Goal: Communication & Community: Participate in discussion

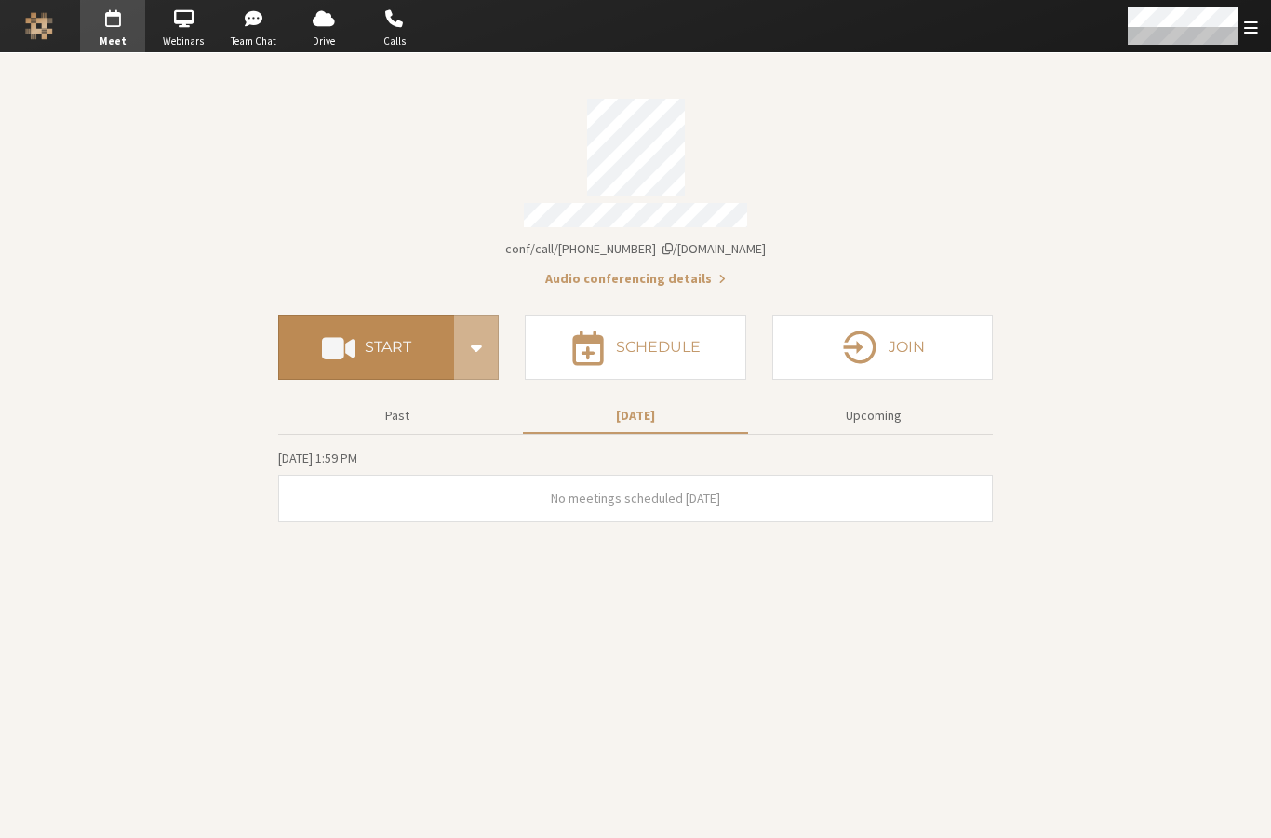
click at [378, 349] on button "Start" at bounding box center [366, 347] width 176 height 65
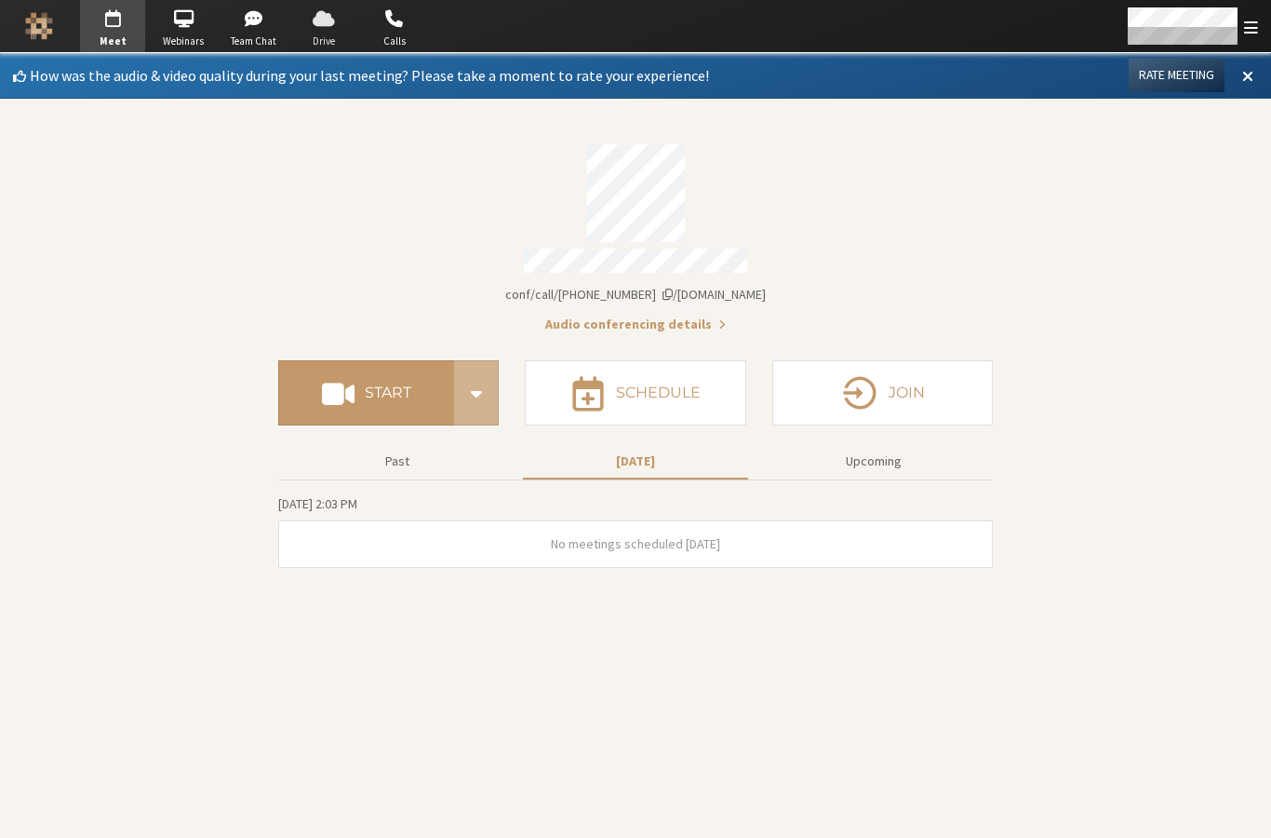
click at [325, 27] on span "button" at bounding box center [323, 19] width 65 height 30
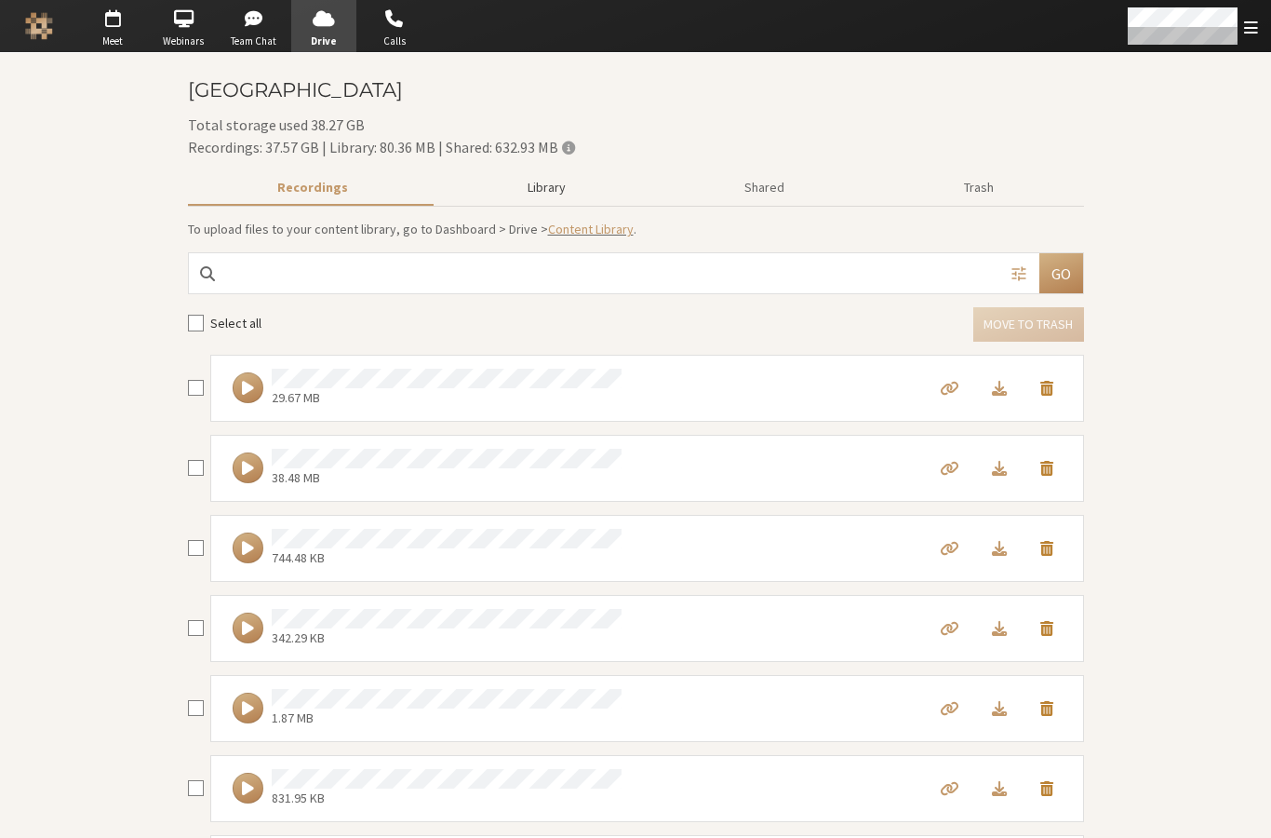
click at [555, 197] on button "Library" at bounding box center [546, 187] width 218 height 33
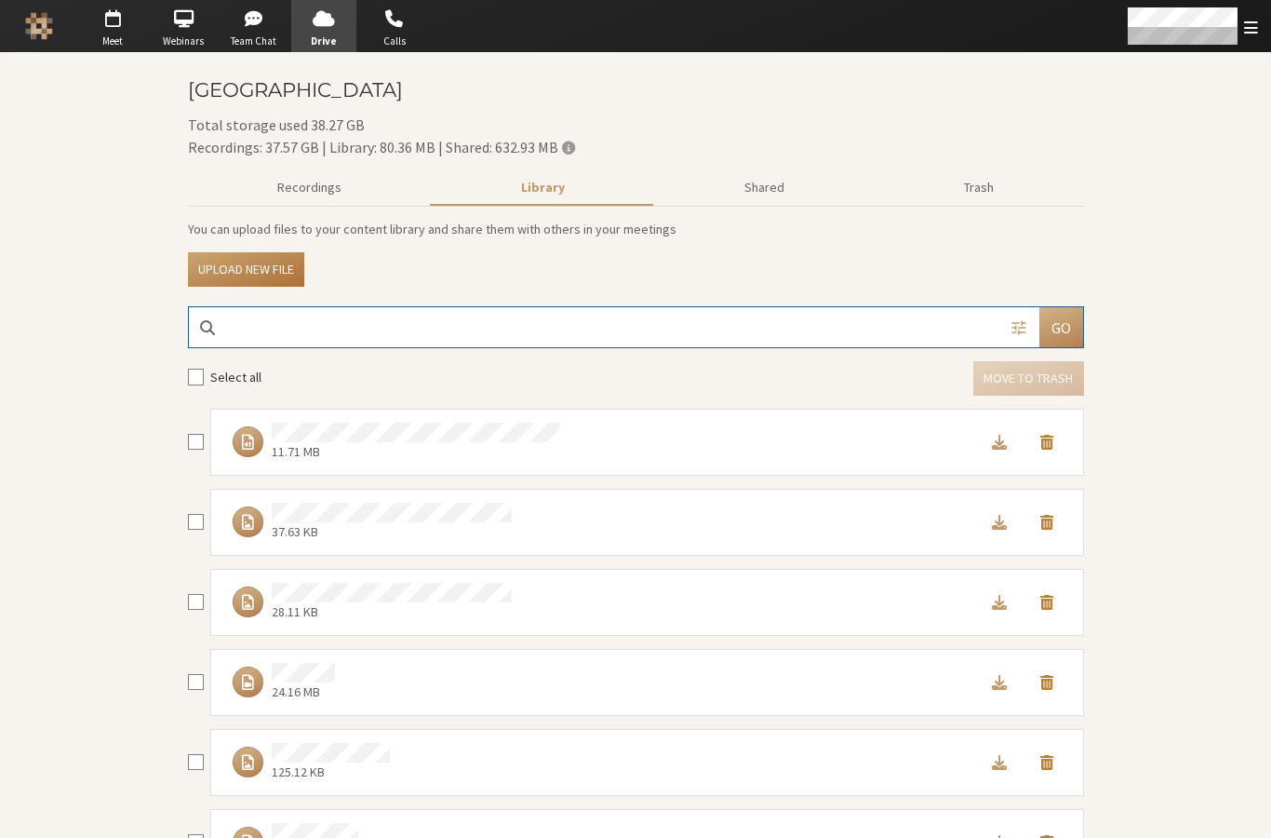
click at [261, 279] on button "Upload new file" at bounding box center [246, 269] width 116 height 34
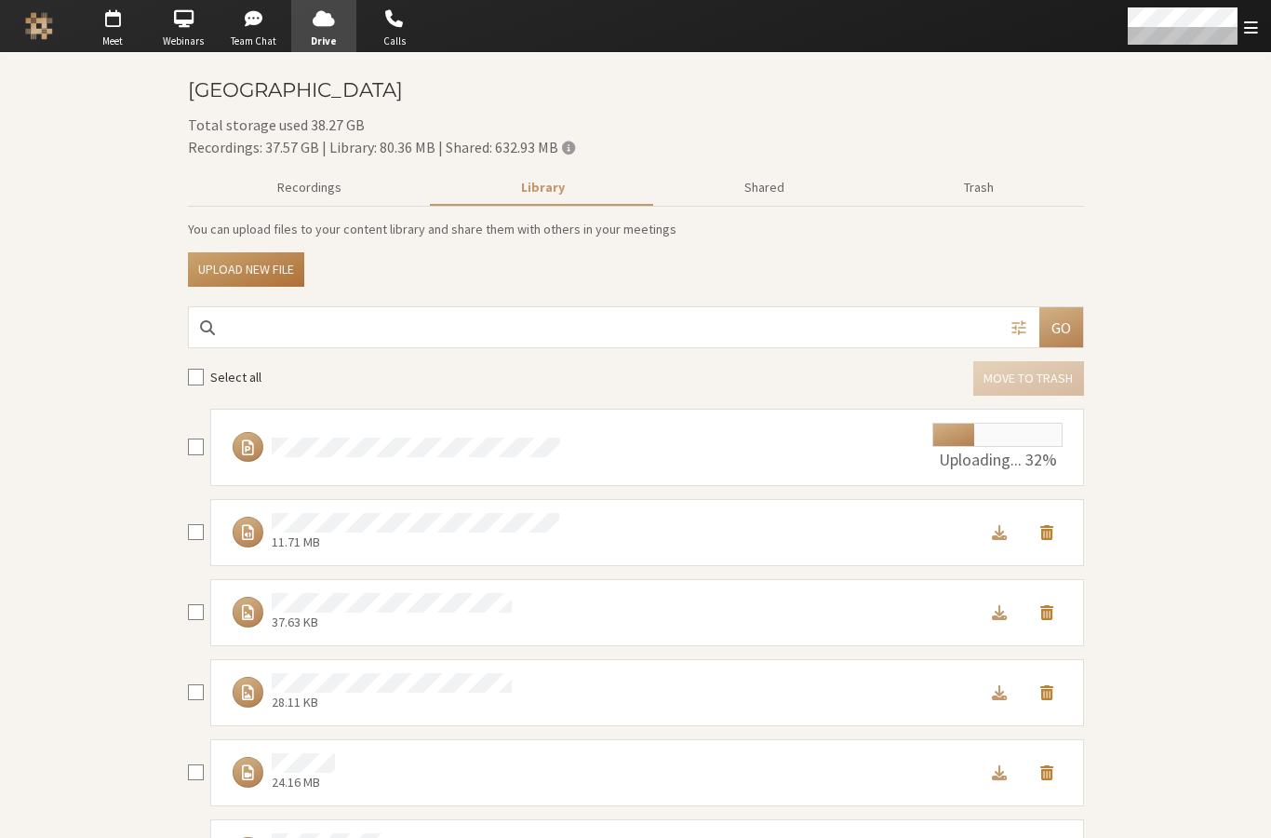
click at [243, 261] on button "Upload new file" at bounding box center [246, 269] width 116 height 34
click at [122, 31] on span "button" at bounding box center [112, 19] width 65 height 30
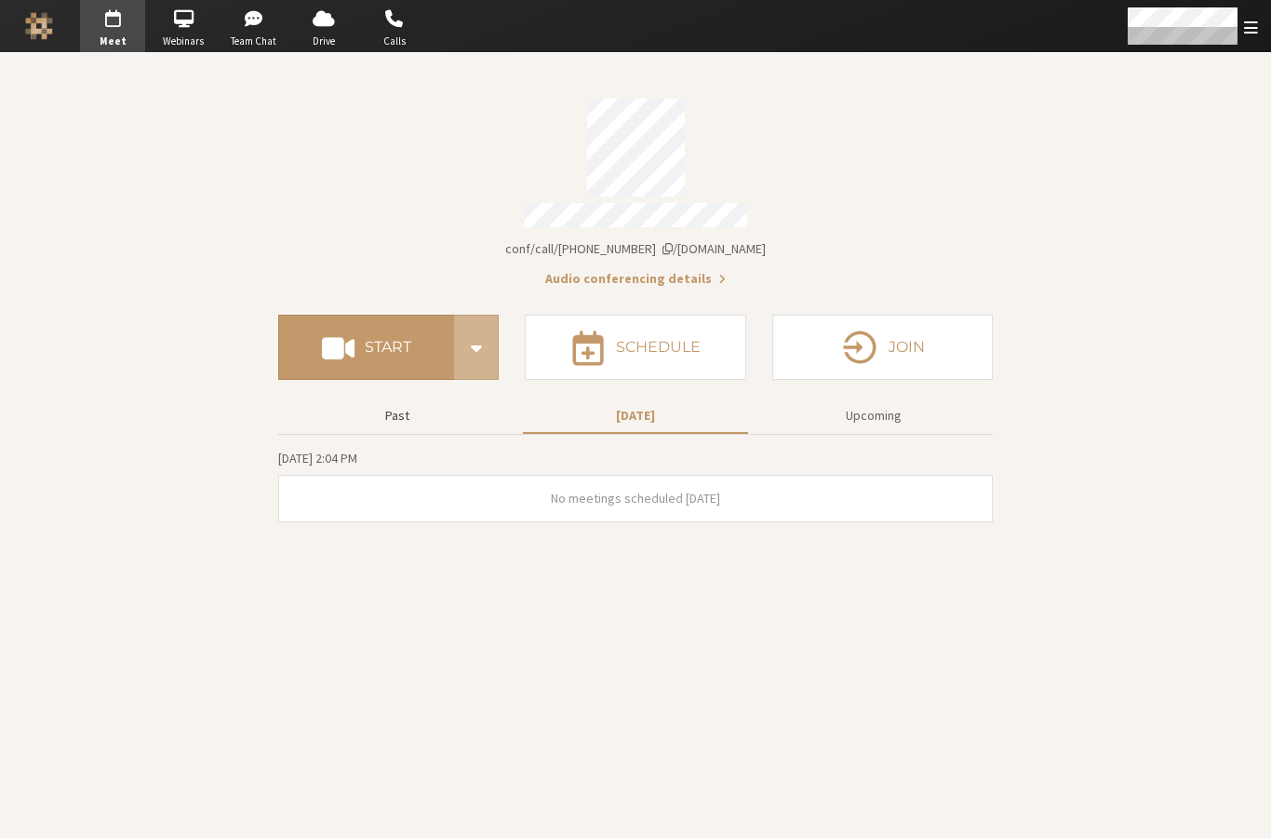
click at [388, 399] on button "Past" at bounding box center [397, 415] width 225 height 33
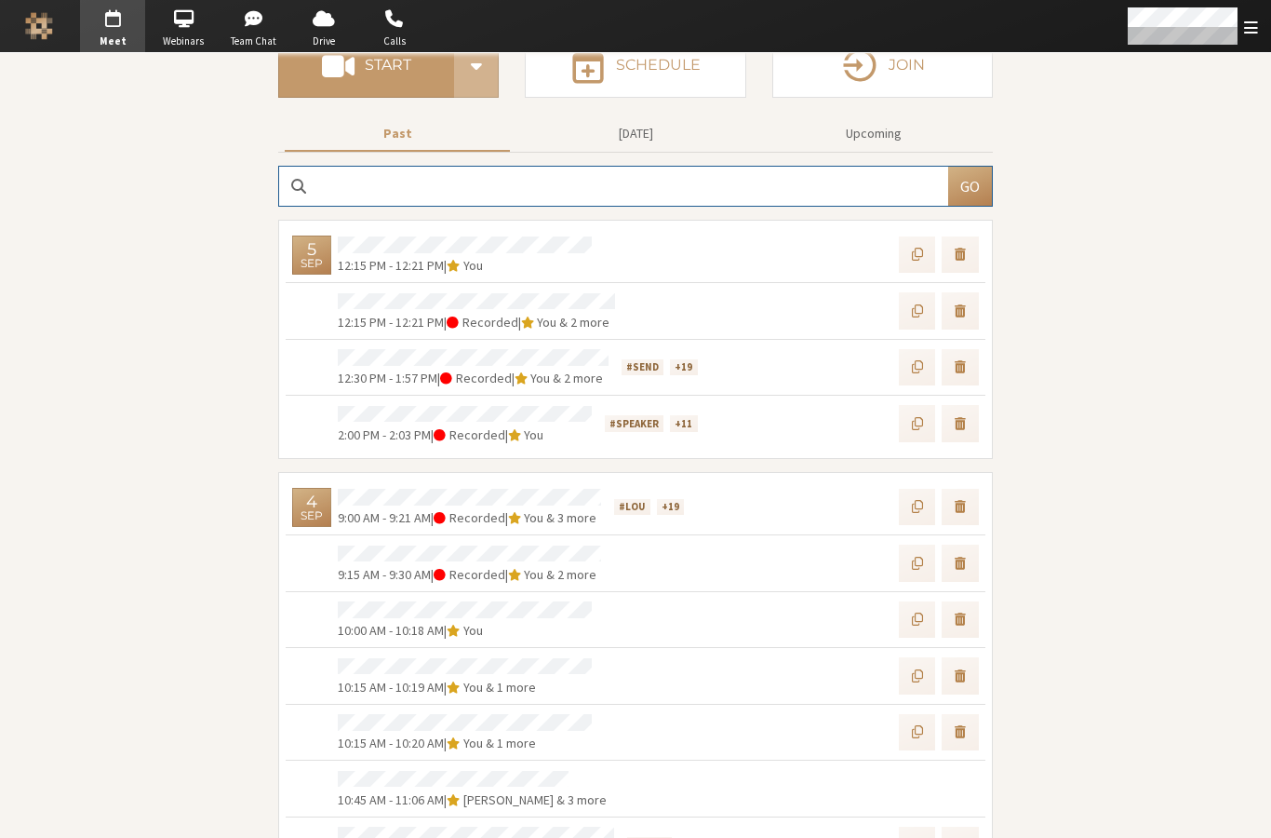
scroll to position [328, 0]
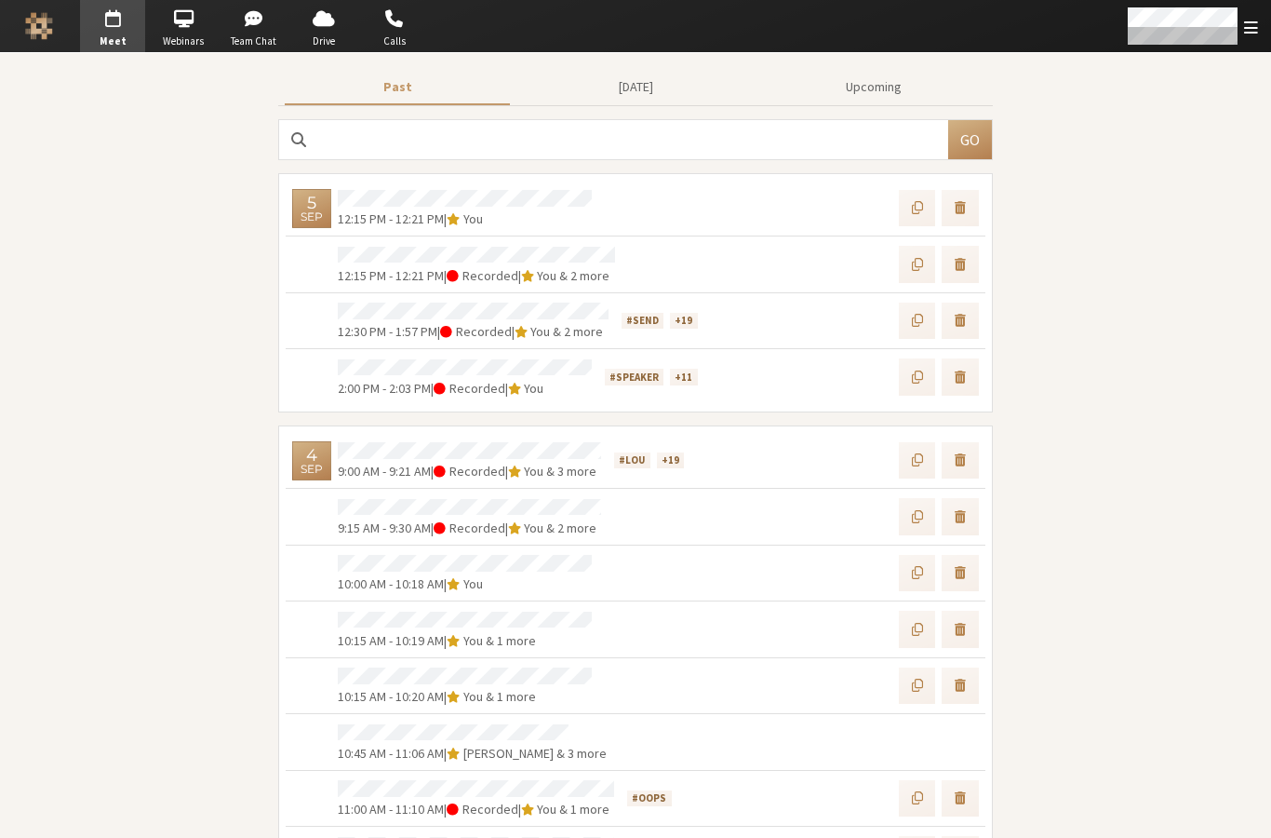
click at [112, 17] on span "button" at bounding box center [112, 19] width 65 height 30
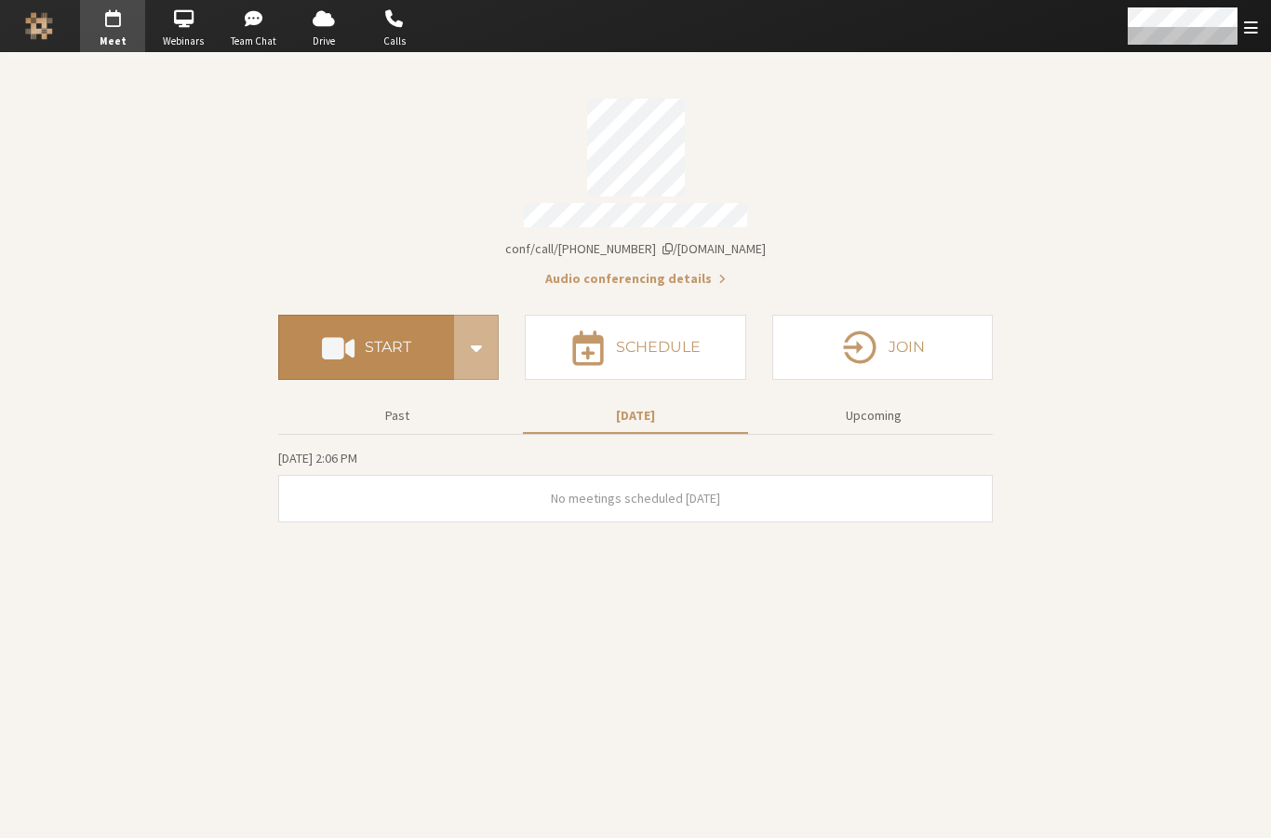
click at [382, 343] on h4 "Start" at bounding box center [388, 347] width 47 height 15
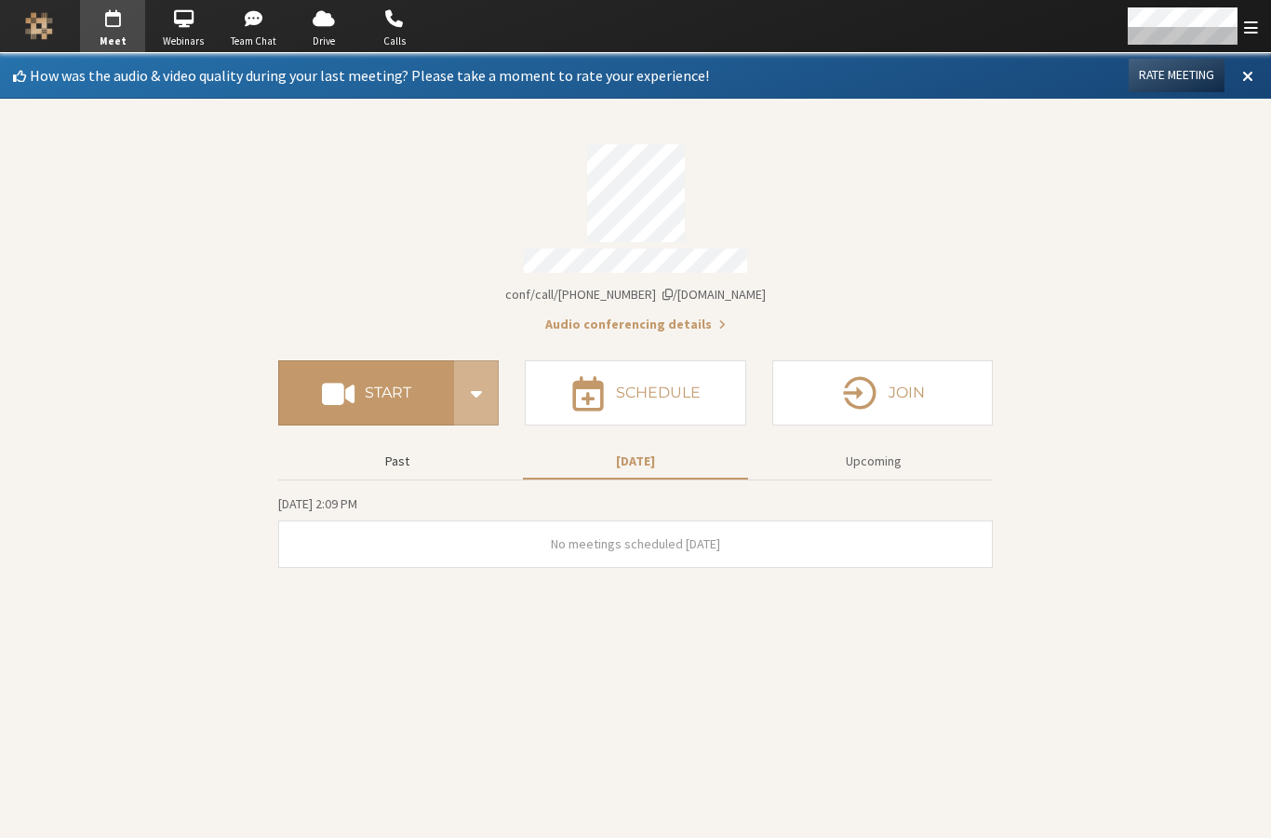
drag, startPoint x: 398, startPoint y: 449, endPoint x: 404, endPoint y: 441, distance: 10.1
click at [398, 449] on button "Past" at bounding box center [397, 461] width 225 height 33
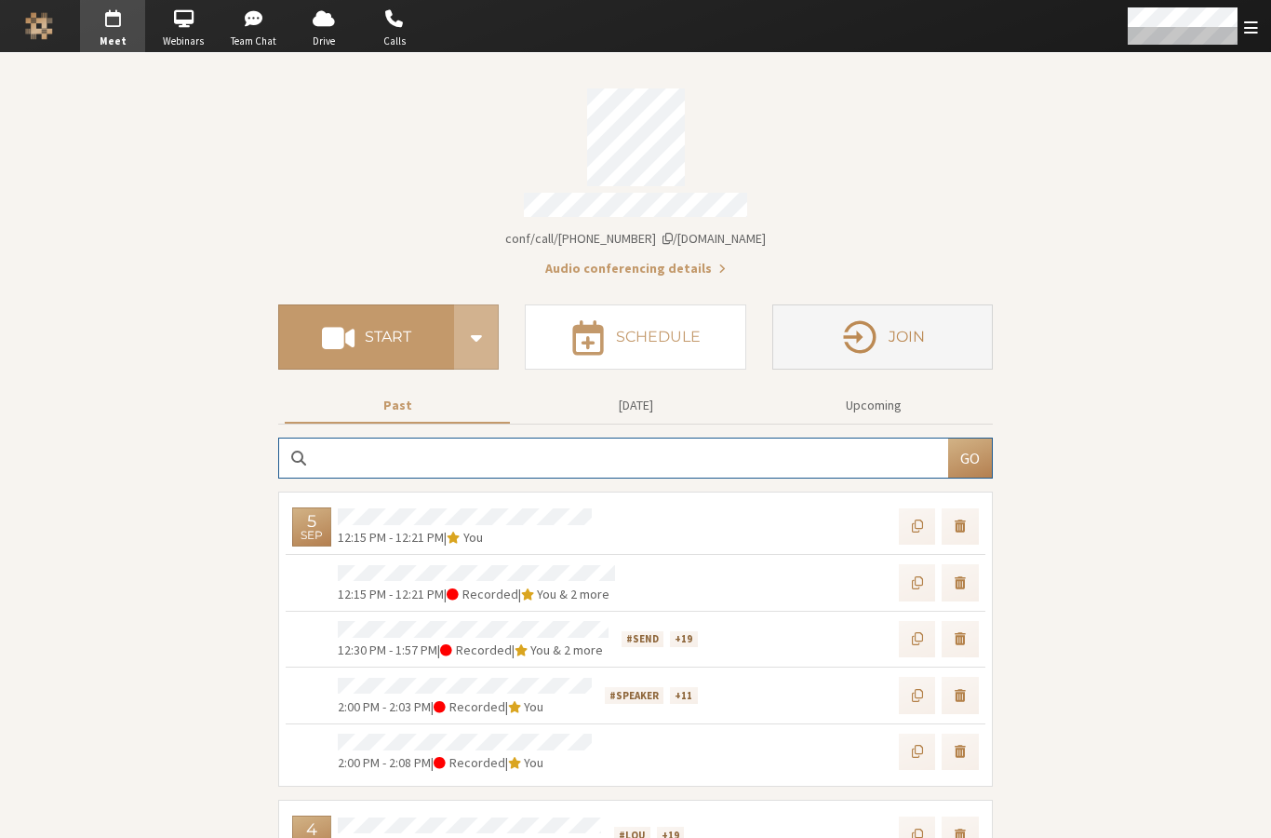
scroll to position [135, 0]
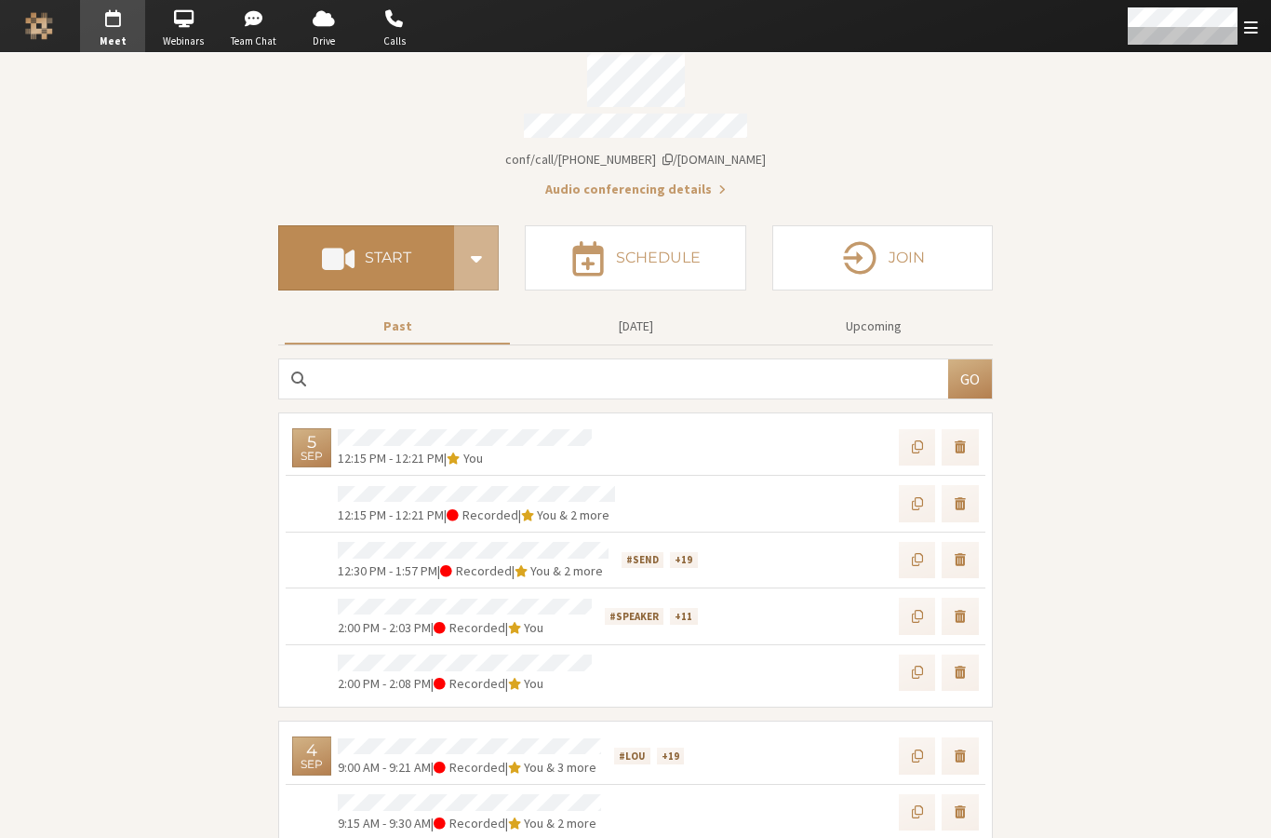
click at [373, 237] on button "Start" at bounding box center [366, 257] width 176 height 65
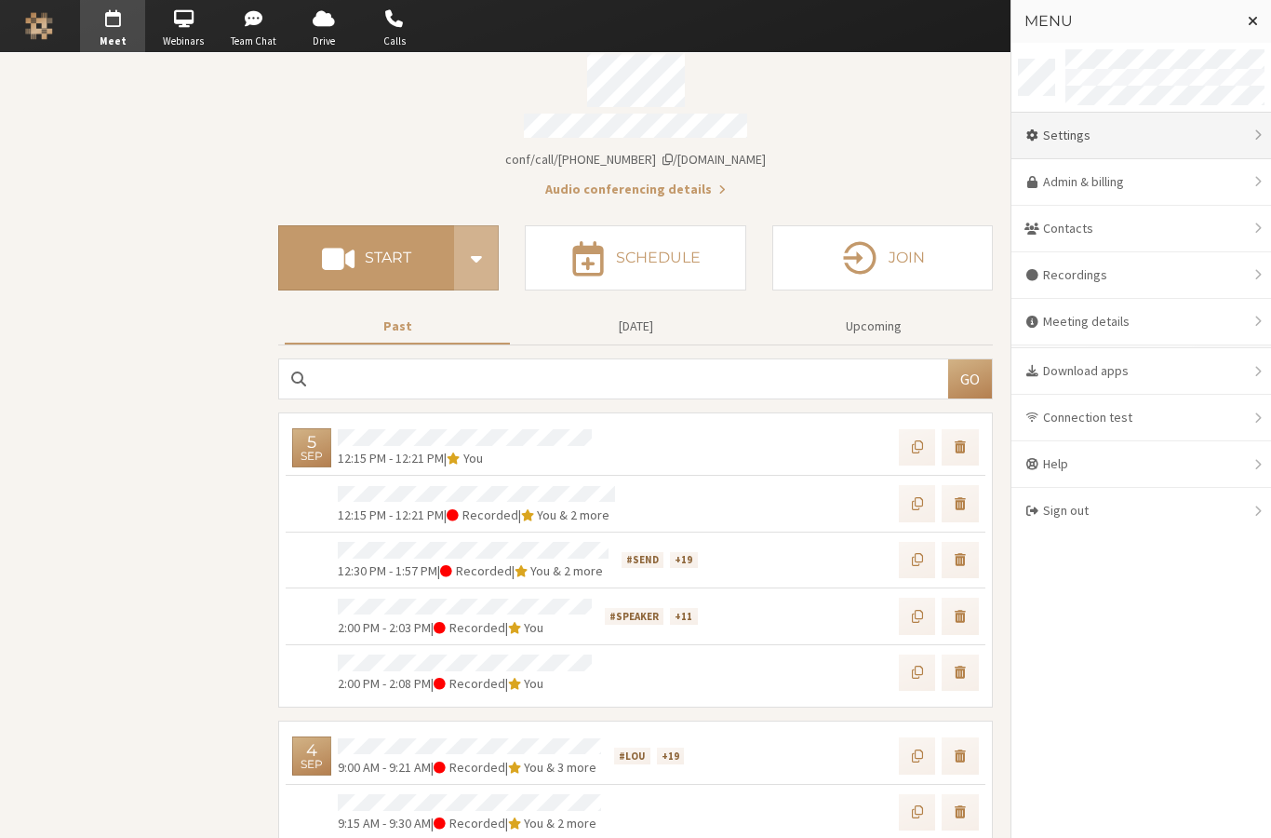
click at [1109, 137] on div "Settings" at bounding box center [1142, 136] width 260 height 47
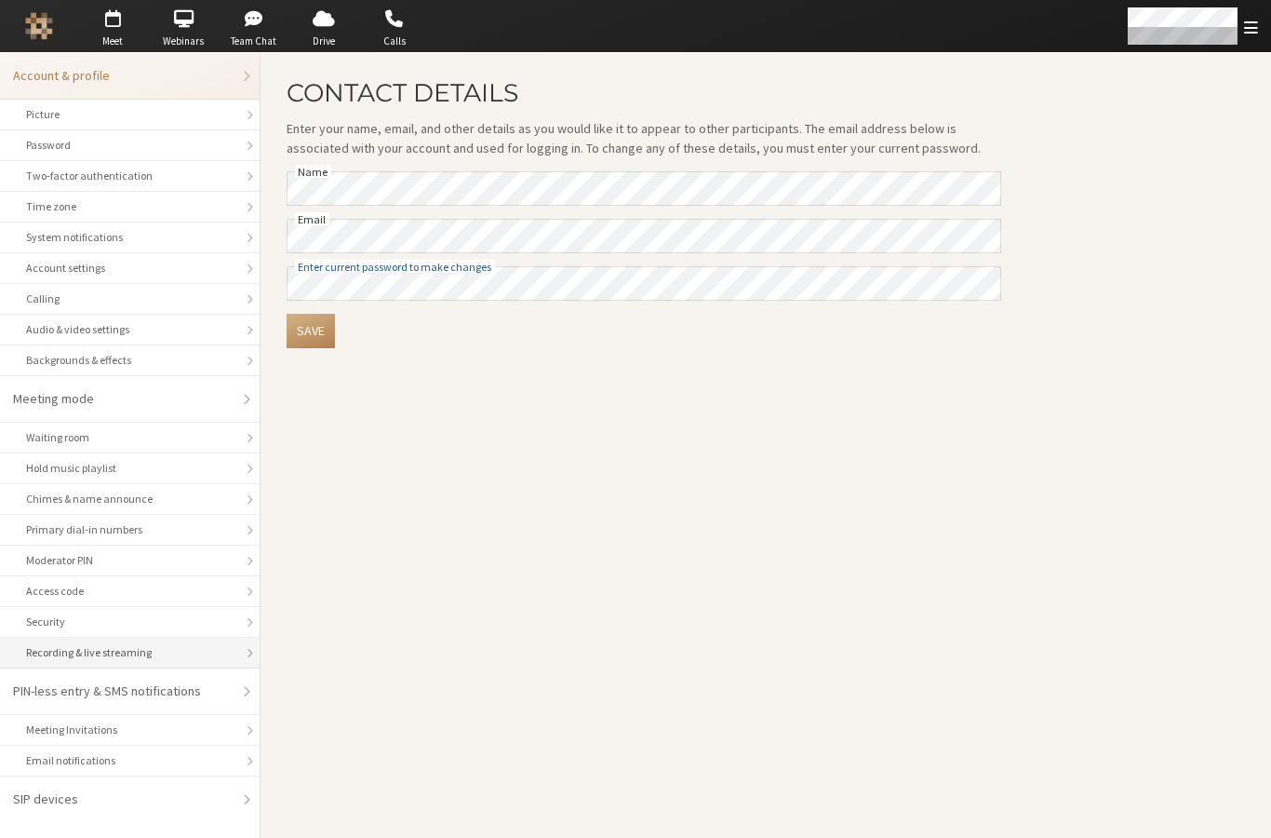
click at [116, 649] on div "Recording & live streaming" at bounding box center [130, 652] width 208 height 17
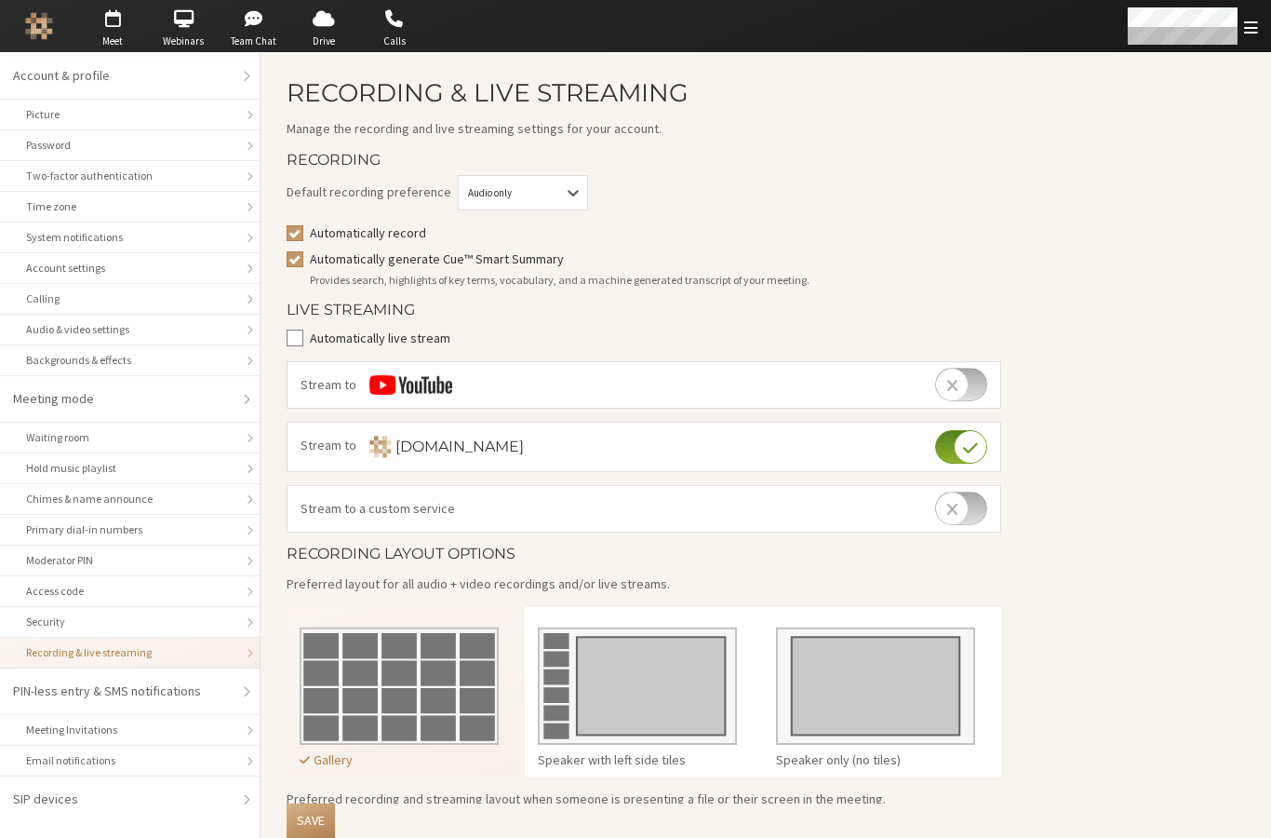
scroll to position [225, 0]
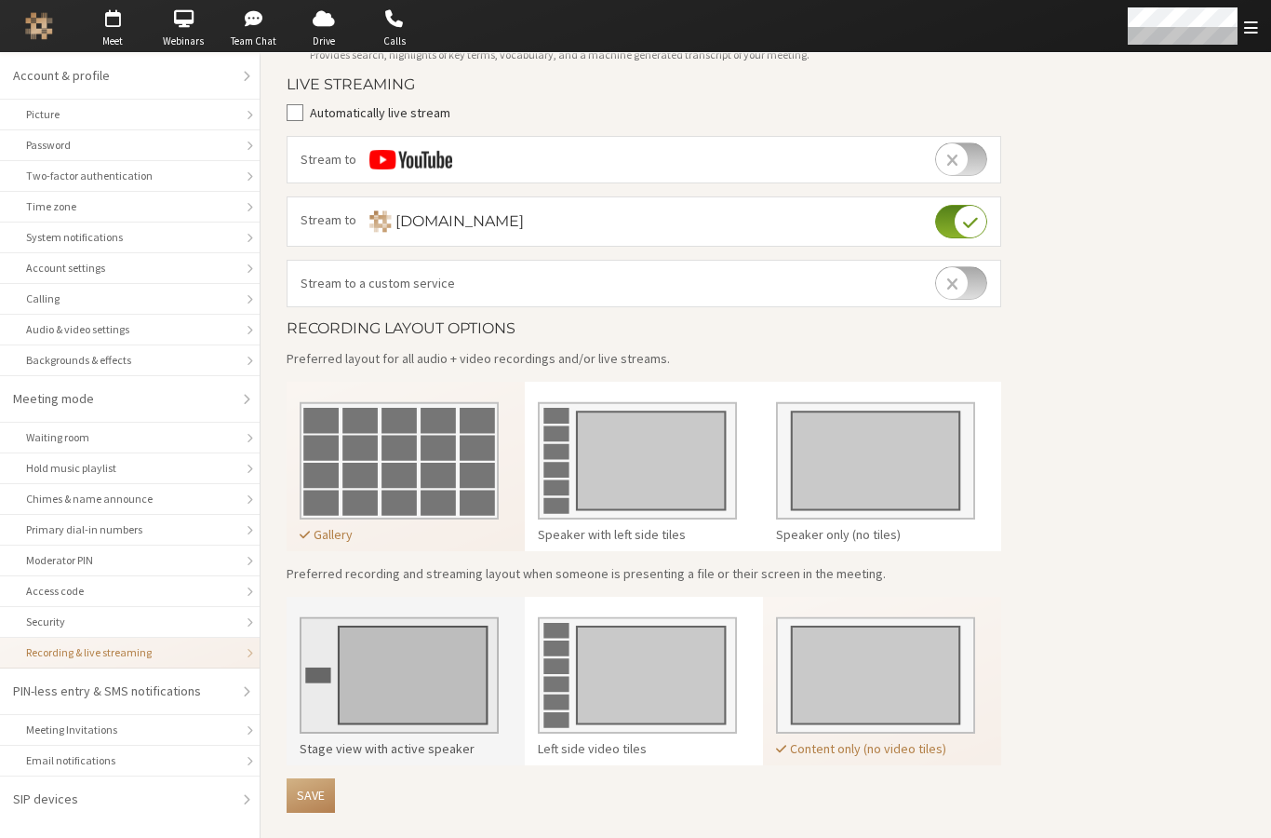
click at [441, 663] on img at bounding box center [399, 668] width 199 height 131
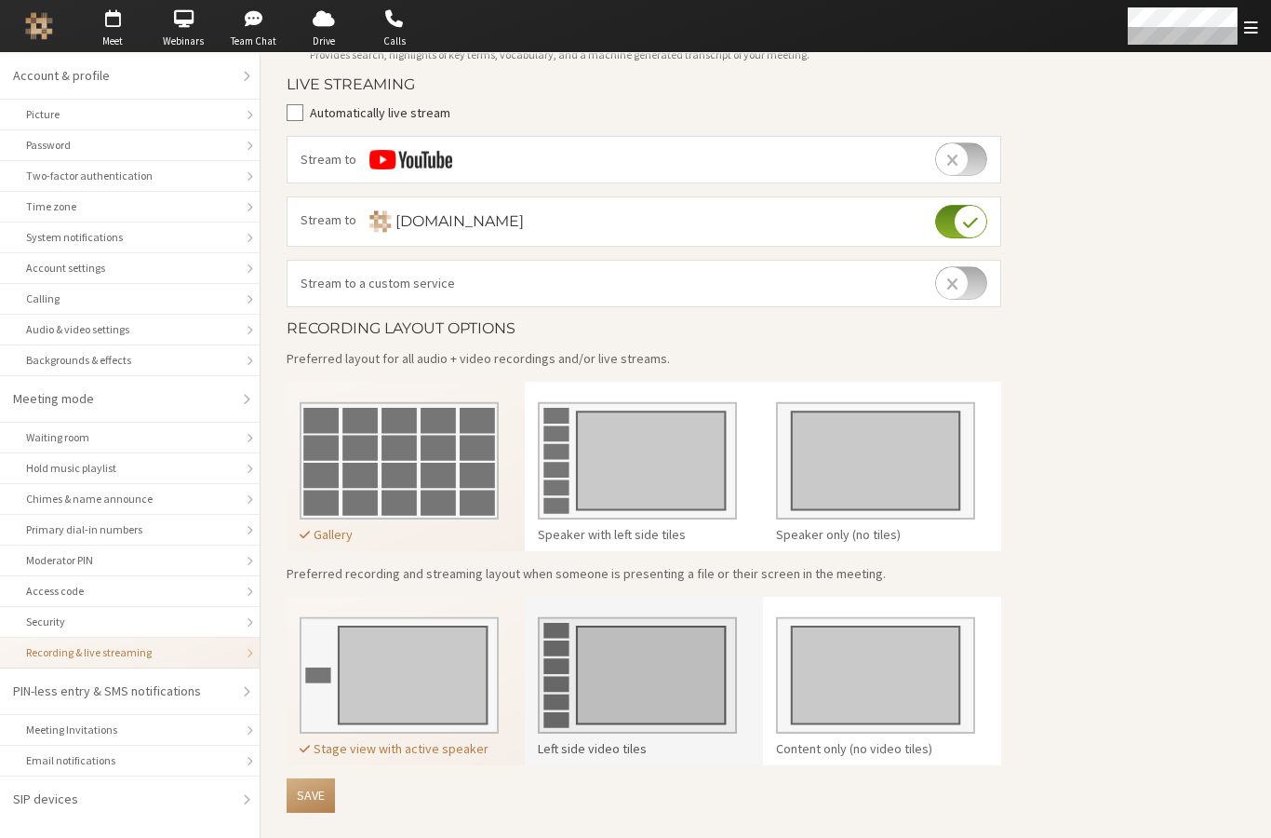
click at [670, 646] on img at bounding box center [637, 668] width 199 height 131
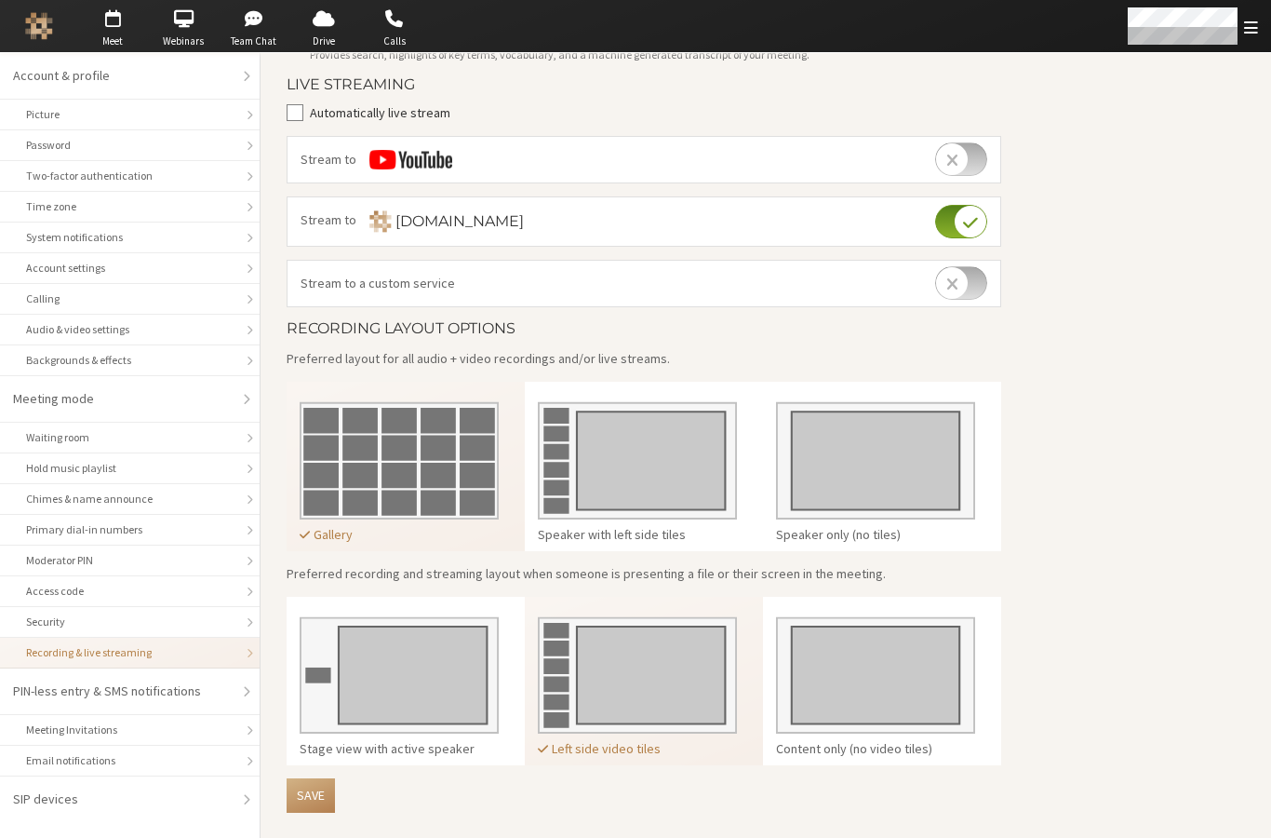
click at [592, 671] on img at bounding box center [637, 668] width 199 height 131
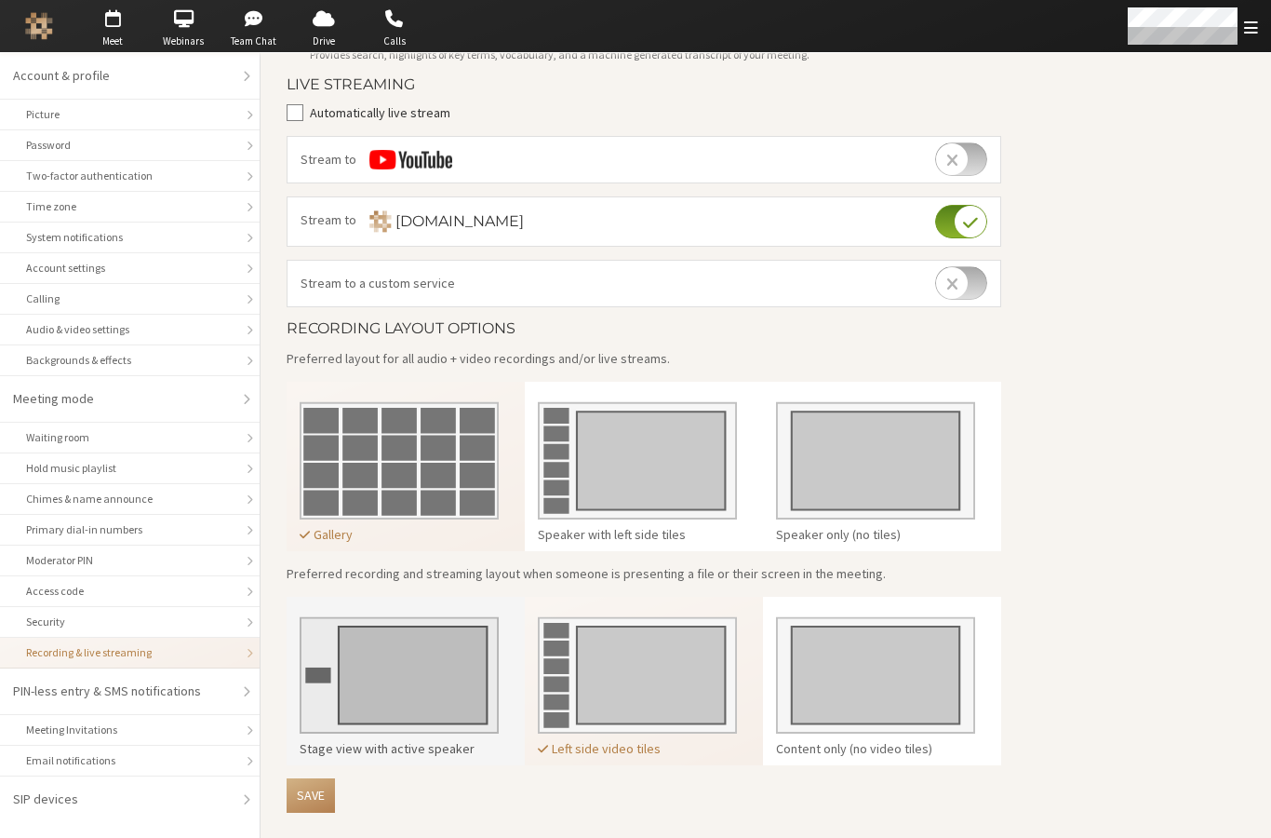
click at [418, 672] on img at bounding box center [399, 668] width 199 height 131
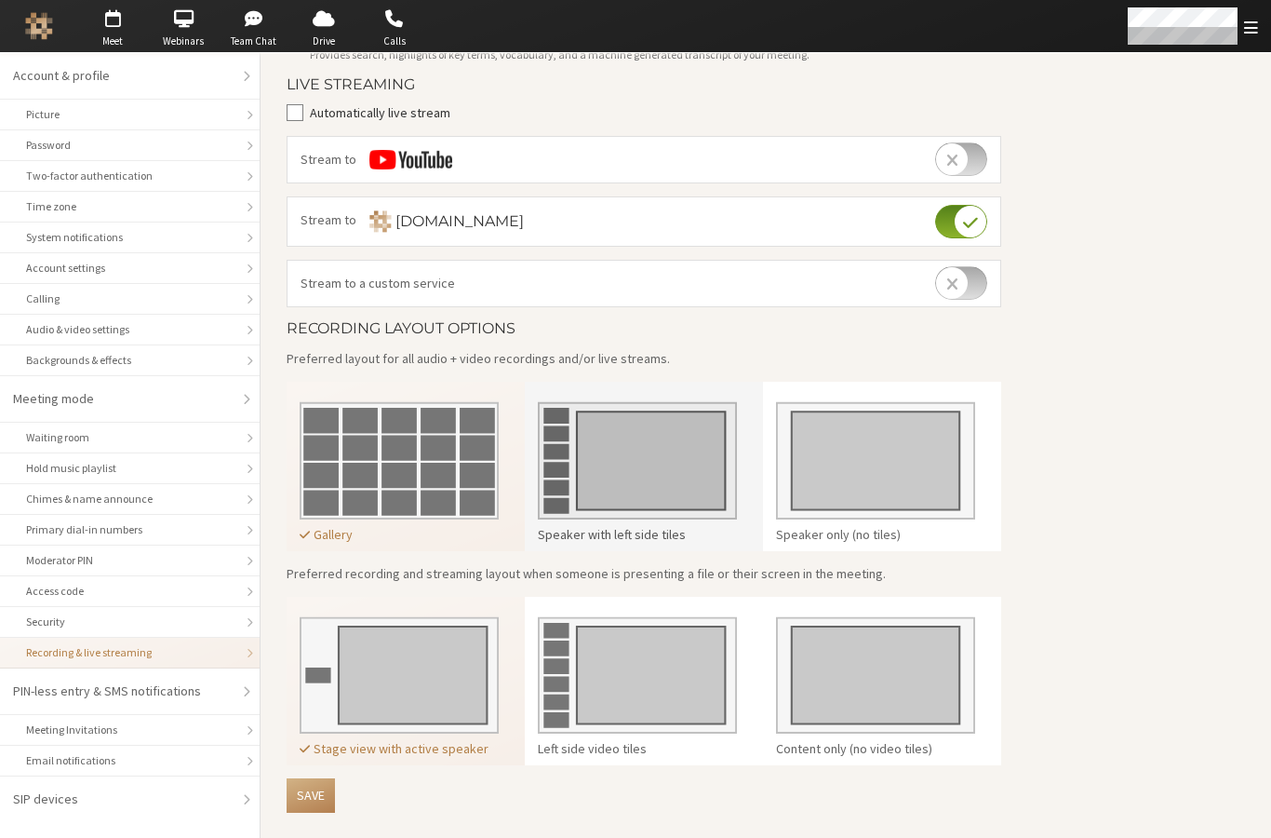
click at [623, 428] on img at bounding box center [637, 453] width 199 height 131
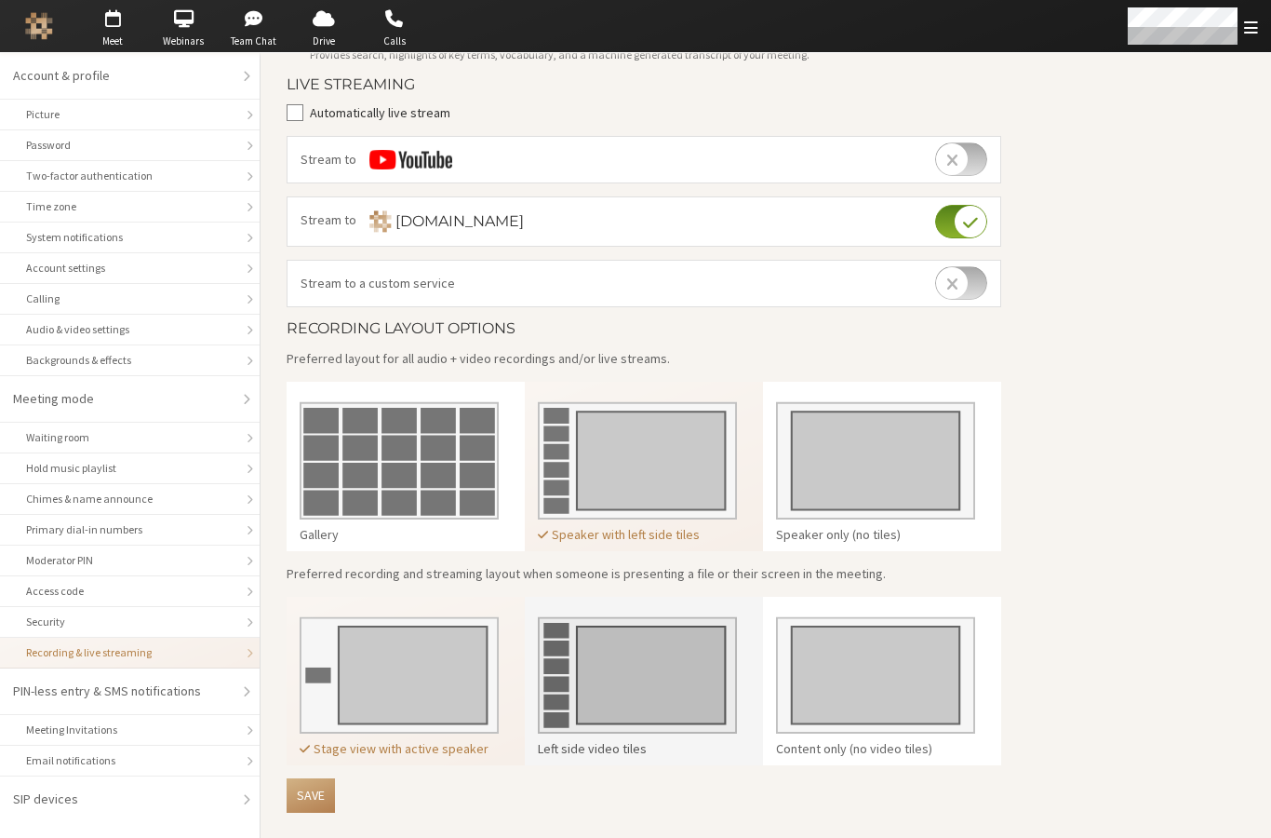
click at [635, 687] on img at bounding box center [637, 668] width 199 height 131
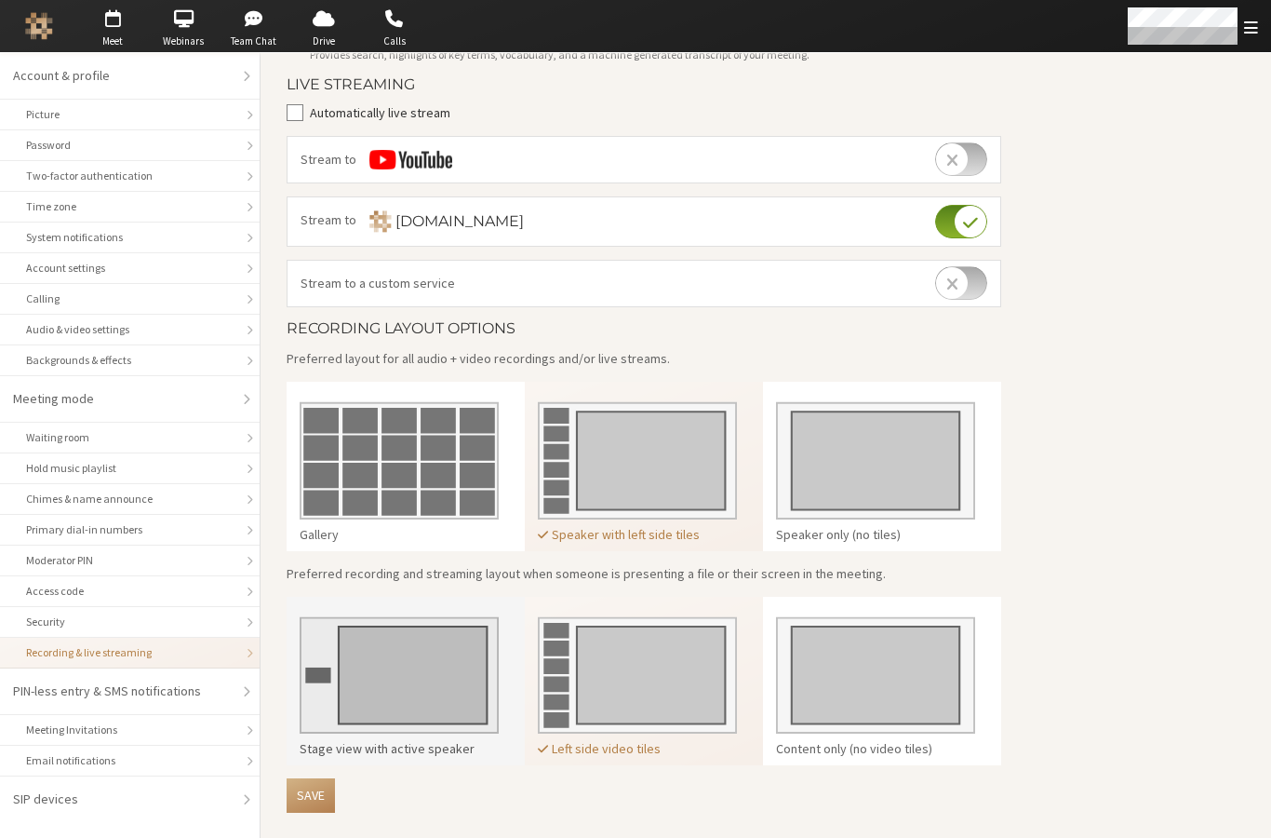
click at [363, 704] on img at bounding box center [399, 668] width 199 height 131
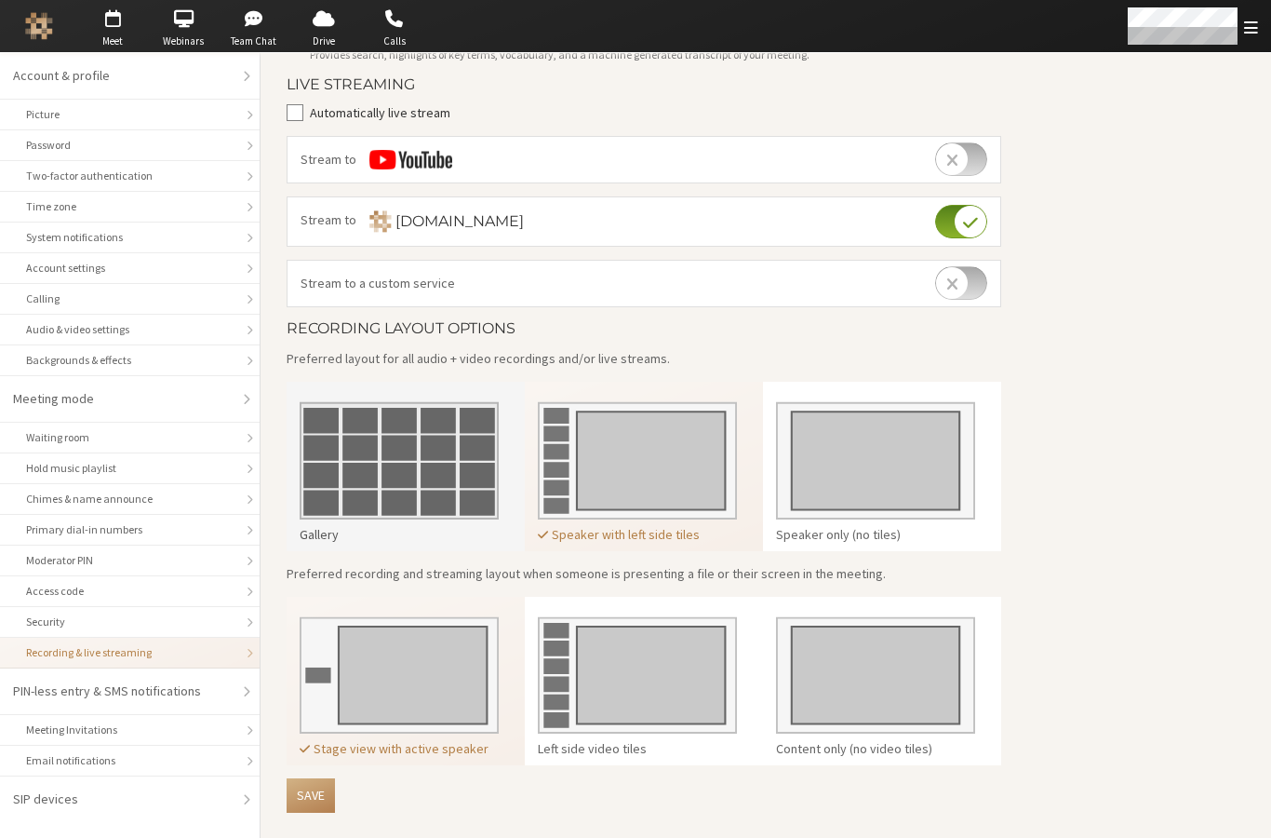
click at [376, 492] on img at bounding box center [399, 453] width 199 height 131
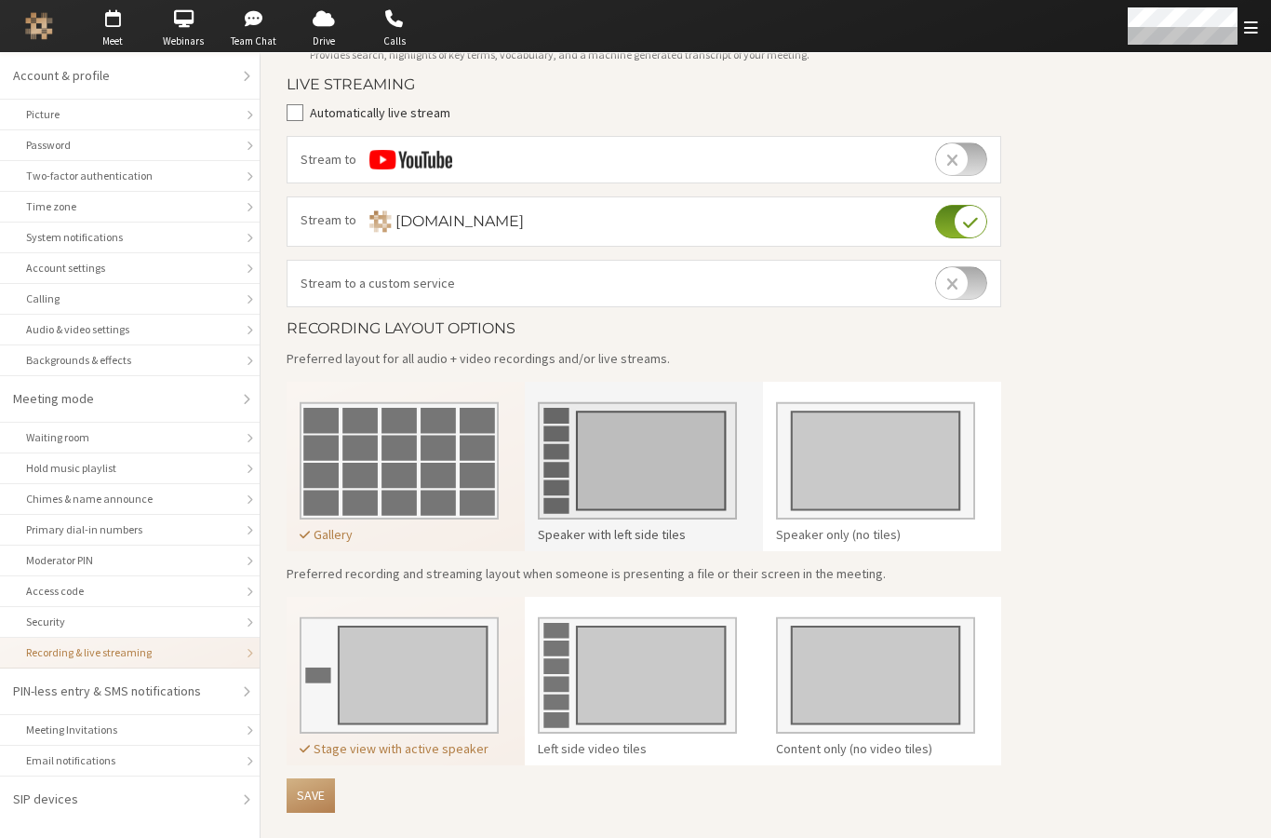
click at [633, 480] on img at bounding box center [637, 453] width 199 height 131
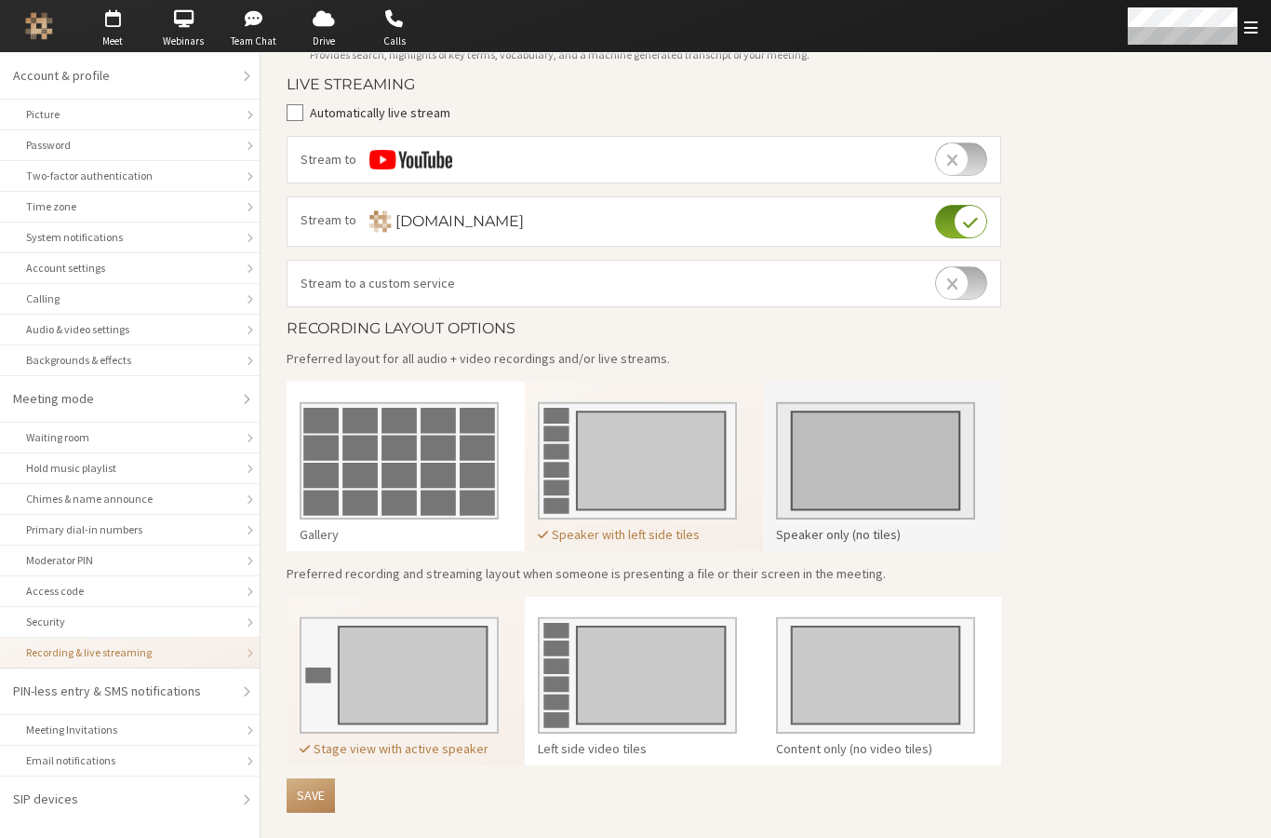
click at [941, 464] on img at bounding box center [875, 453] width 199 height 131
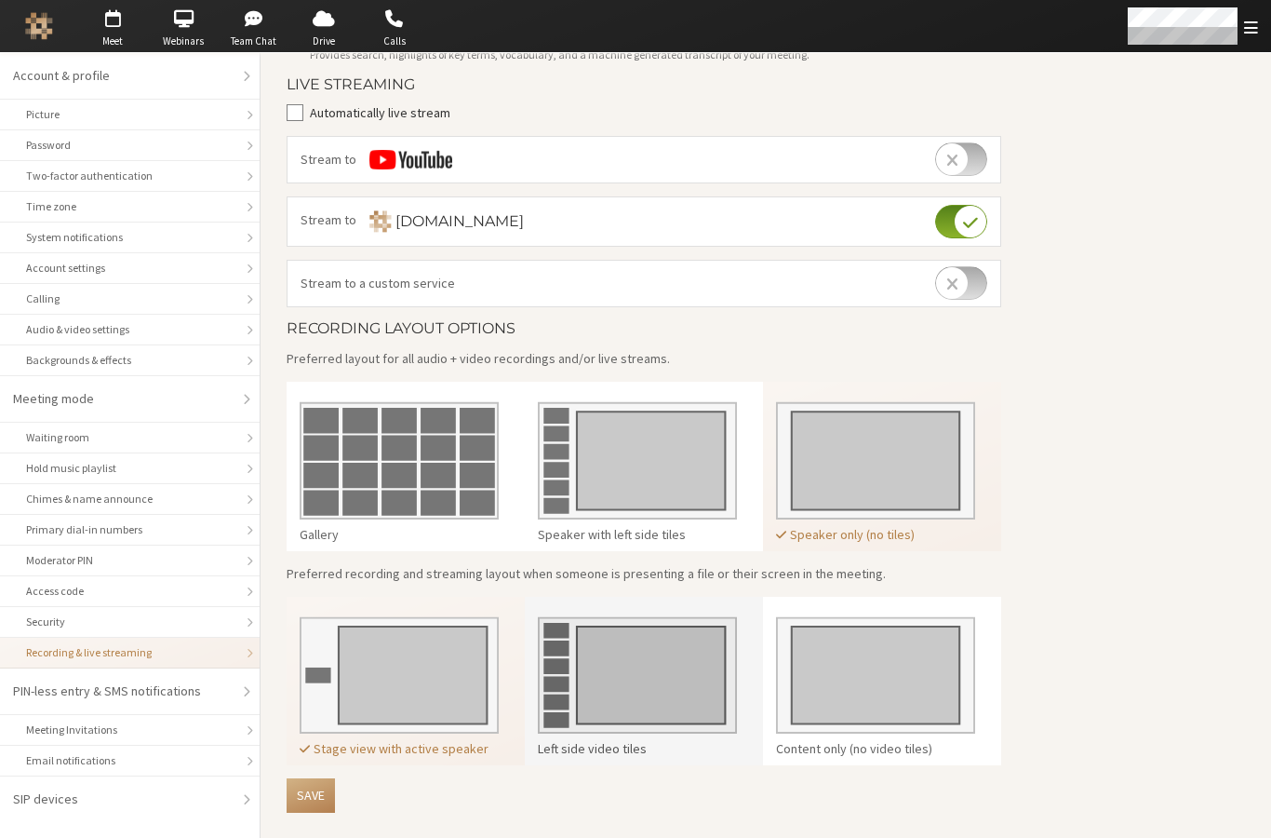
click at [608, 668] on img at bounding box center [637, 668] width 199 height 131
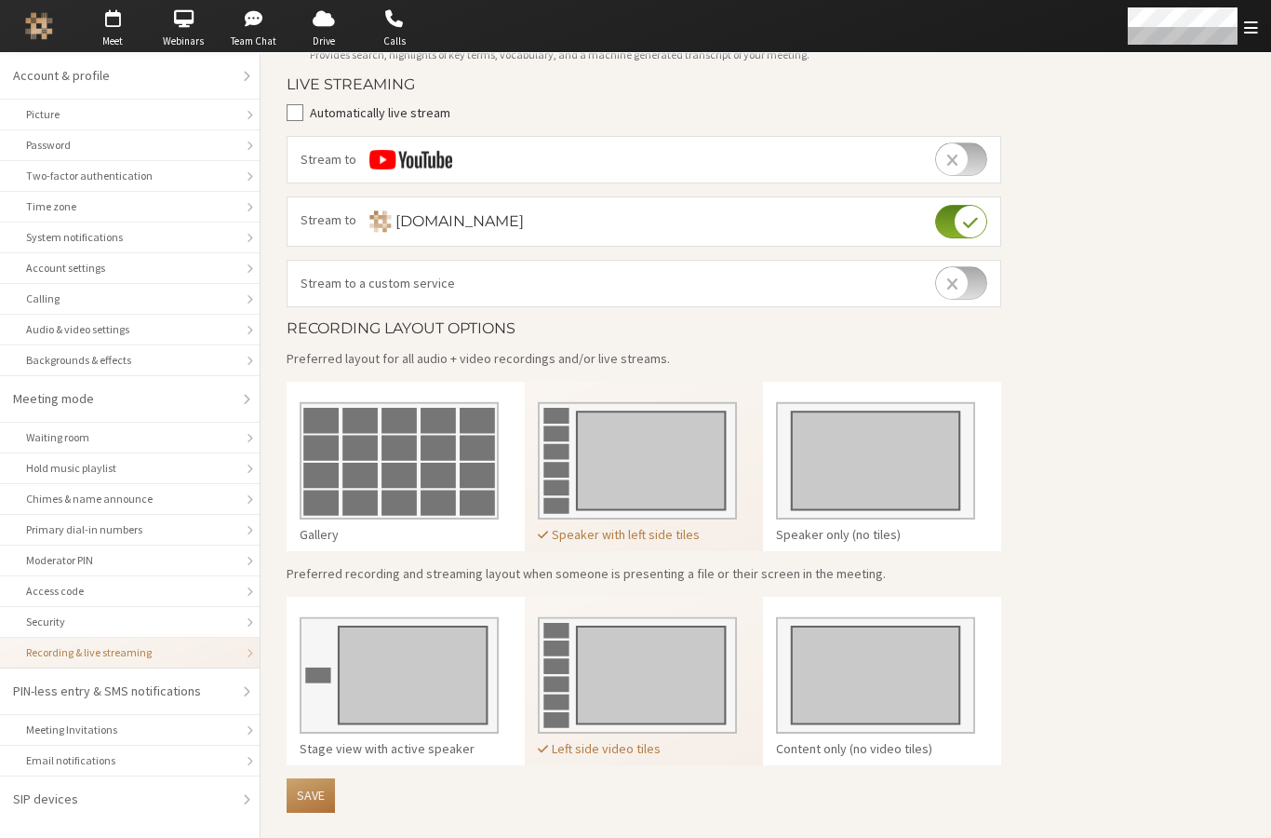
click at [307, 789] on button "Save" at bounding box center [311, 795] width 48 height 34
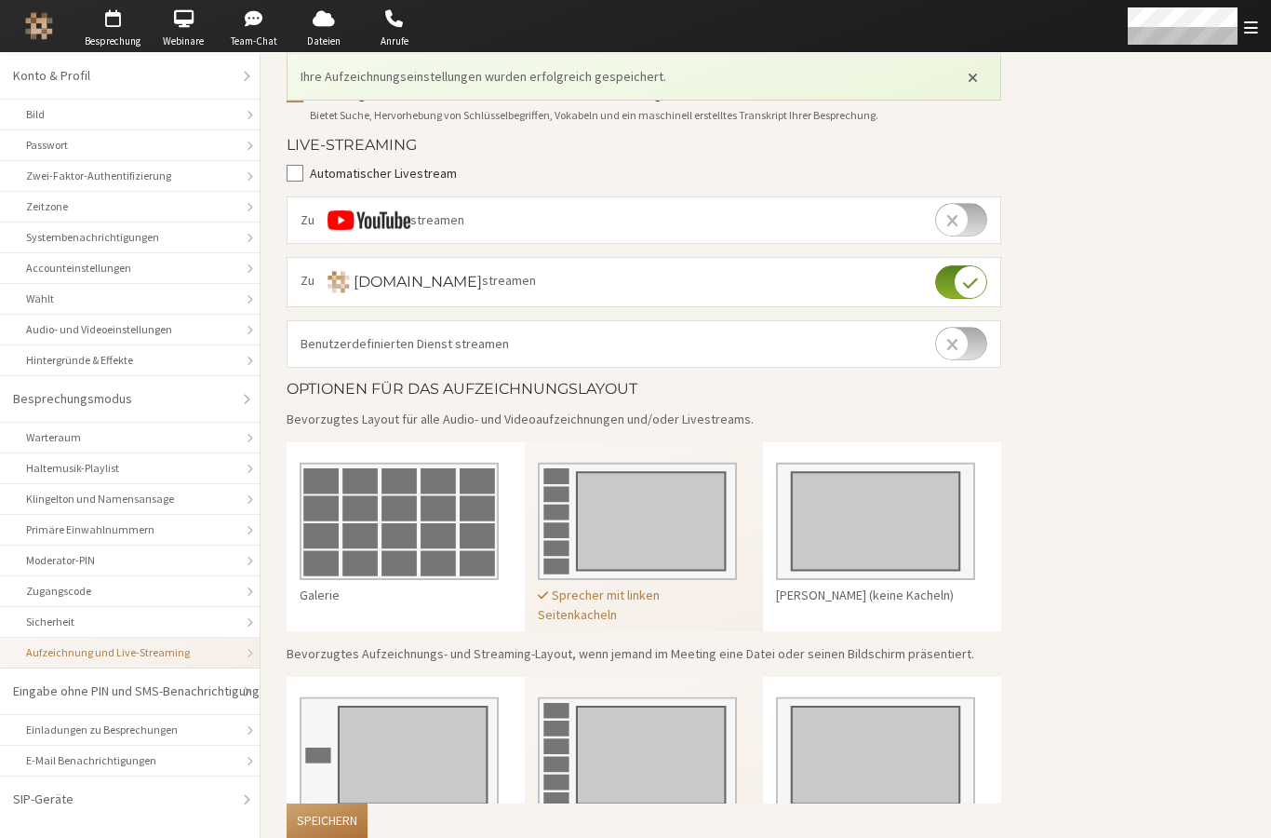
scroll to position [286, 0]
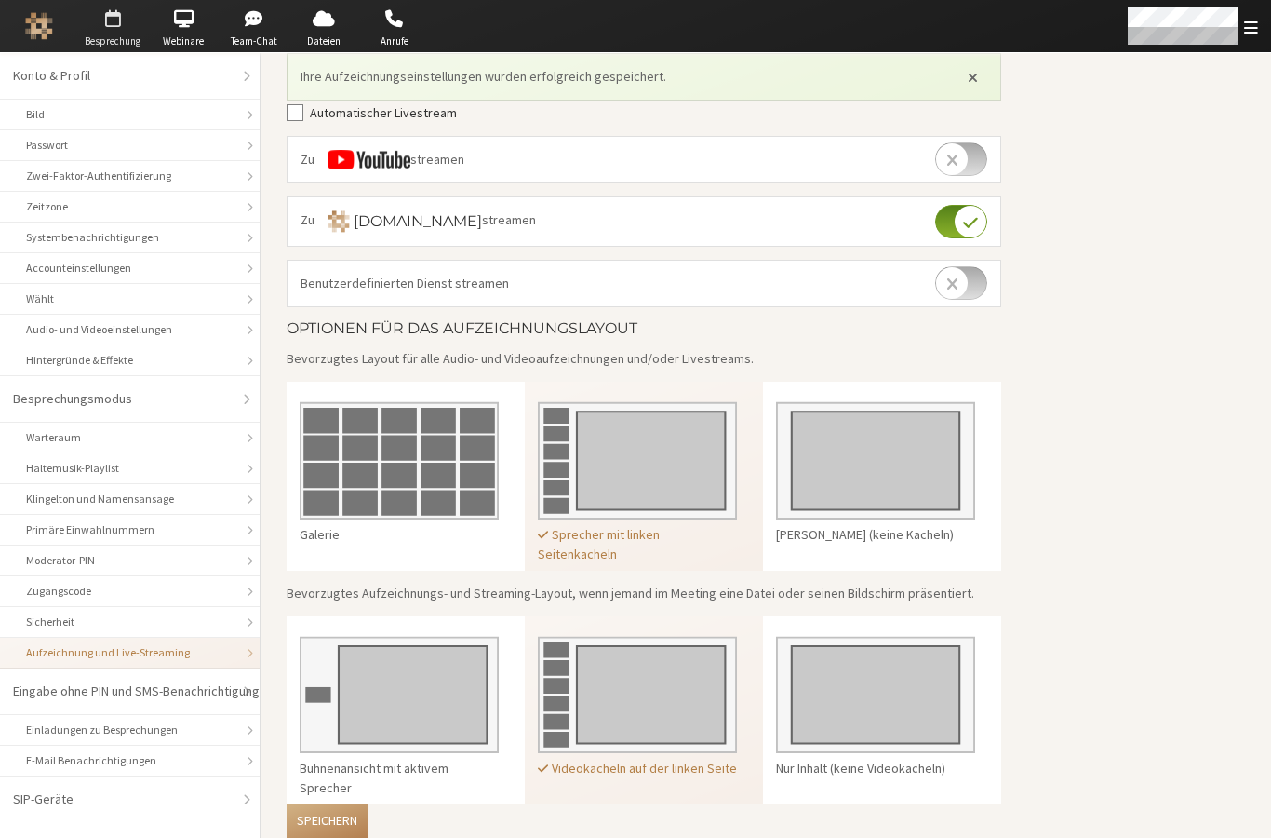
click at [109, 21] on span "button" at bounding box center [112, 19] width 65 height 30
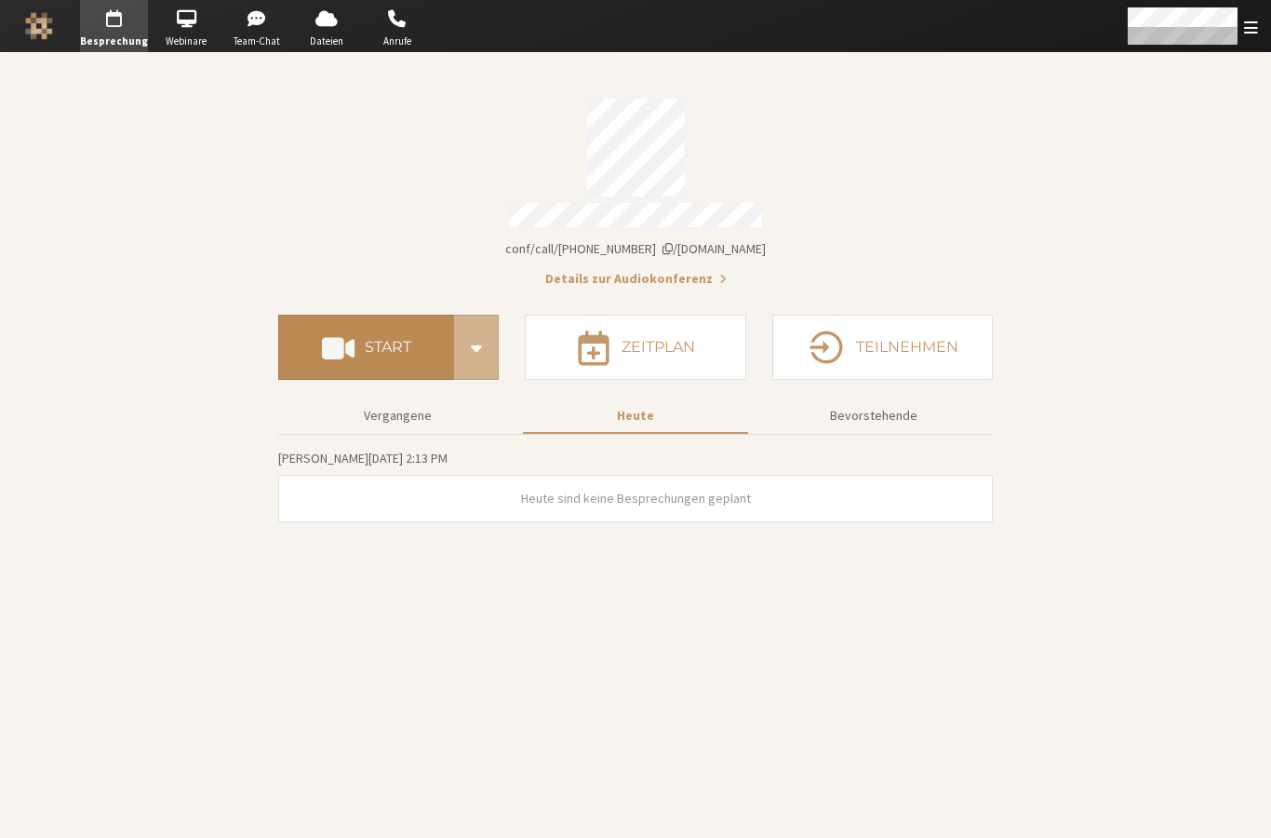
click at [372, 343] on h4 "Start" at bounding box center [388, 347] width 47 height 15
click at [382, 426] on div "Vergangene Heute Bevorstehende Freitag, September 5, 2:13 PM Heute sind keine B…" at bounding box center [635, 464] width 715 height 142
click at [388, 400] on button "Vergangene" at bounding box center [397, 415] width 225 height 33
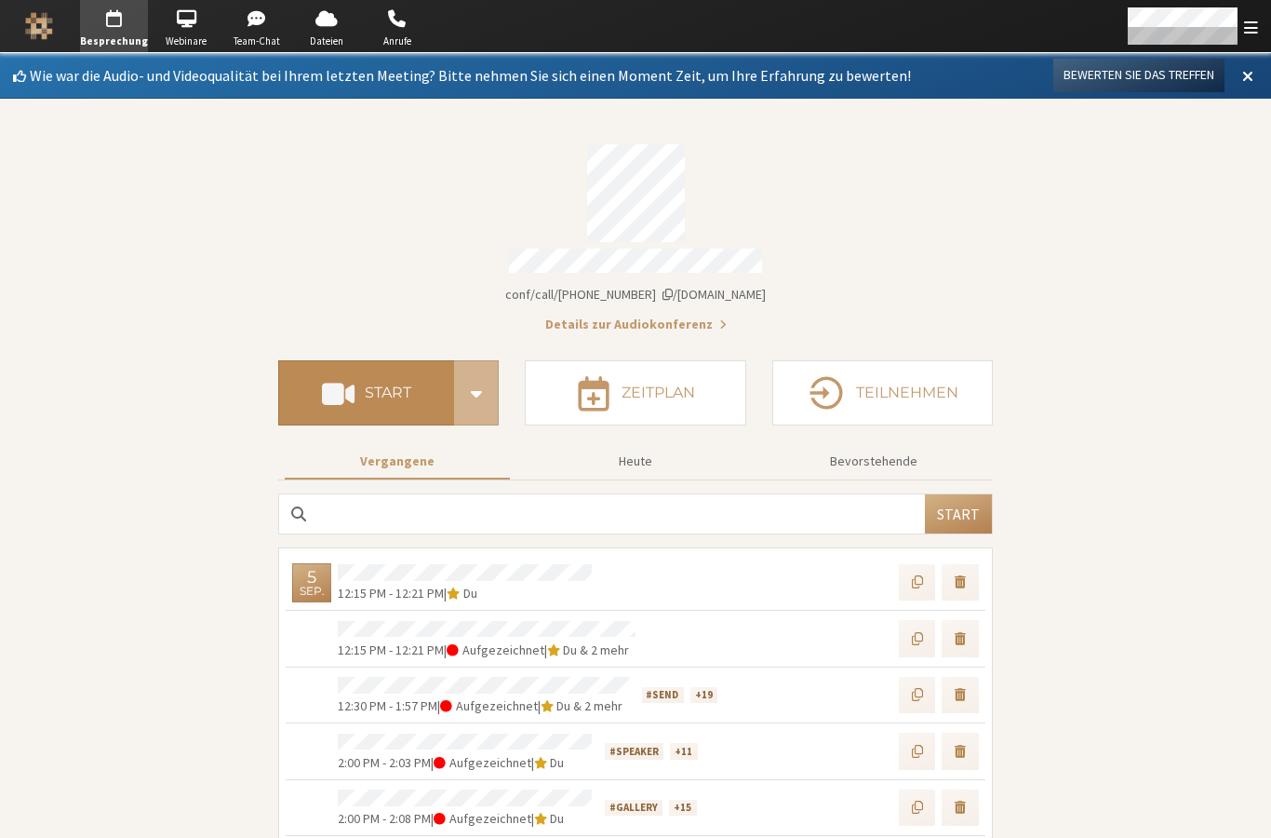
click at [396, 385] on h4 "Start" at bounding box center [388, 392] width 47 height 15
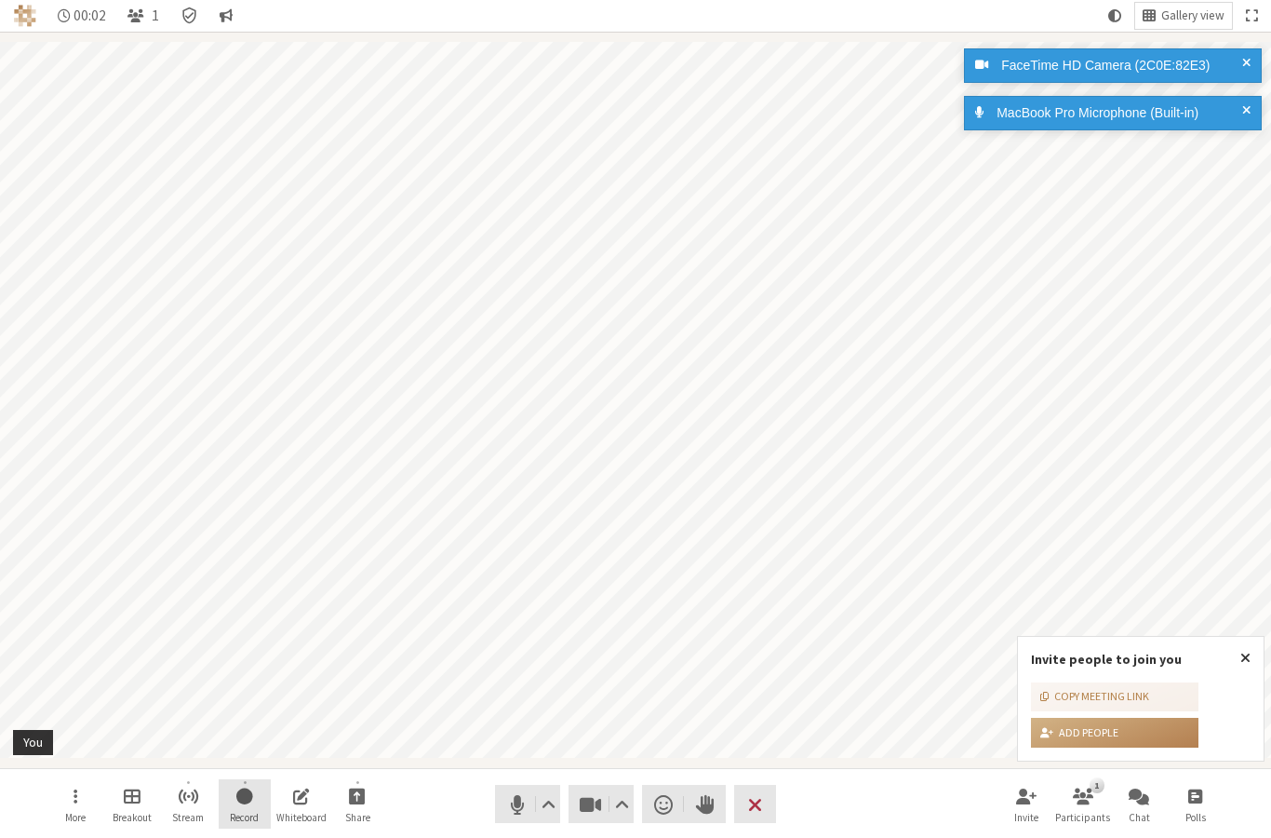
click at [263, 793] on button "Record" at bounding box center [245, 804] width 52 height 50
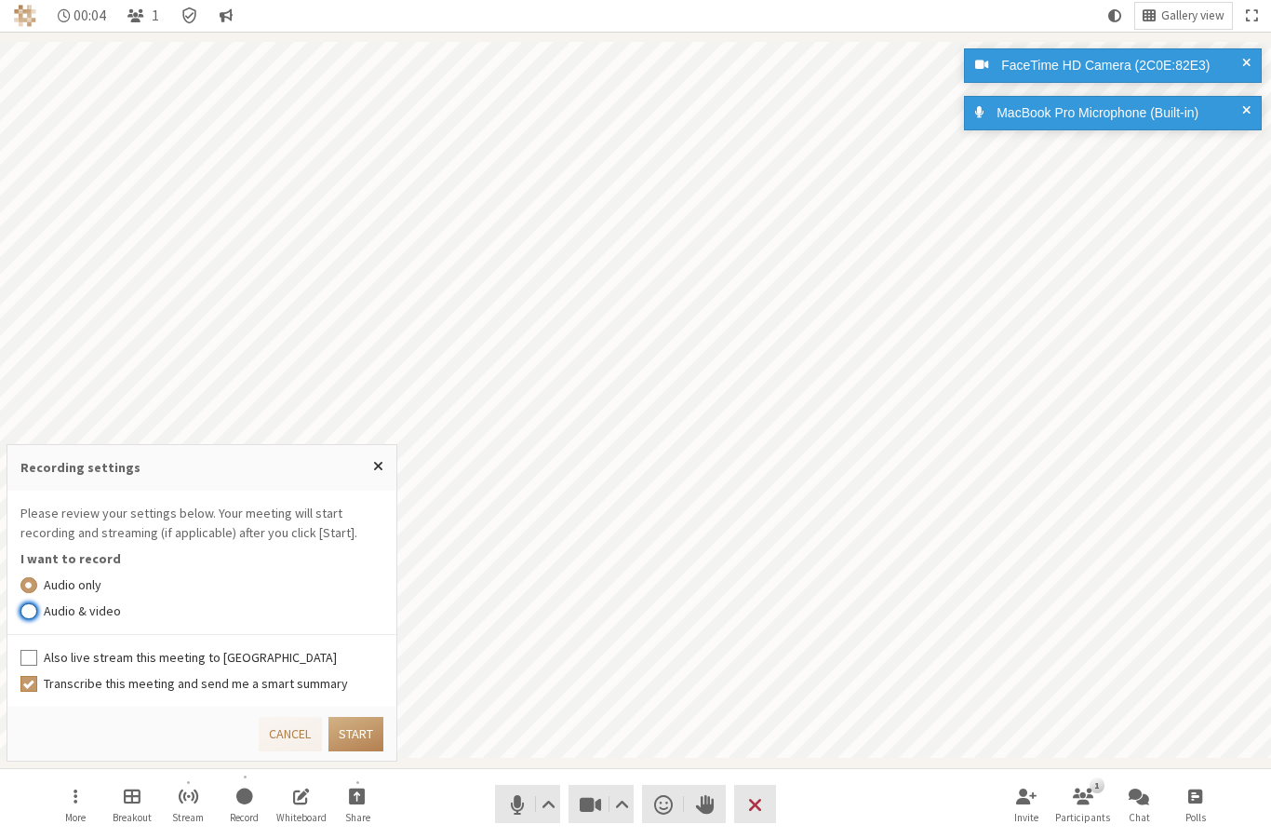
click at [27, 617] on input "Audio & video" at bounding box center [28, 610] width 17 height 19
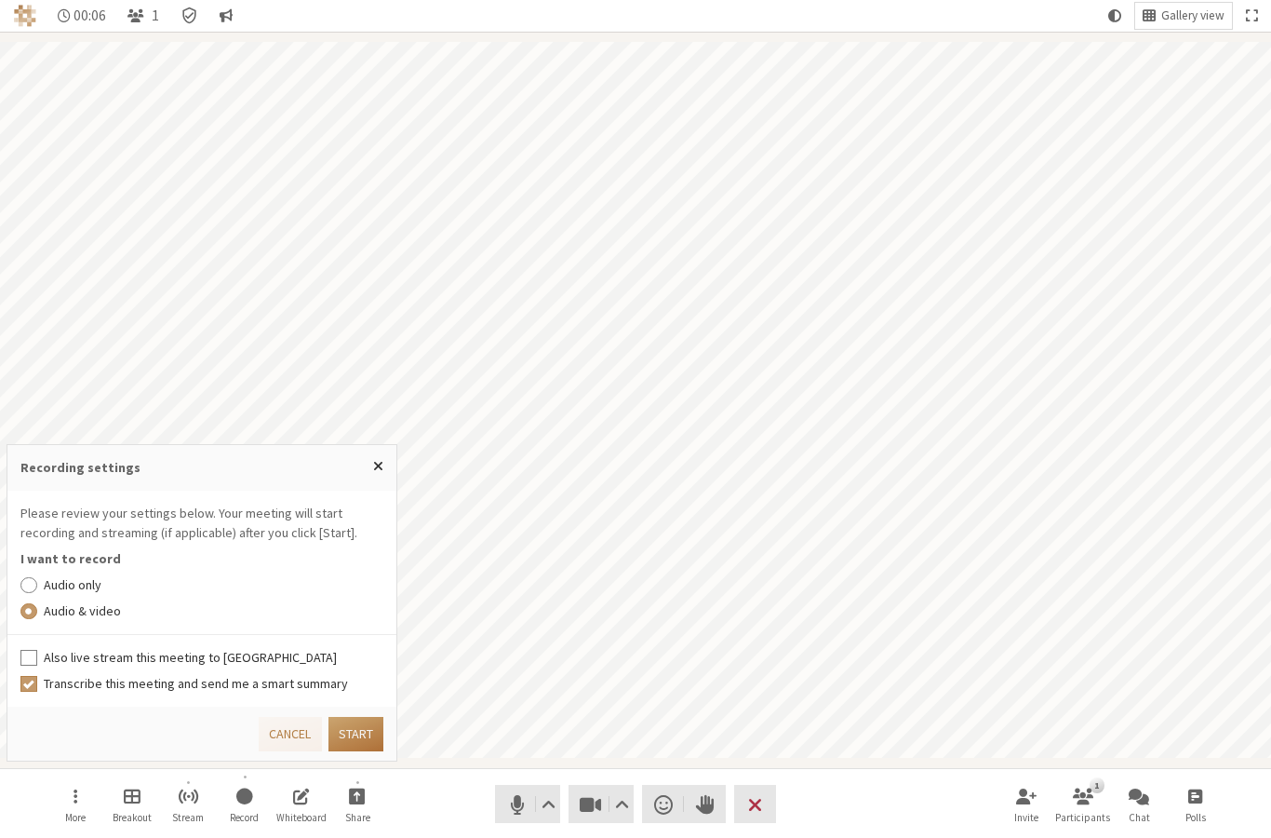
click at [352, 734] on button "Start" at bounding box center [355, 734] width 55 height 34
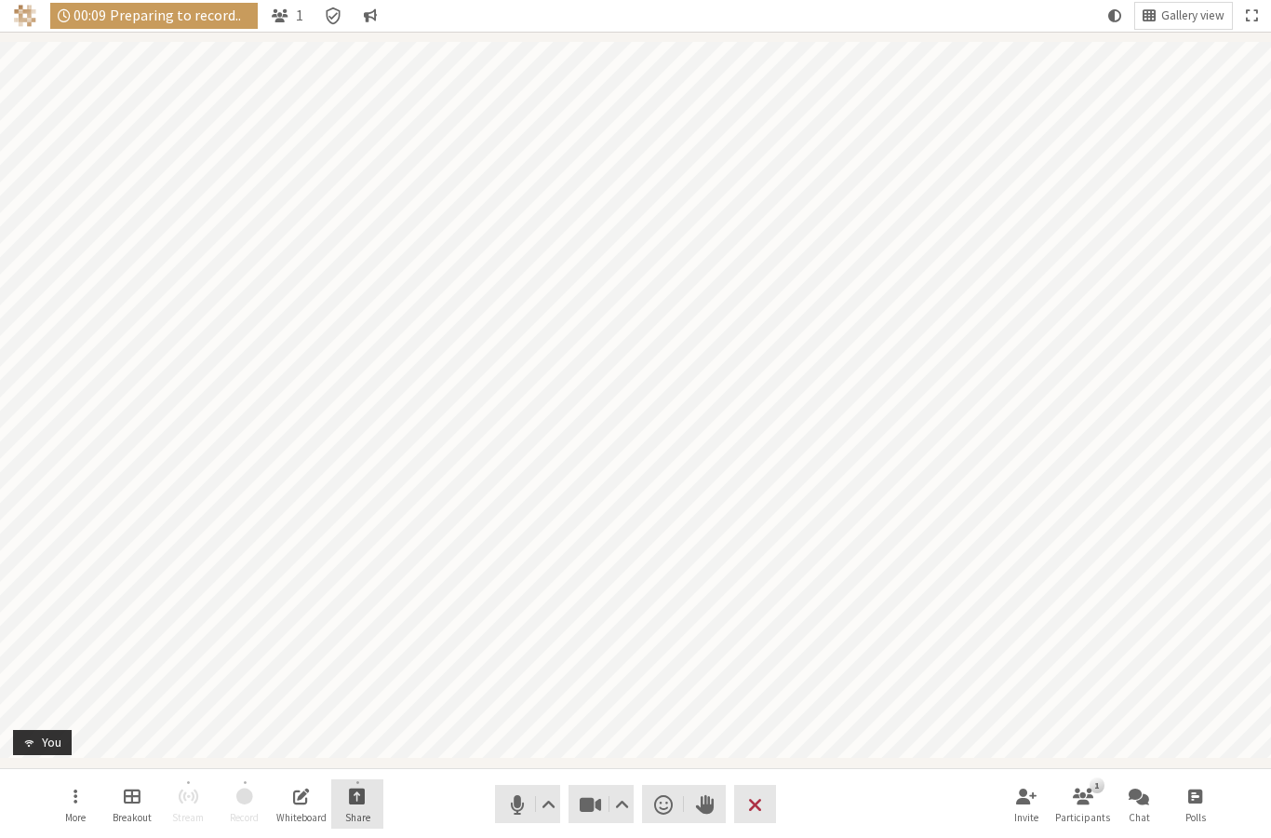
click at [367, 809] on button "Share" at bounding box center [357, 804] width 52 height 50
click at [359, 747] on span "Share my screen" at bounding box center [371, 754] width 135 height 14
click at [360, 797] on span "Start sharing" at bounding box center [357, 794] width 17 height 21
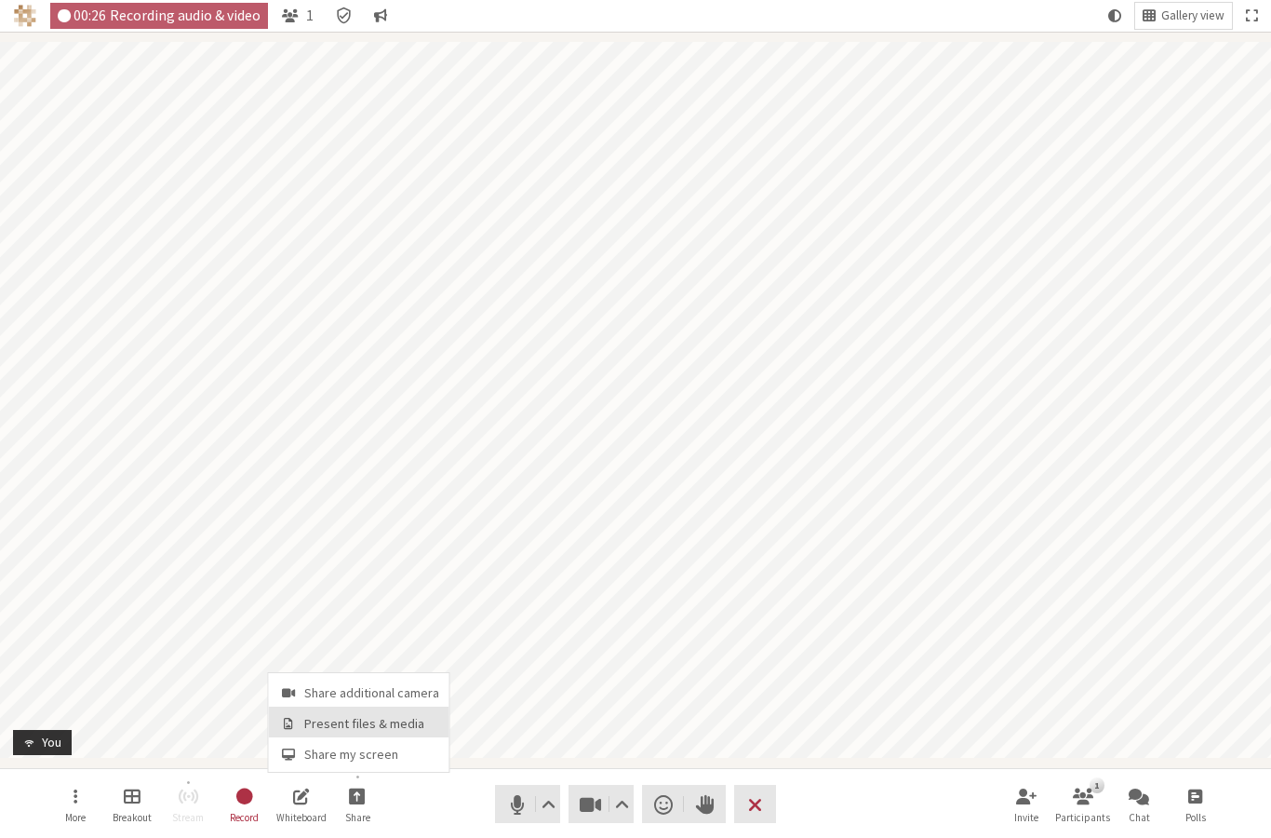
click at [355, 720] on span "Present files & media" at bounding box center [371, 724] width 135 height 14
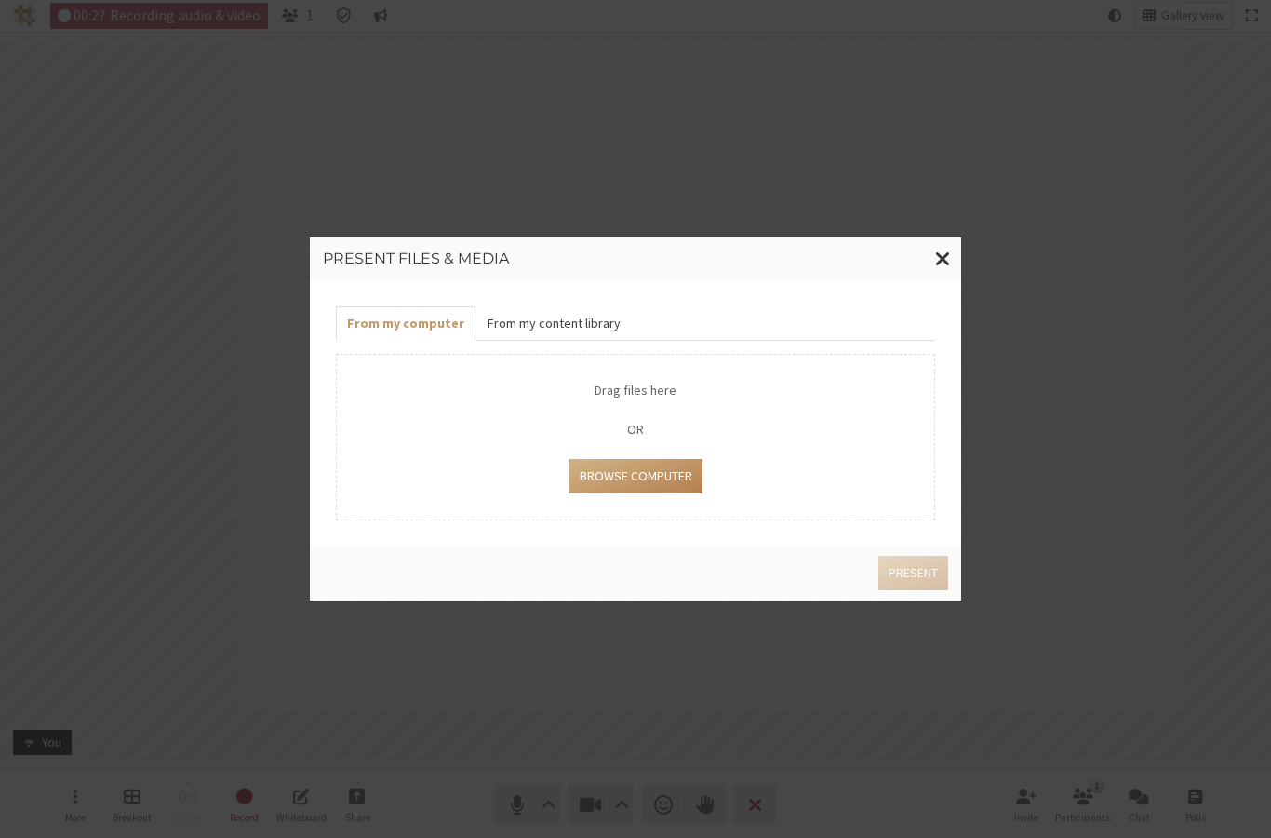
click at [536, 320] on button "From my content library" at bounding box center [553, 323] width 155 height 34
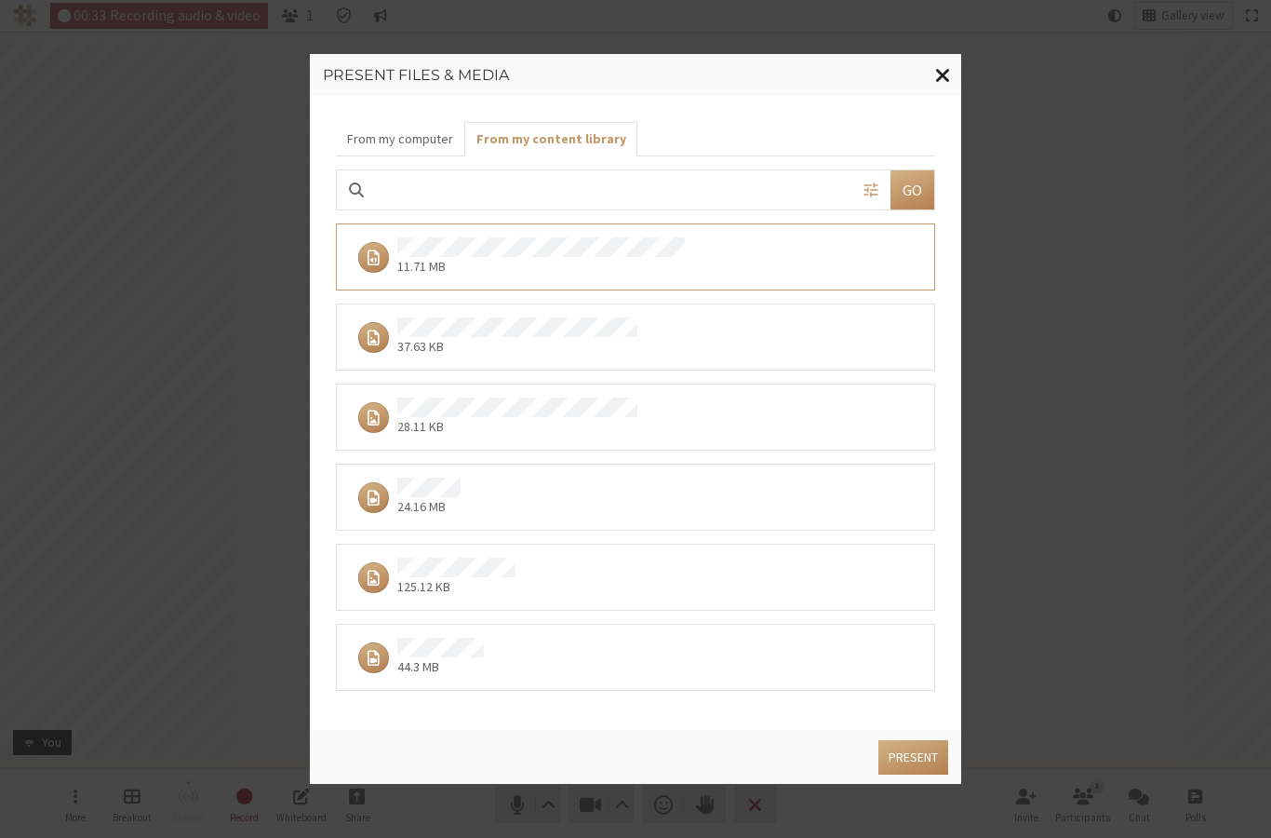
click at [949, 76] on span "Close modal" at bounding box center [943, 73] width 16 height 23
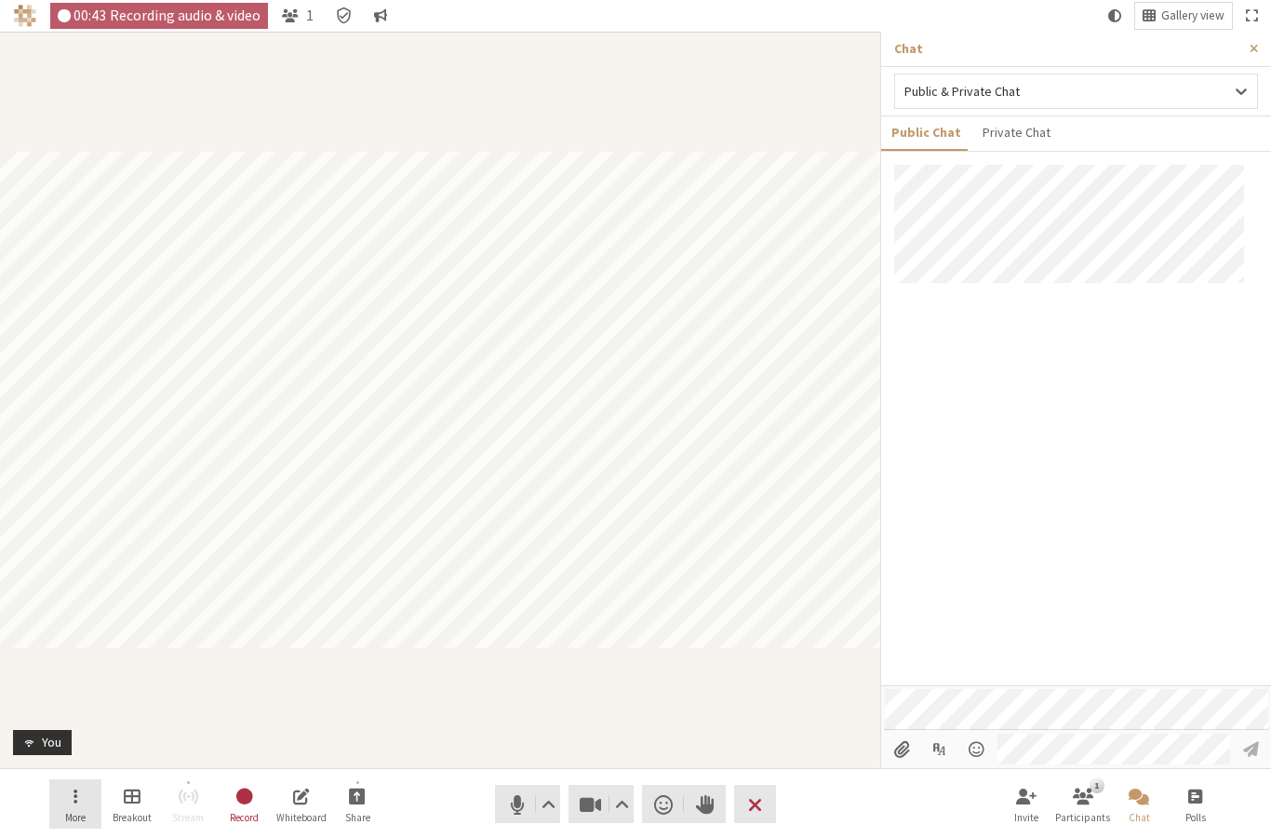
click at [84, 802] on button "More" at bounding box center [75, 804] width 52 height 50
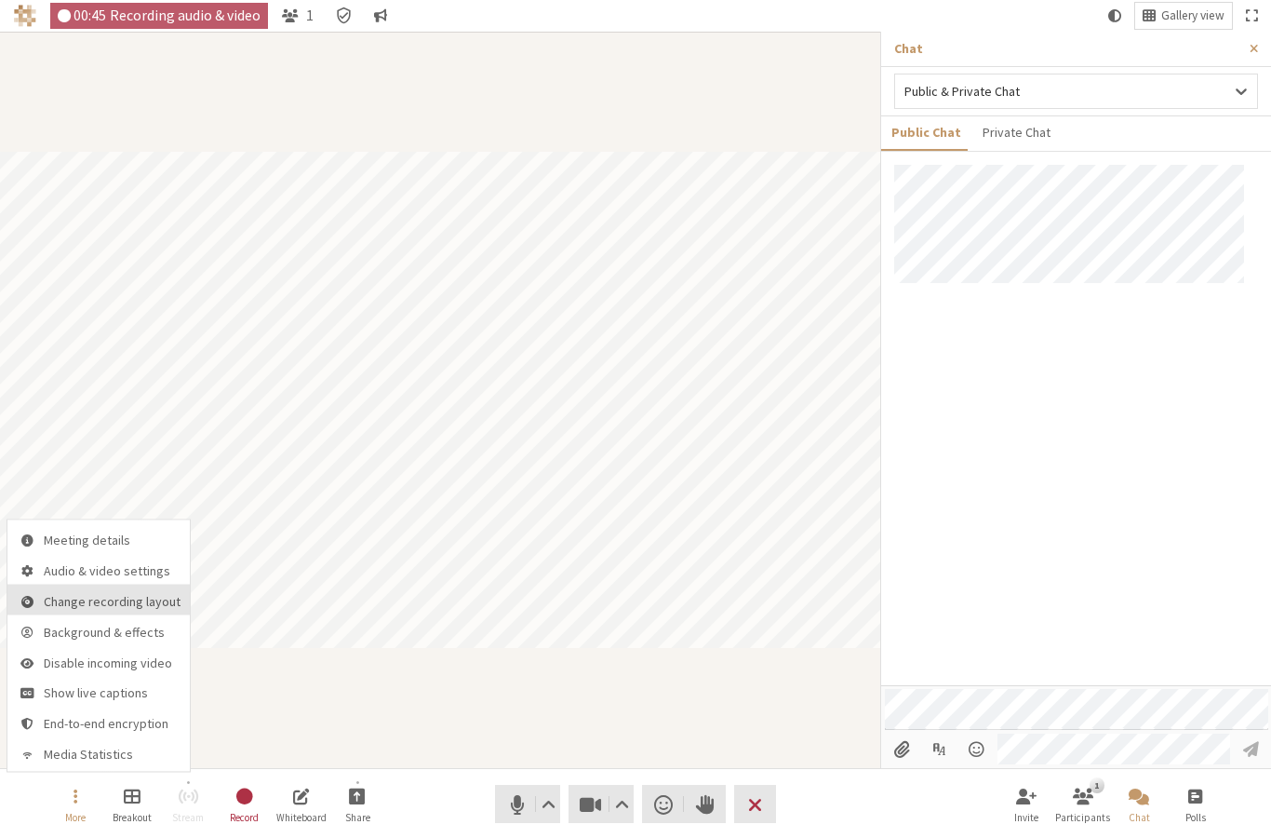
click at [90, 606] on span "Change recording layout" at bounding box center [112, 601] width 137 height 14
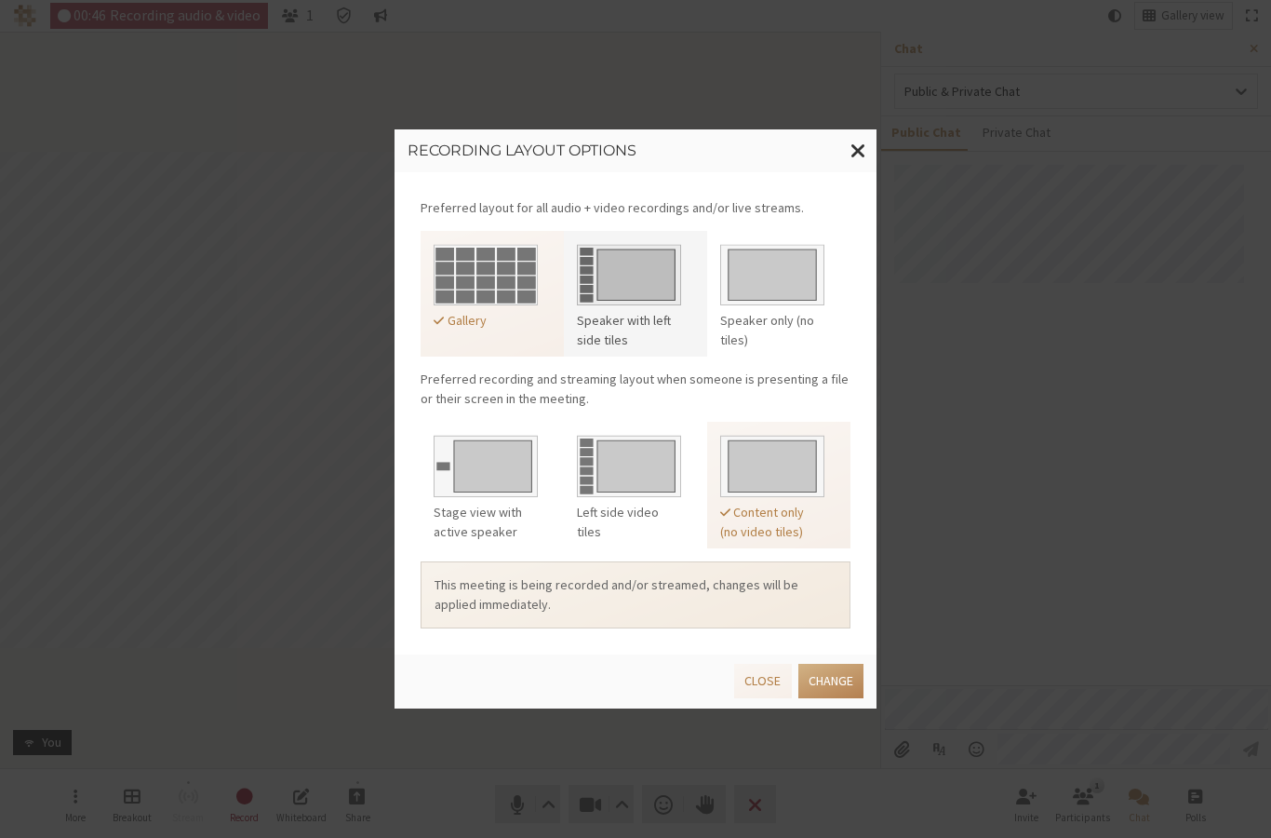
click at [626, 279] on img at bounding box center [629, 271] width 104 height 69
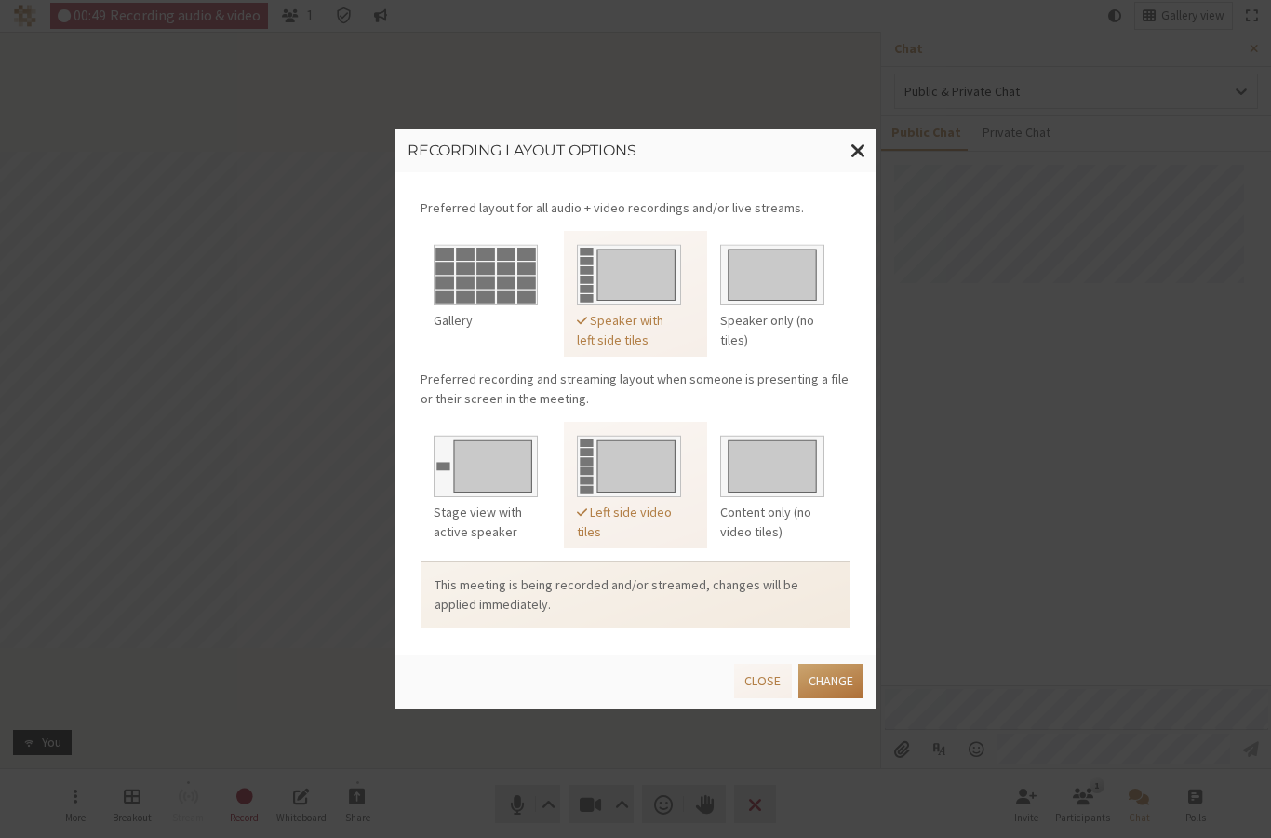
click at [833, 689] on button "Change" at bounding box center [830, 680] width 65 height 34
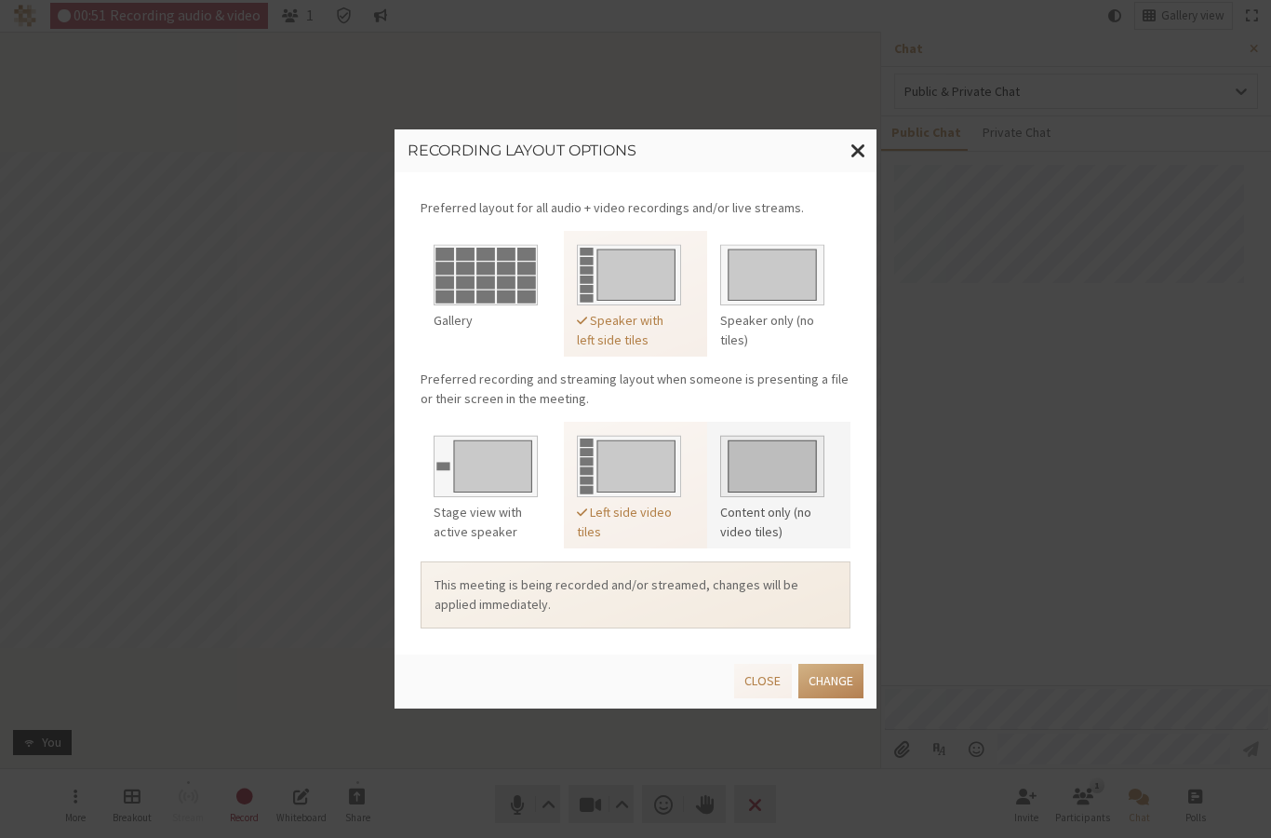
click at [749, 484] on img at bounding box center [772, 462] width 104 height 69
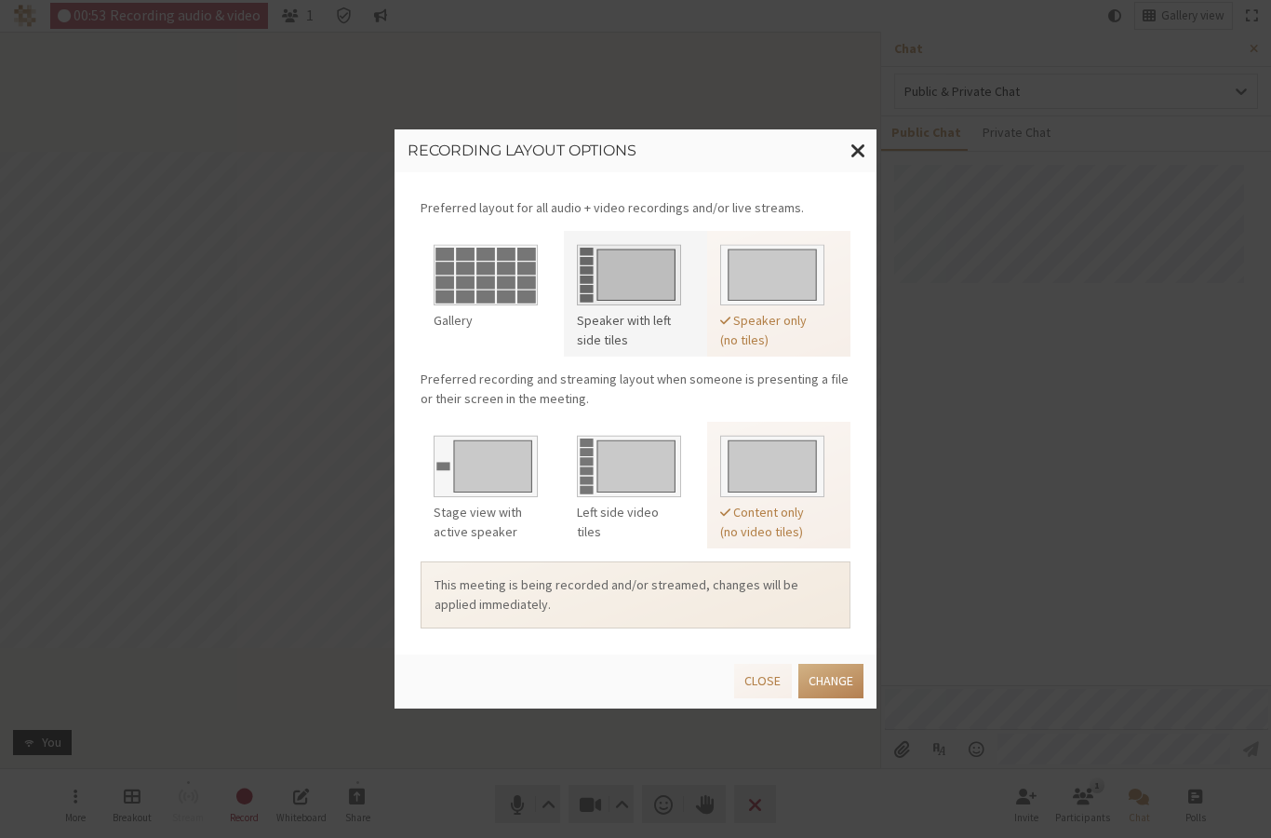
click at [613, 275] on img at bounding box center [629, 271] width 104 height 69
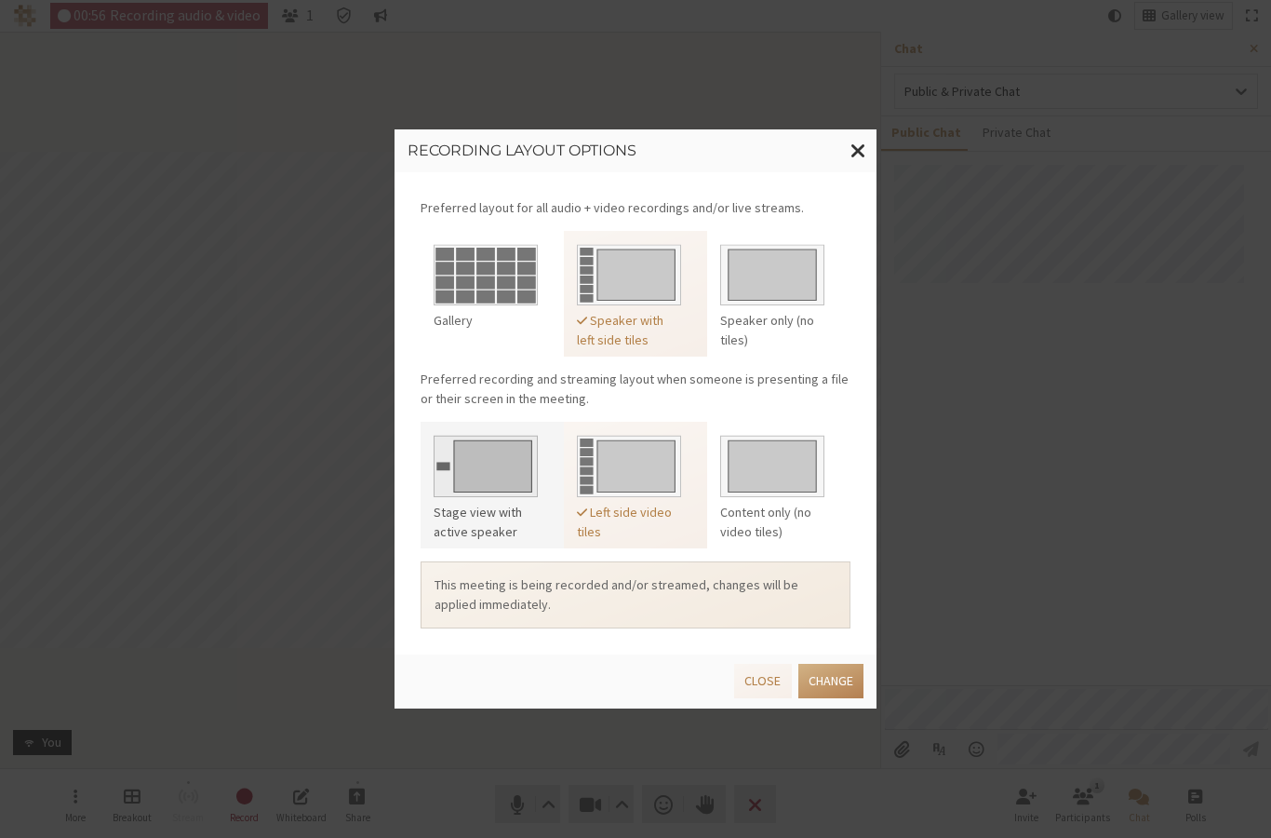
click at [482, 458] on img at bounding box center [486, 462] width 104 height 69
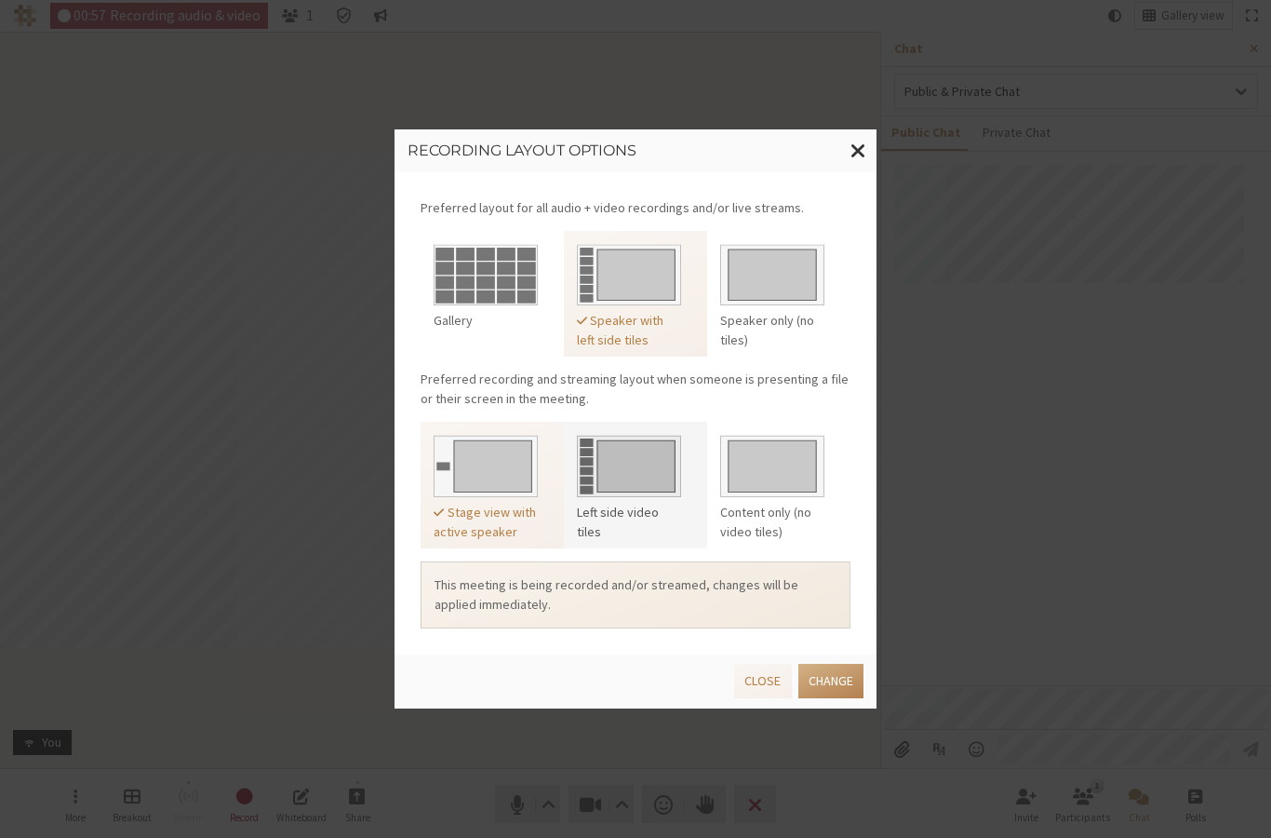
click at [668, 459] on img at bounding box center [629, 462] width 104 height 69
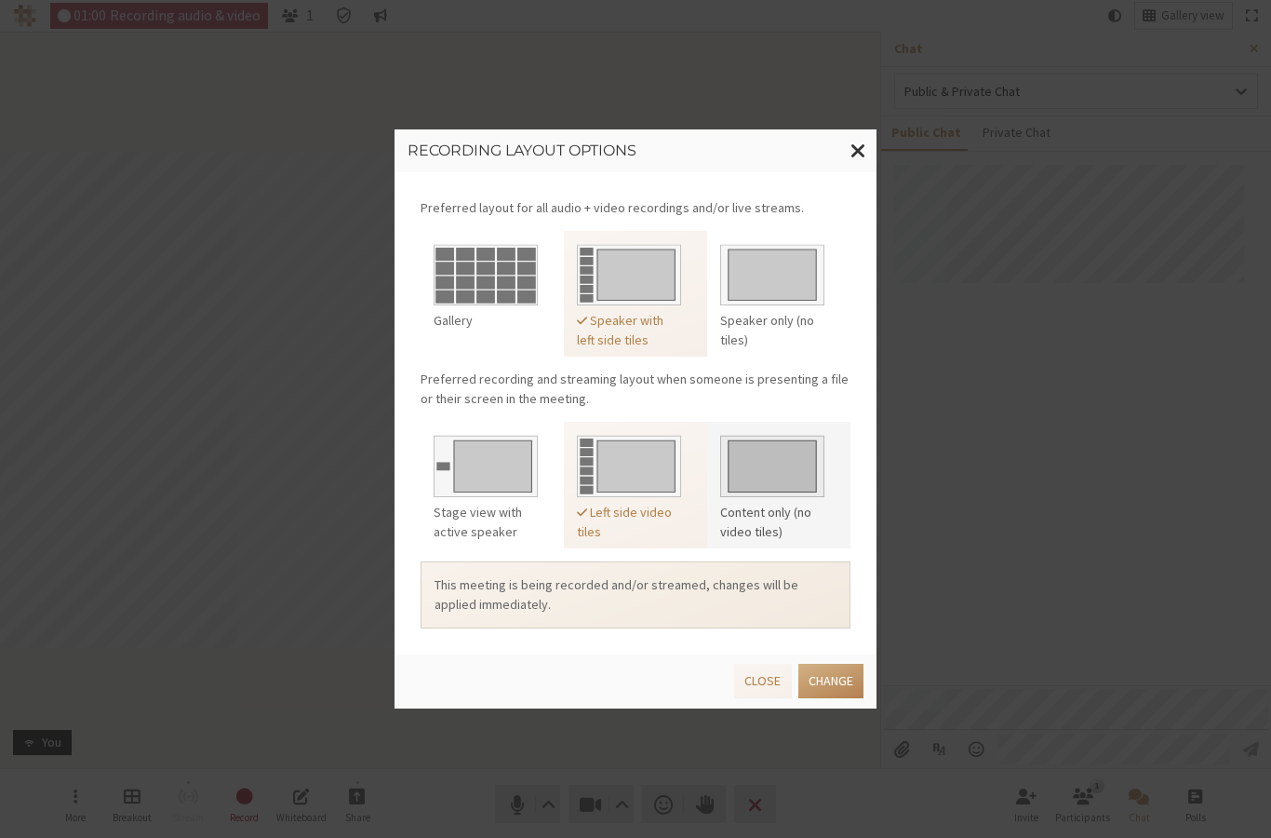
click at [777, 467] on img at bounding box center [772, 462] width 104 height 69
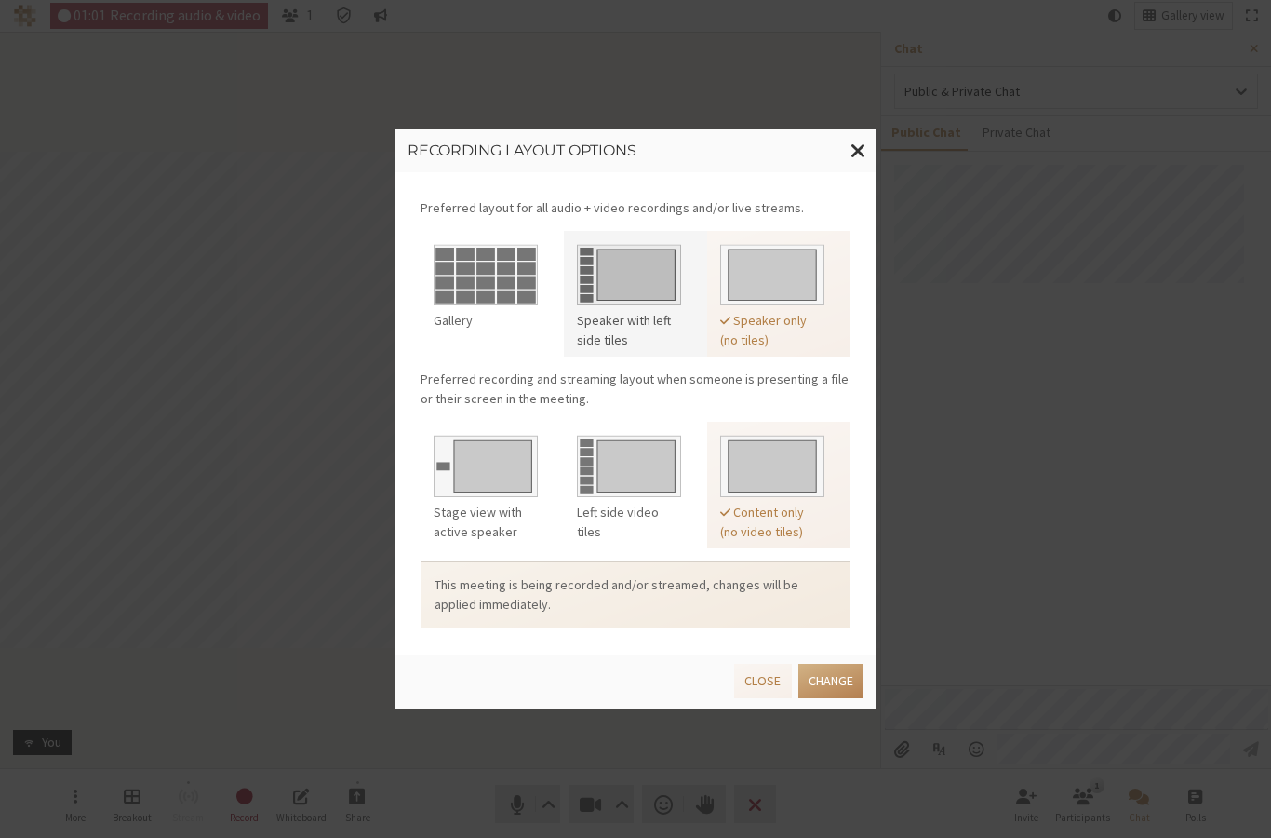
click at [624, 262] on img at bounding box center [629, 271] width 104 height 69
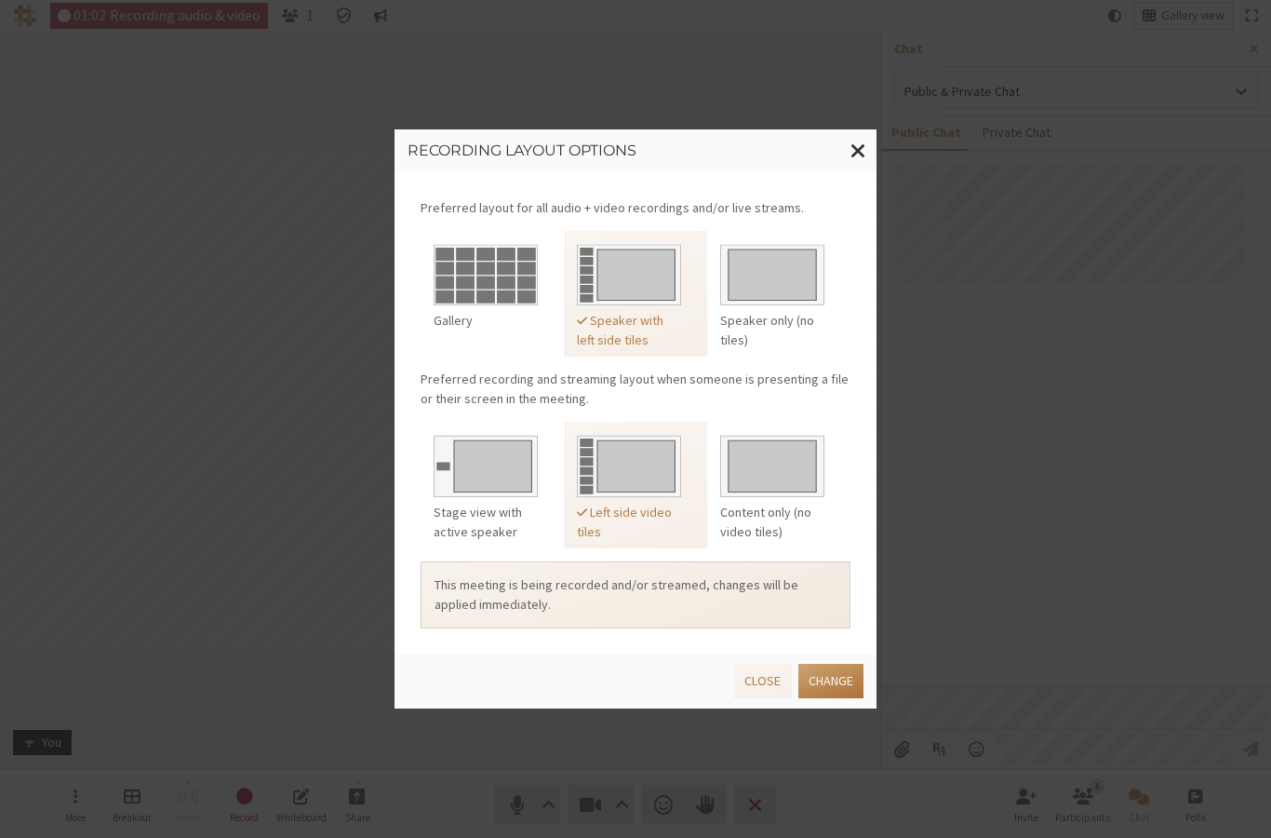
click at [831, 674] on button "Change" at bounding box center [830, 680] width 65 height 34
click at [751, 683] on button "Close" at bounding box center [762, 680] width 57 height 34
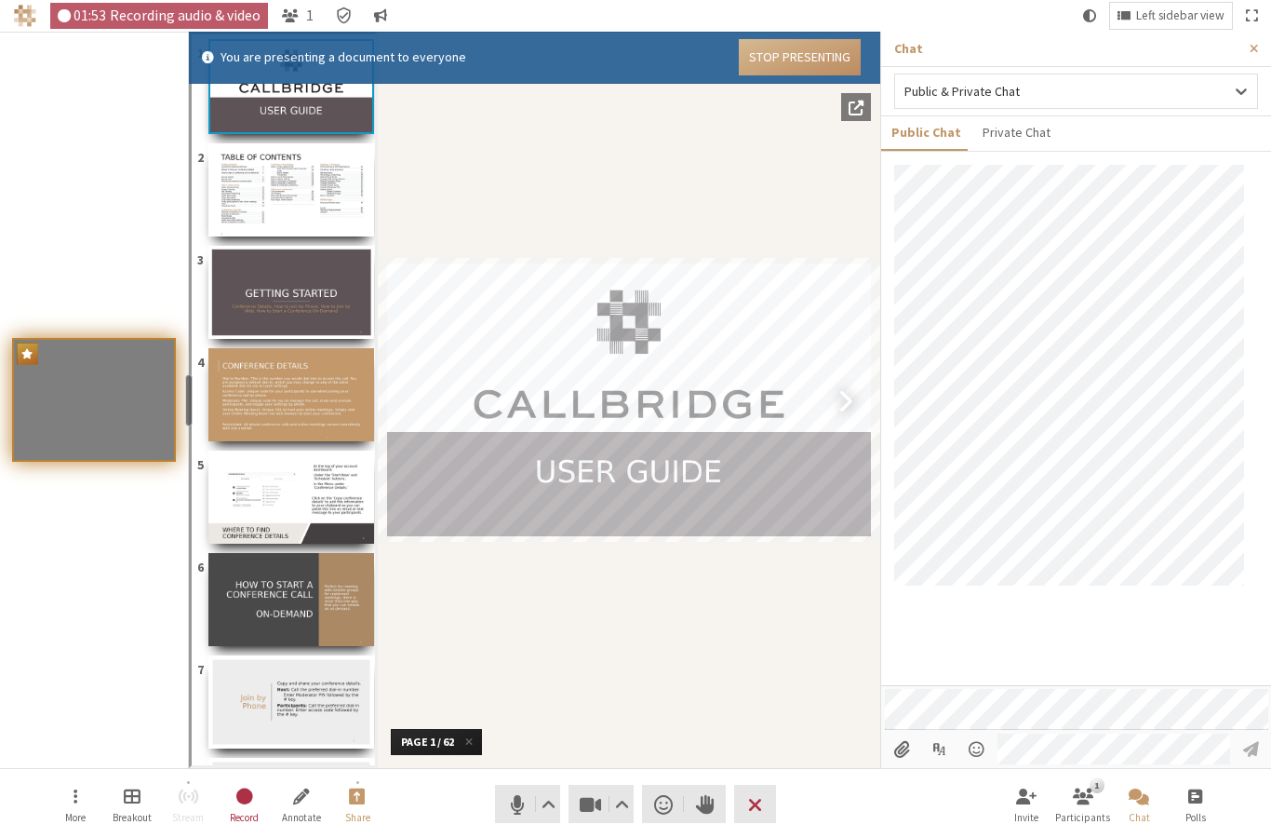
click at [267, 288] on img "Document" at bounding box center [291, 292] width 166 height 93
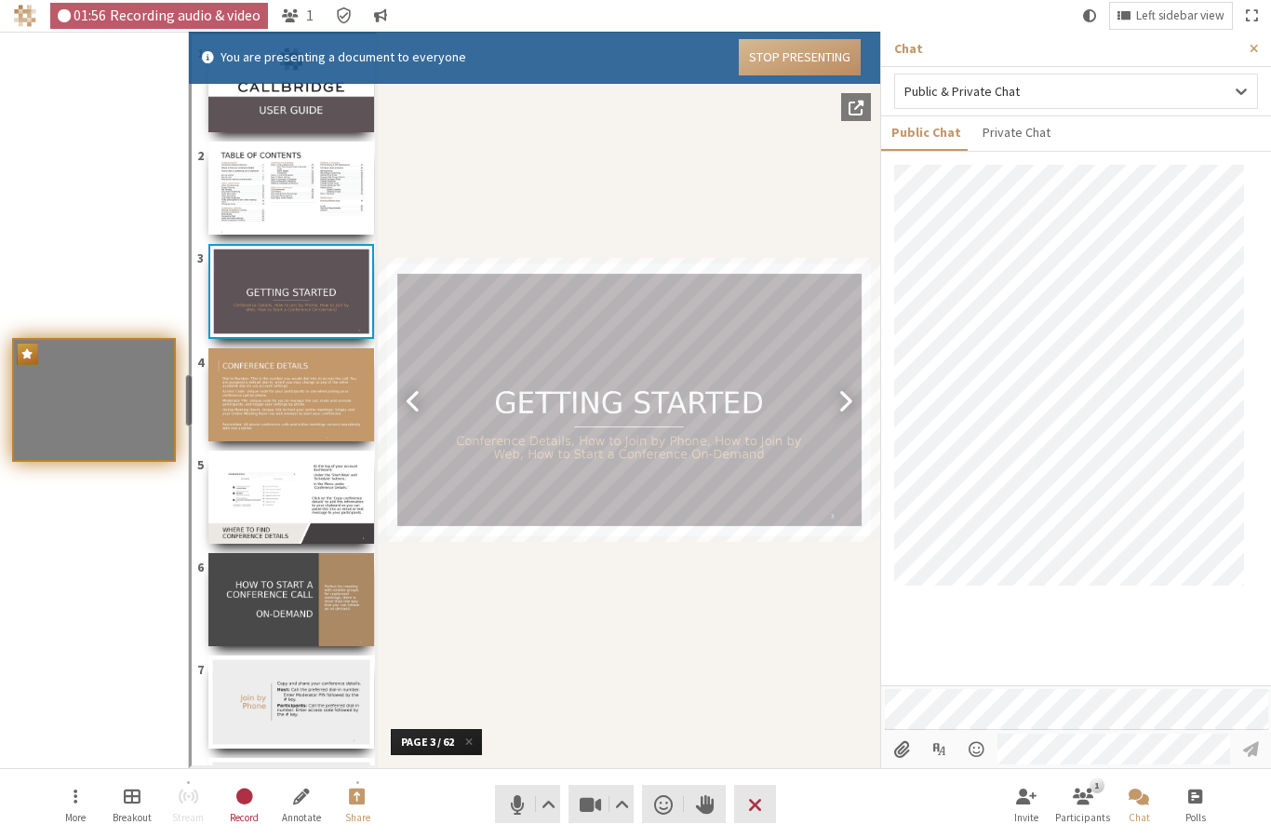
click at [294, 615] on img "Document" at bounding box center [291, 599] width 166 height 93
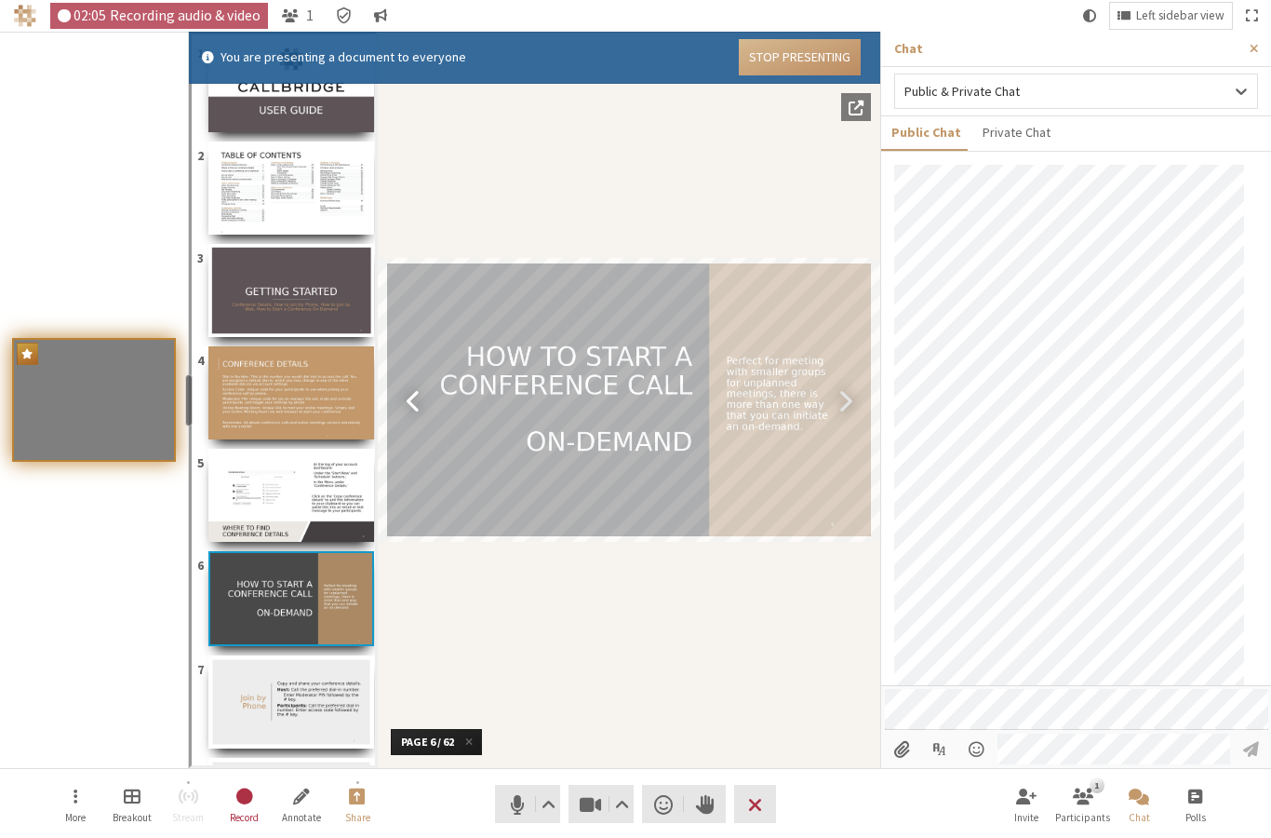
click at [851, 397] on span "Next page (→)" at bounding box center [845, 400] width 15 height 26
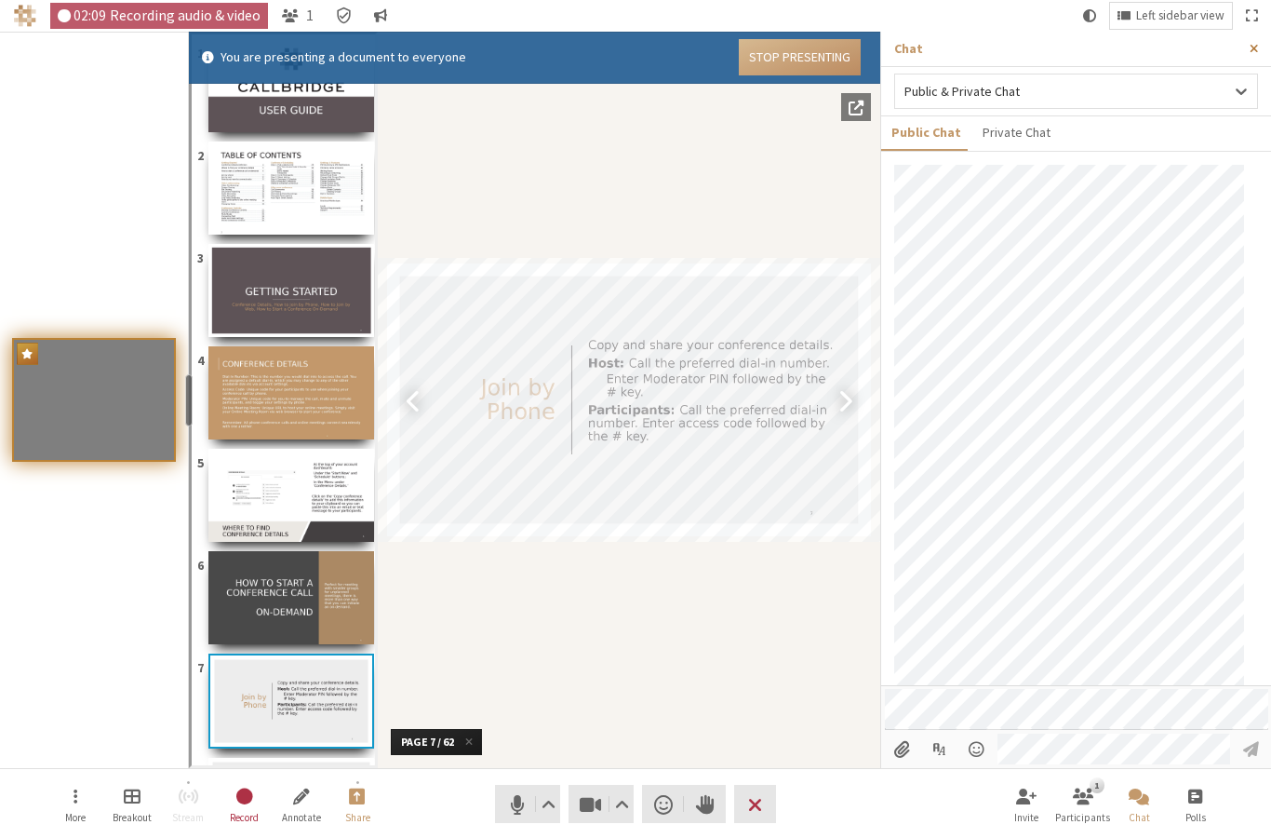
click at [1254, 51] on span "Close sidebar" at bounding box center [1254, 49] width 8 height 14
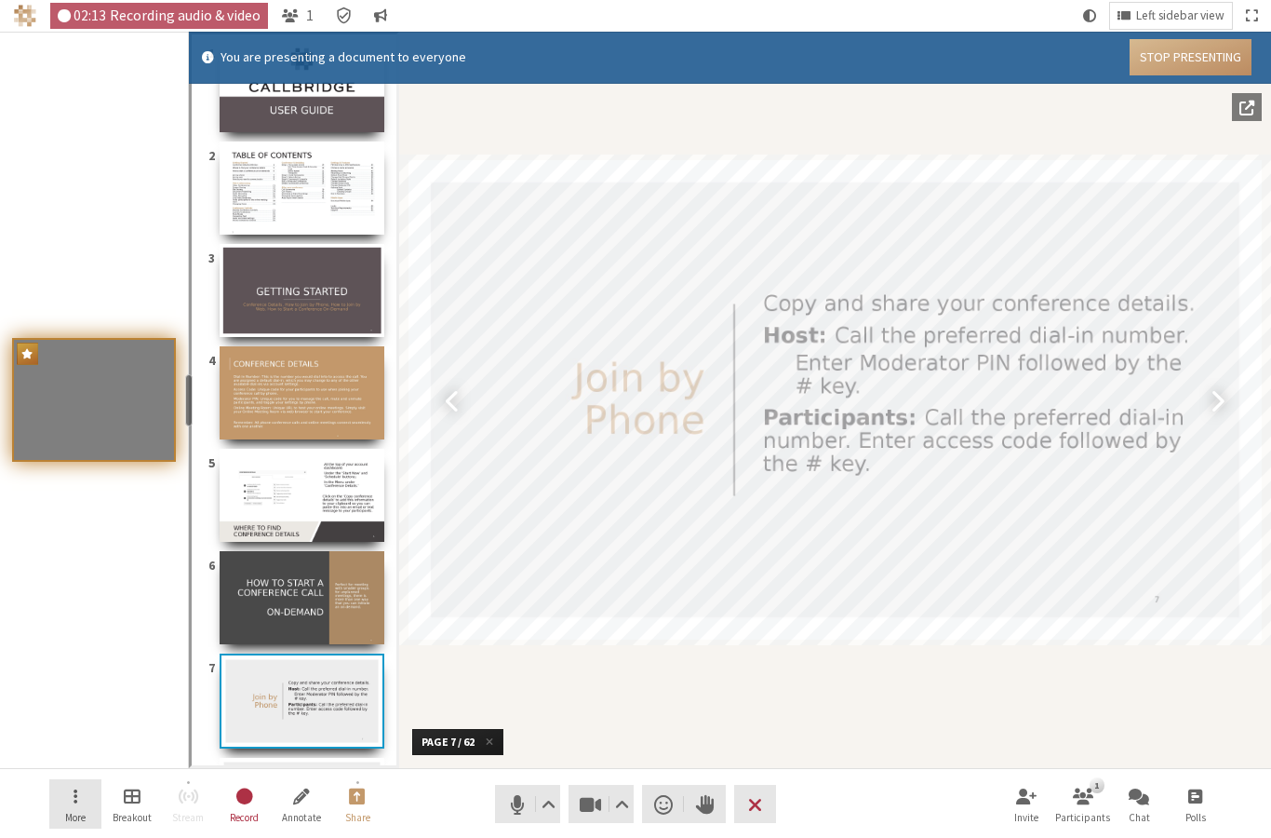
click at [67, 791] on button "More" at bounding box center [75, 804] width 52 height 50
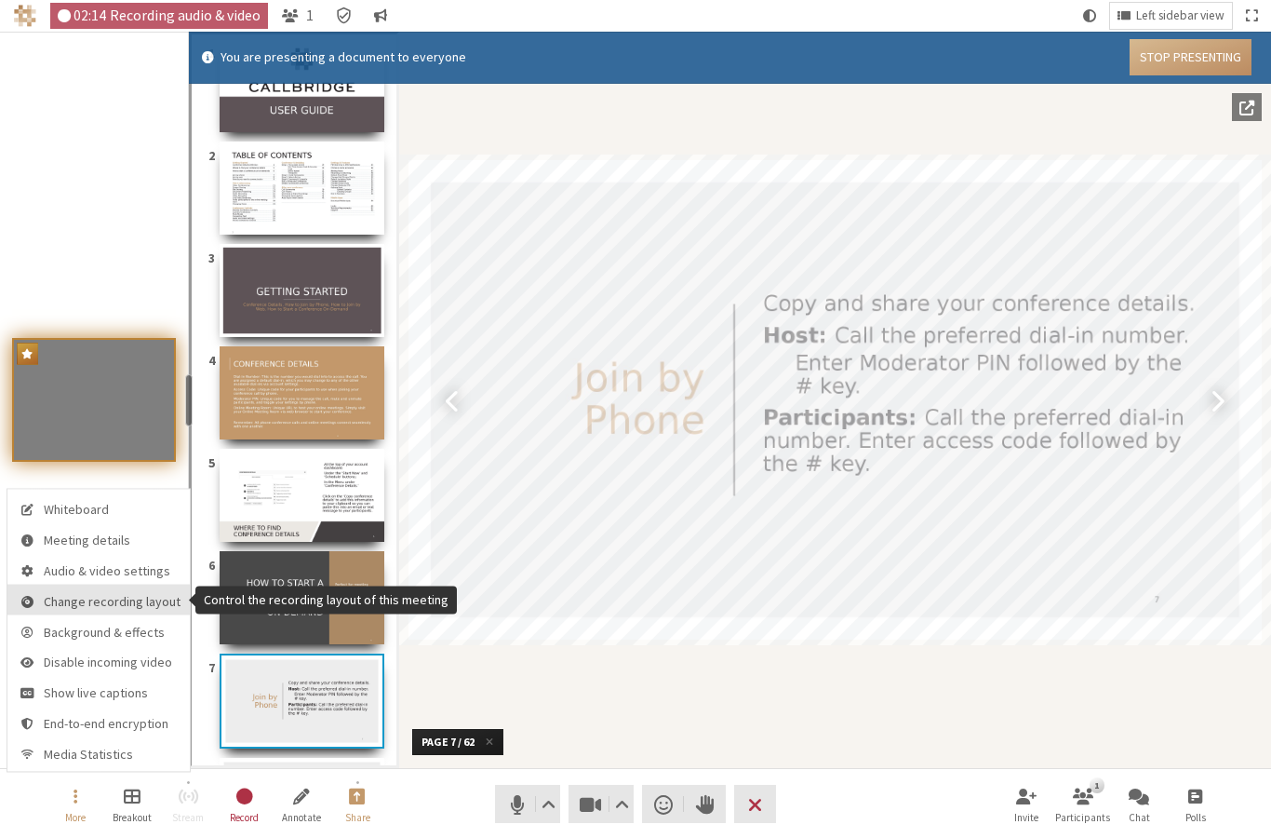
click at [85, 607] on span "Change recording layout" at bounding box center [112, 601] width 137 height 14
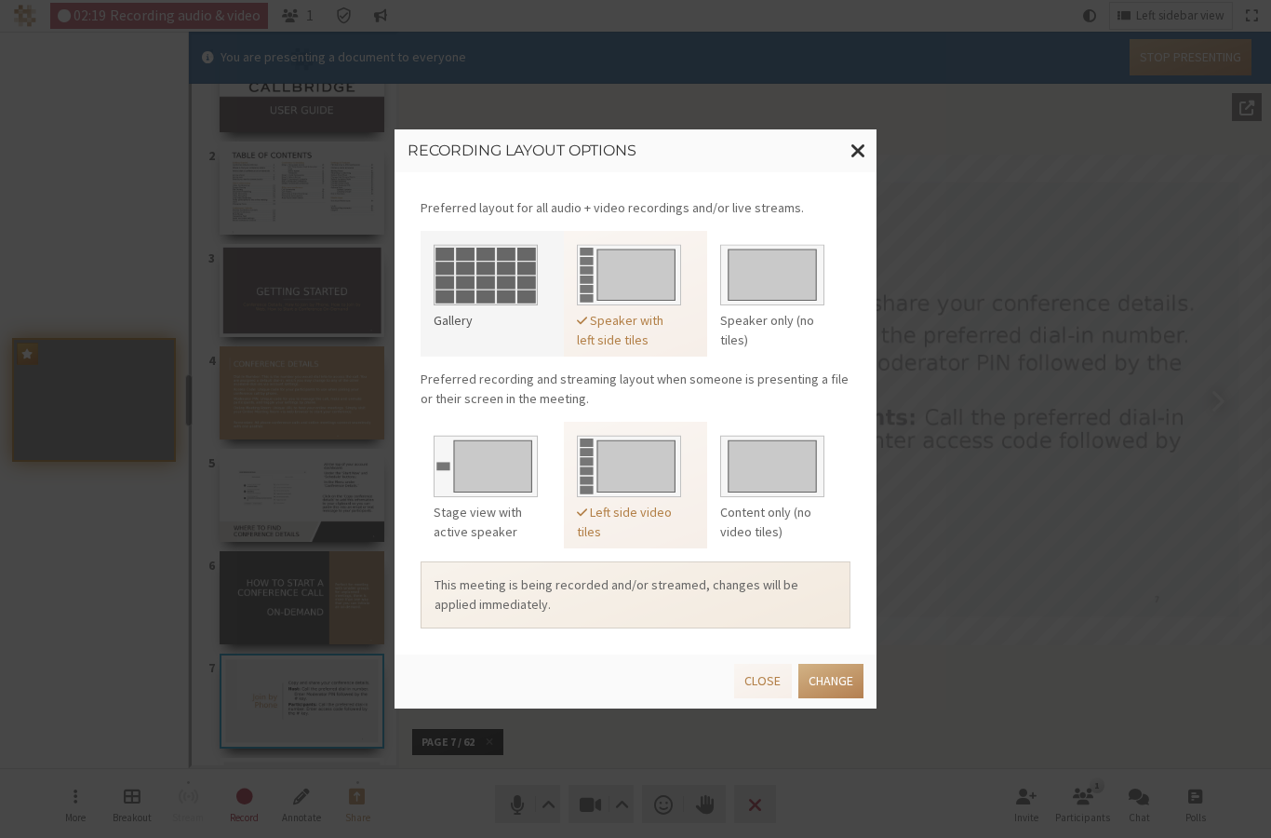
click at [486, 286] on img at bounding box center [486, 271] width 104 height 69
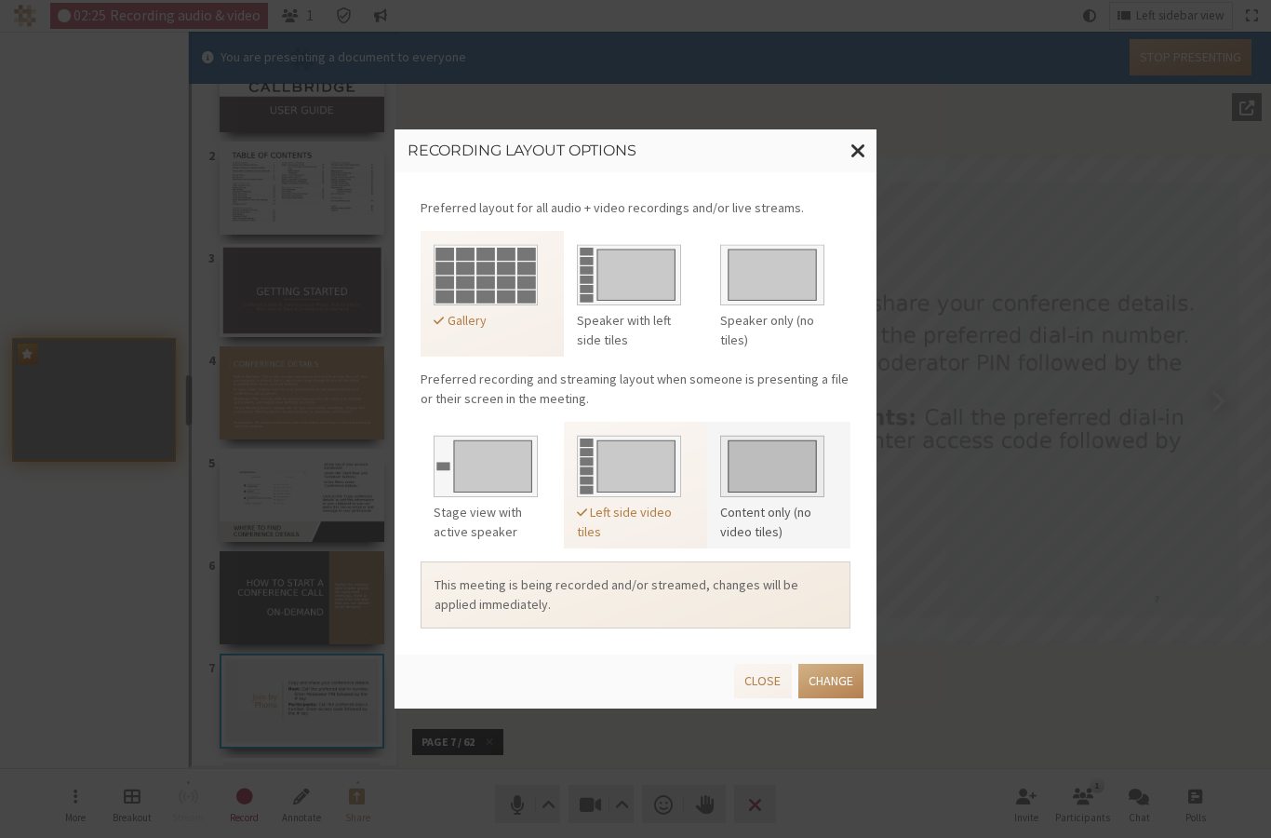
click at [762, 453] on img at bounding box center [772, 462] width 104 height 69
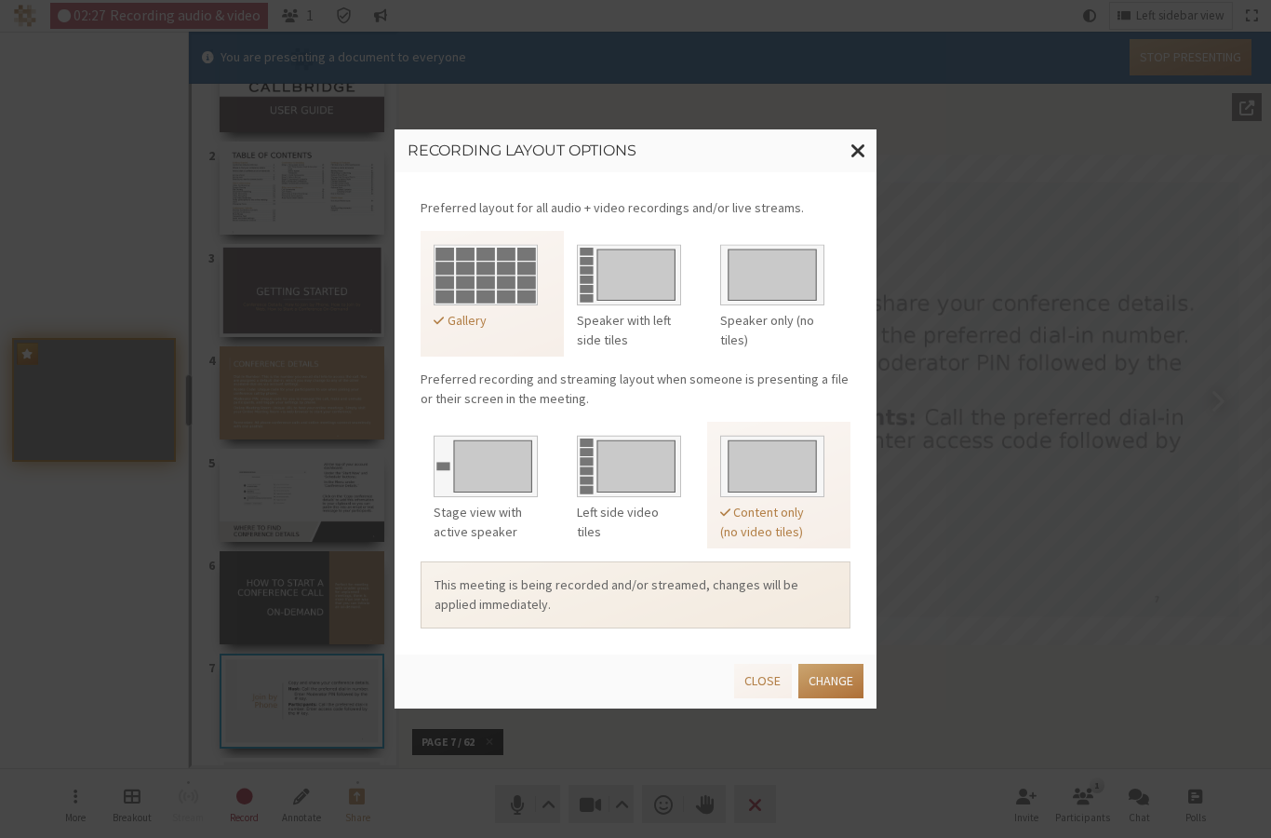
click at [831, 678] on button "Change" at bounding box center [830, 680] width 65 height 34
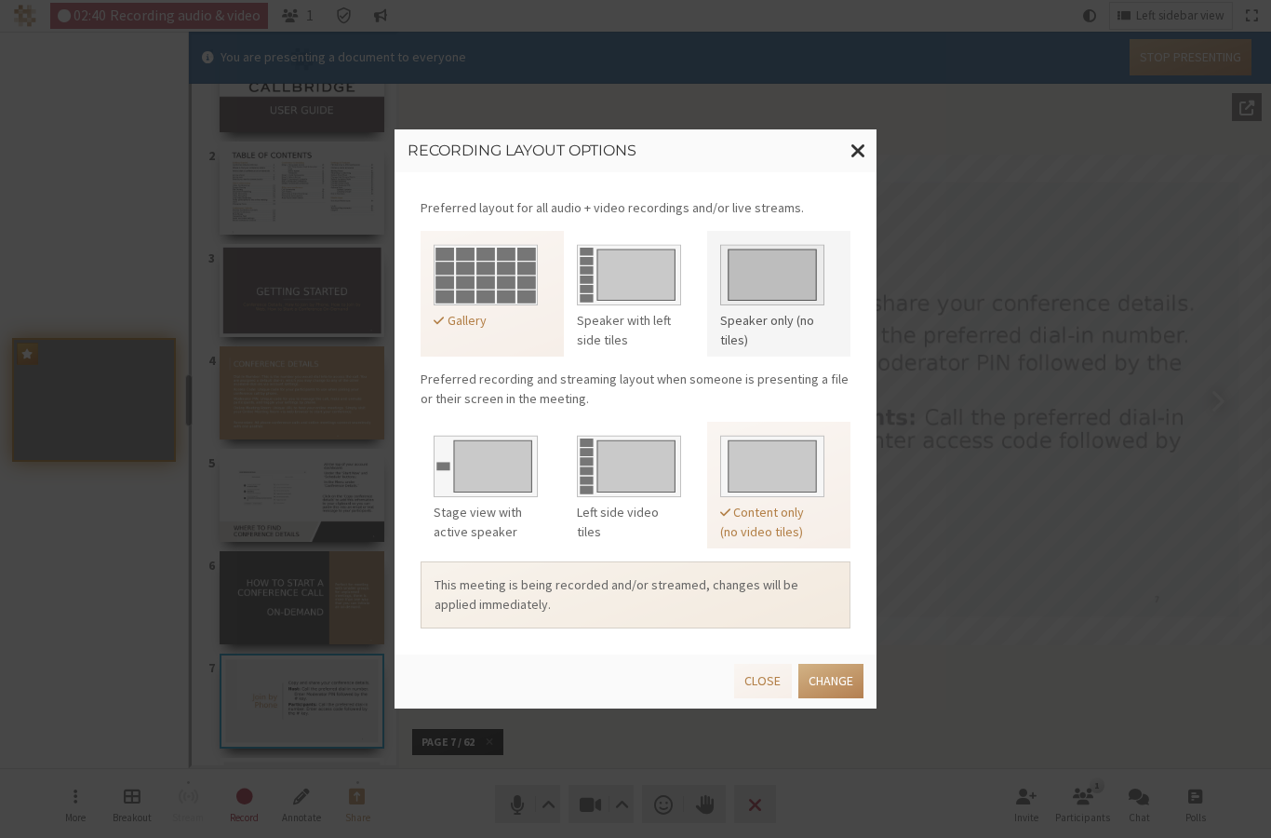
click at [765, 271] on img at bounding box center [772, 271] width 104 height 69
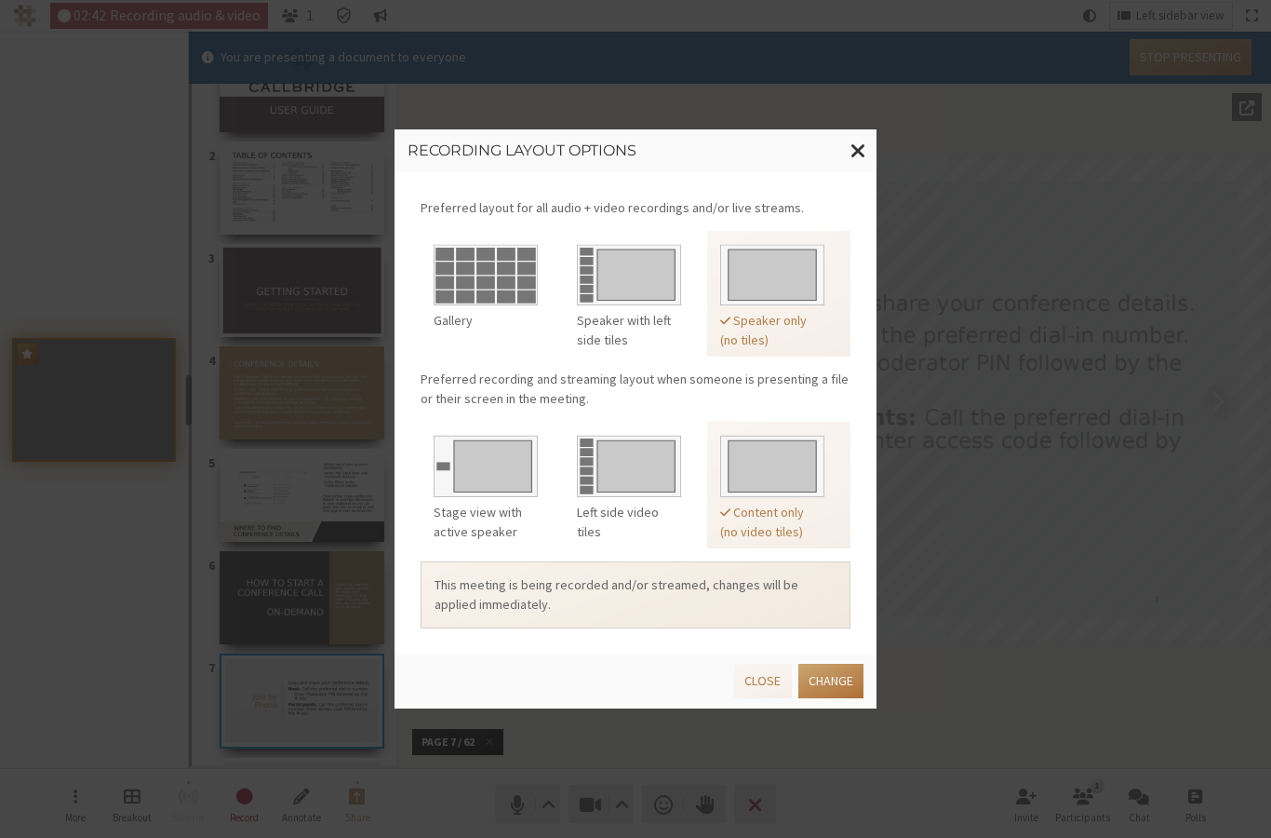
click at [826, 672] on button "Change" at bounding box center [830, 680] width 65 height 34
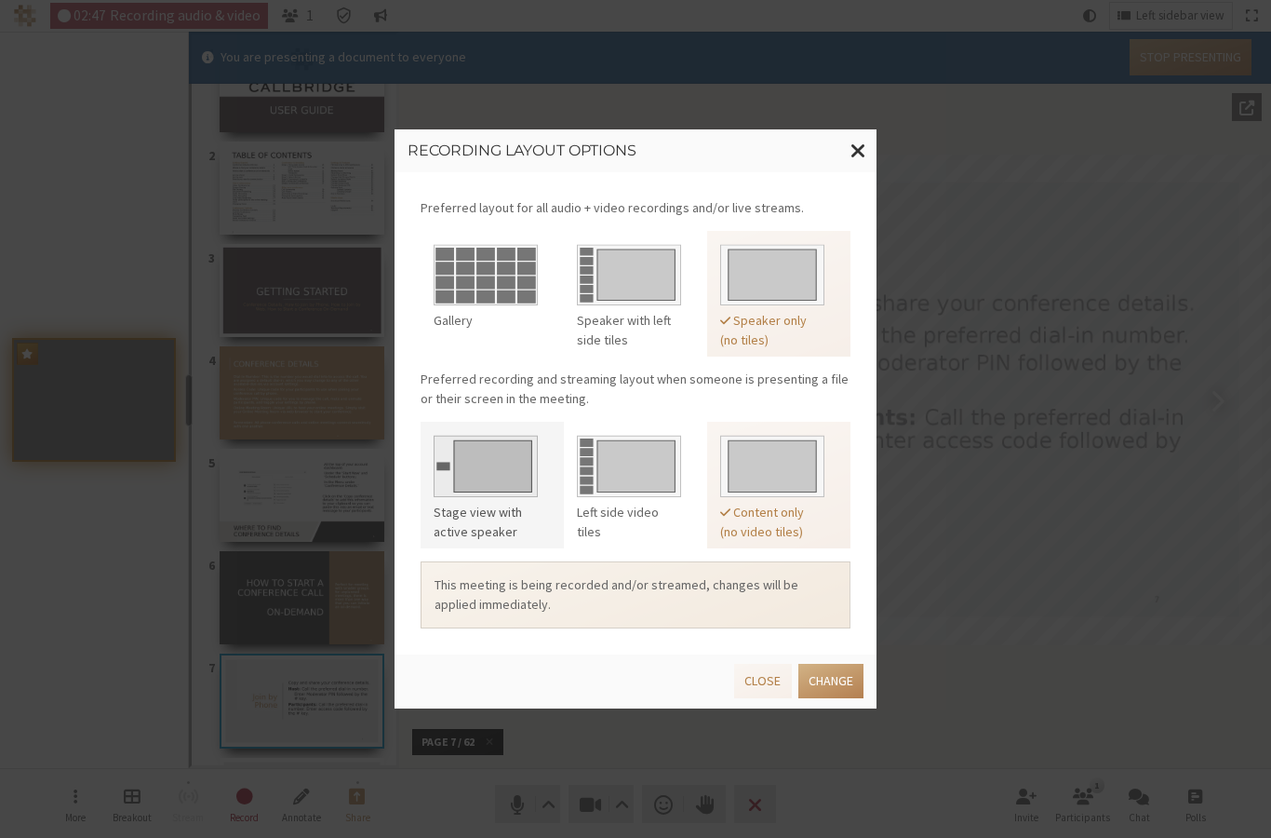
click at [501, 479] on img at bounding box center [486, 462] width 104 height 69
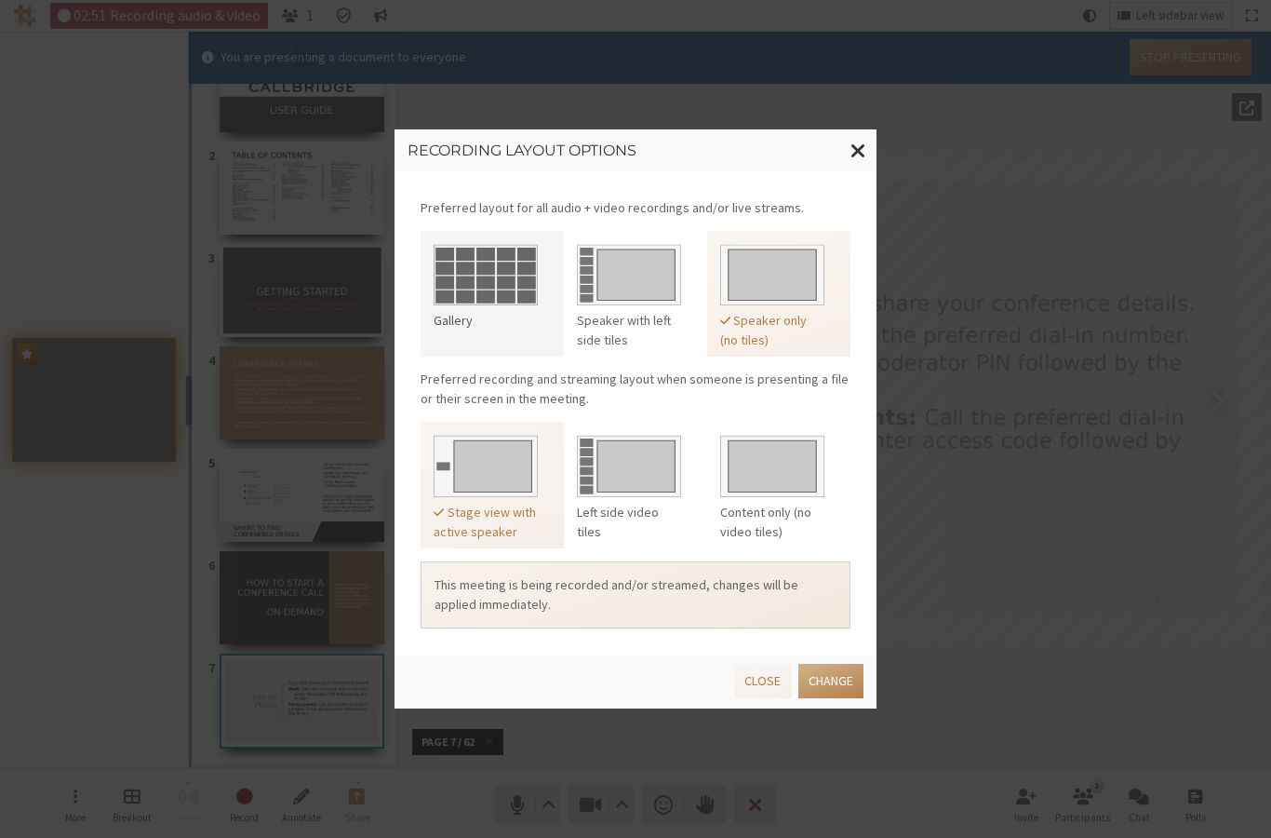
click at [510, 275] on img at bounding box center [486, 271] width 104 height 69
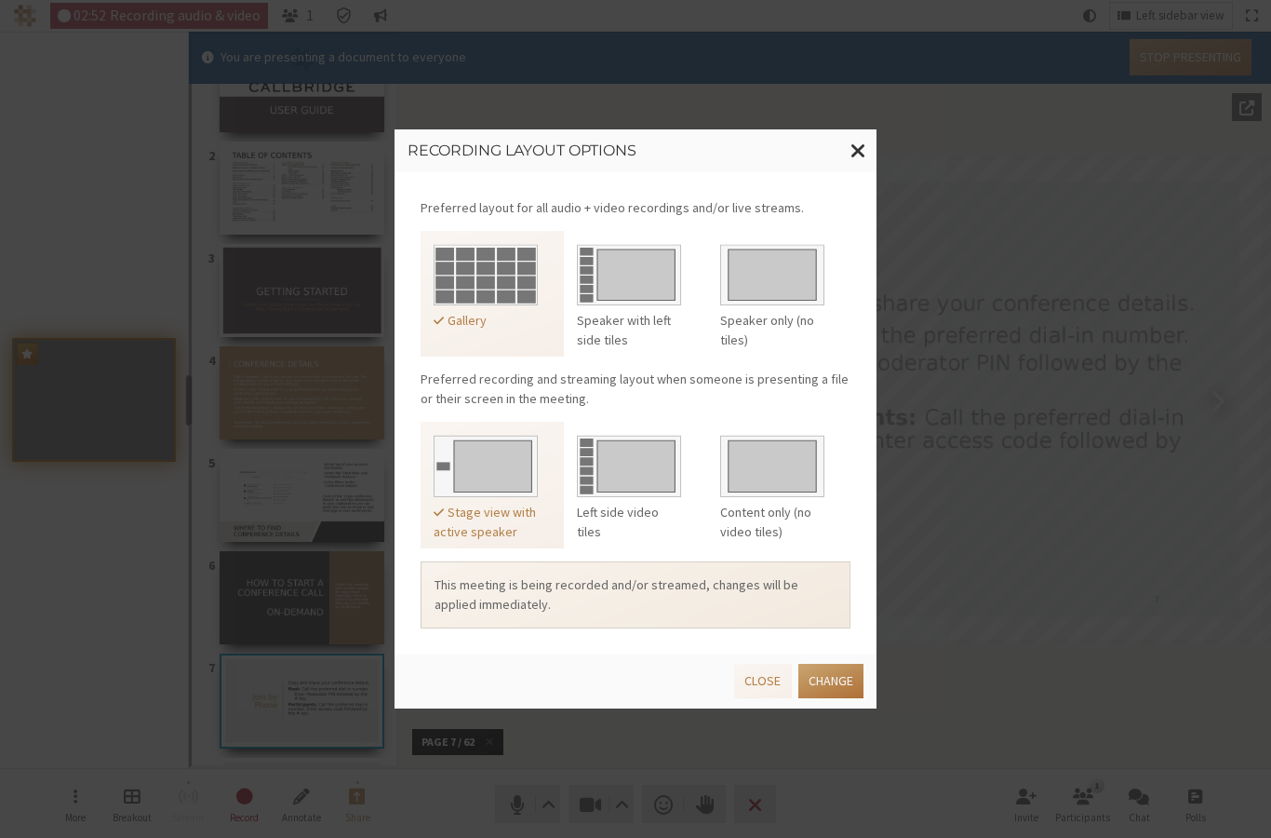
click at [824, 676] on button "Change" at bounding box center [830, 680] width 65 height 34
click at [775, 677] on button "Close" at bounding box center [762, 680] width 57 height 34
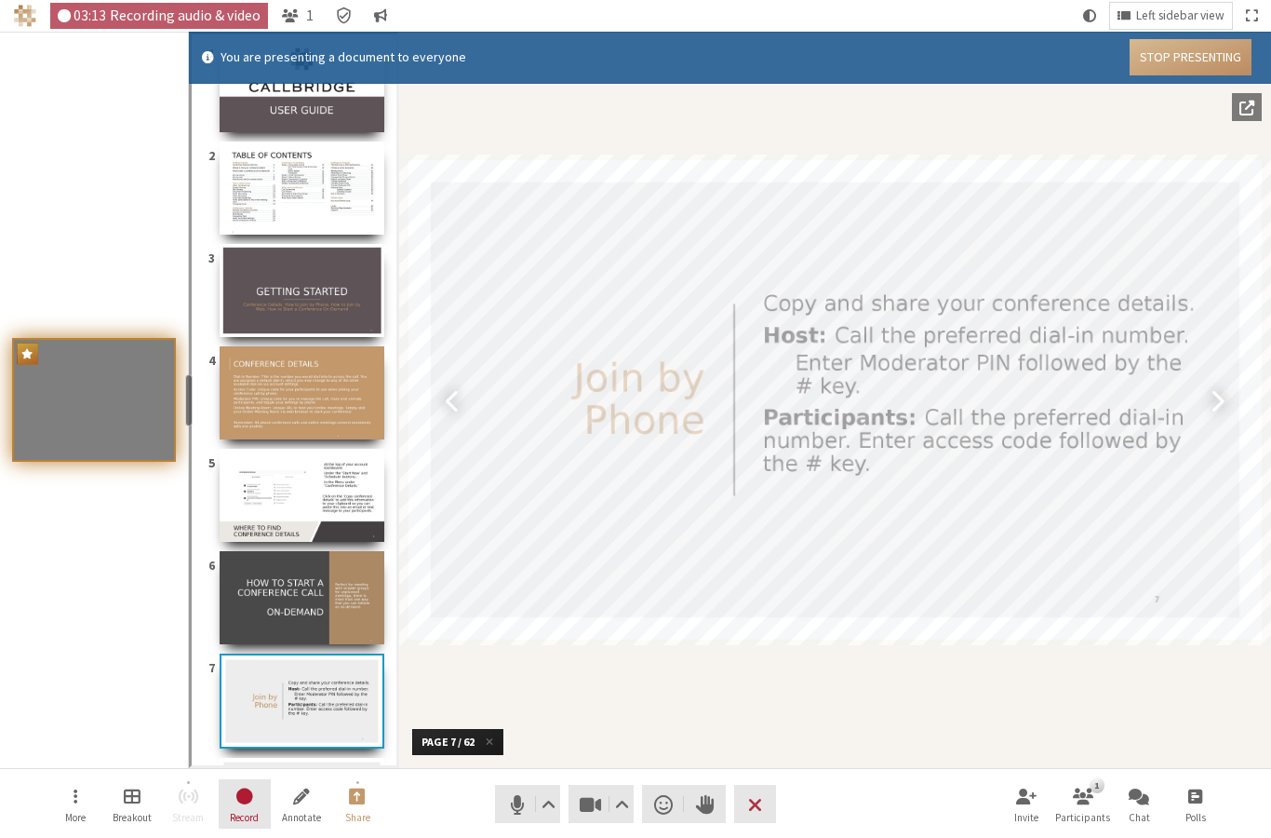
click at [247, 791] on span "Stop recording" at bounding box center [245, 794] width 20 height 21
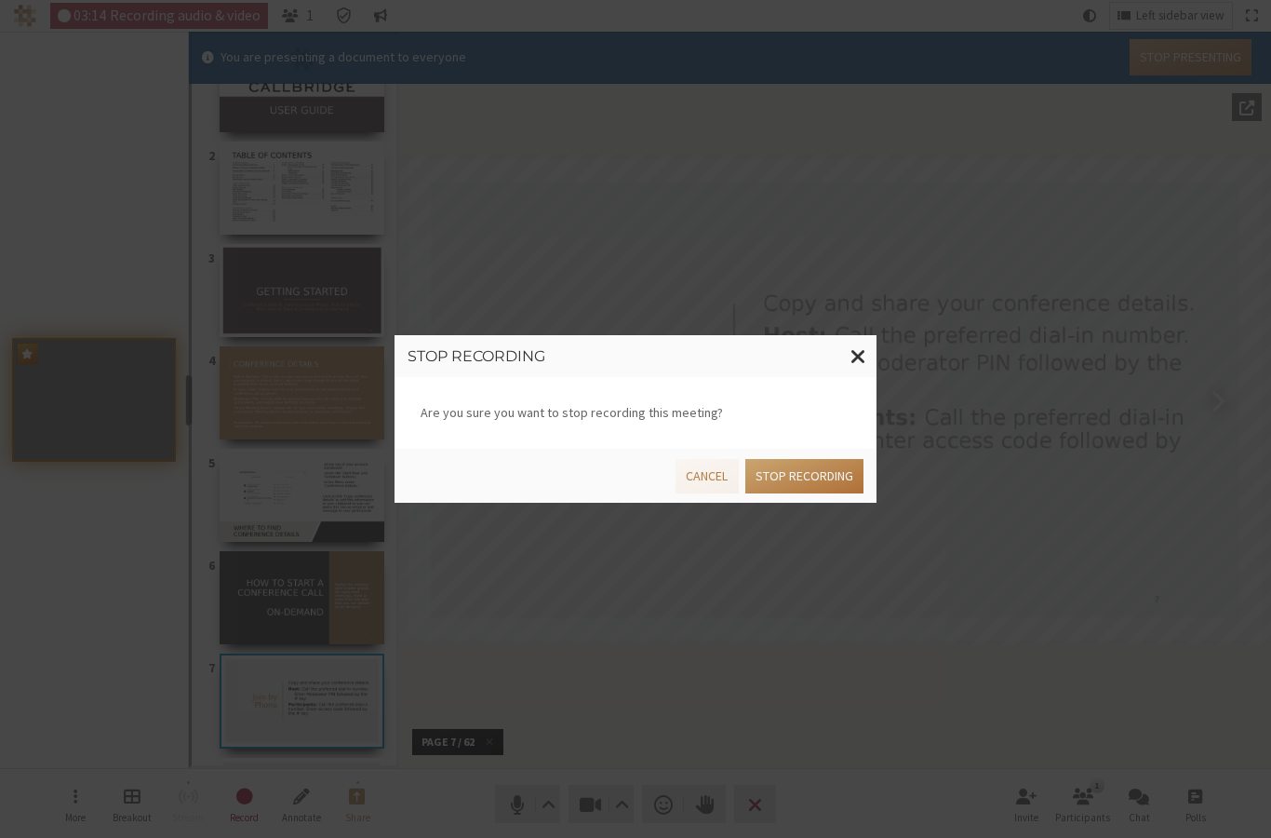
click at [802, 476] on button "Stop recording" at bounding box center [804, 476] width 118 height 34
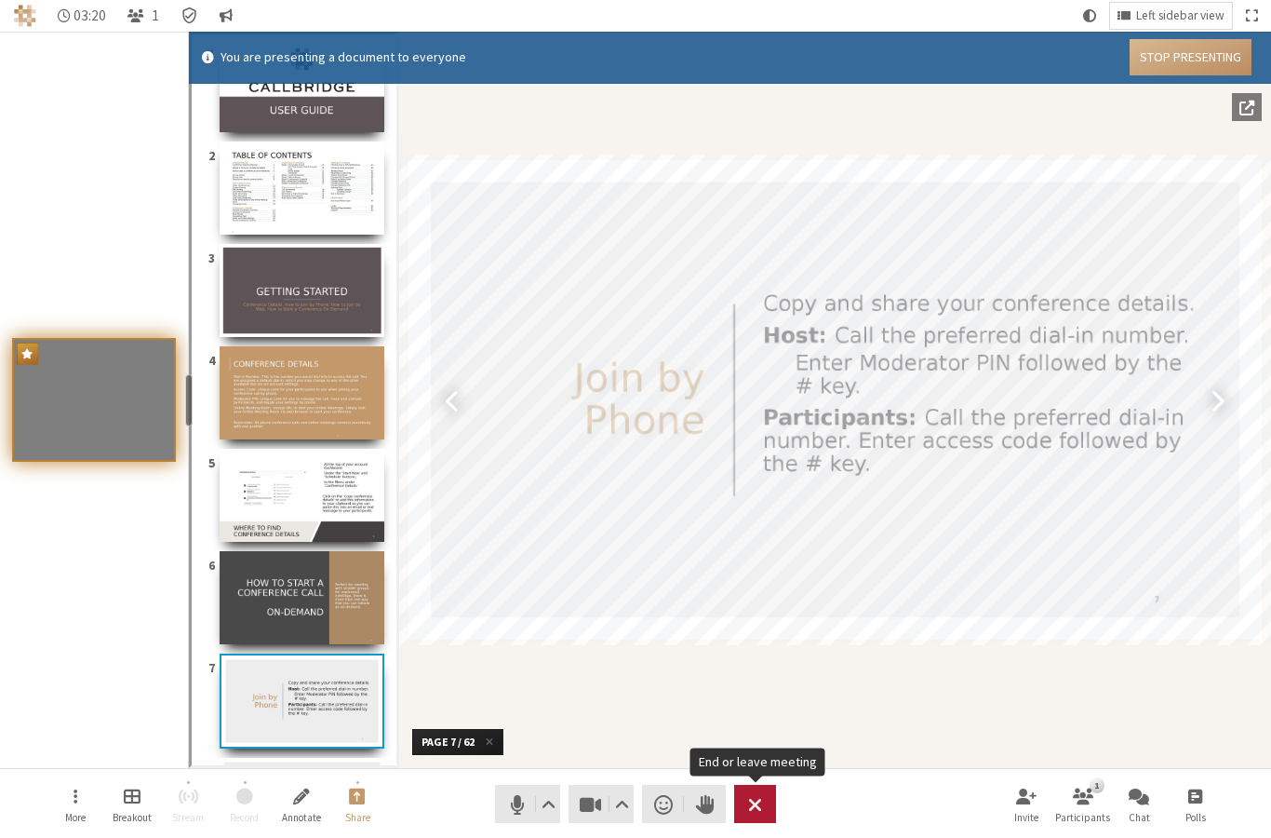
click at [755, 803] on span "End or leave meeting" at bounding box center [755, 804] width 14 height 26
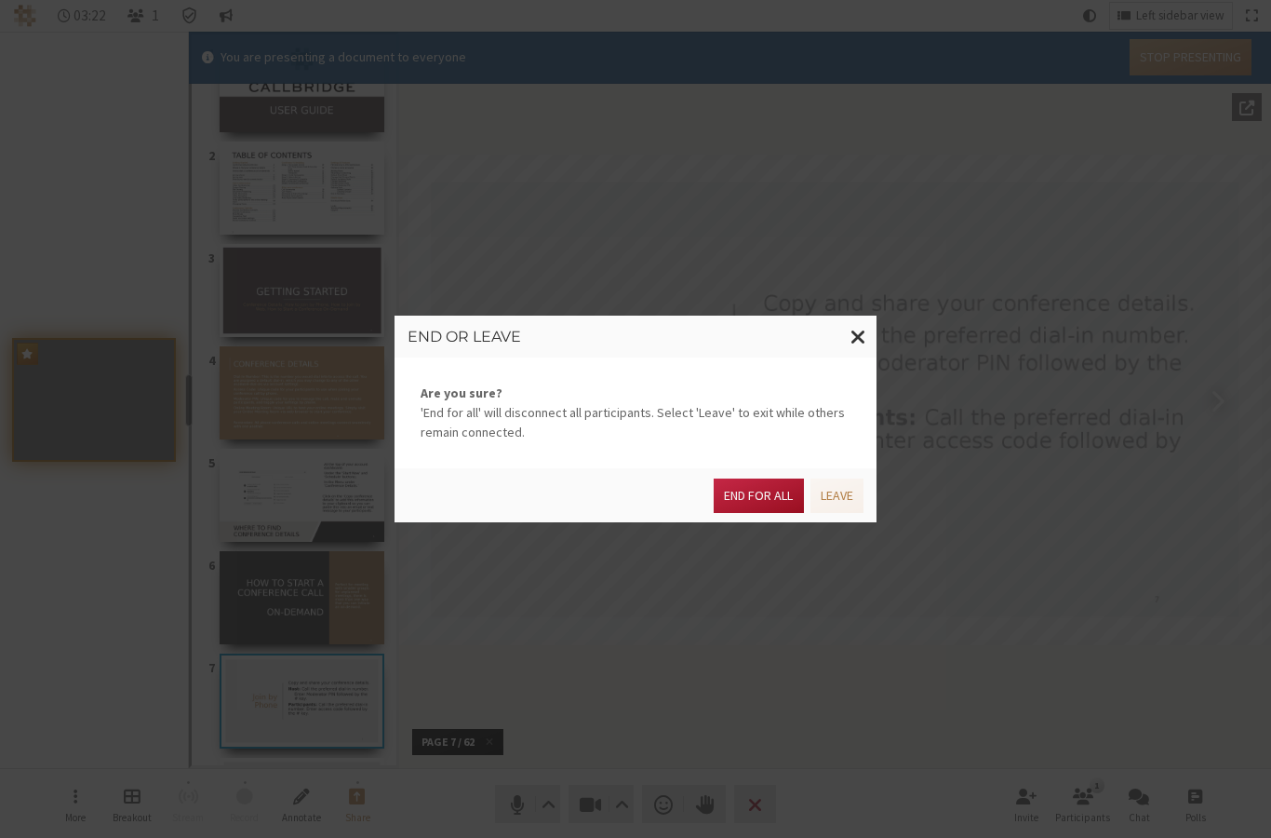
click at [758, 501] on button "End for all" at bounding box center [758, 495] width 89 height 34
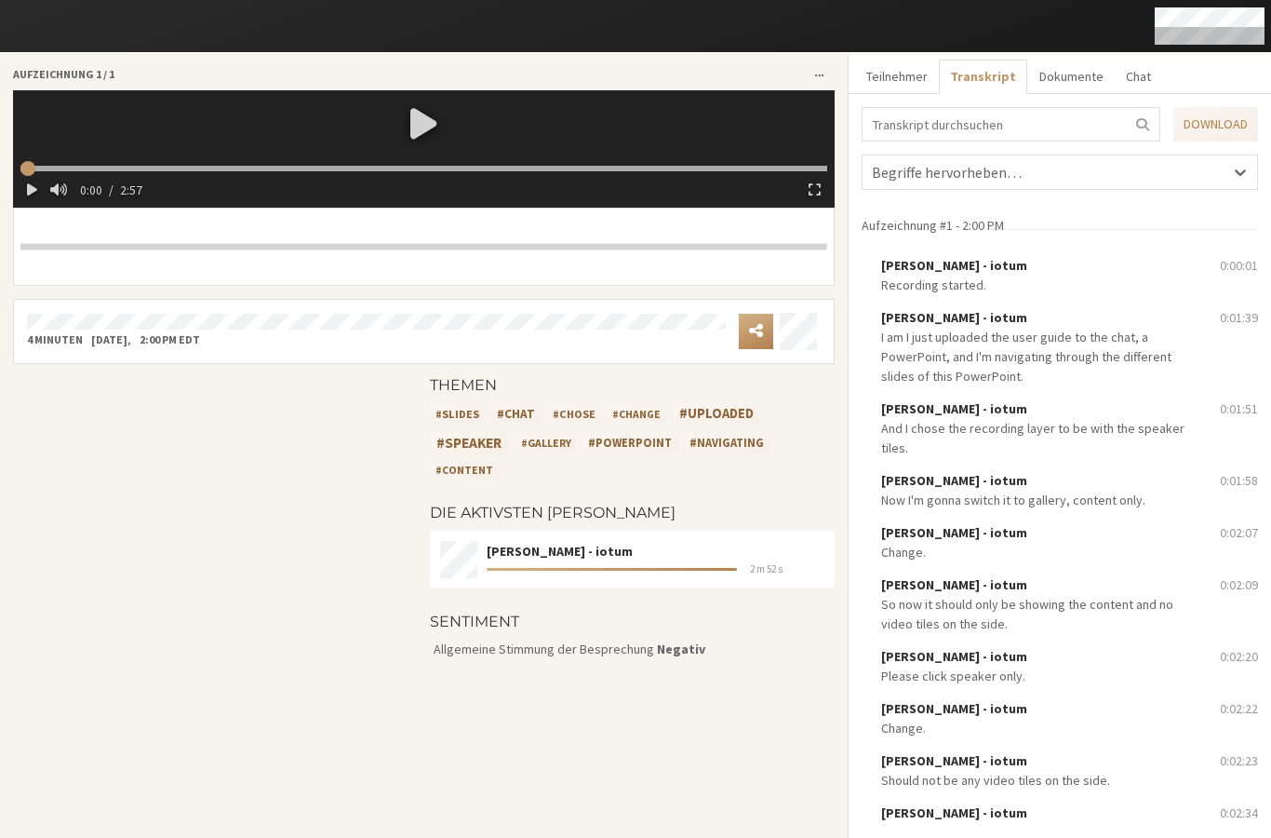
click at [417, 125] on div at bounding box center [424, 122] width 822 height 65
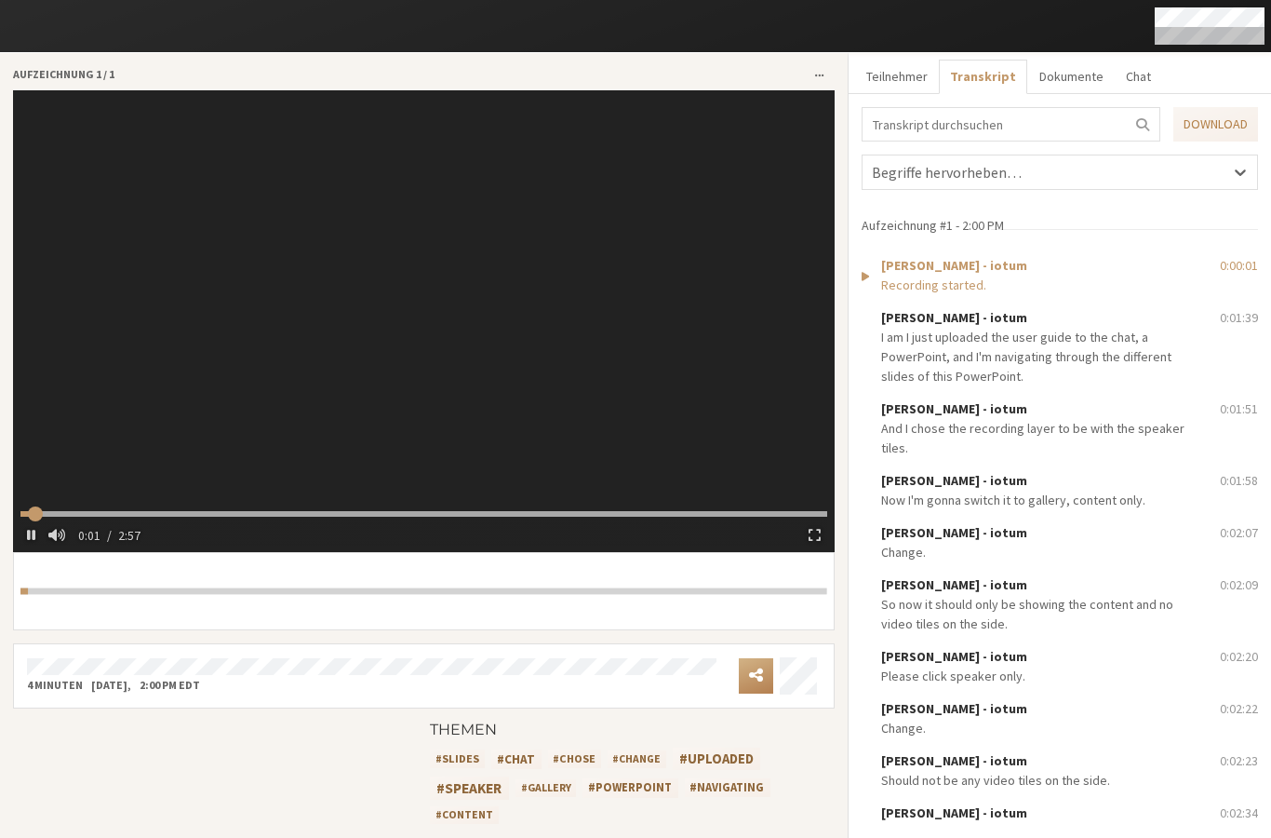
type input "2.668438"
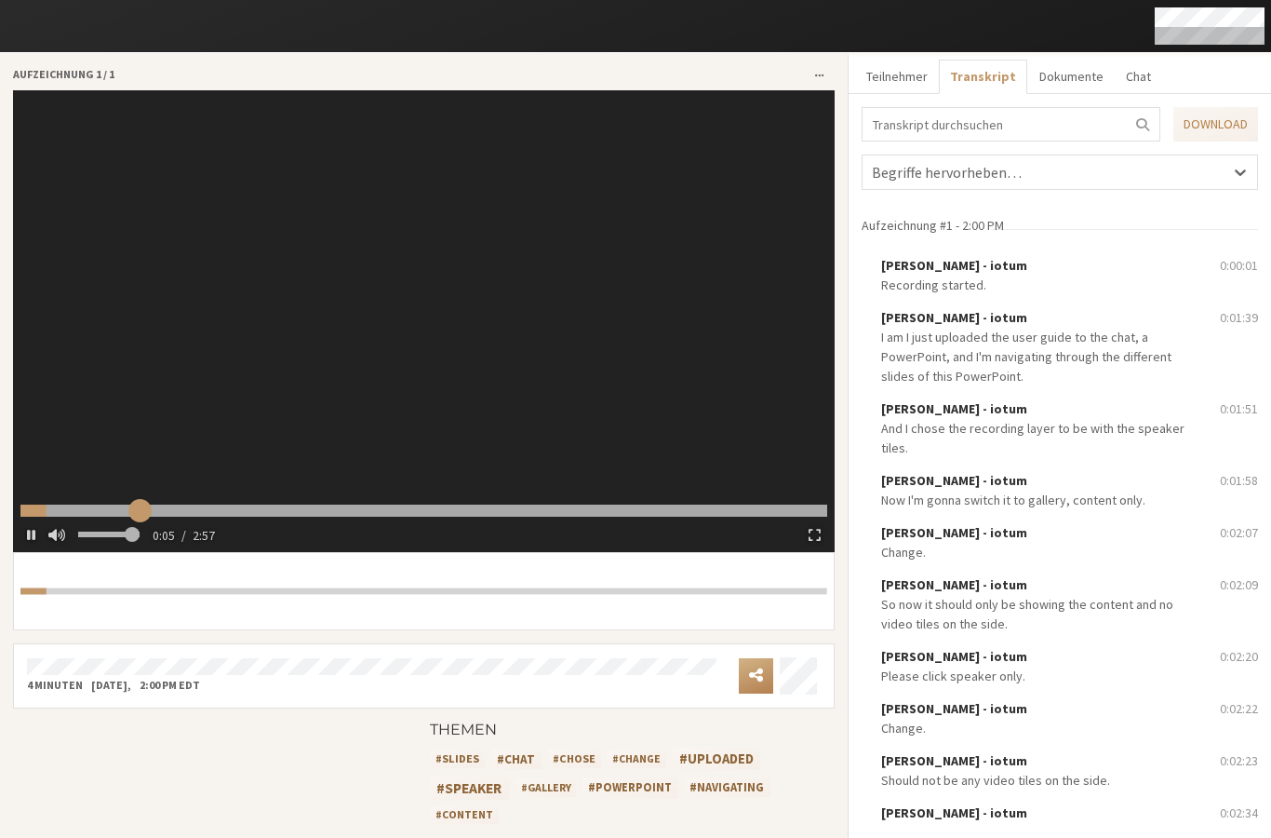
click at [139, 506] on input "range" at bounding box center [423, 510] width 807 height 12
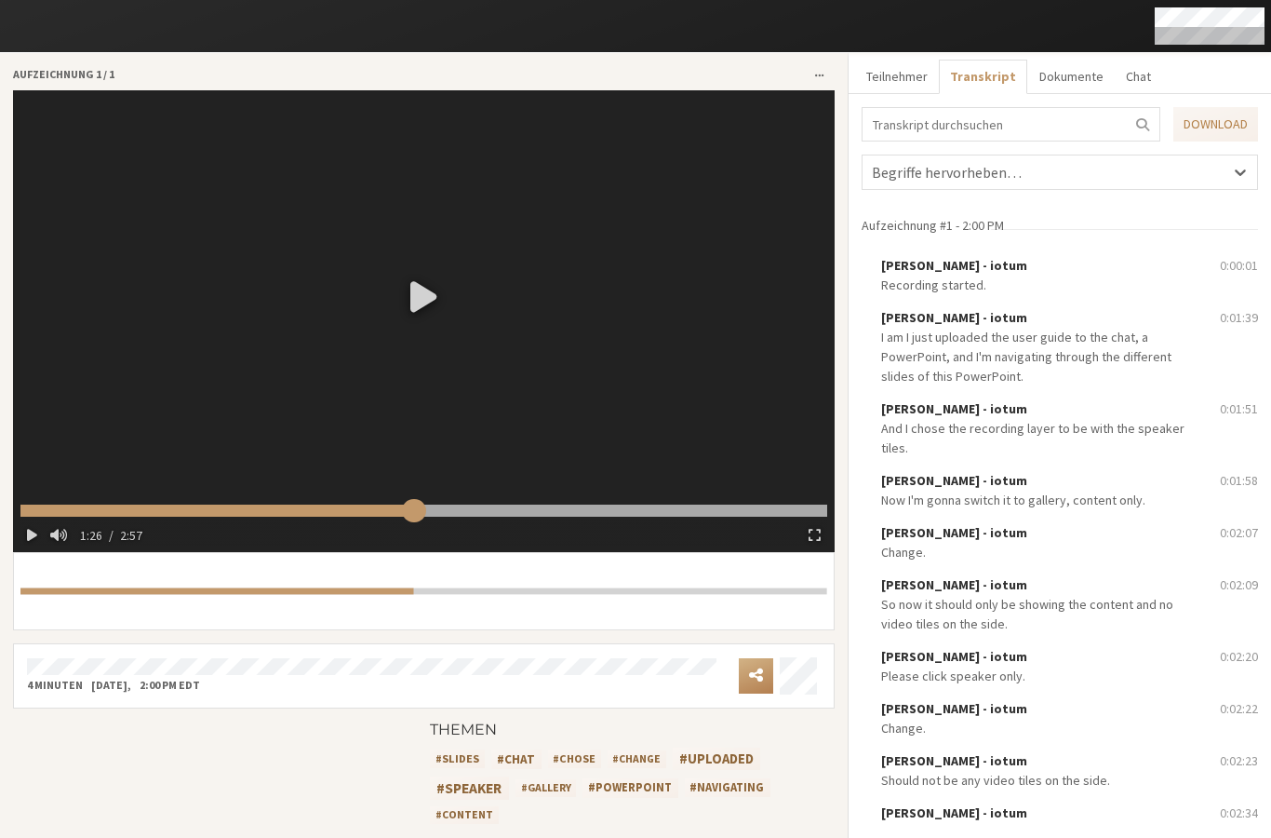
drag, startPoint x: 139, startPoint y: 506, endPoint x: 409, endPoint y: 518, distance: 270.1
click at [409, 516] on input "range" at bounding box center [423, 510] width 807 height 12
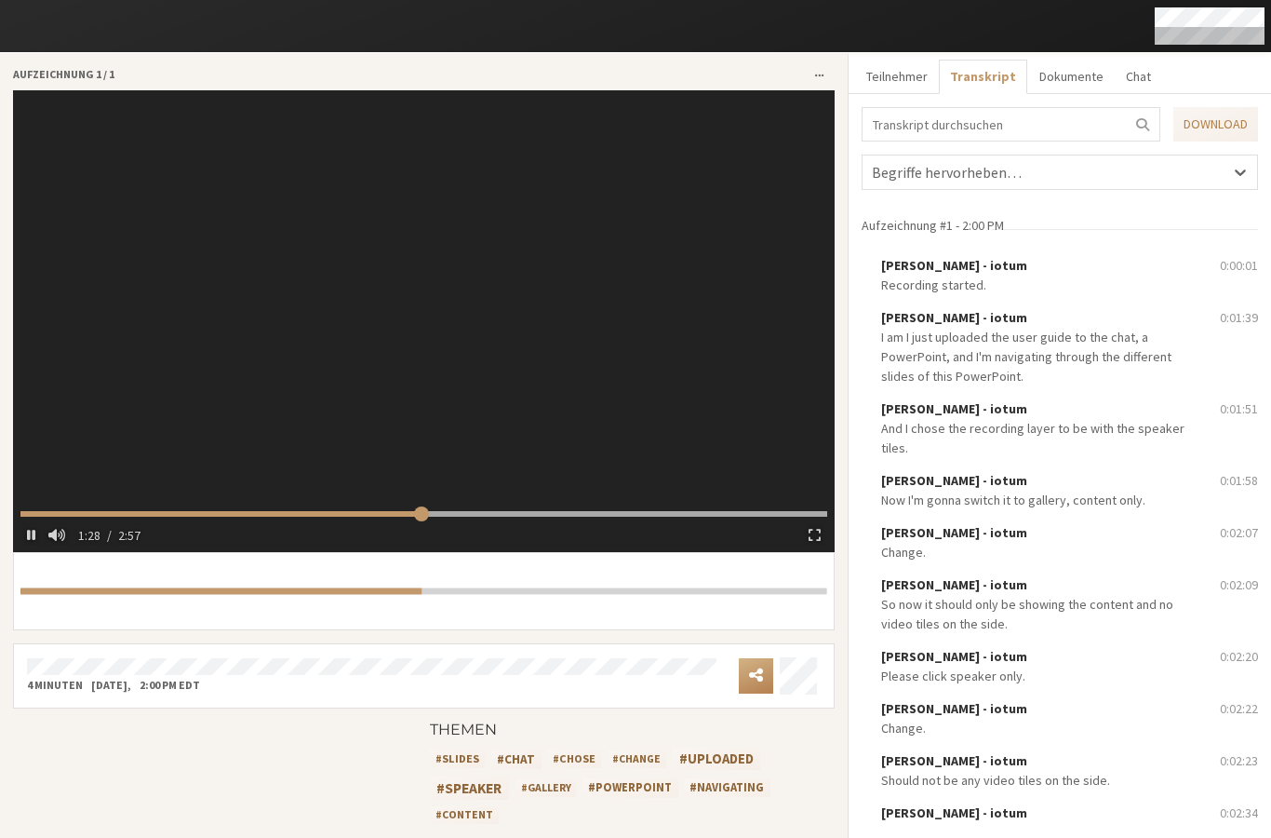
type input "89.463043"
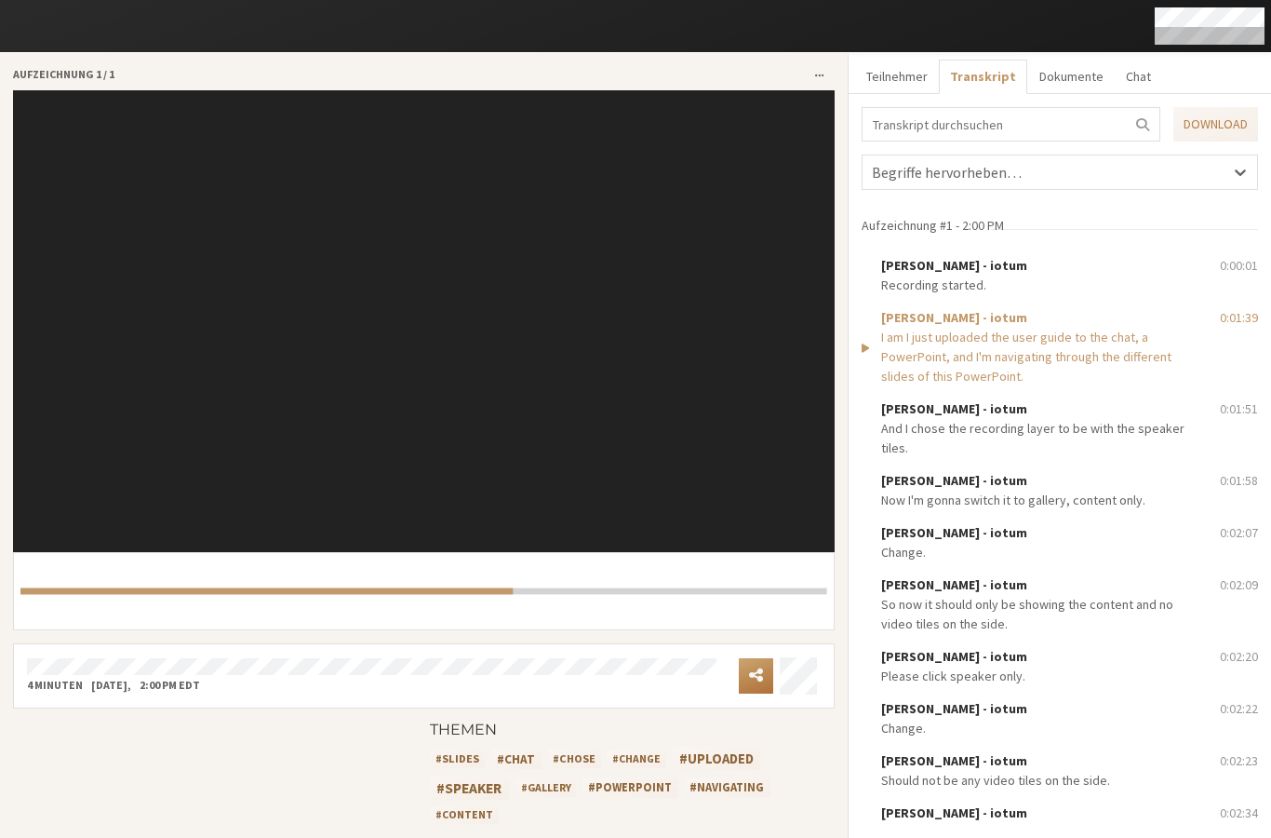
click at [749, 665] on span "Menü öffnen" at bounding box center [756, 674] width 14 height 18
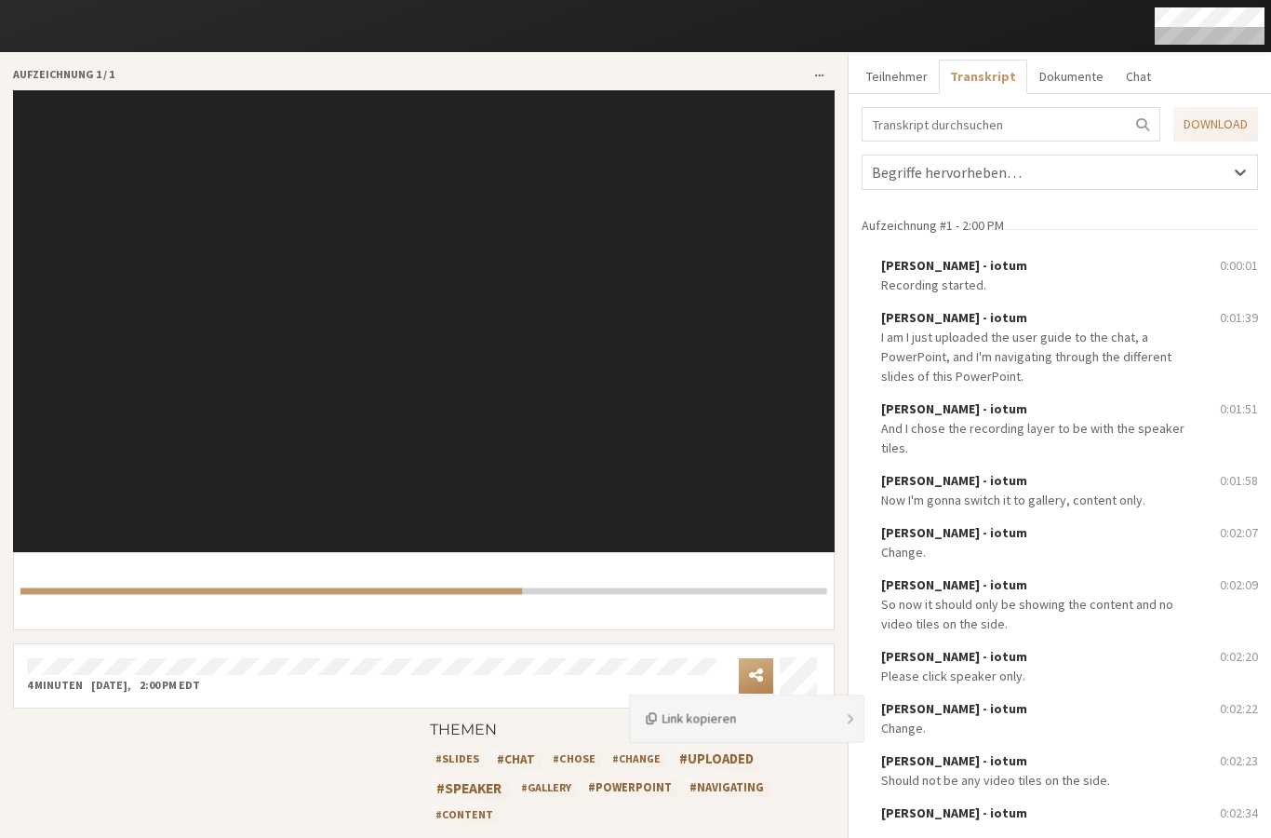
click at [718, 718] on button "Link kopieren" at bounding box center [747, 719] width 233 height 46
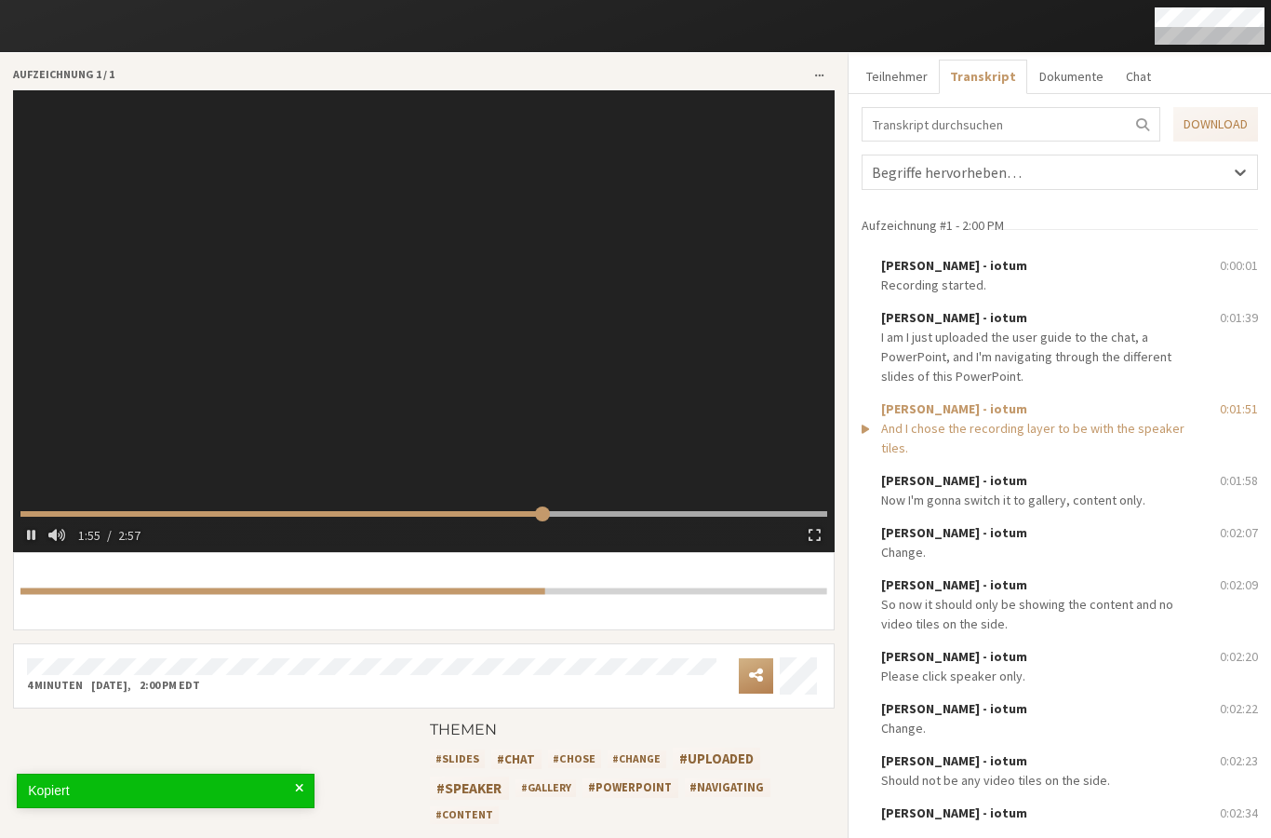
type input "116.636647"
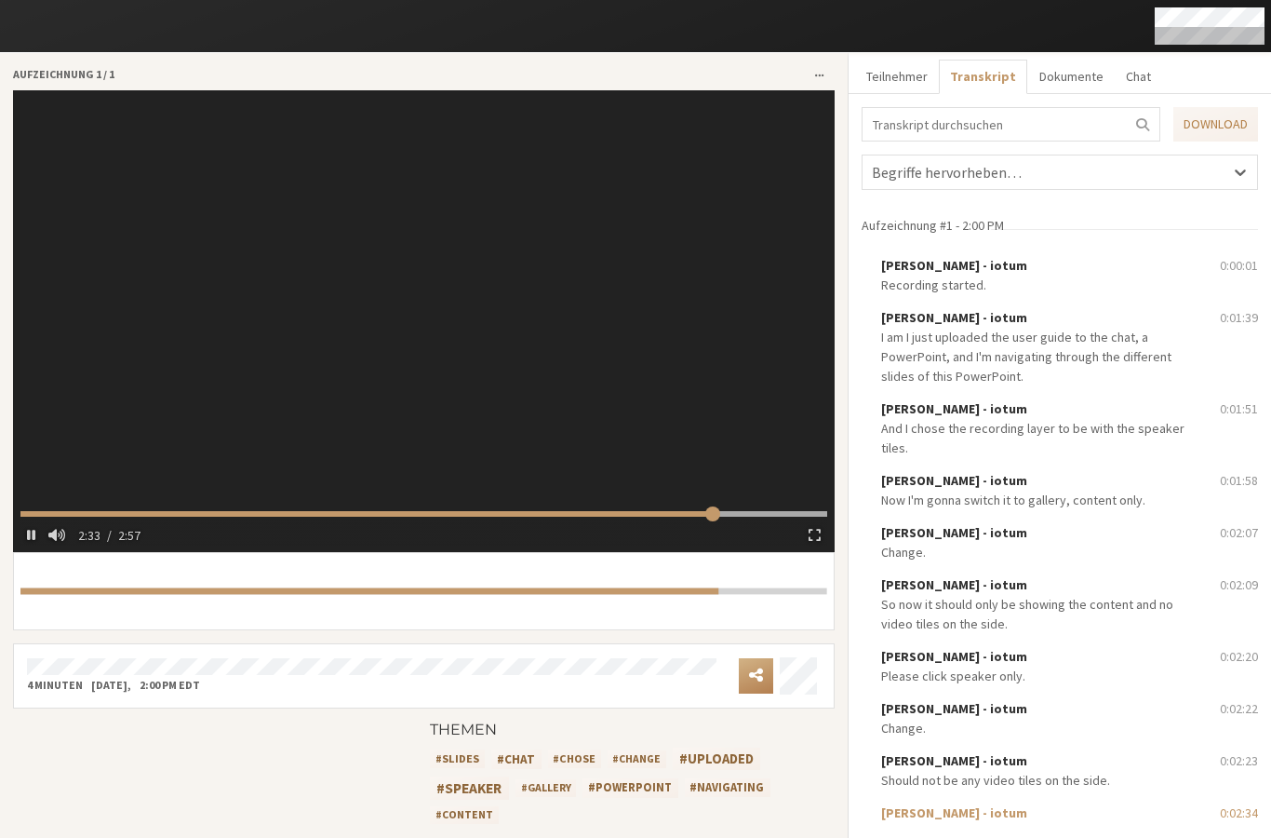
scroll to position [36, 0]
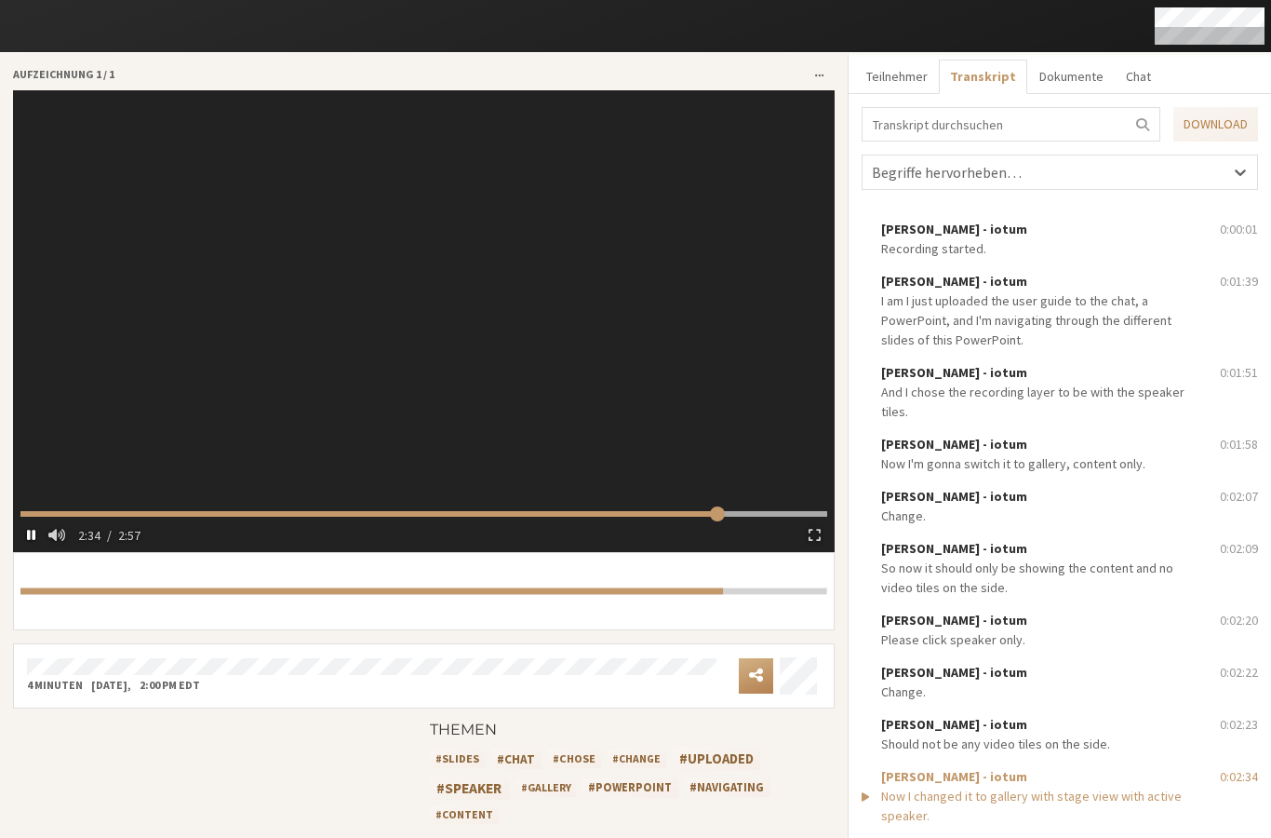
type input "155.931145"
click at [34, 530] on span "button" at bounding box center [31, 534] width 8 height 15
type input "159.805423"
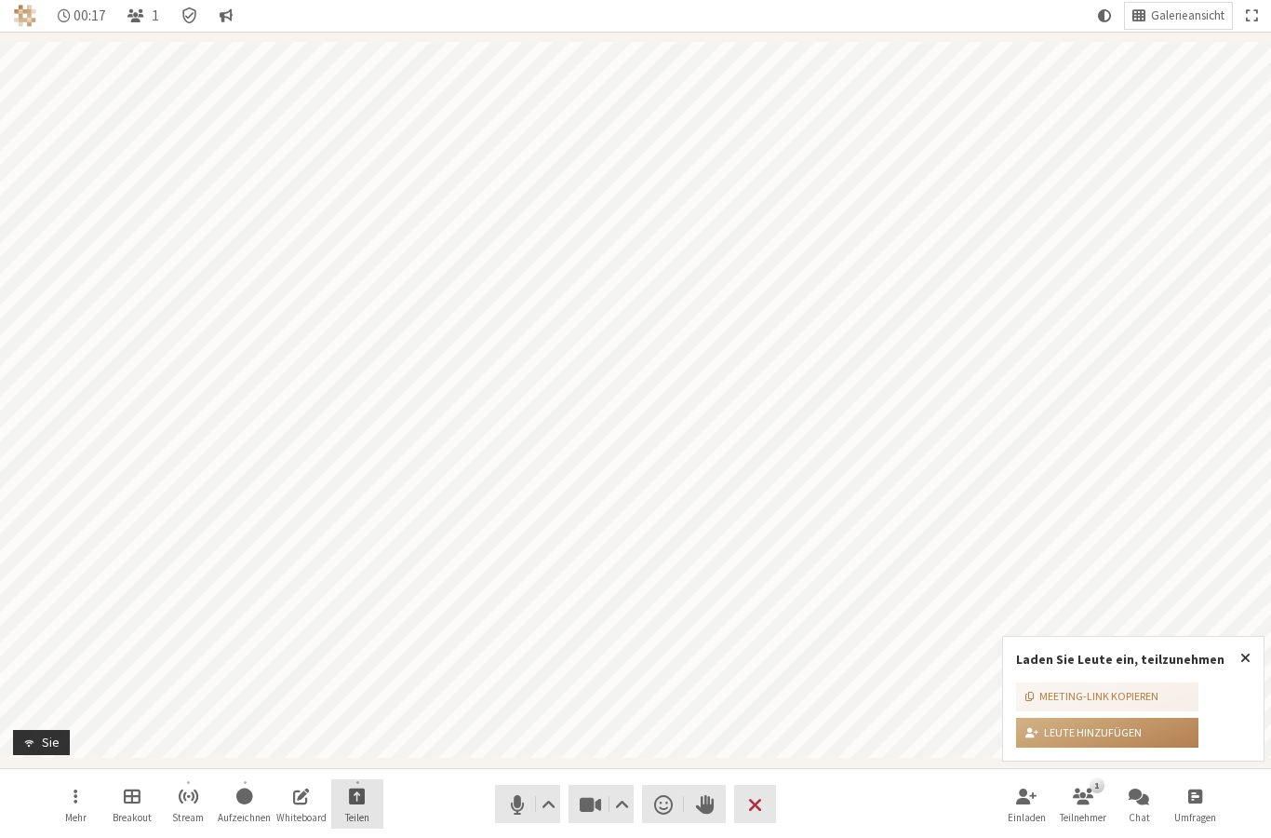
click at [354, 798] on span "Freigabe starten" at bounding box center [357, 794] width 17 height 21
click at [342, 750] on span "Bildschirm teilen" at bounding box center [373, 754] width 185 height 14
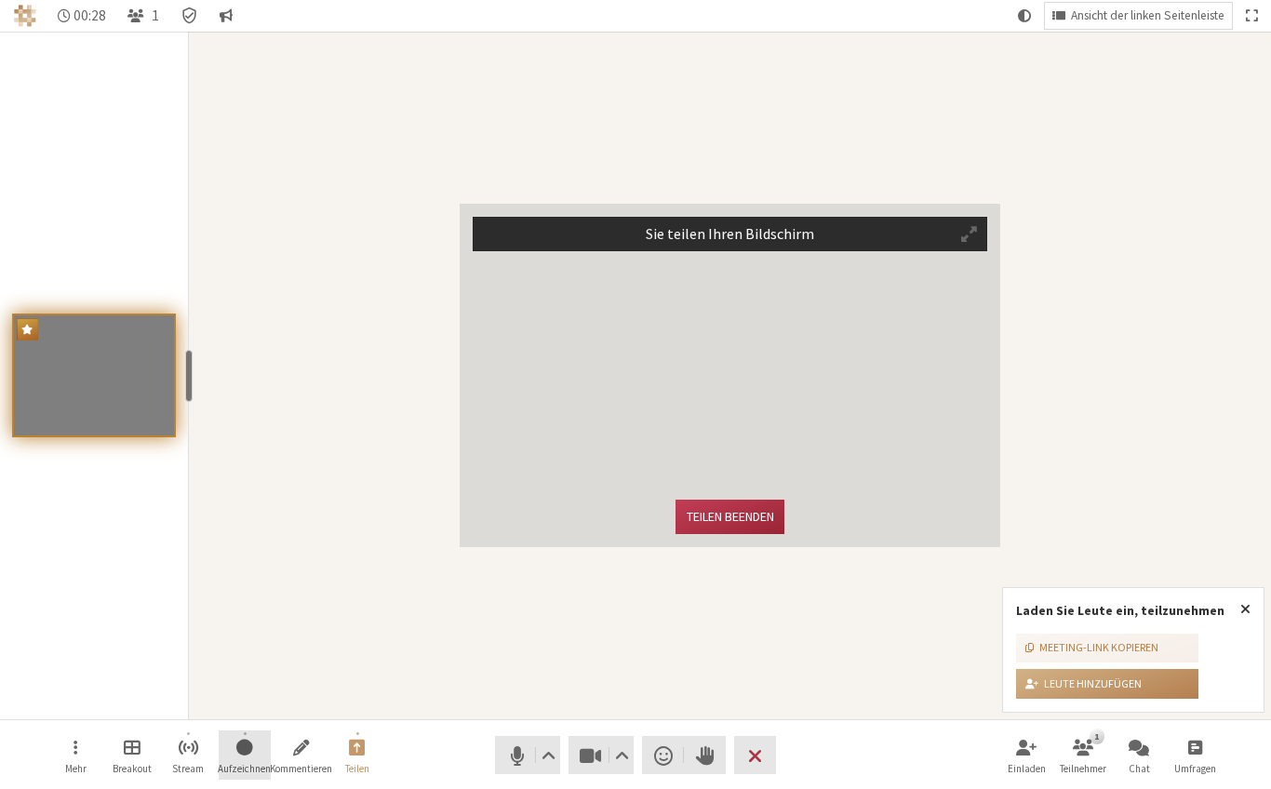
click at [233, 743] on button "Aufzeichnen" at bounding box center [245, 755] width 52 height 50
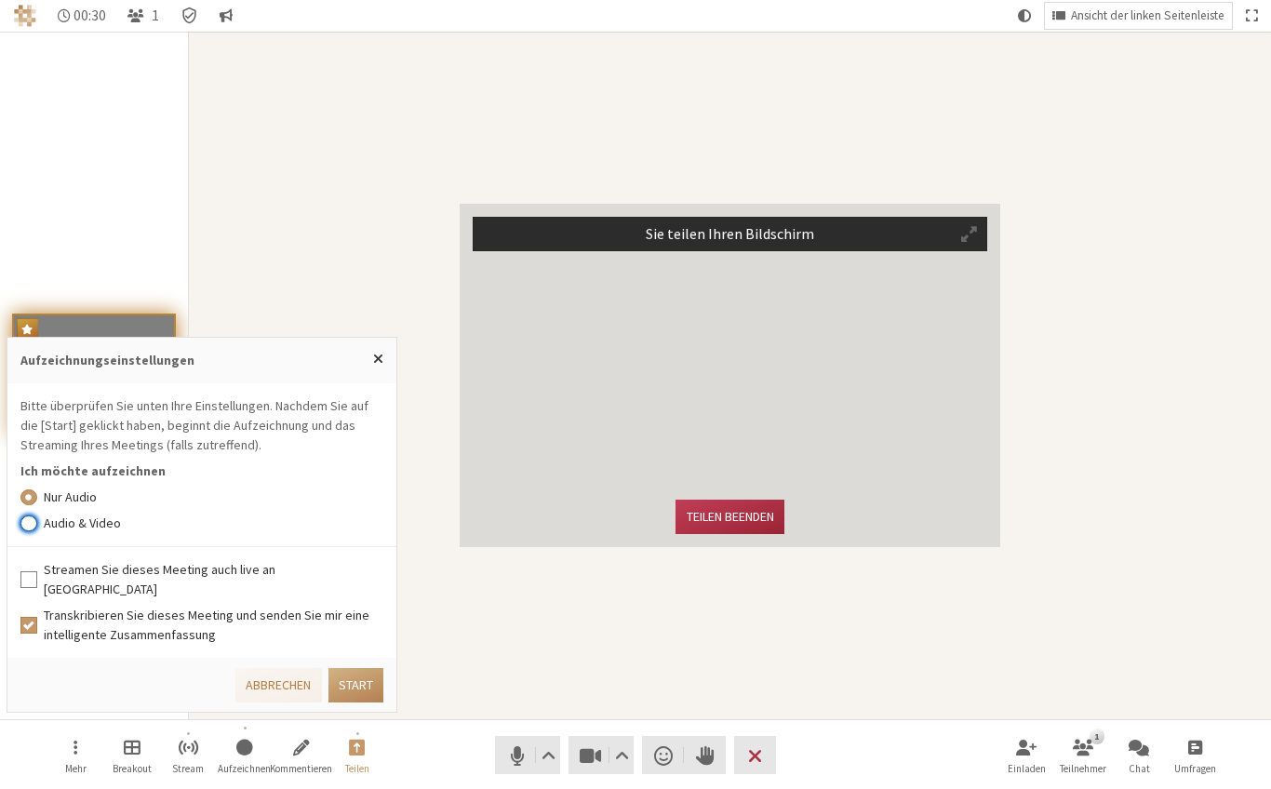
click at [32, 532] on input "Audio & Video" at bounding box center [28, 523] width 17 height 19
click at [369, 680] on button "Start" at bounding box center [355, 685] width 55 height 34
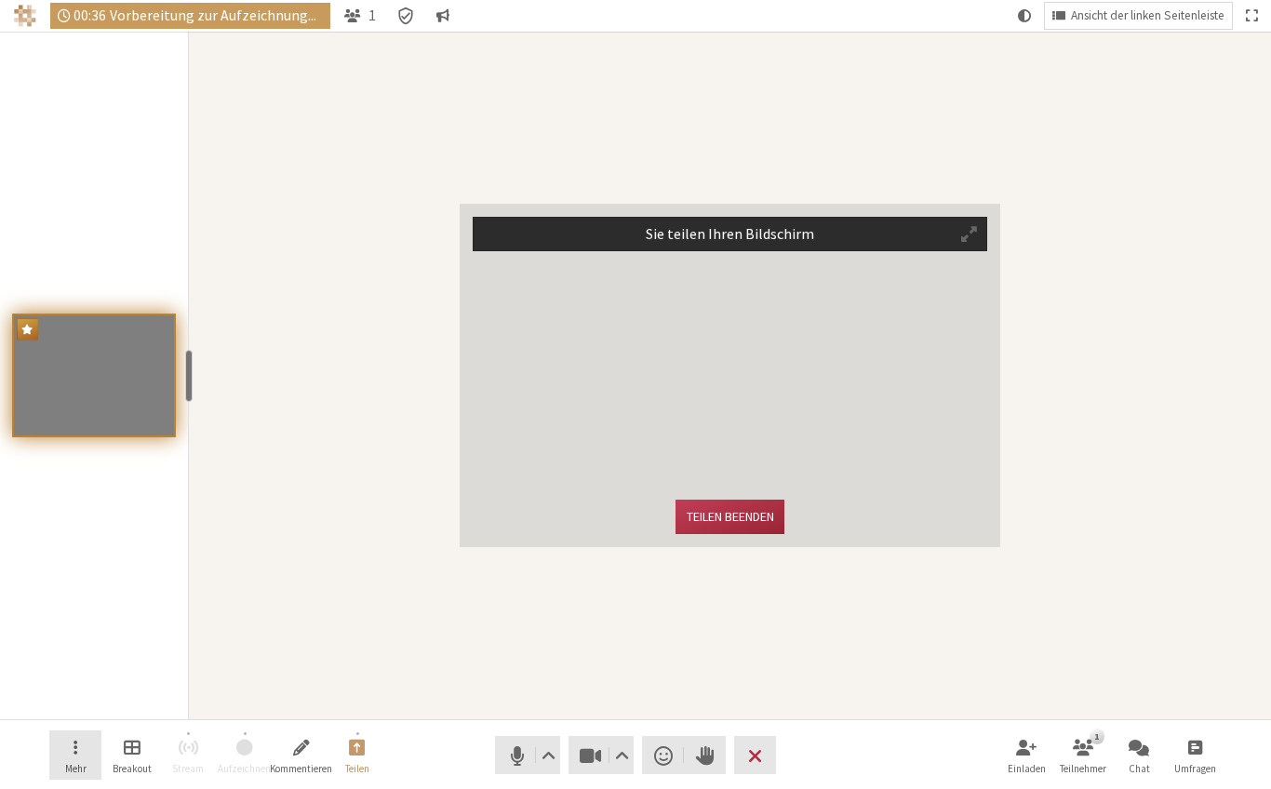
click at [87, 753] on button "Mehr" at bounding box center [75, 755] width 52 height 50
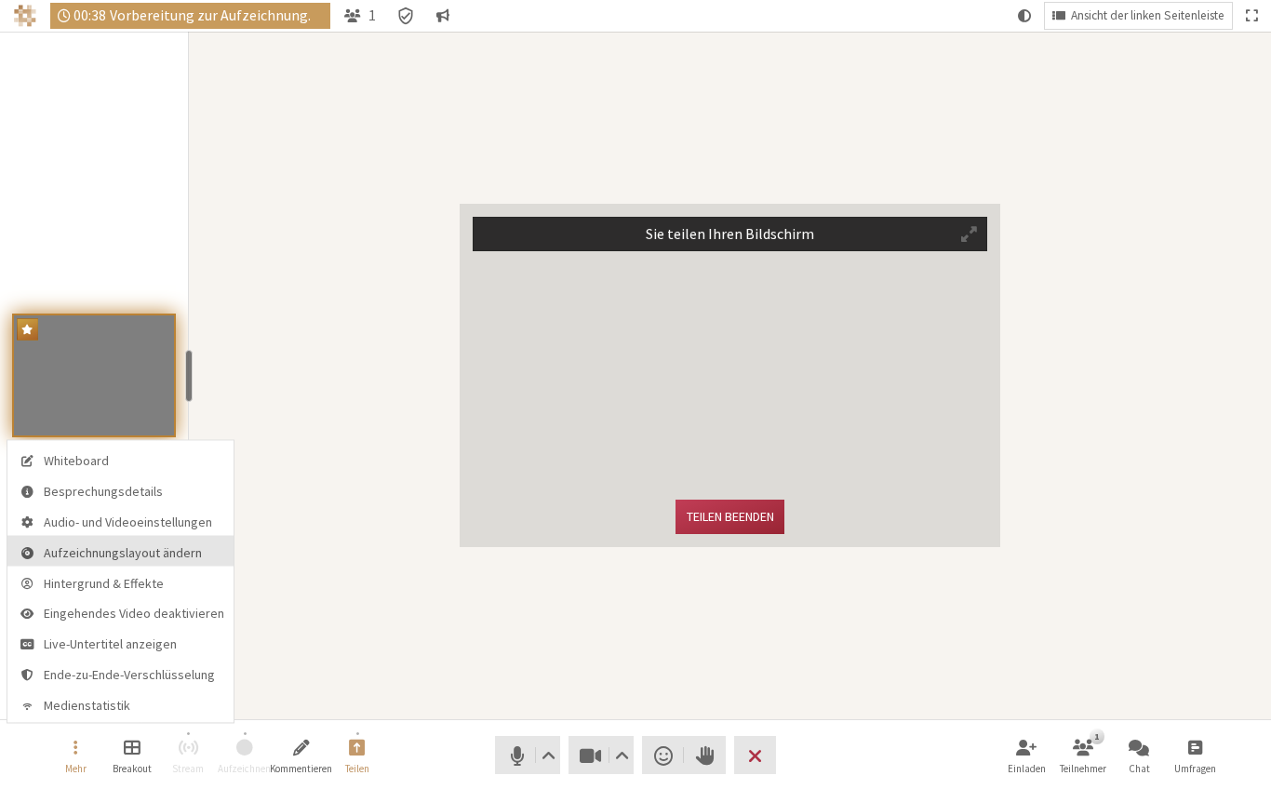
click at [139, 551] on span "Aufzeichnungslayout ändern" at bounding box center [134, 552] width 181 height 14
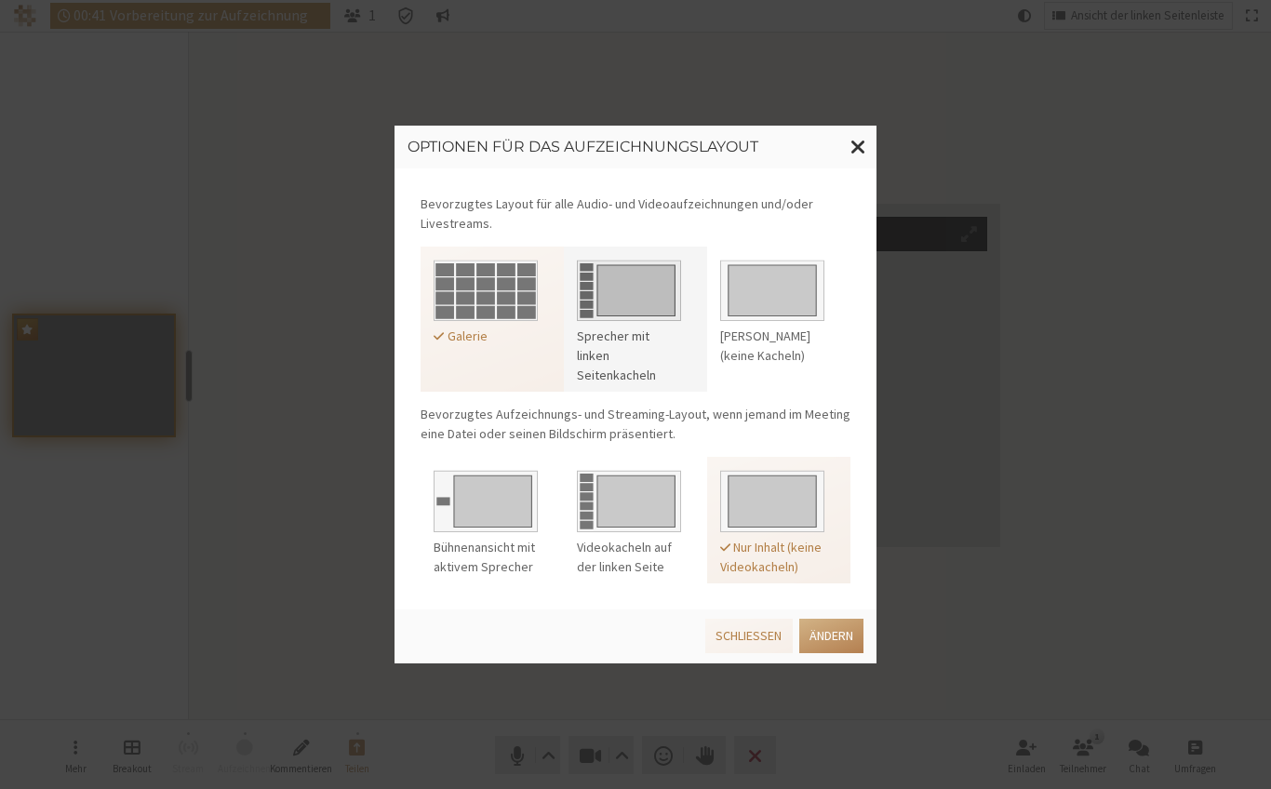
click at [650, 290] on img at bounding box center [629, 287] width 104 height 69
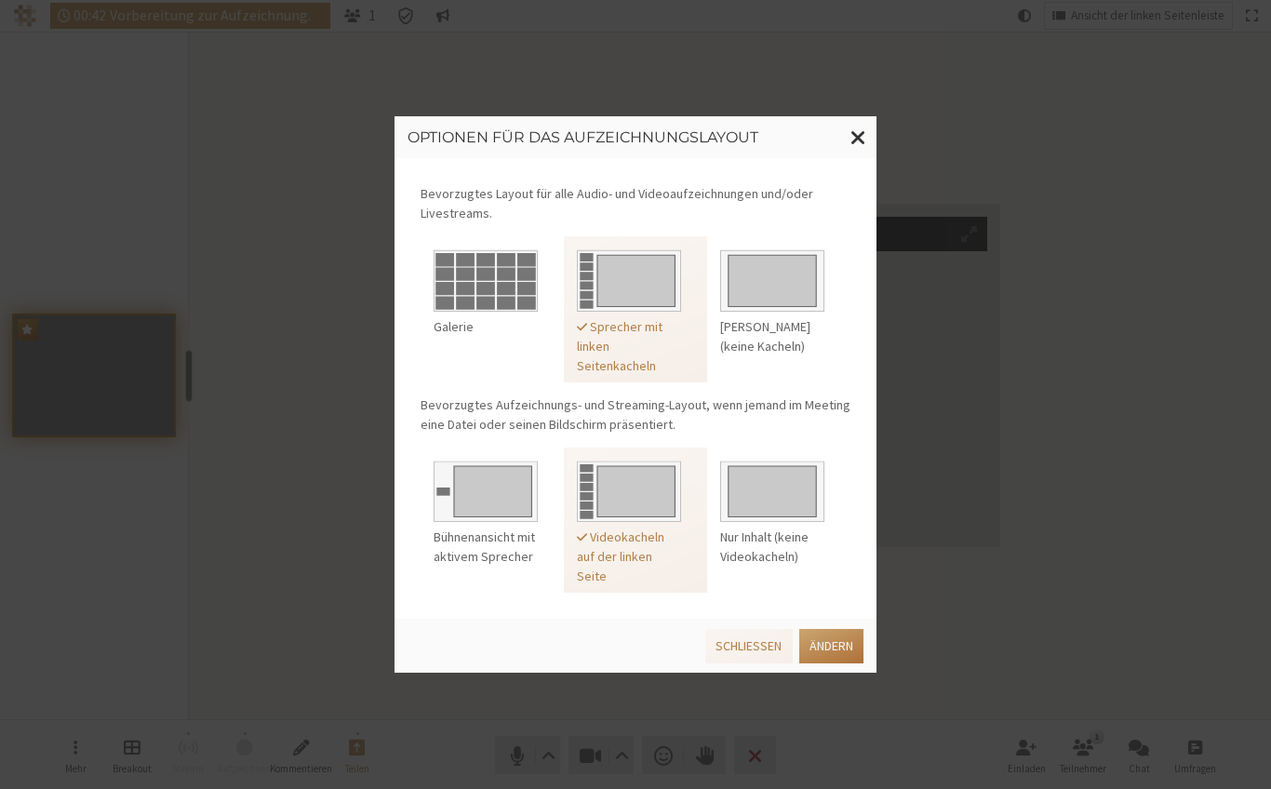
click at [834, 645] on button "Ändern" at bounding box center [831, 646] width 64 height 34
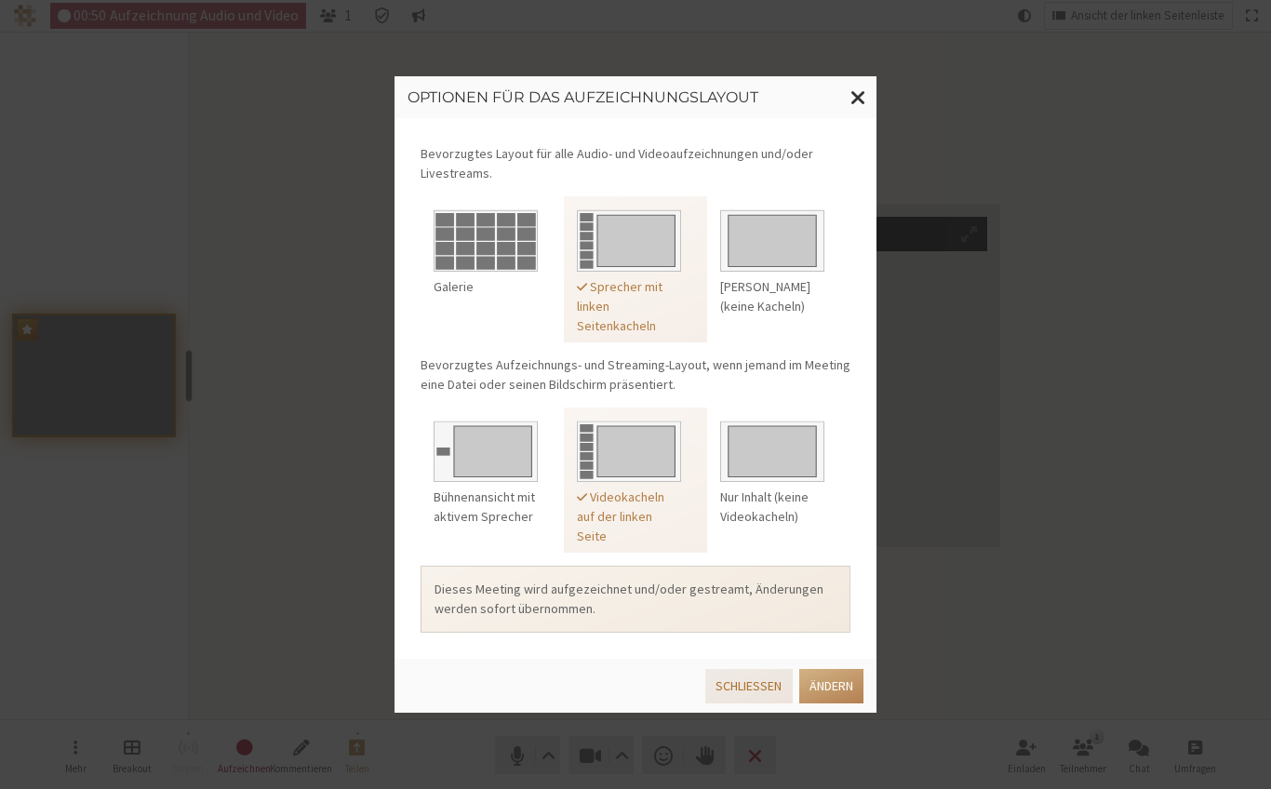
click at [752, 680] on button "Schließen" at bounding box center [748, 686] width 87 height 34
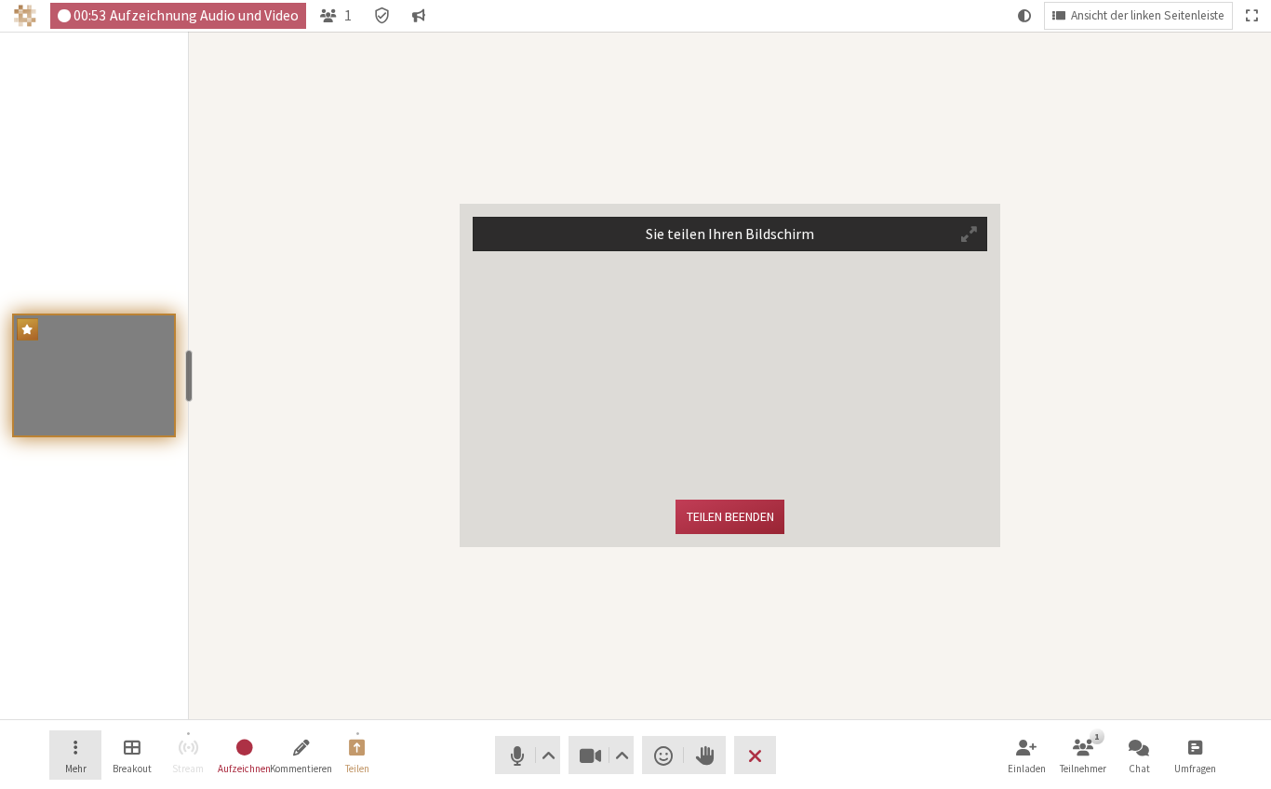
click at [69, 750] on button "Mehr" at bounding box center [75, 755] width 52 height 50
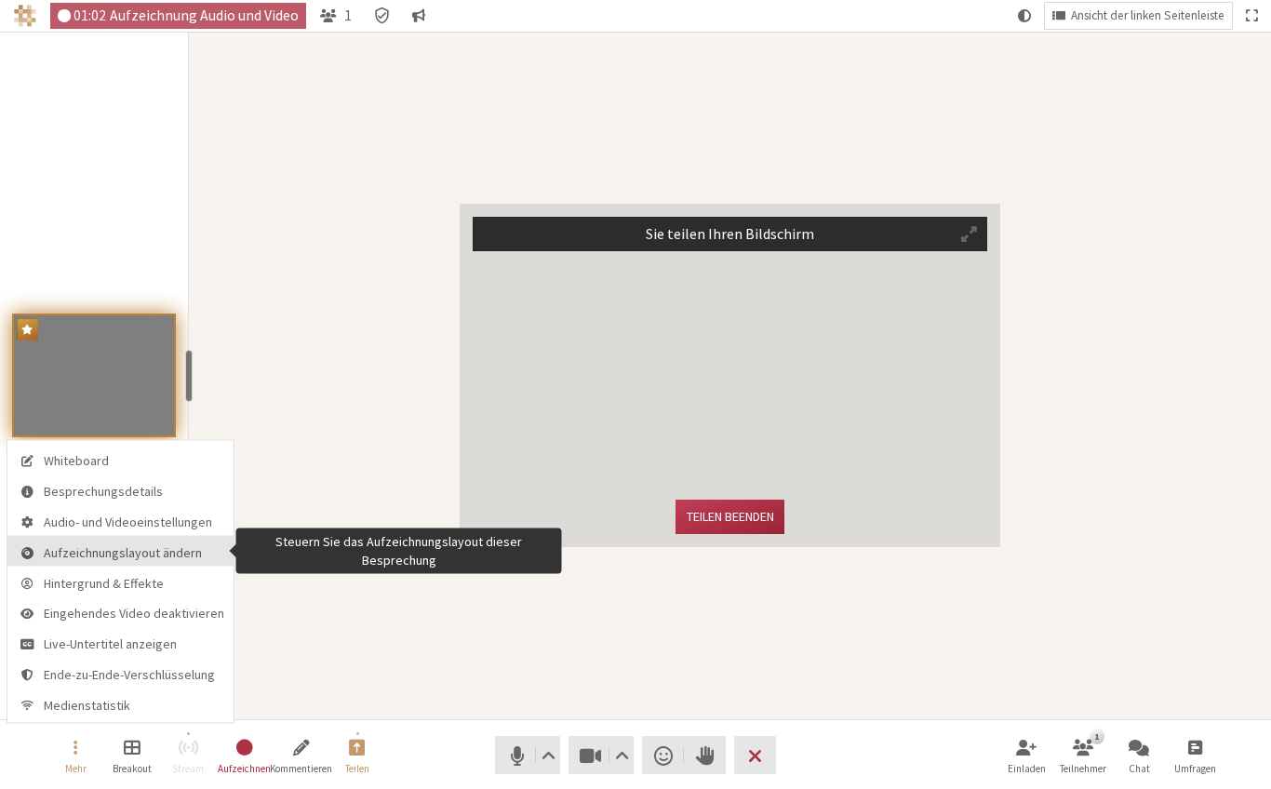
click at [94, 554] on span "Aufzeichnungslayout ändern" at bounding box center [134, 552] width 181 height 14
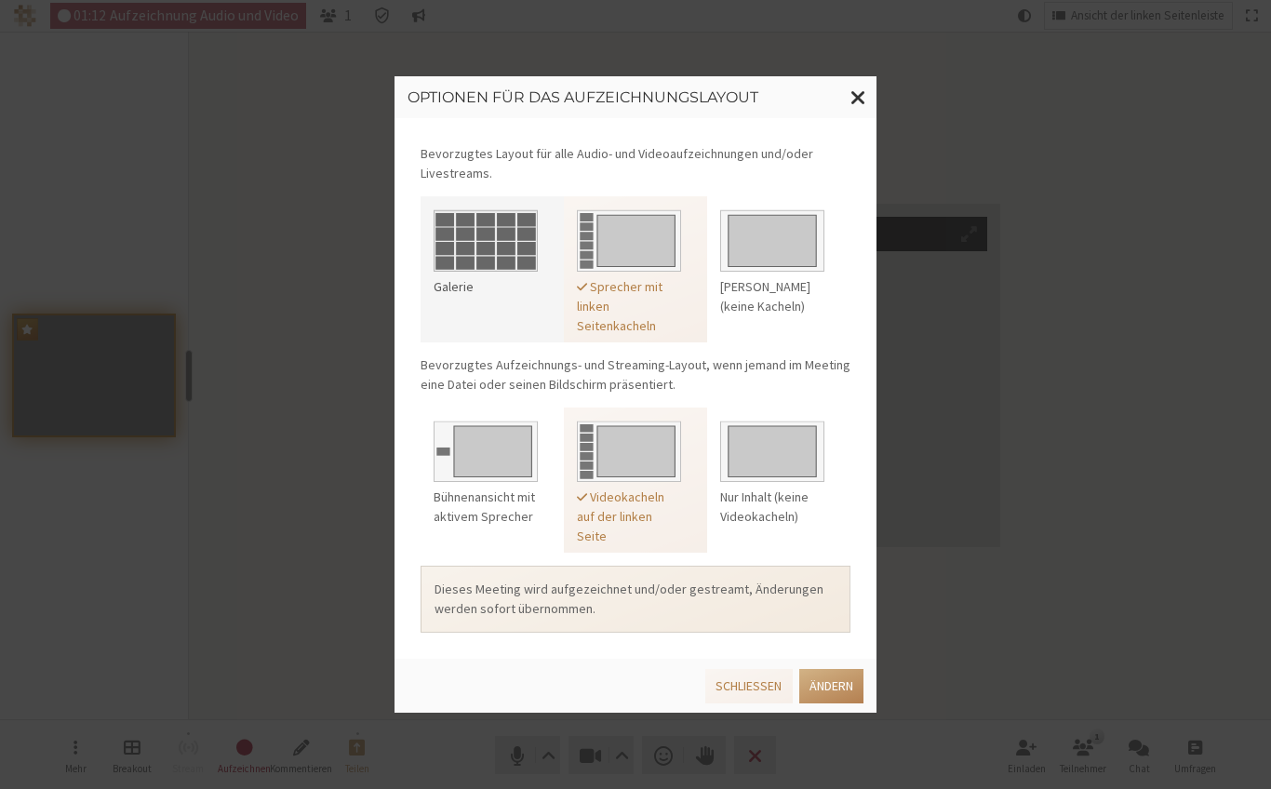
click at [460, 225] on img at bounding box center [486, 237] width 104 height 69
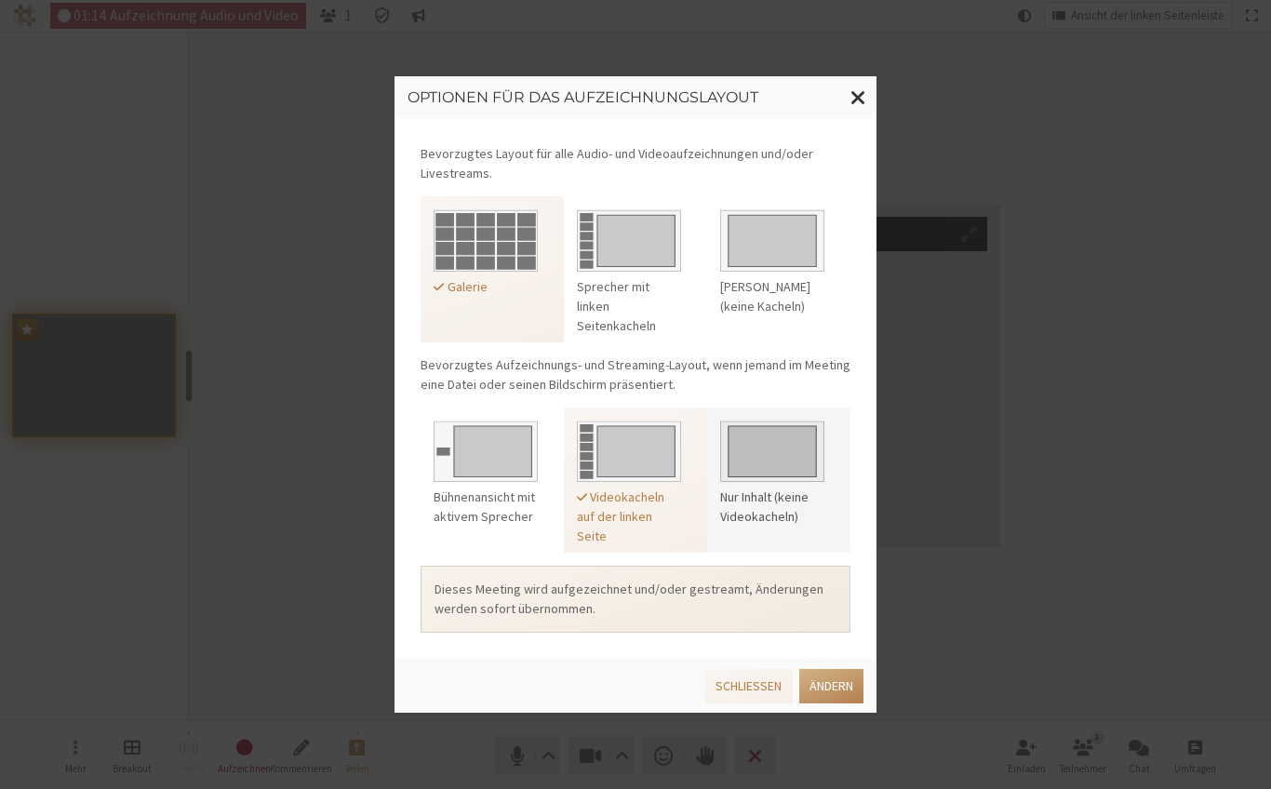
click at [777, 439] on img at bounding box center [772, 448] width 104 height 69
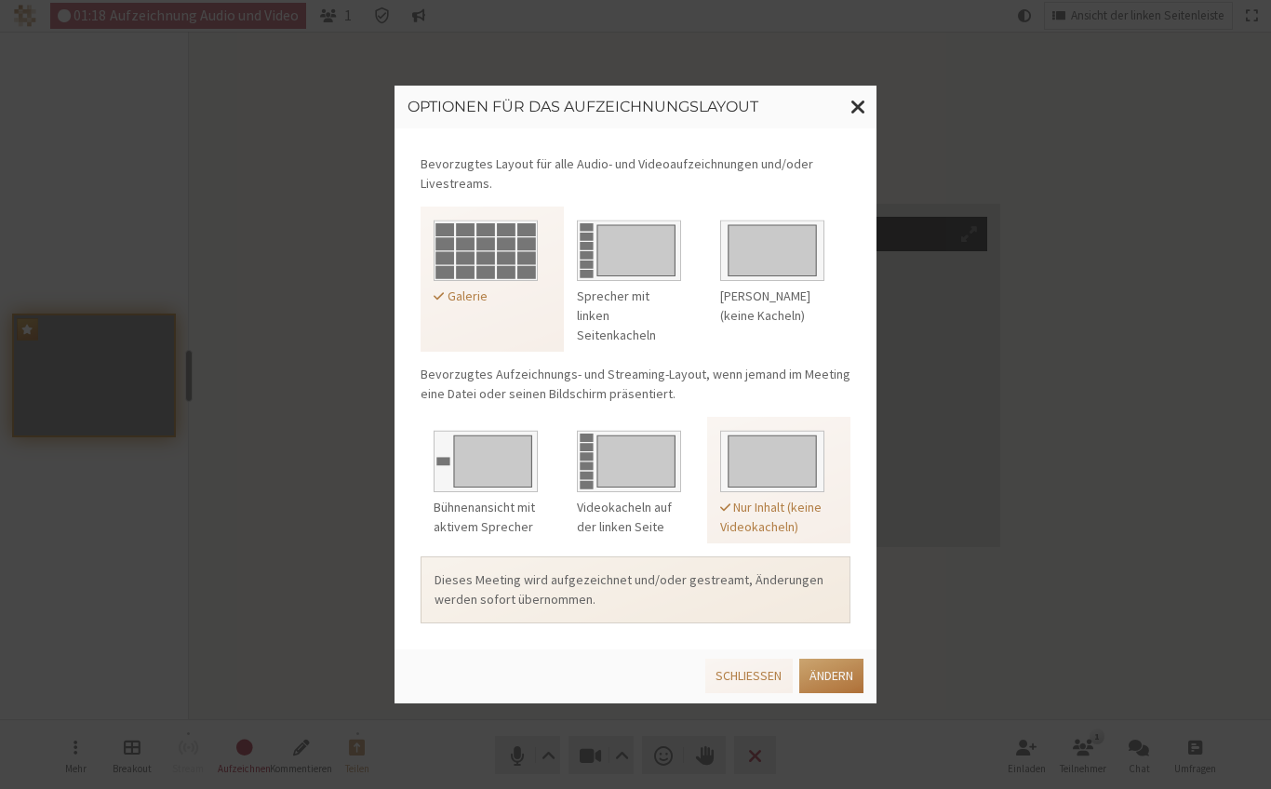
click at [837, 677] on button "Ändern" at bounding box center [831, 676] width 64 height 34
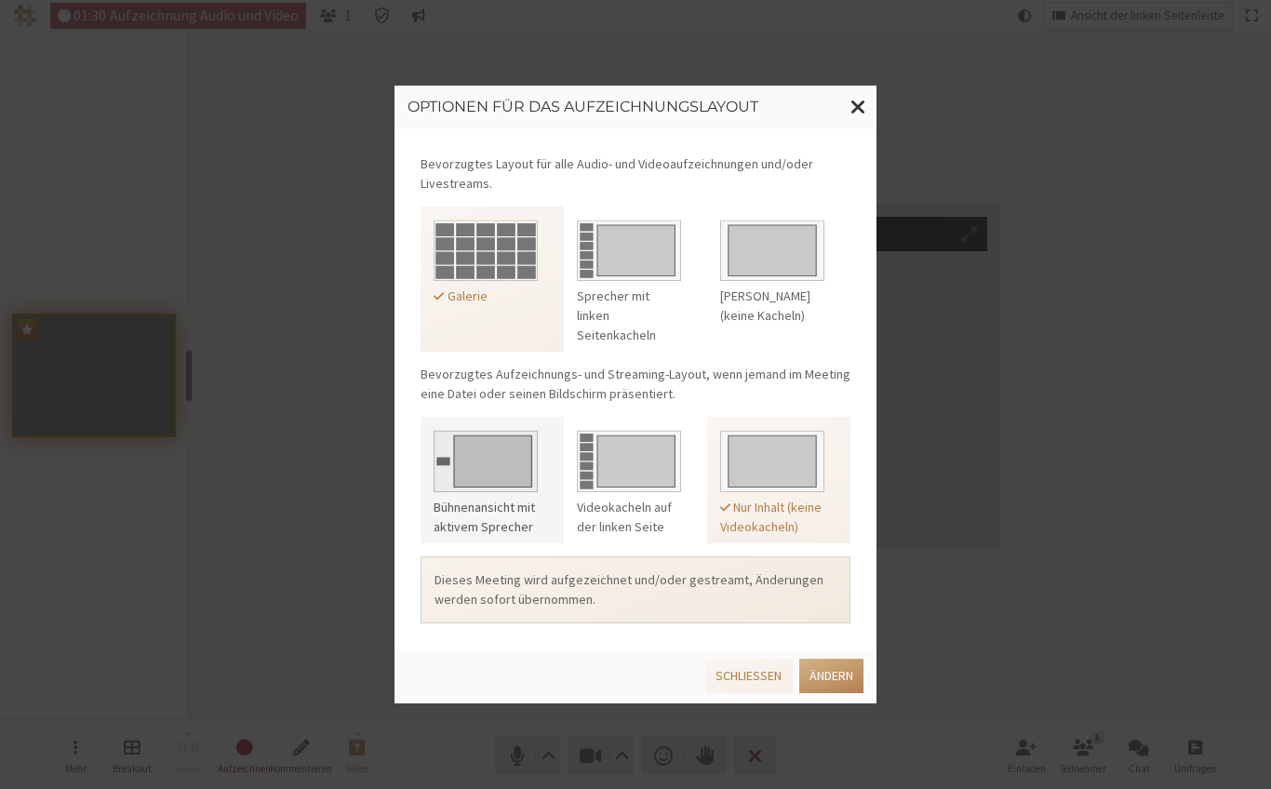
click at [494, 461] on img at bounding box center [486, 457] width 104 height 69
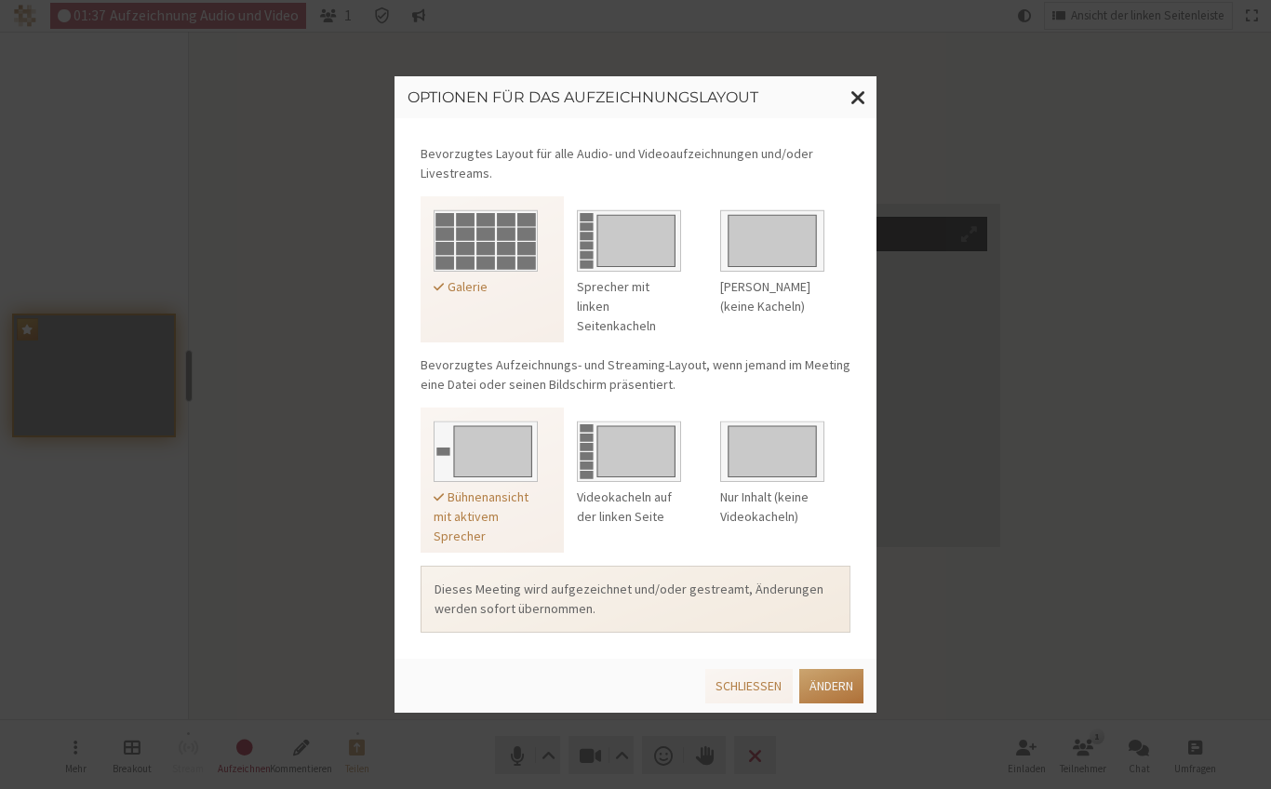
click at [826, 688] on button "Ändern" at bounding box center [831, 686] width 64 height 34
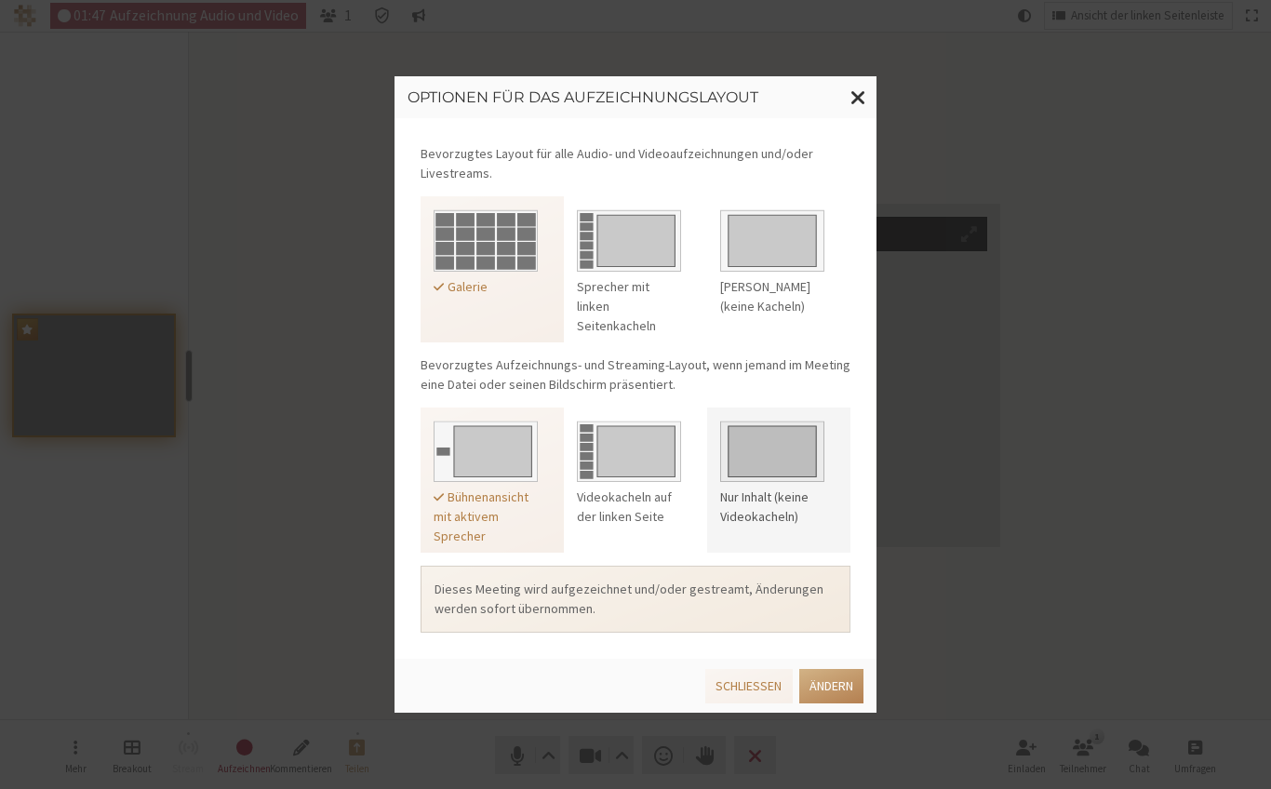
click at [781, 445] on img at bounding box center [772, 448] width 104 height 69
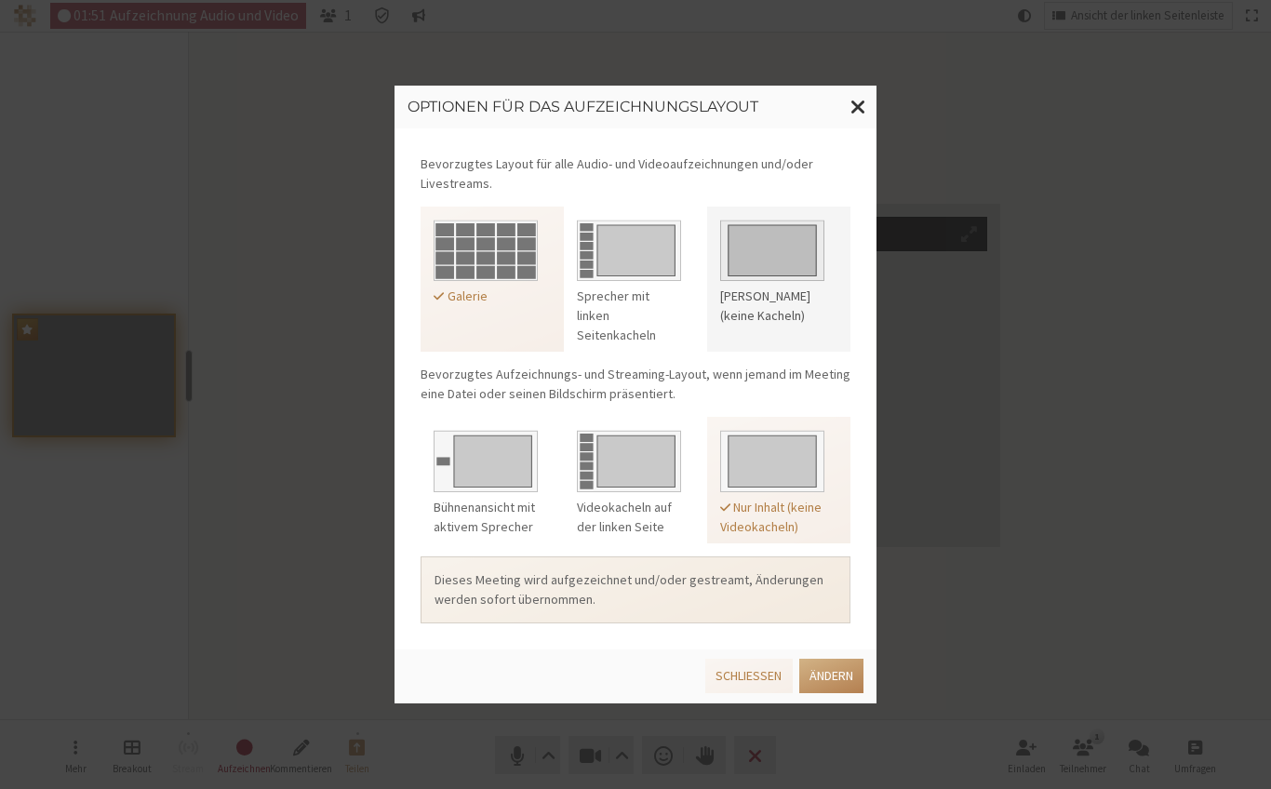
click at [787, 237] on img at bounding box center [772, 247] width 104 height 69
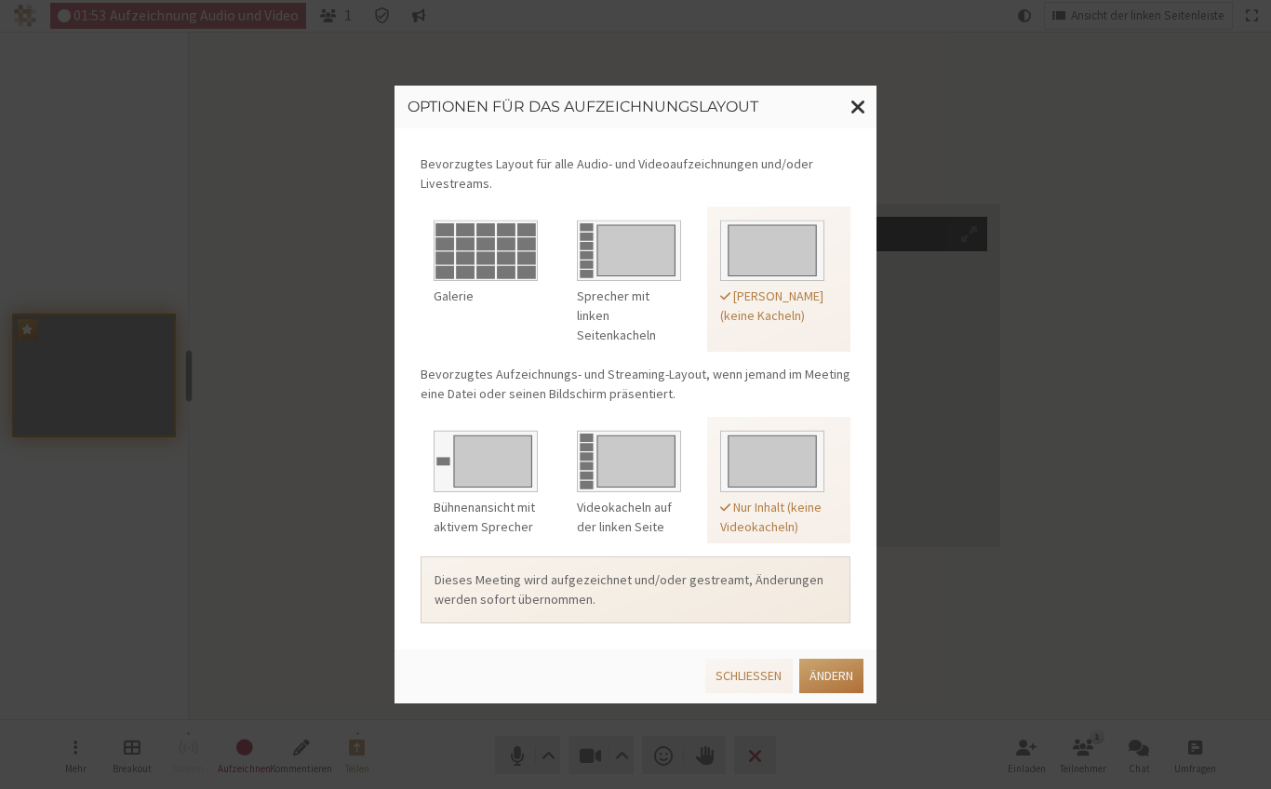
click at [816, 671] on button "Ändern" at bounding box center [831, 676] width 64 height 34
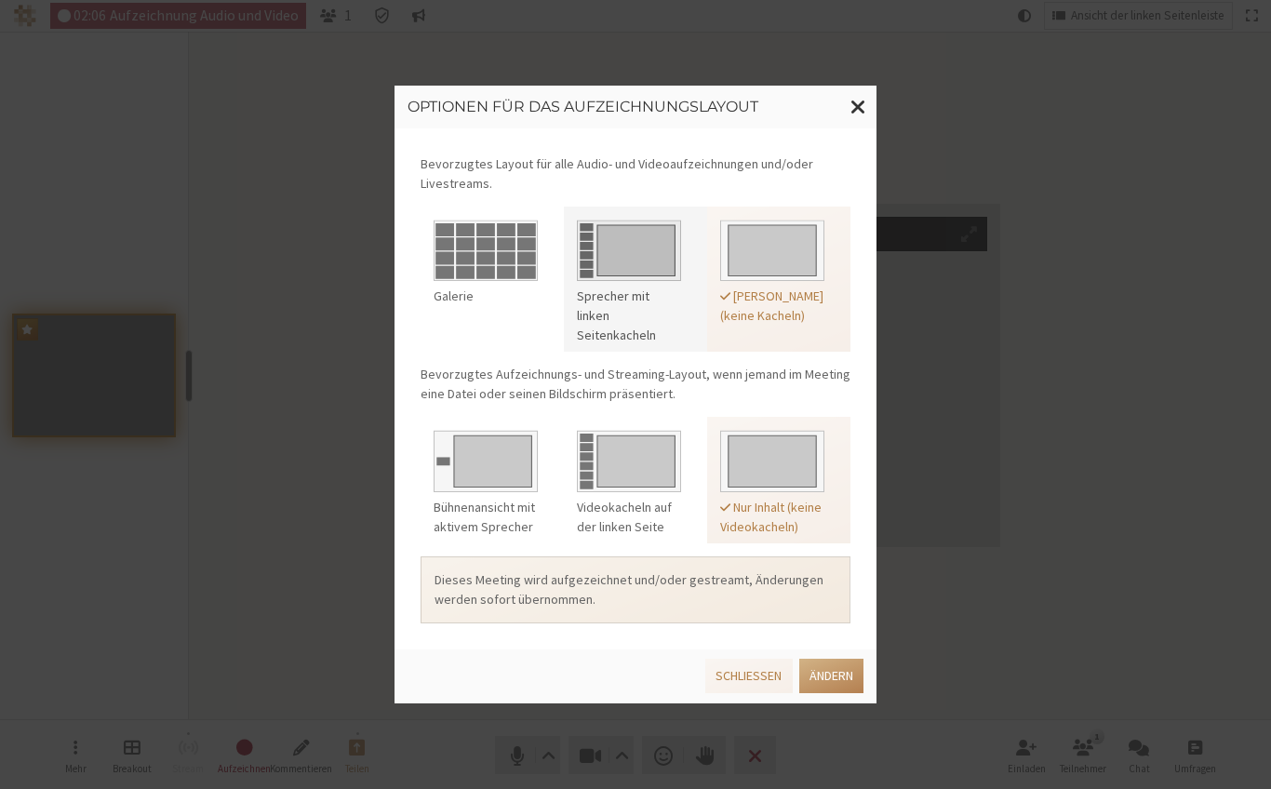
click at [646, 240] on img at bounding box center [629, 247] width 104 height 69
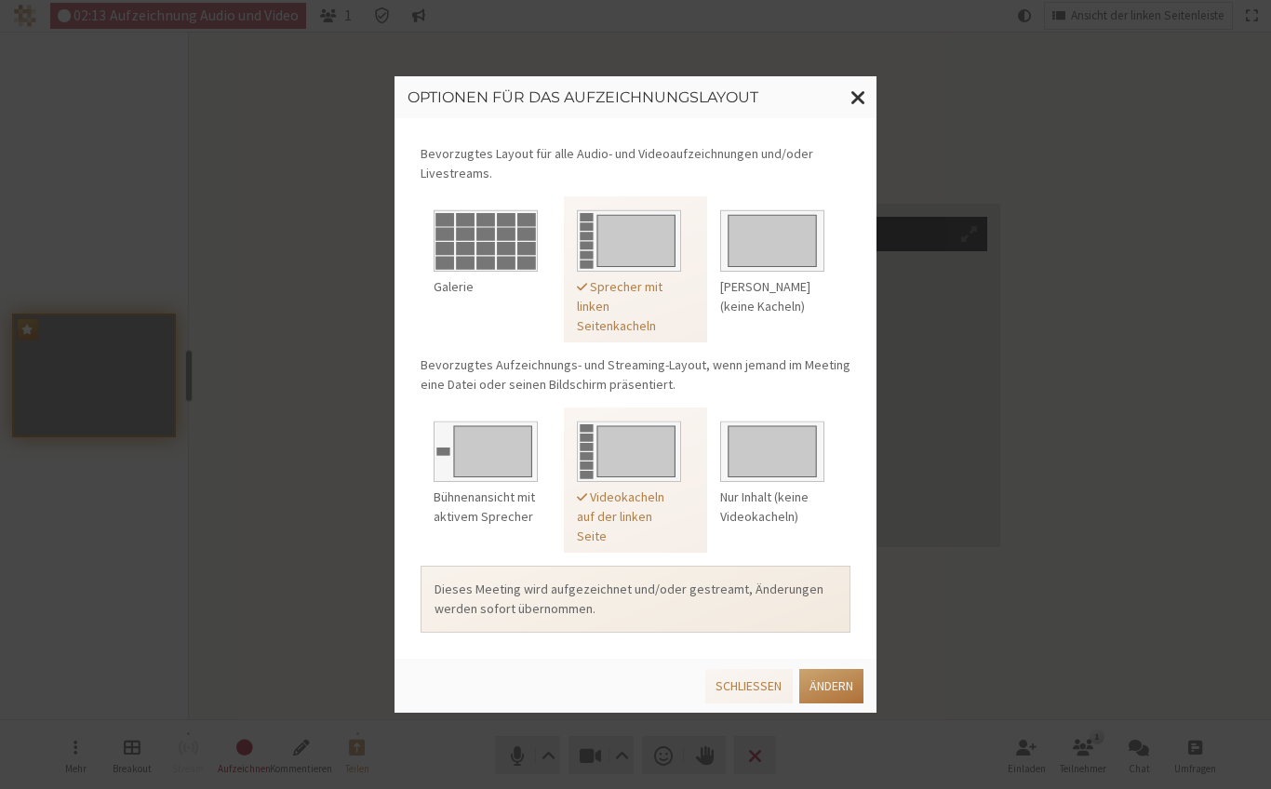
click at [838, 678] on button "Ändern" at bounding box center [831, 686] width 64 height 34
click at [853, 94] on span "Fenster schließen" at bounding box center [859, 97] width 16 height 23
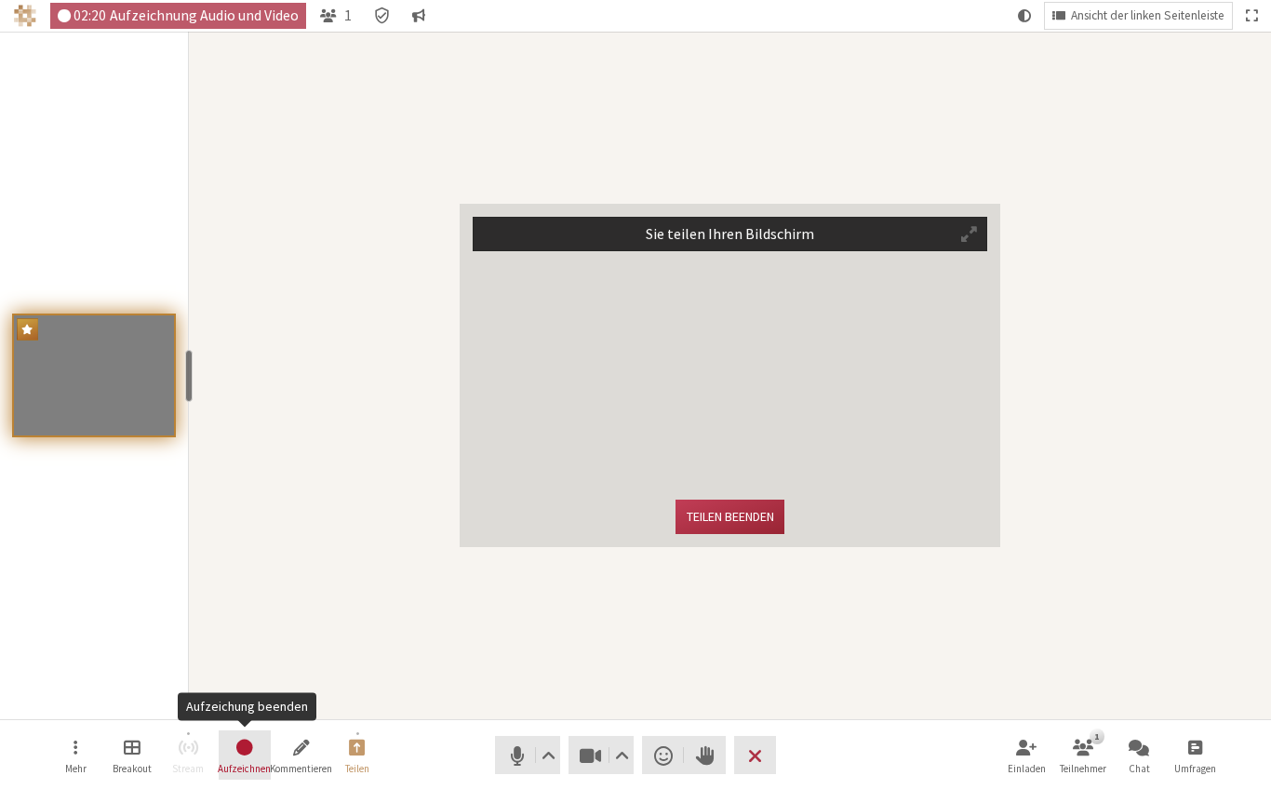
click at [249, 756] on span "Aufzeichung beenden" at bounding box center [245, 746] width 20 height 21
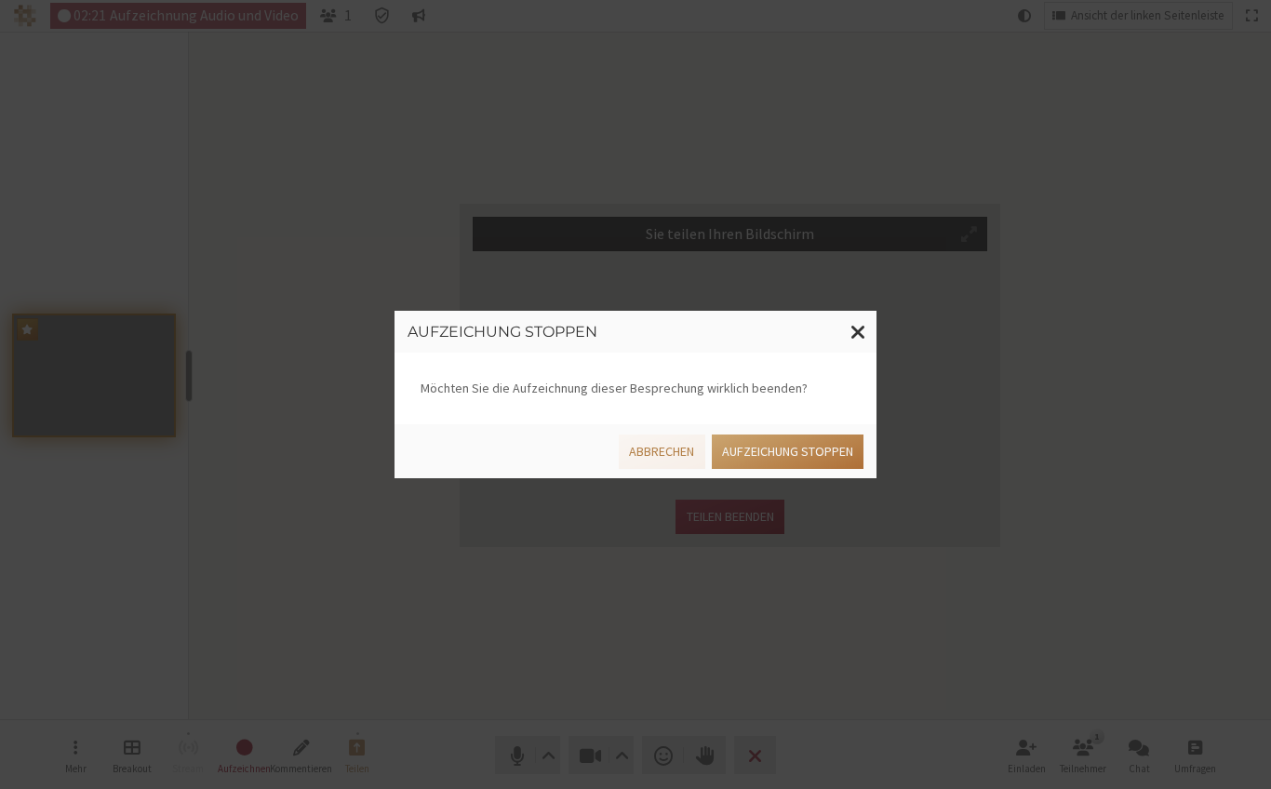
click at [823, 452] on button "Aufzeichung stoppen" at bounding box center [788, 452] width 152 height 34
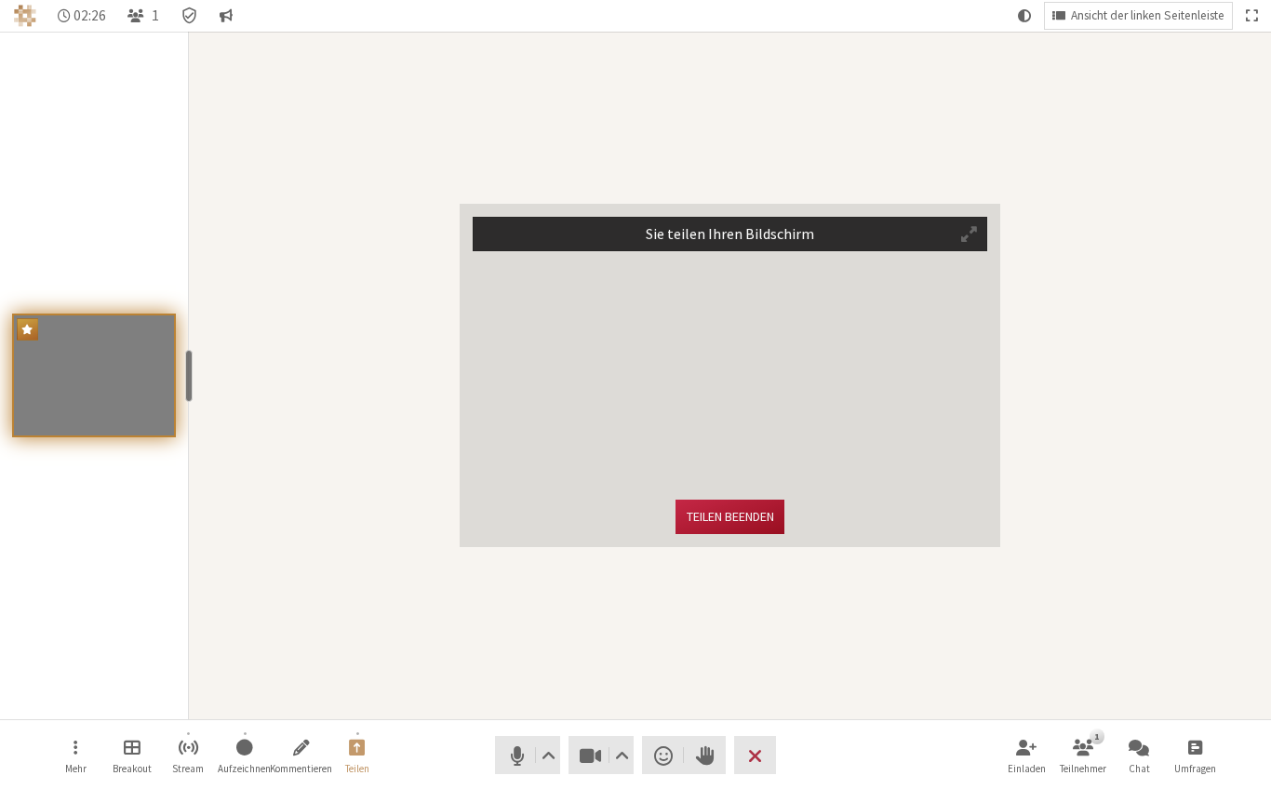
click at [711, 516] on button "Teilen beenden" at bounding box center [730, 517] width 108 height 34
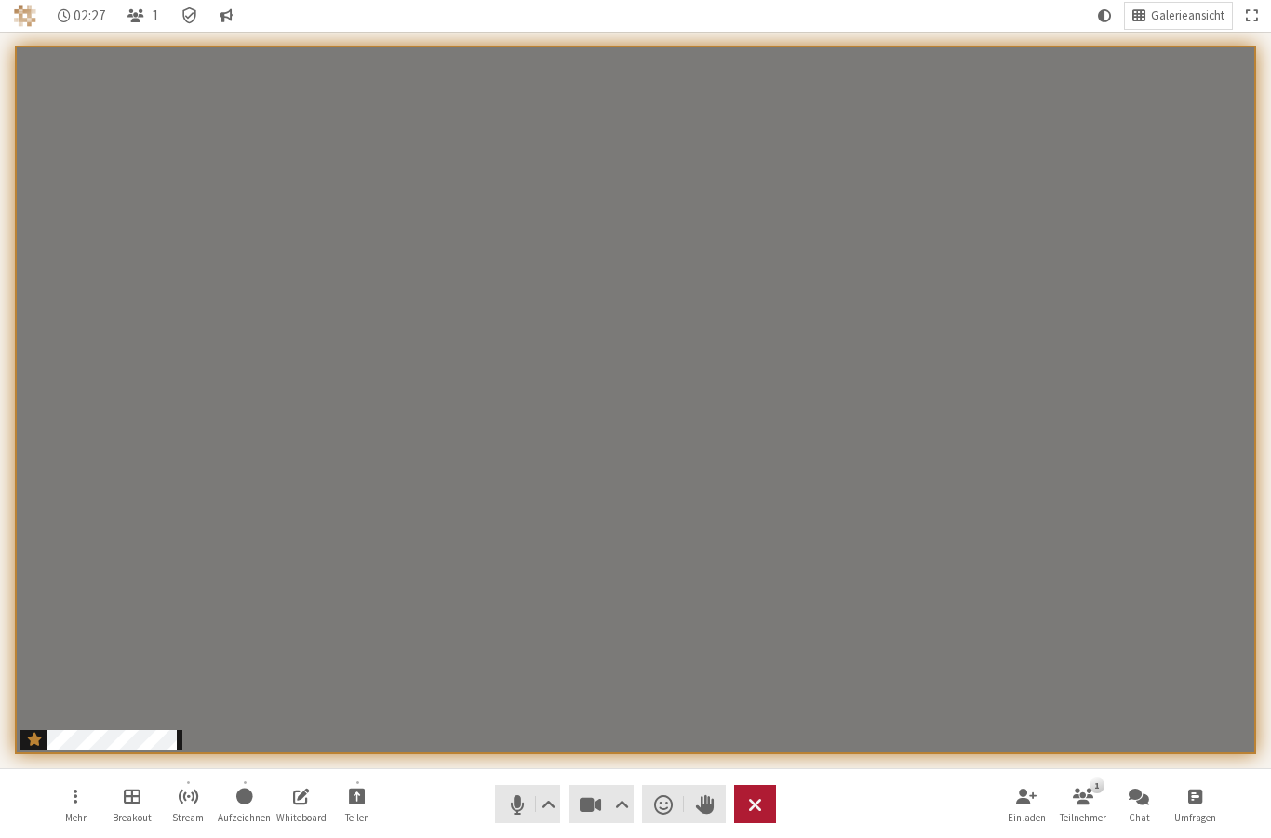
click at [761, 793] on span "Besprechung beenden oder verlassen" at bounding box center [755, 804] width 14 height 26
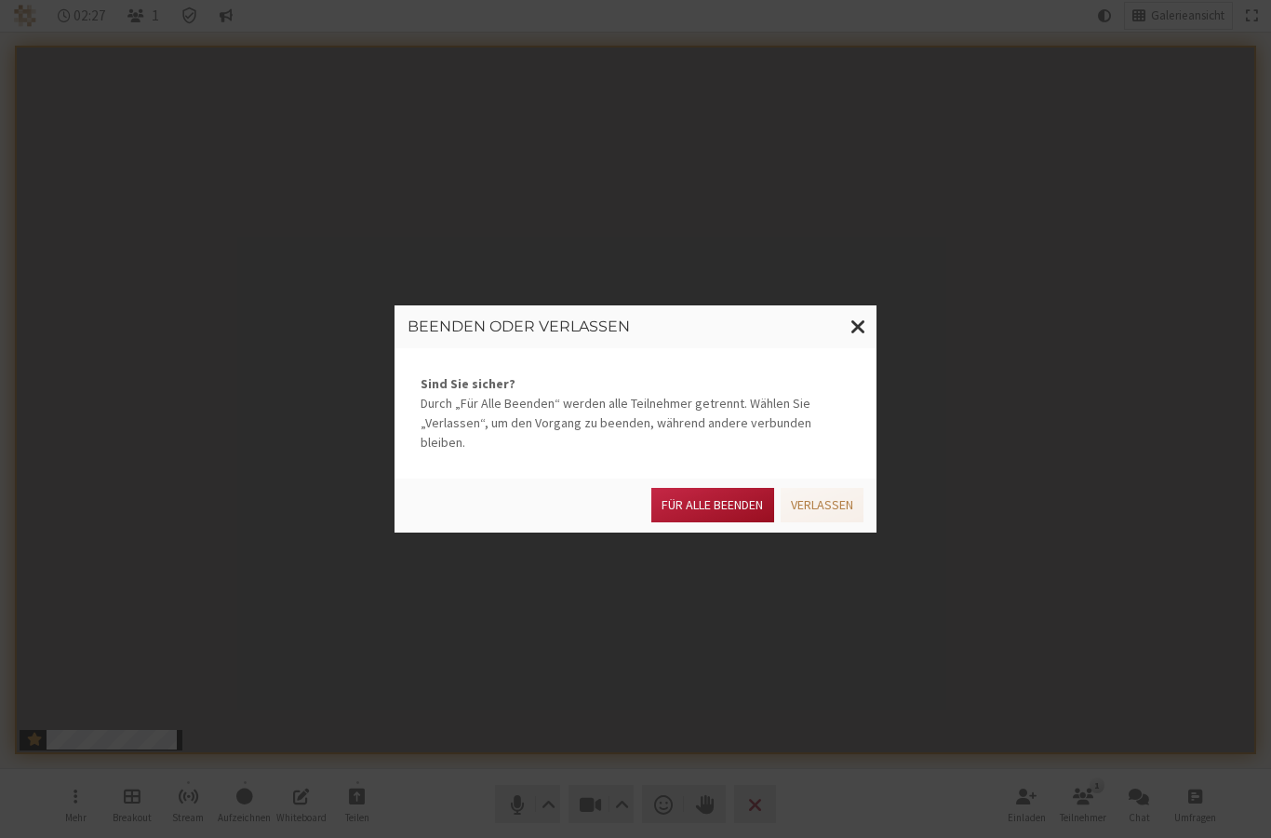
click at [734, 496] on button "Für alle Beenden" at bounding box center [712, 505] width 122 height 34
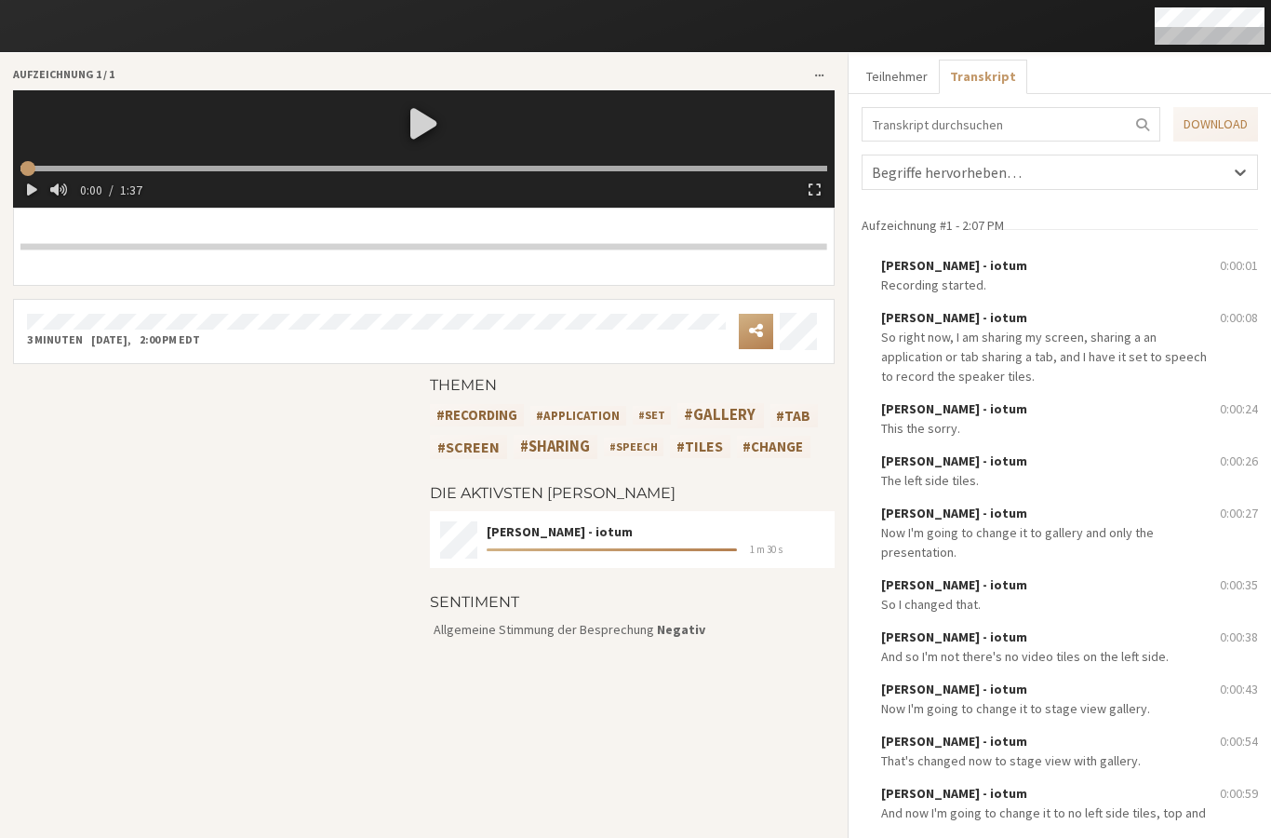
click at [425, 122] on div at bounding box center [424, 122] width 822 height 65
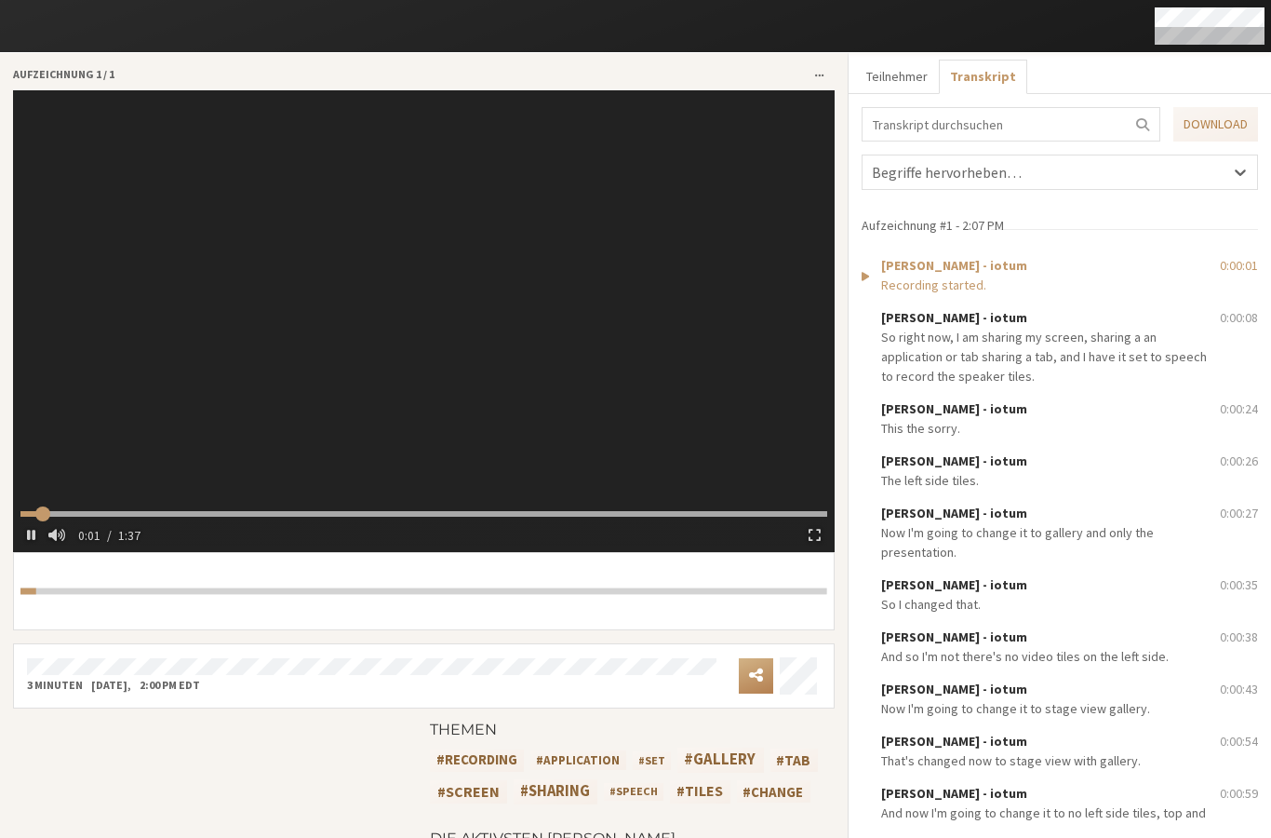
type input "2.896769"
type input "6.919396"
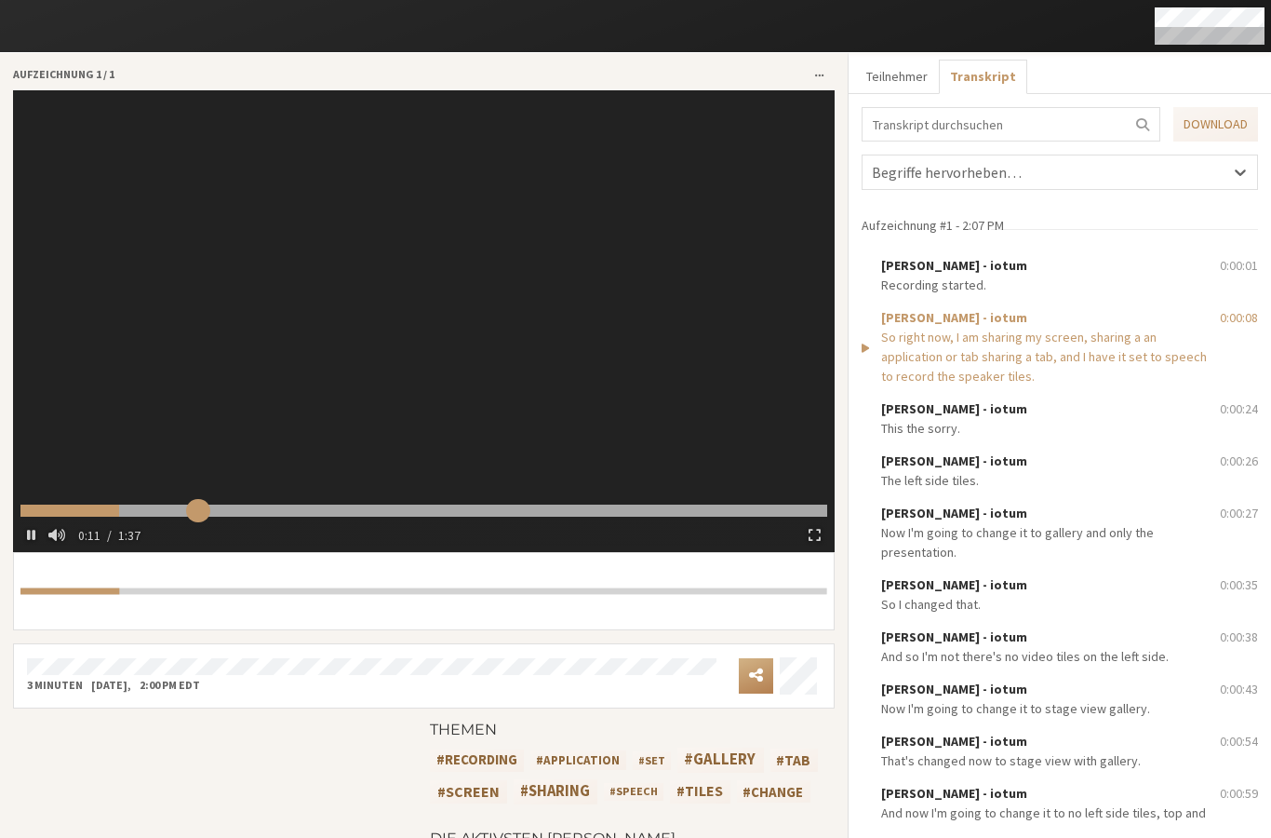
click at [195, 504] on input "range" at bounding box center [423, 510] width 807 height 12
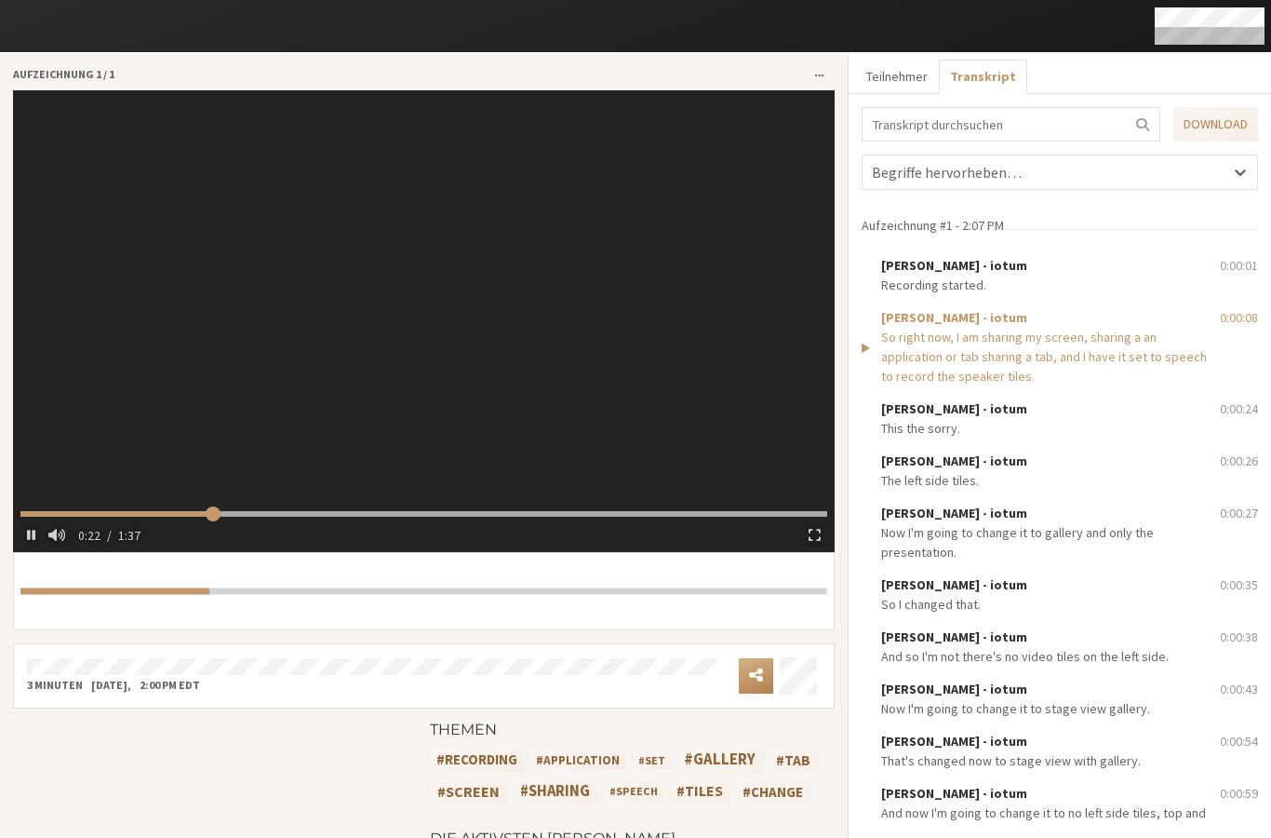
type input "23.845891"
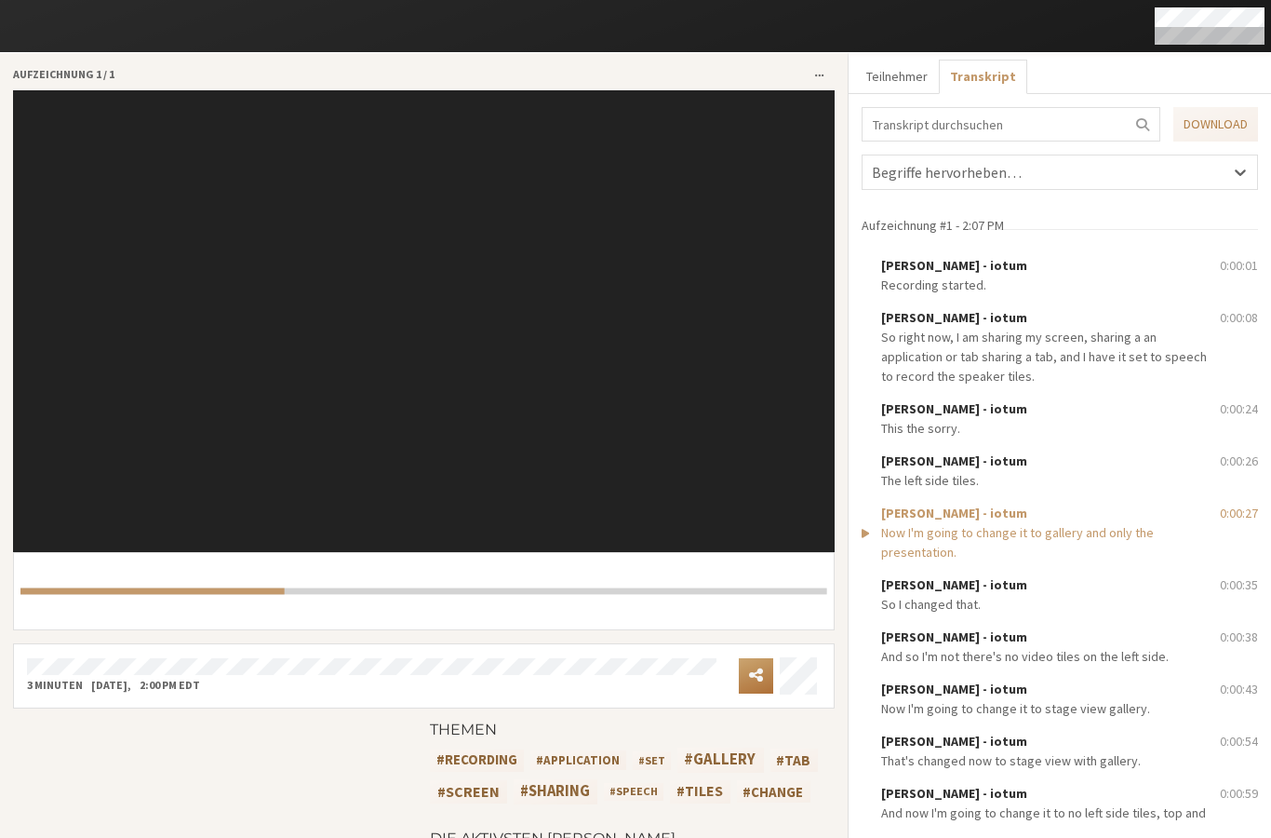
click at [749, 668] on span "Menü öffnen" at bounding box center [756, 674] width 14 height 18
click at [720, 717] on button "Link kopieren" at bounding box center [747, 719] width 233 height 46
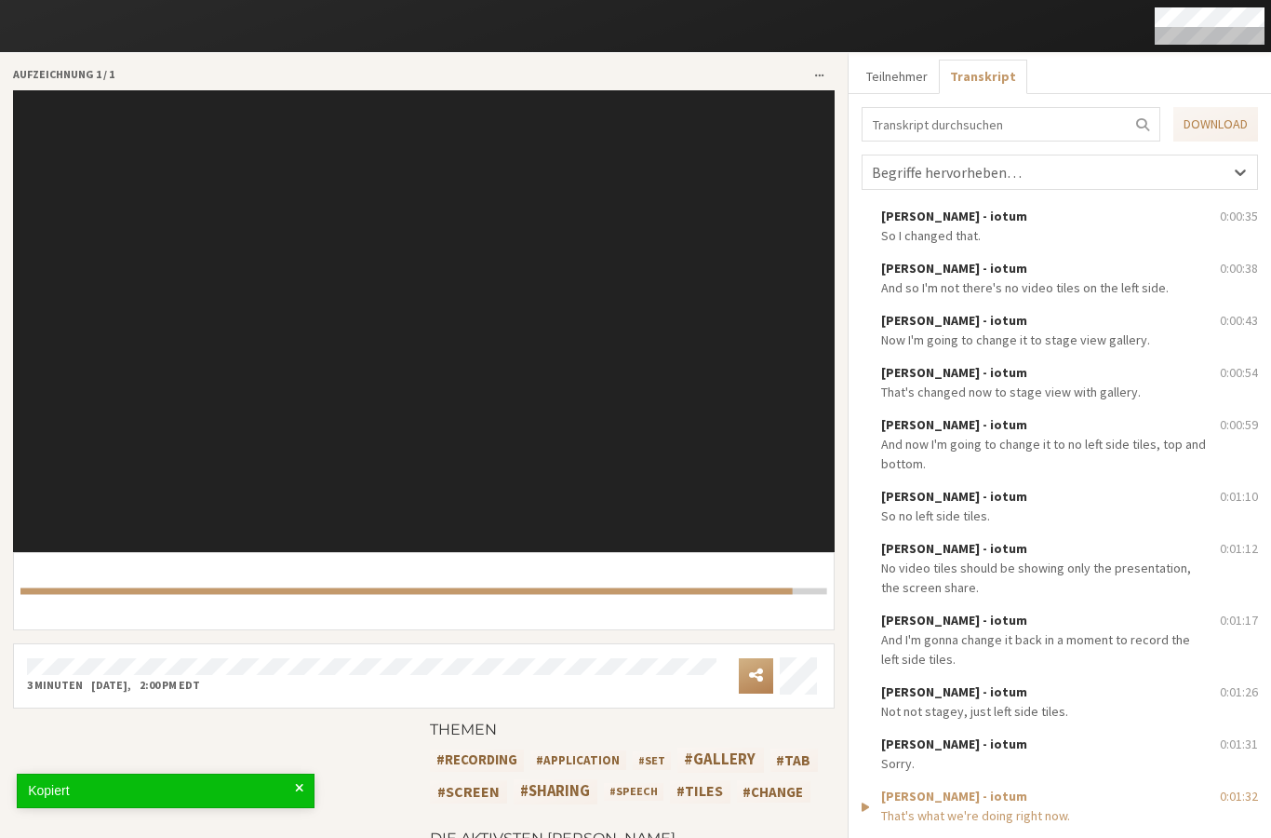
scroll to position [434, 0]
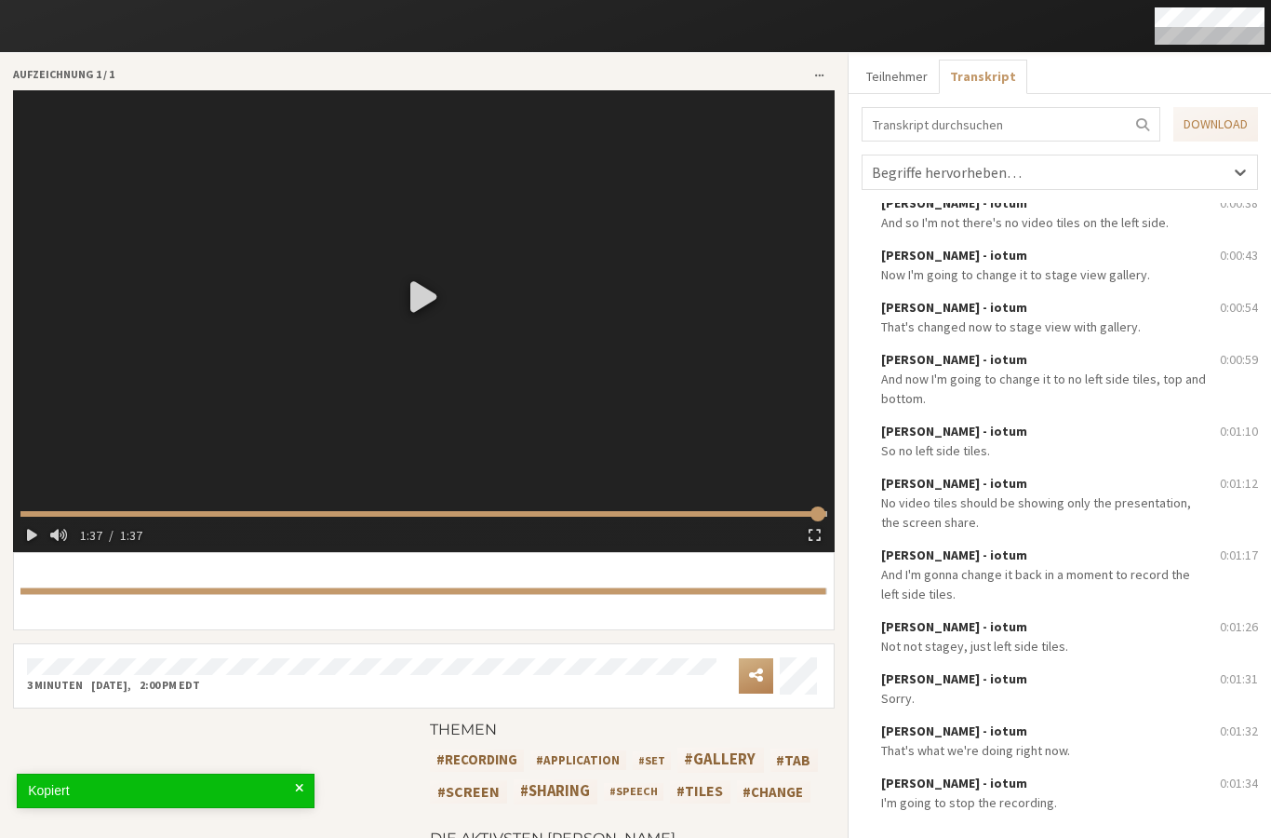
type input "97.523"
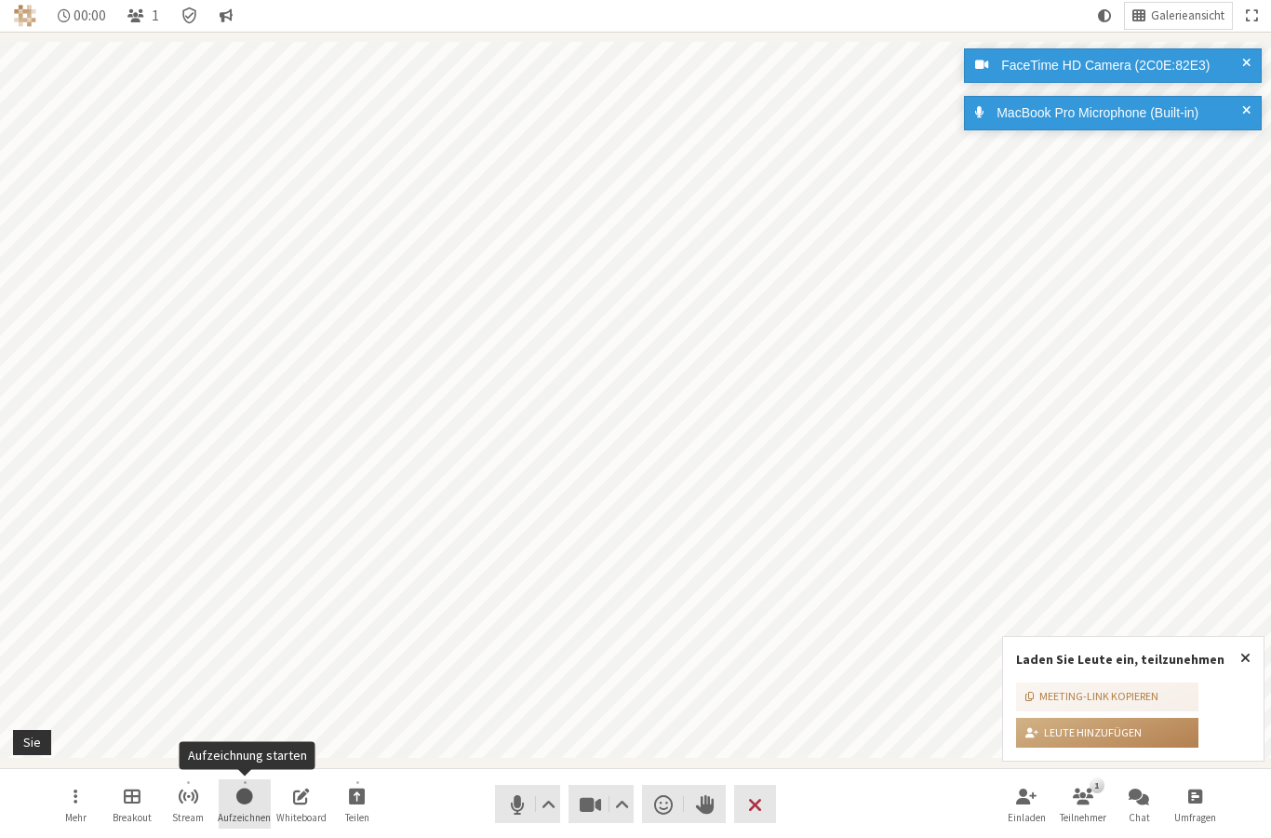
click at [257, 795] on button "Aufzeichnen" at bounding box center [245, 804] width 52 height 50
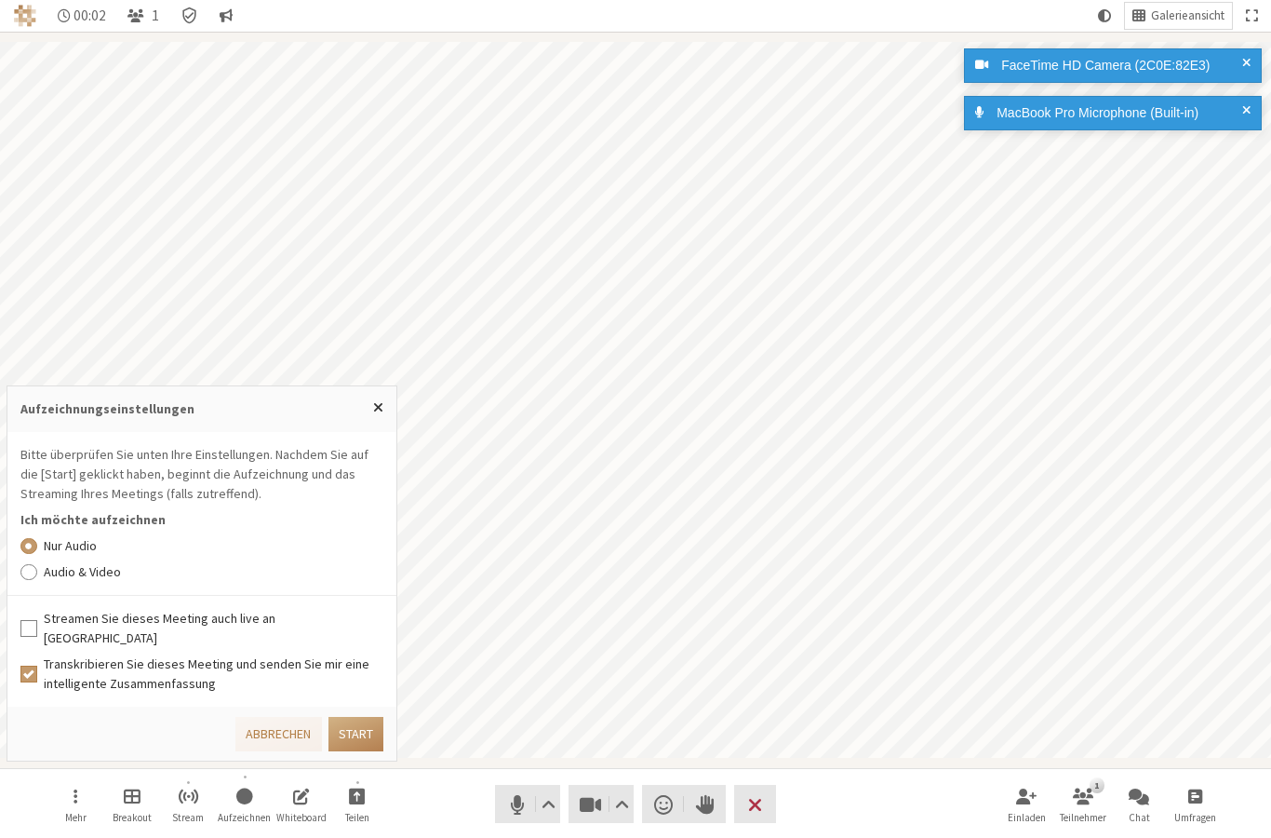
click at [90, 582] on label "Audio & Video" at bounding box center [214, 572] width 341 height 20
click at [37, 581] on input "Audio & Video" at bounding box center [28, 571] width 17 height 19
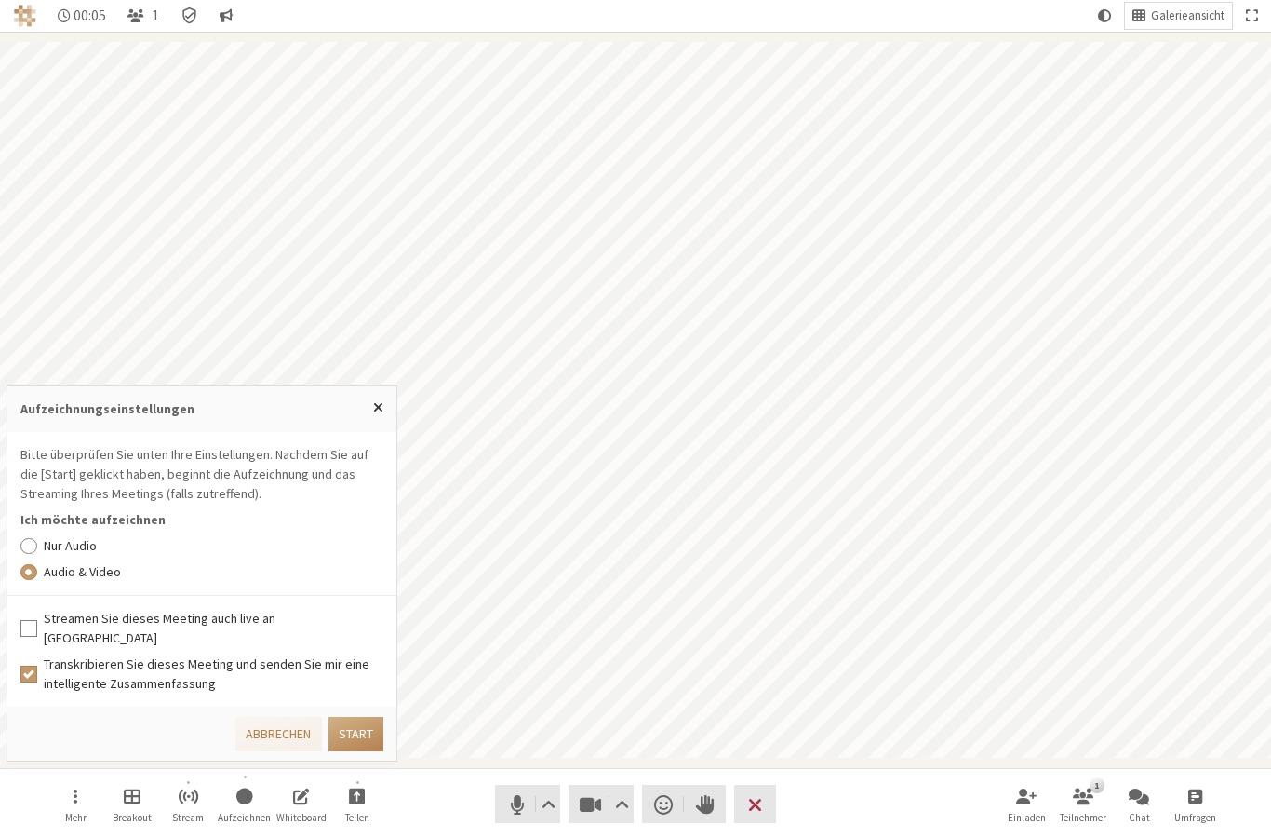
click at [282, 629] on label "Streamen Sie dieses Meeting auch live an [GEOGRAPHIC_DATA]" at bounding box center [214, 628] width 341 height 39
click at [37, 629] on input "Streamen Sie dieses Meeting auch live an [GEOGRAPHIC_DATA]" at bounding box center [28, 628] width 17 height 19
click at [352, 726] on button "Start" at bounding box center [355, 734] width 55 height 34
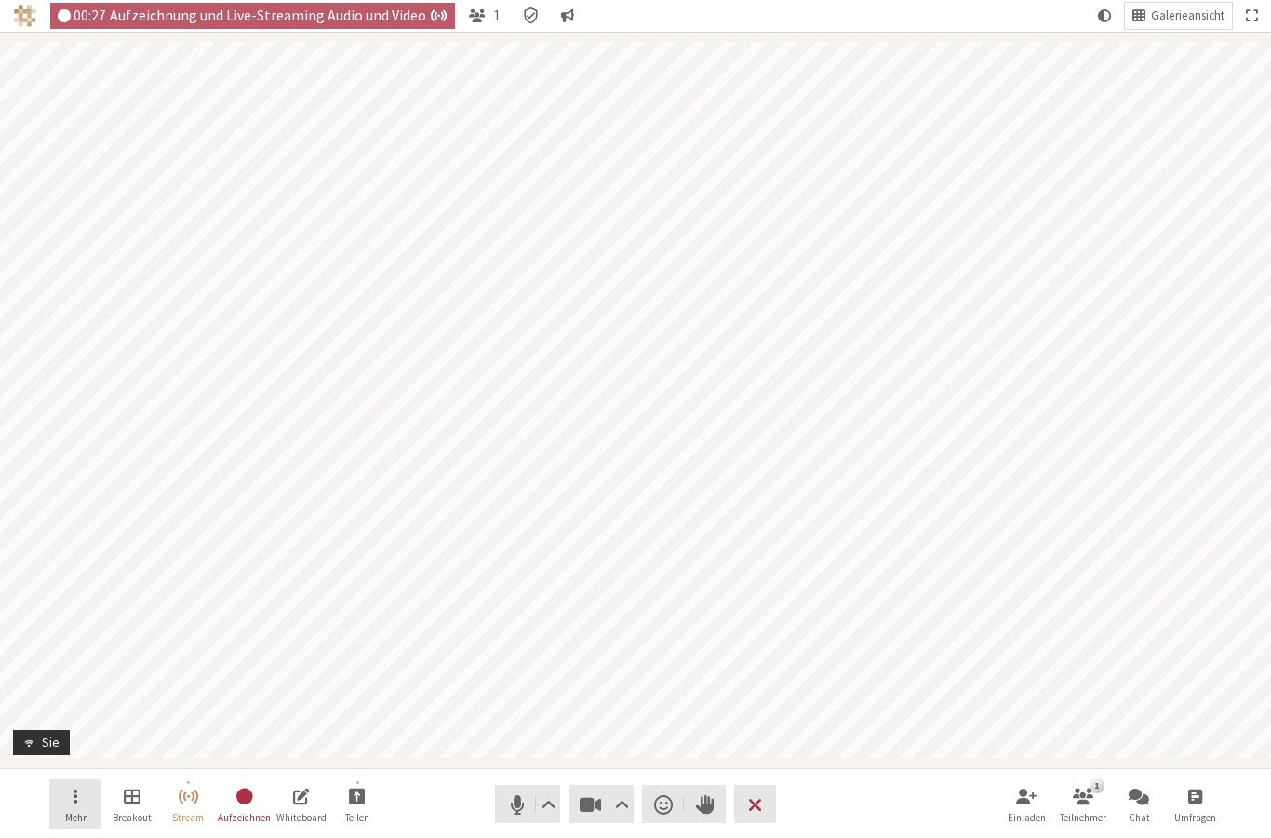
click at [94, 800] on button "Mehr" at bounding box center [75, 804] width 52 height 50
click at [372, 803] on button "Teilen" at bounding box center [357, 804] width 52 height 50
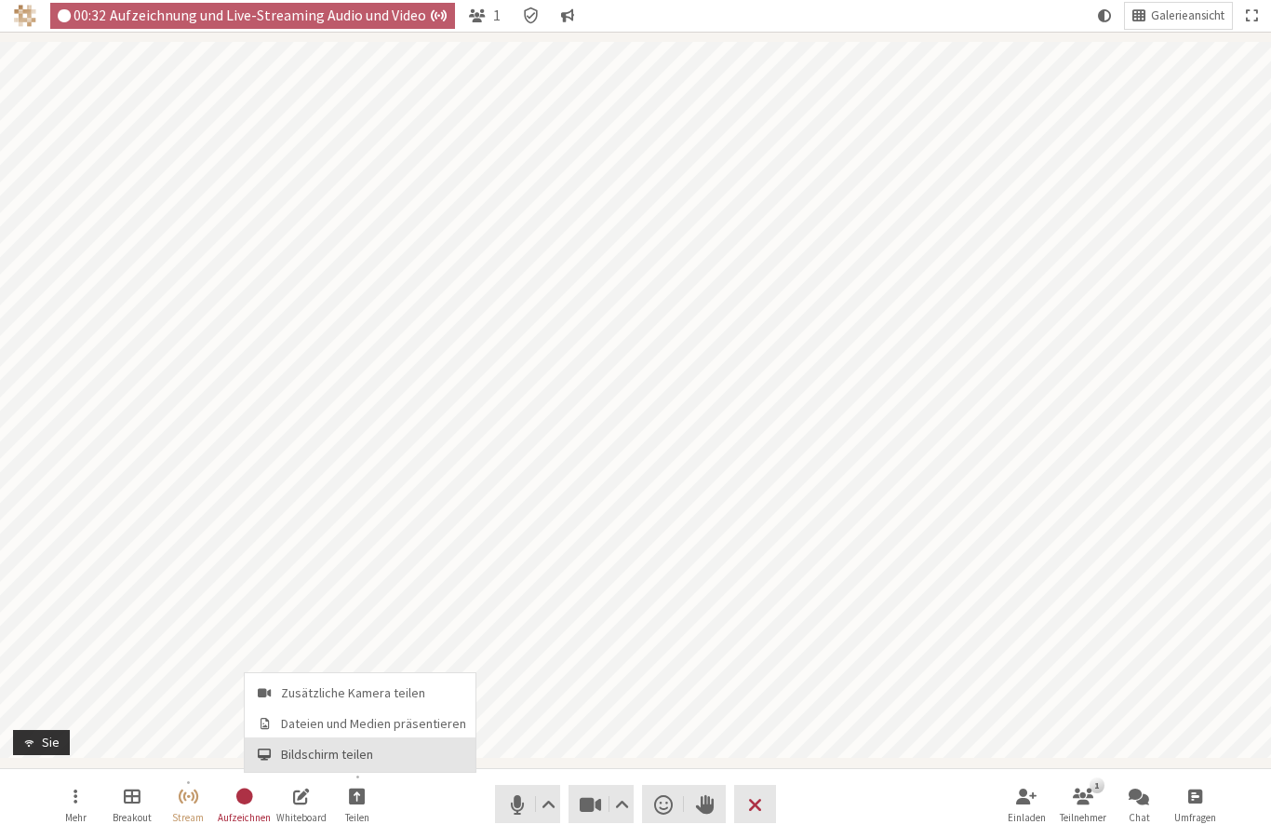
click at [348, 755] on span "Bildschirm teilen" at bounding box center [373, 754] width 185 height 14
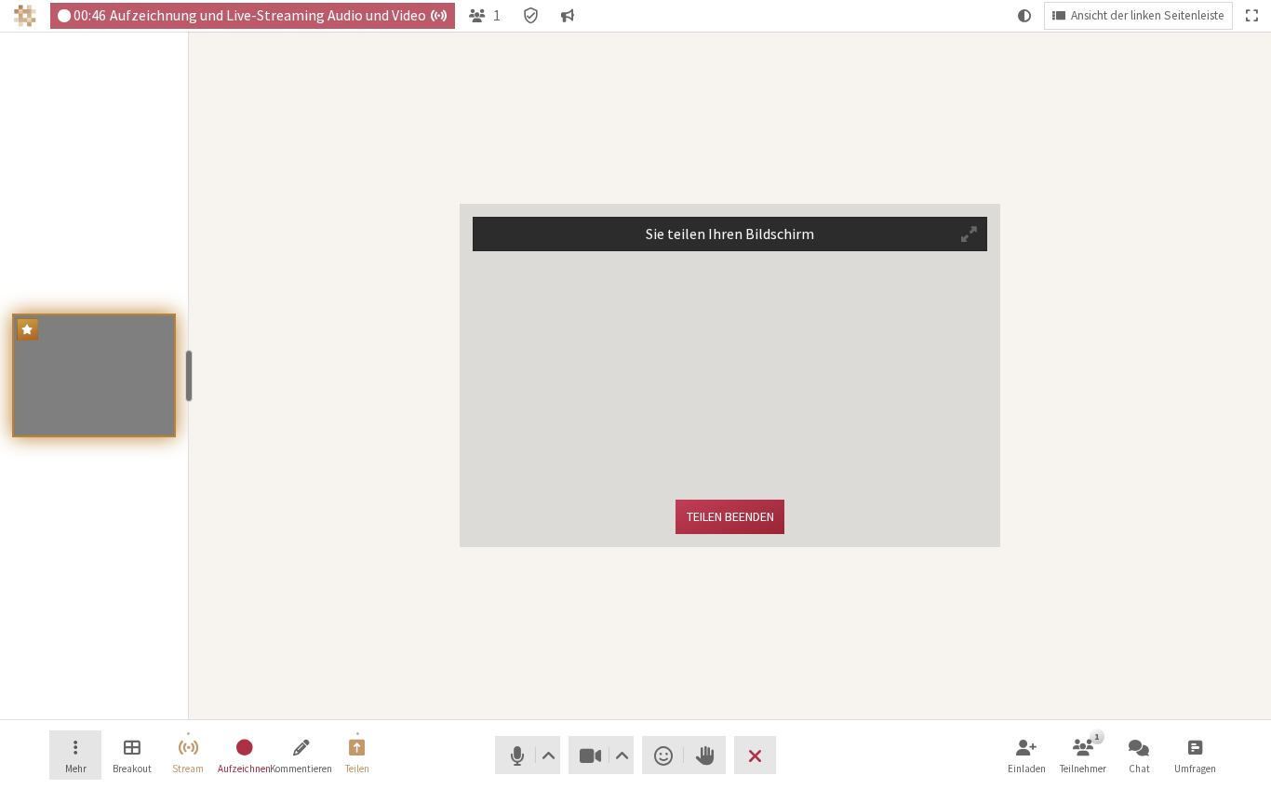
click at [90, 760] on button "Mehr" at bounding box center [75, 755] width 52 height 50
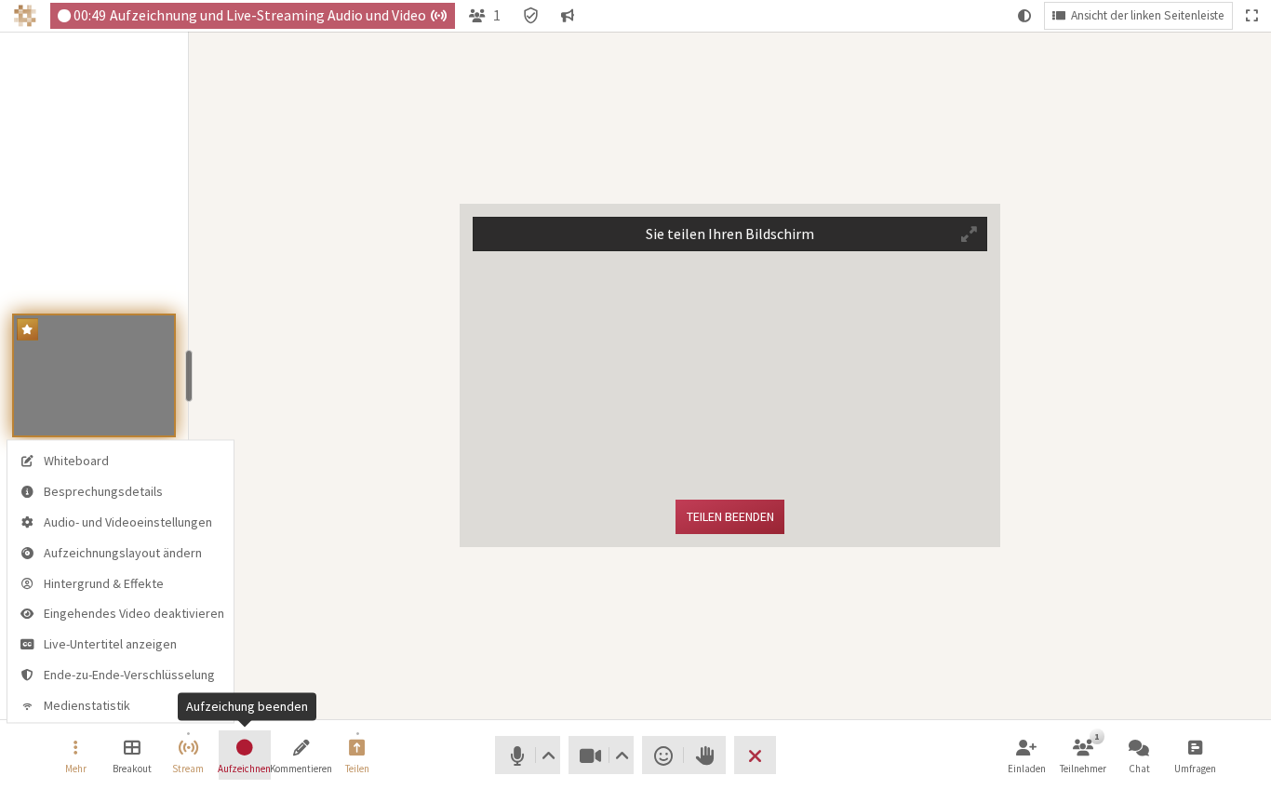
click at [239, 756] on span "Aufzeichung beenden" at bounding box center [245, 746] width 20 height 21
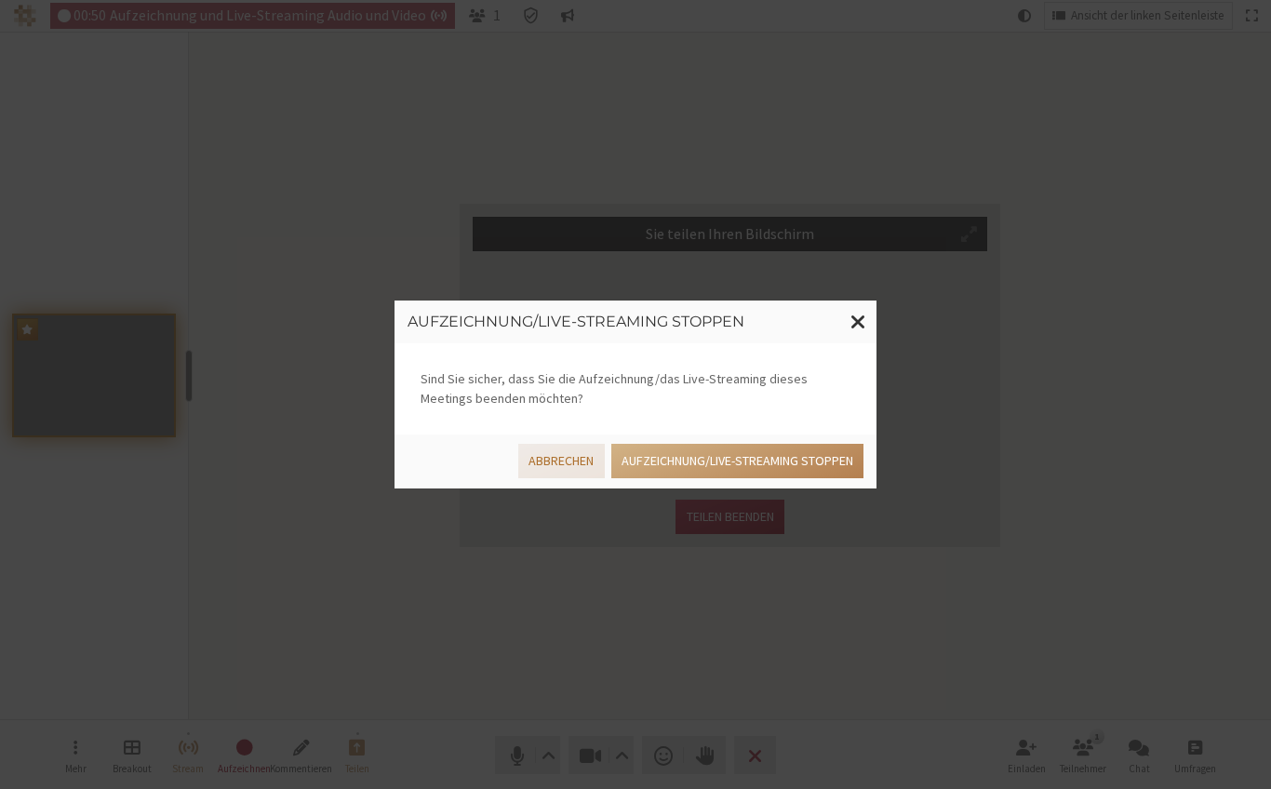
click at [562, 450] on button "Abbrechen" at bounding box center [561, 461] width 86 height 34
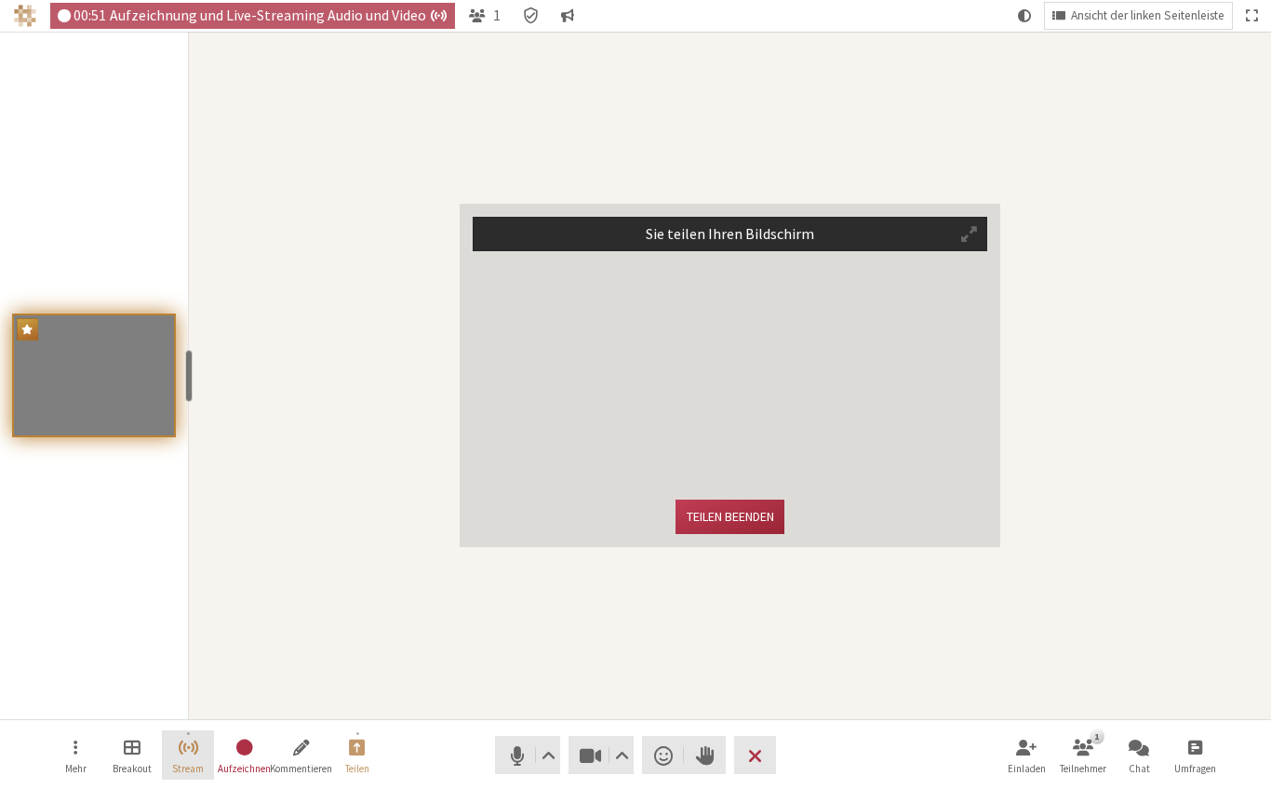
click at [183, 757] on button "Stream" at bounding box center [188, 755] width 52 height 50
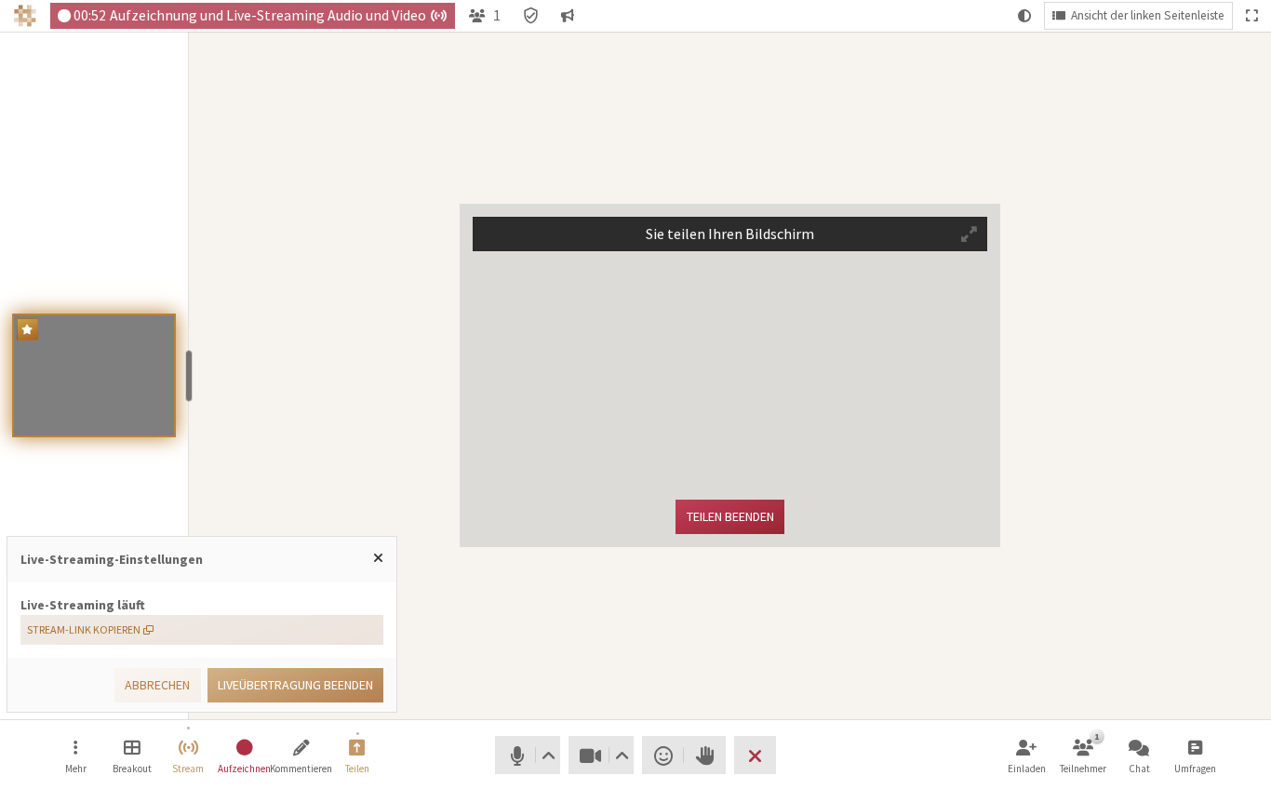
click at [163, 620] on button "Stream-Link kopieren" at bounding box center [201, 630] width 363 height 30
click at [74, 756] on span "Menü öffnen" at bounding box center [76, 746] width 4 height 21
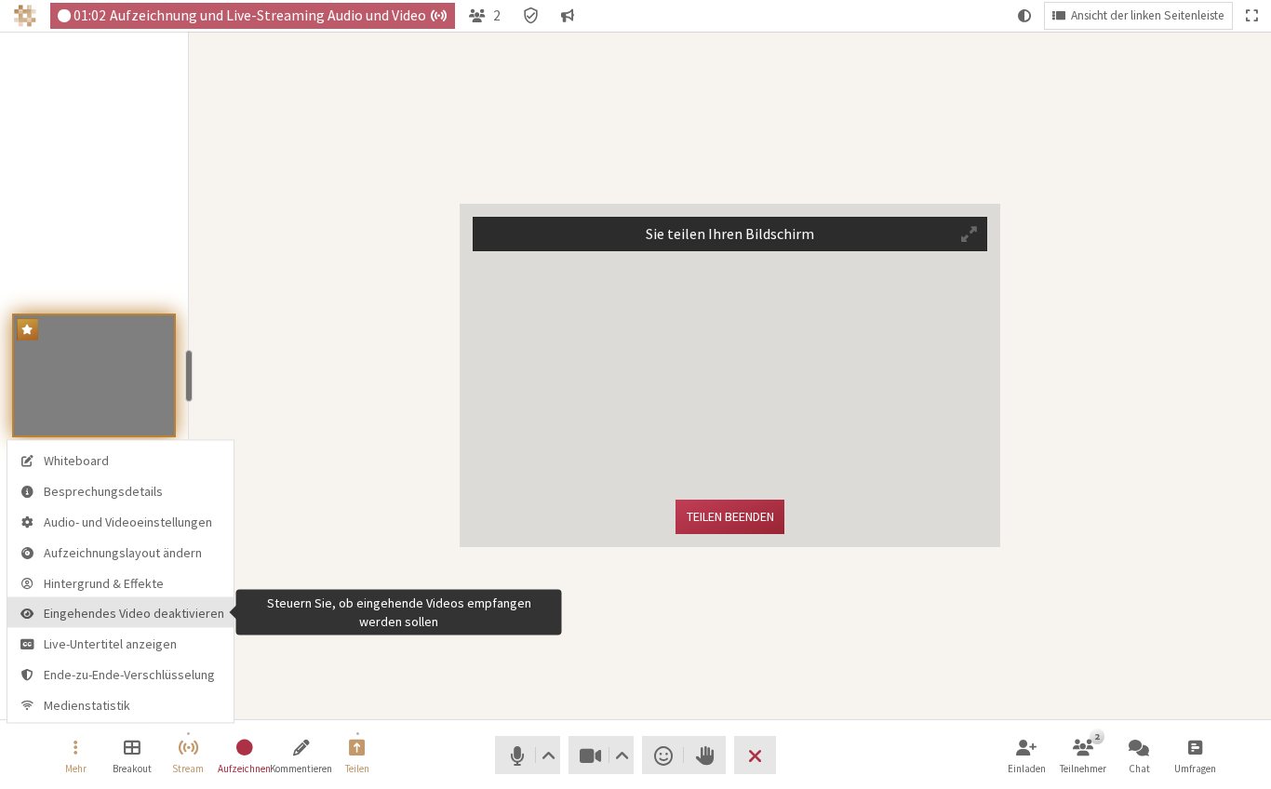
click at [110, 612] on span "Eingehendes Video deaktivieren" at bounding box center [134, 614] width 181 height 14
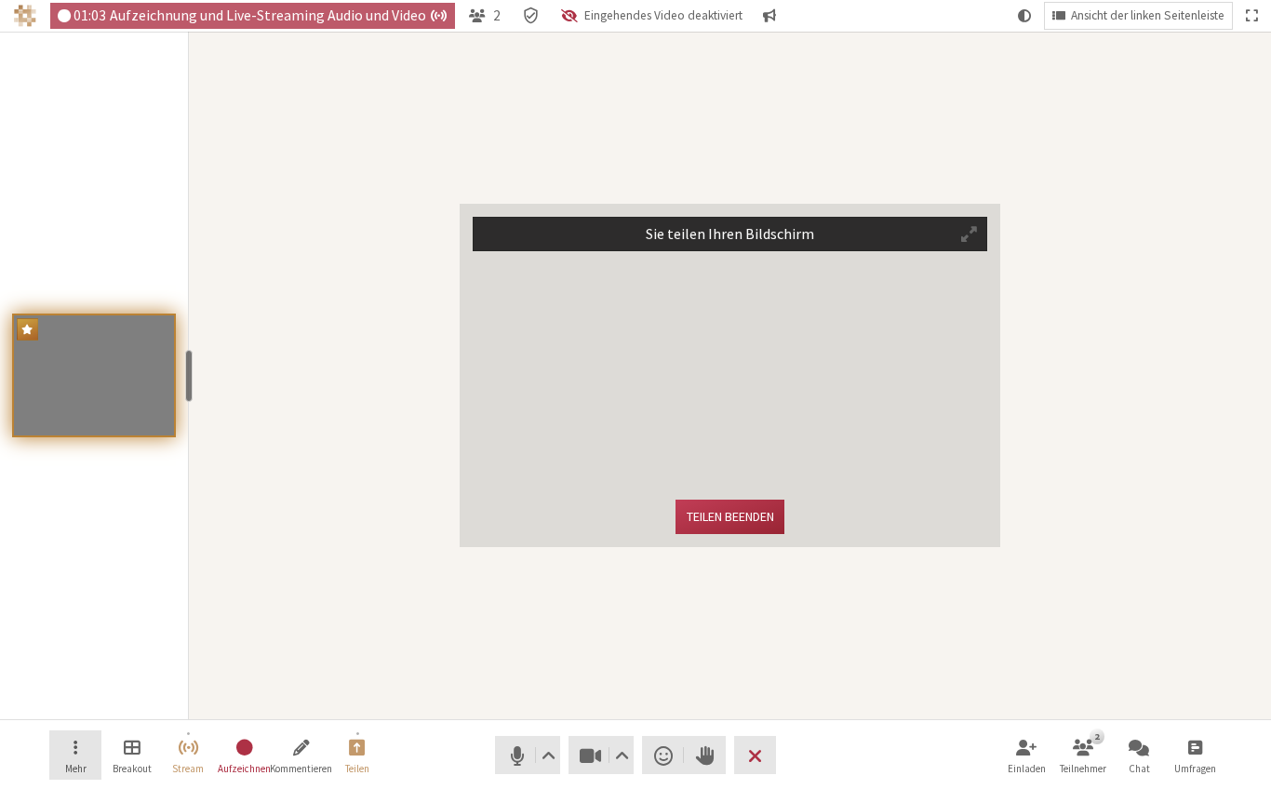
click at [85, 749] on button "Mehr" at bounding box center [75, 755] width 52 height 50
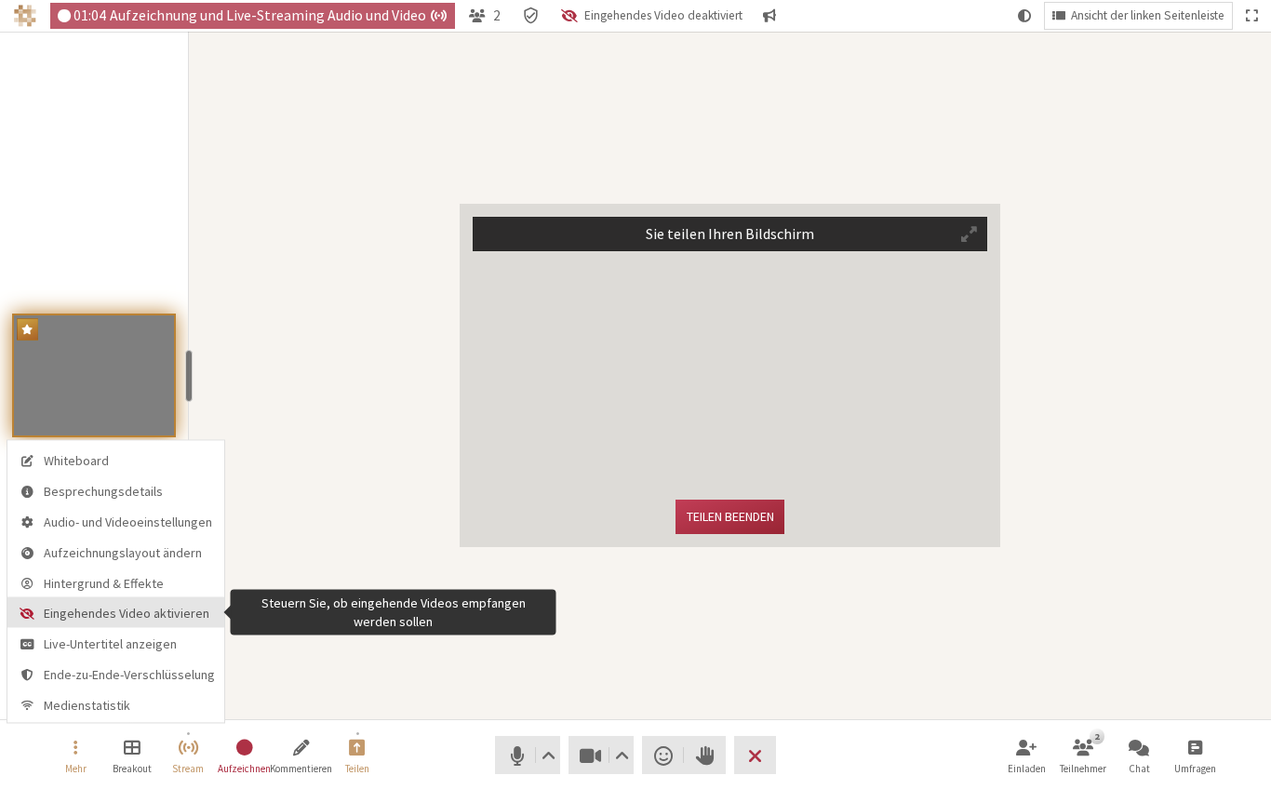
click at [102, 610] on span "Eingehendes Video aktivieren" at bounding box center [129, 614] width 171 height 14
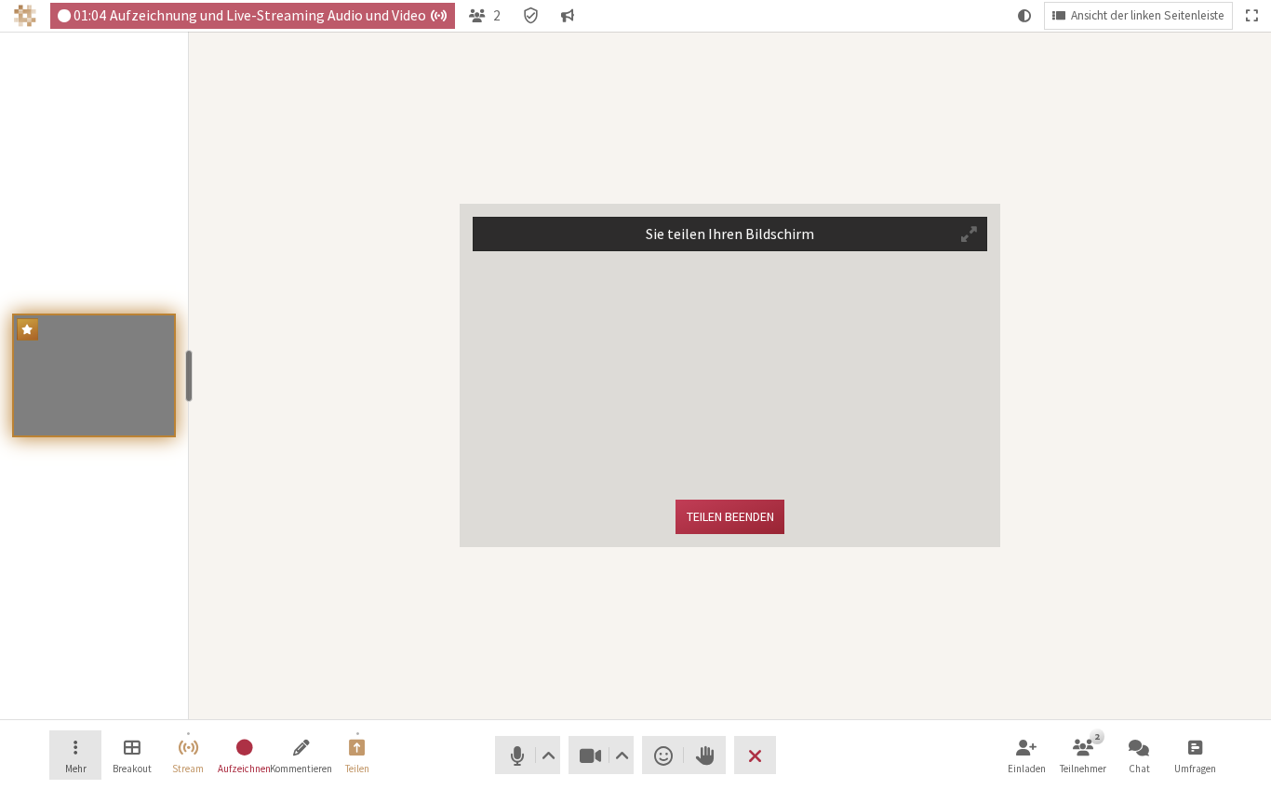
click at [79, 749] on button "Mehr" at bounding box center [75, 755] width 52 height 50
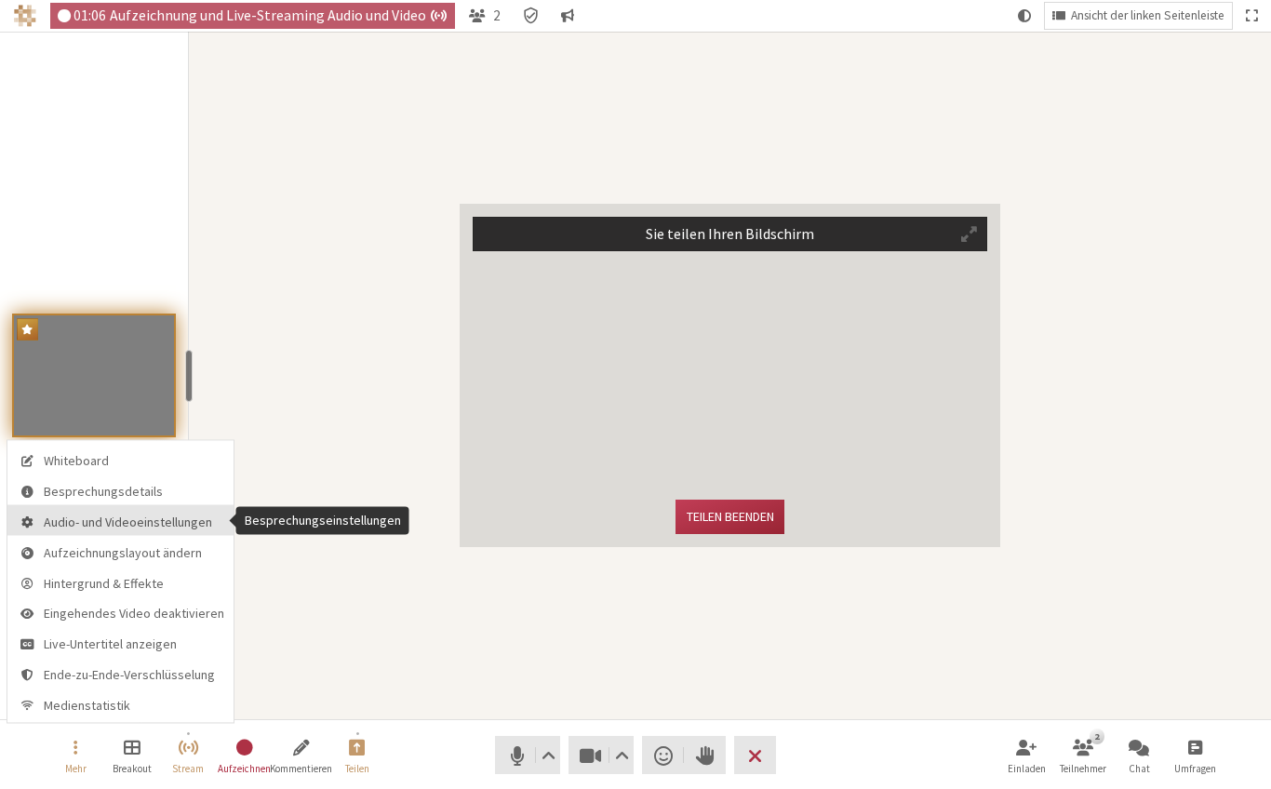
click at [122, 525] on span "Audio- und Videoeinstellungen" at bounding box center [134, 522] width 181 height 14
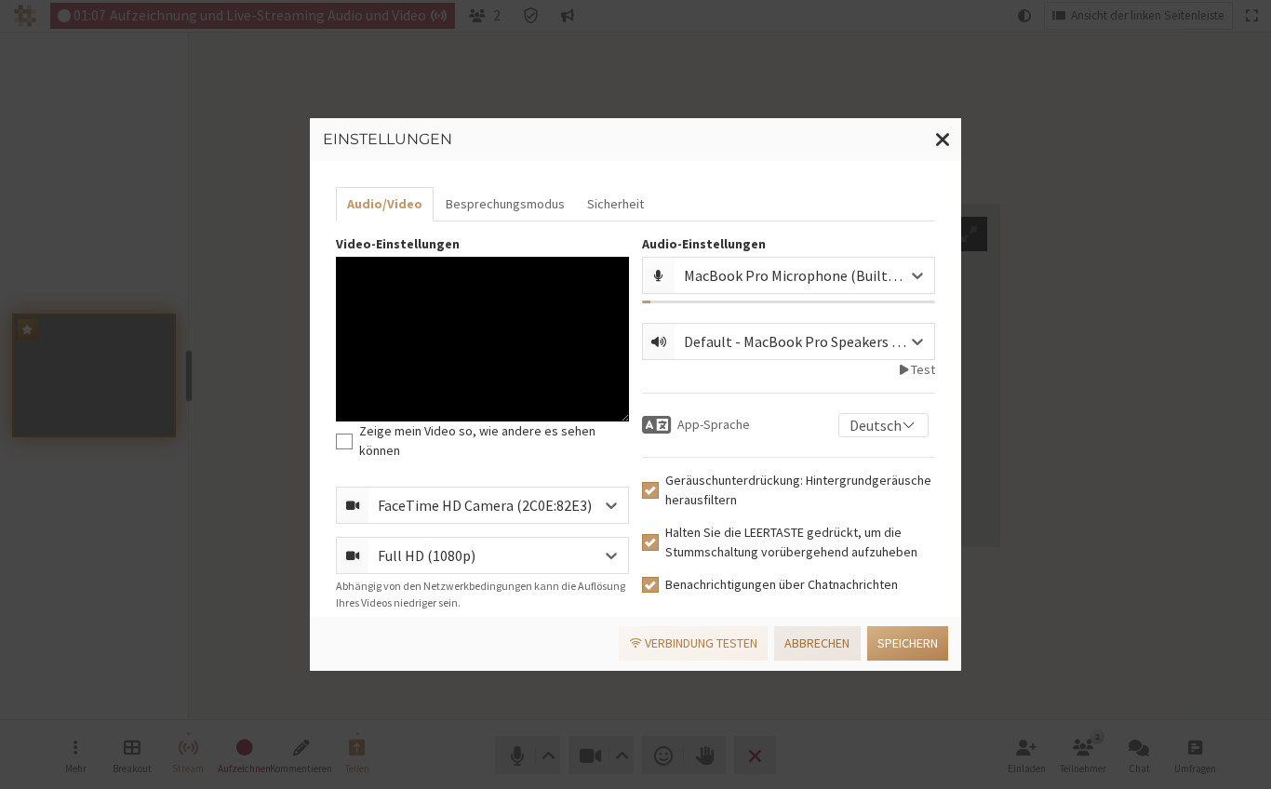
drag, startPoint x: 807, startPoint y: 633, endPoint x: 771, endPoint y: 637, distance: 35.7
click at [808, 633] on button "Abbrechen" at bounding box center [817, 643] width 86 height 34
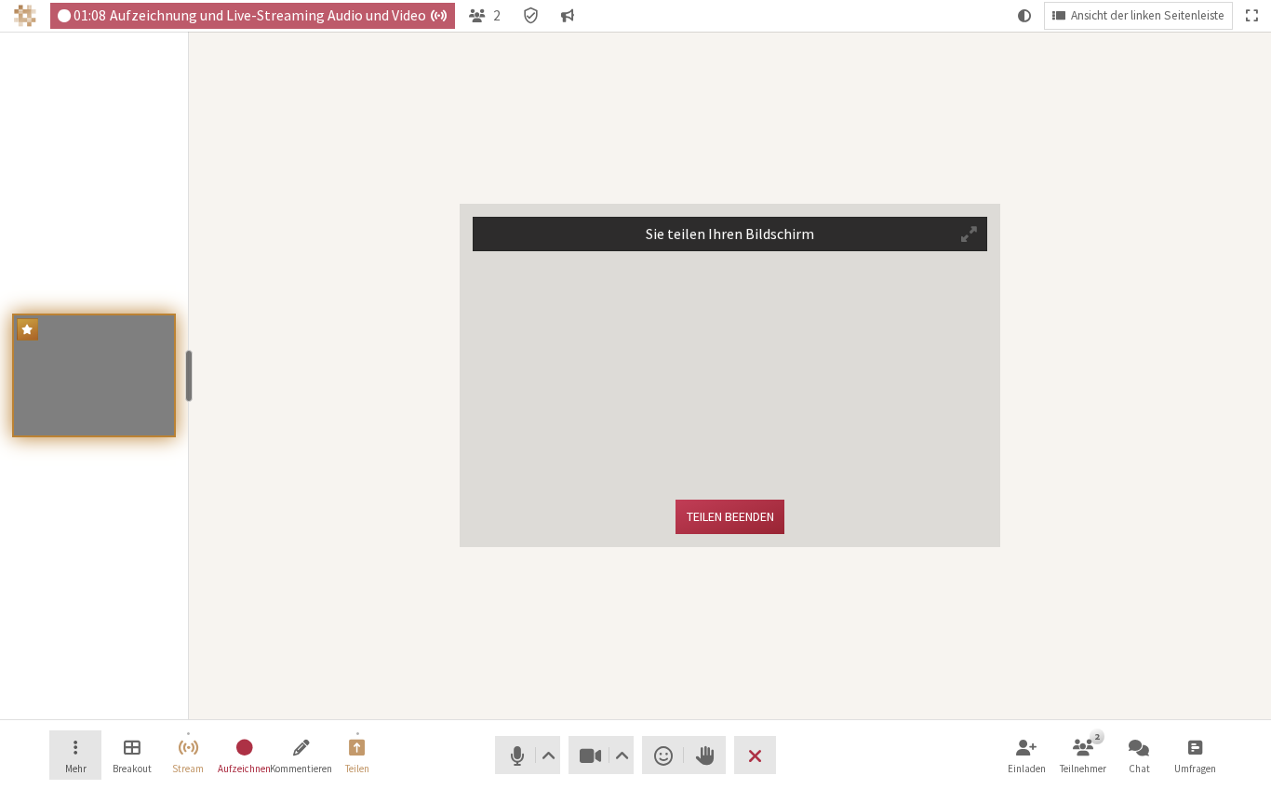
click at [84, 750] on button "Mehr" at bounding box center [75, 755] width 52 height 50
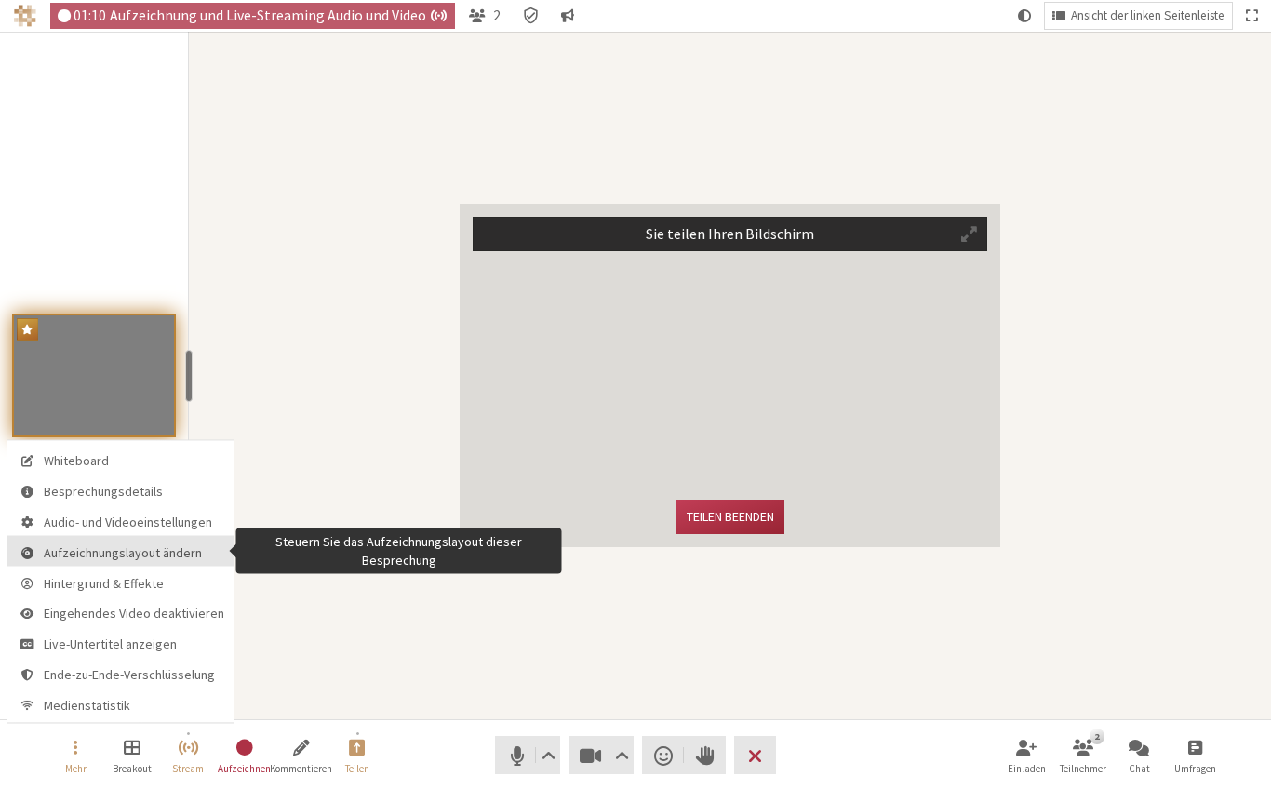
click at [119, 552] on span "Aufzeichnungslayout ändern" at bounding box center [134, 552] width 181 height 14
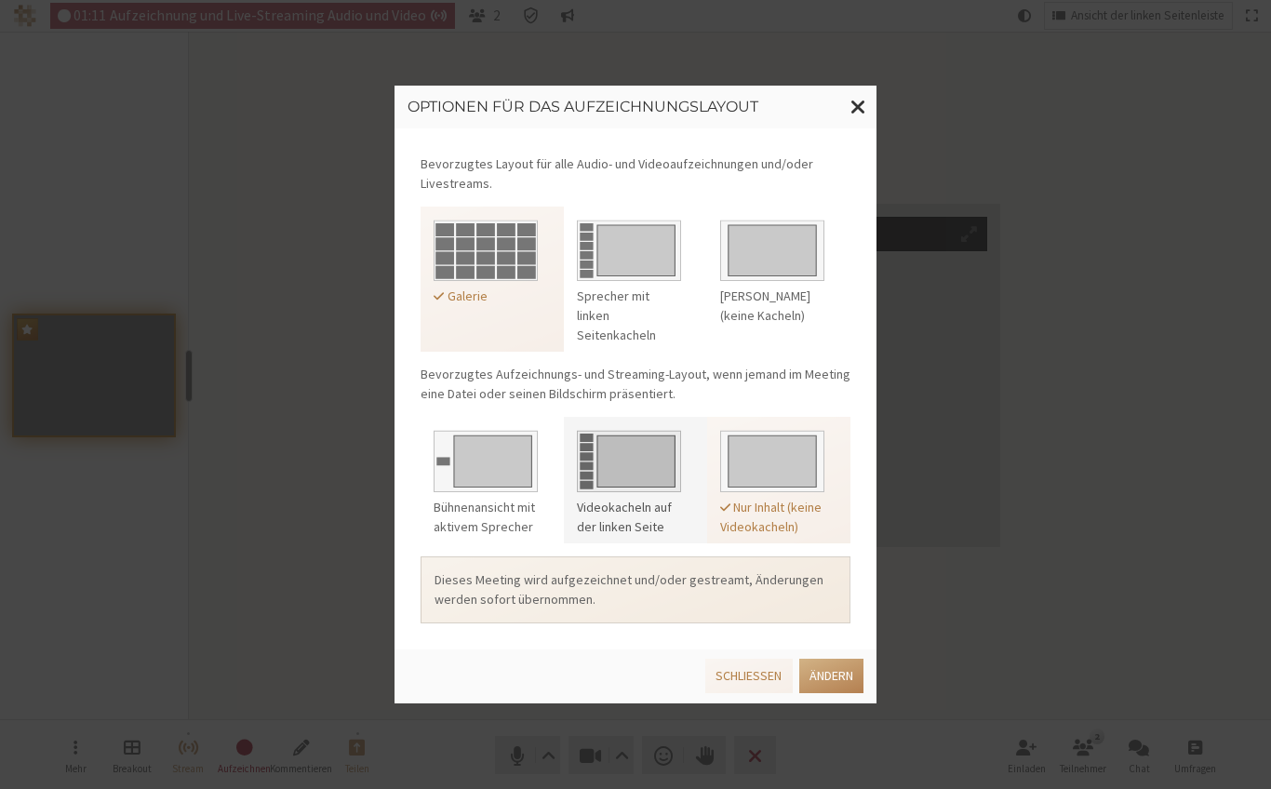
click at [652, 462] on img at bounding box center [629, 457] width 104 height 69
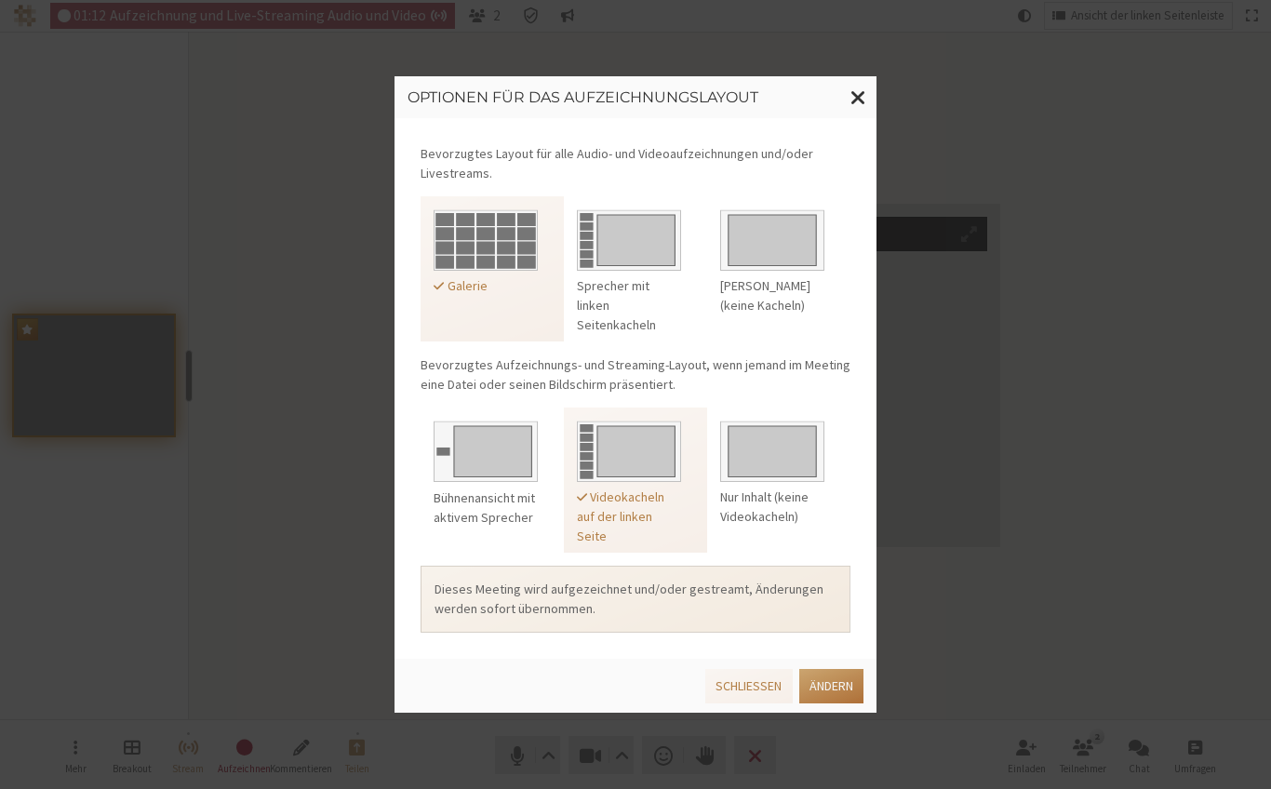
click at [834, 679] on button "Ändern" at bounding box center [831, 686] width 64 height 34
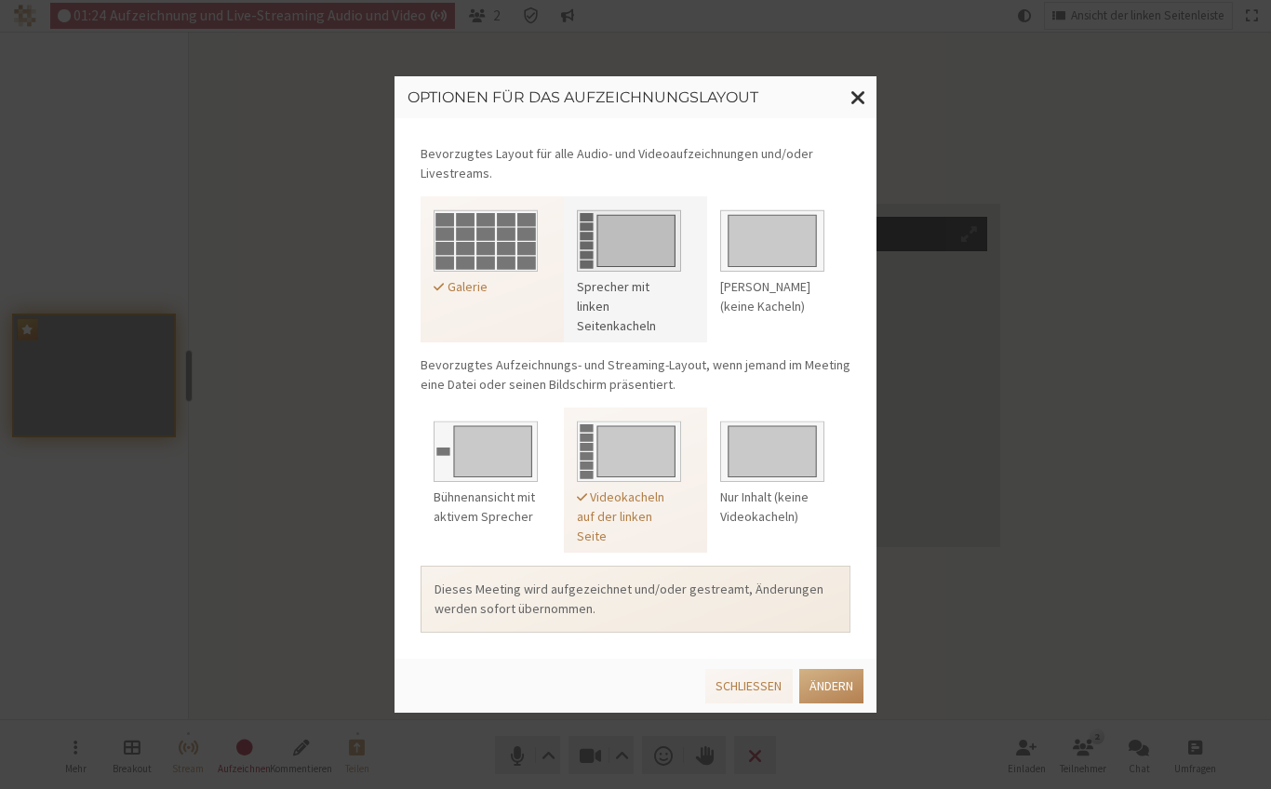
click at [600, 244] on img at bounding box center [629, 237] width 104 height 69
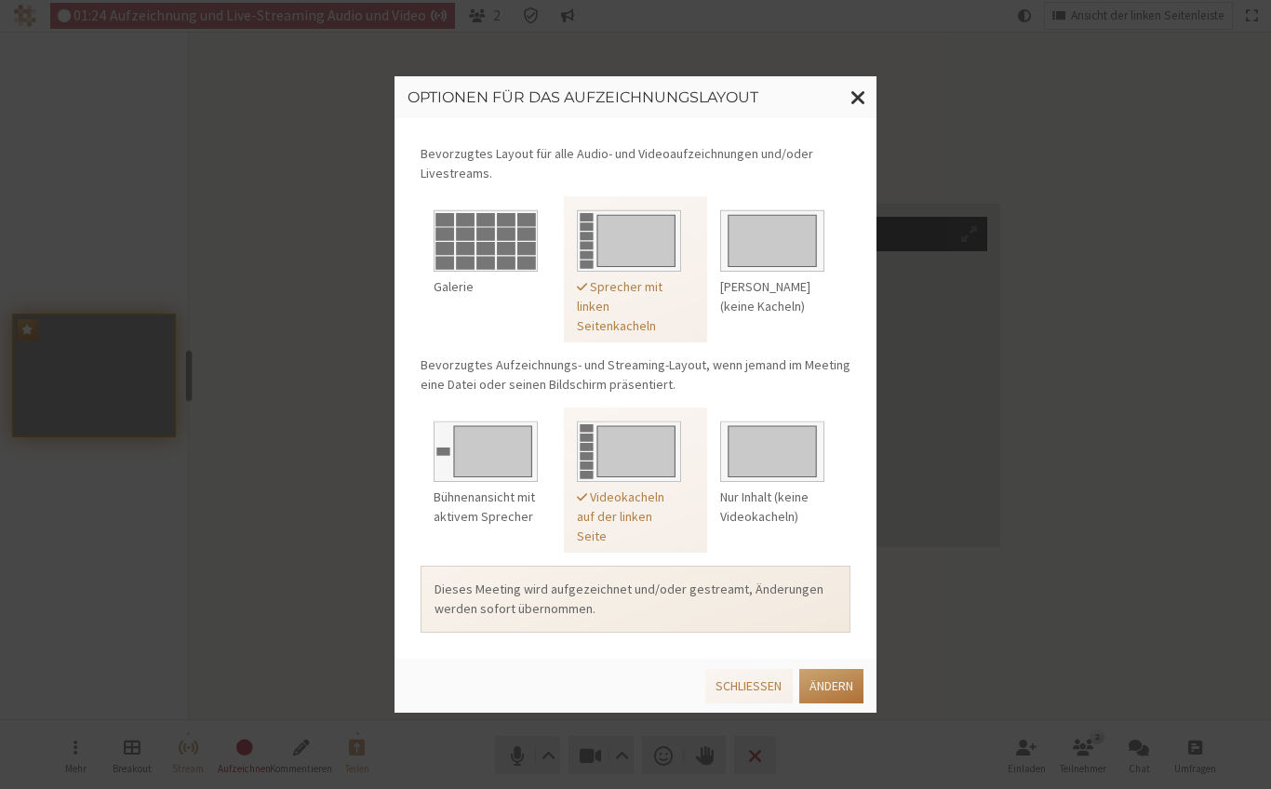
click at [822, 687] on button "Ändern" at bounding box center [831, 686] width 64 height 34
click at [838, 684] on button "Ändern" at bounding box center [831, 686] width 64 height 34
click at [838, 682] on button "Ändern" at bounding box center [831, 686] width 64 height 34
click at [808, 681] on button "Ändern" at bounding box center [831, 686] width 64 height 34
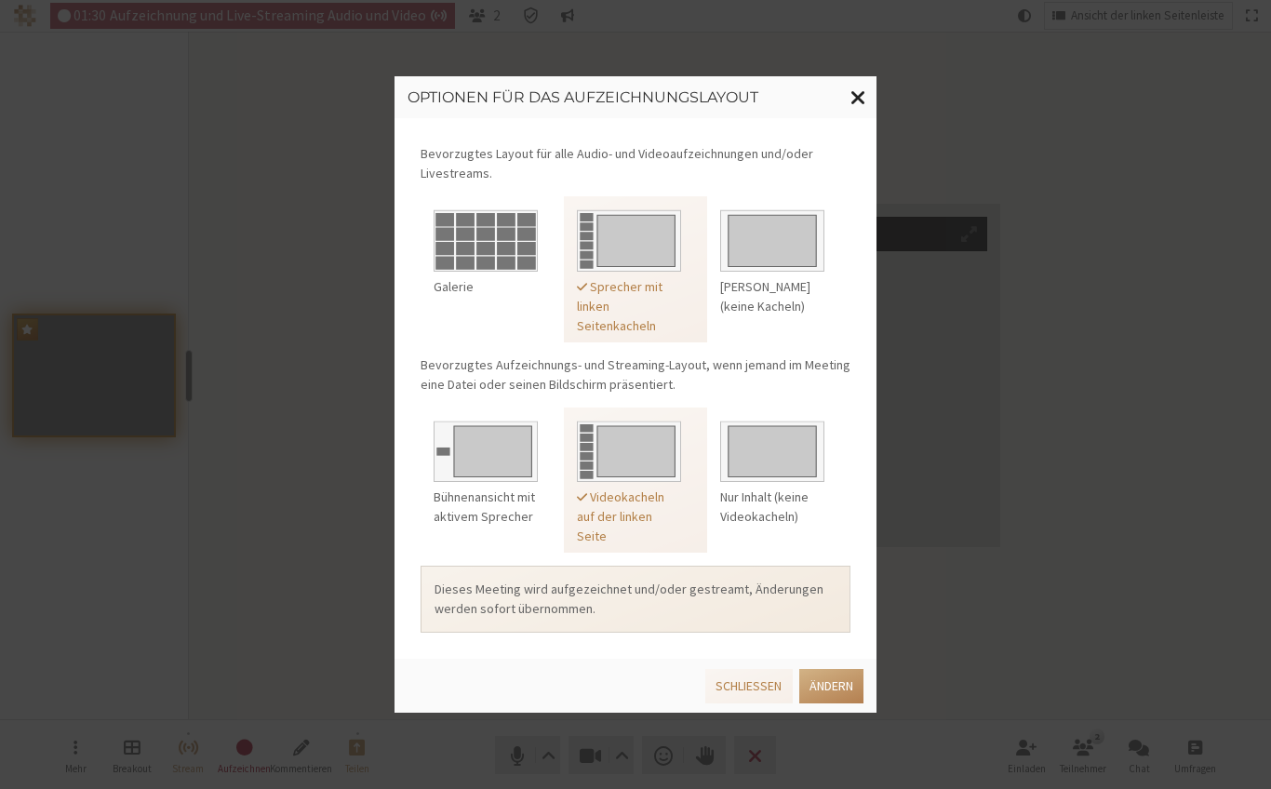
click at [853, 92] on span "Fenster schließen" at bounding box center [859, 97] width 16 height 23
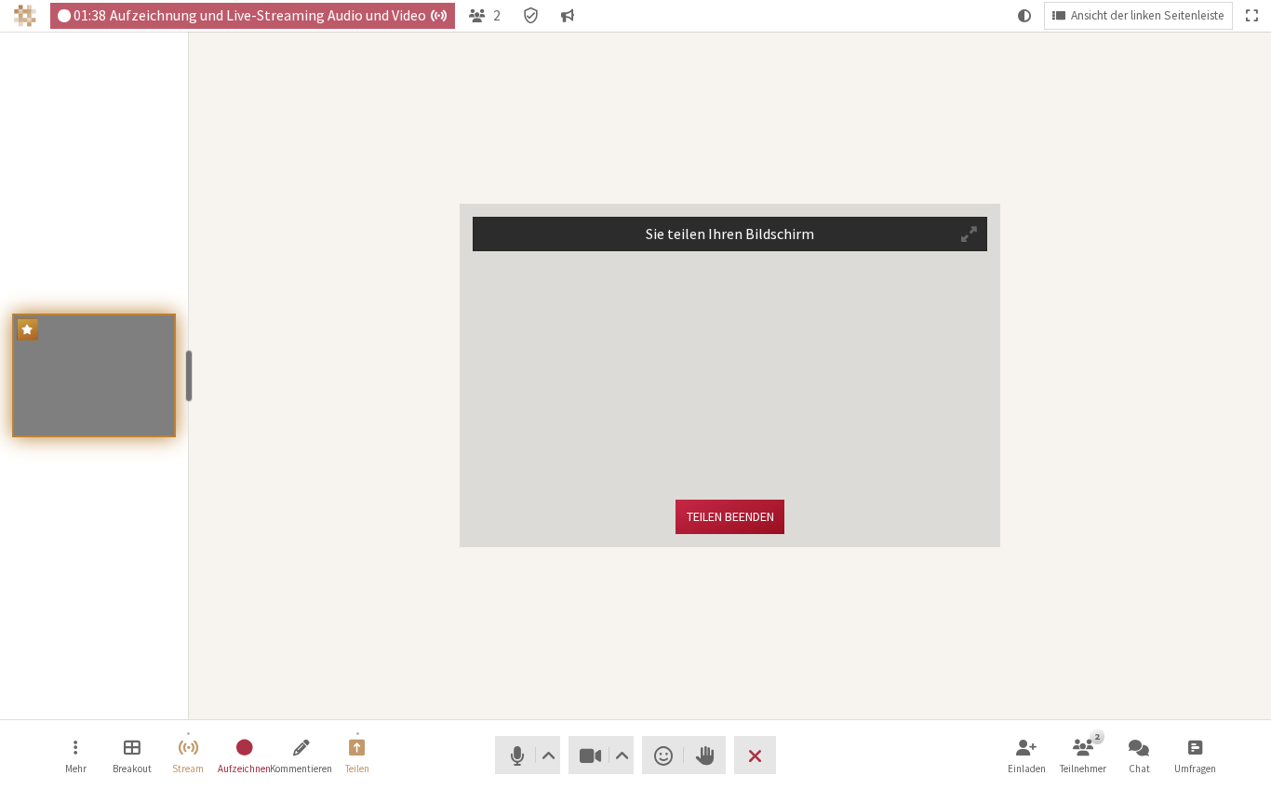
click at [707, 519] on button "Teilen beenden" at bounding box center [730, 517] width 108 height 34
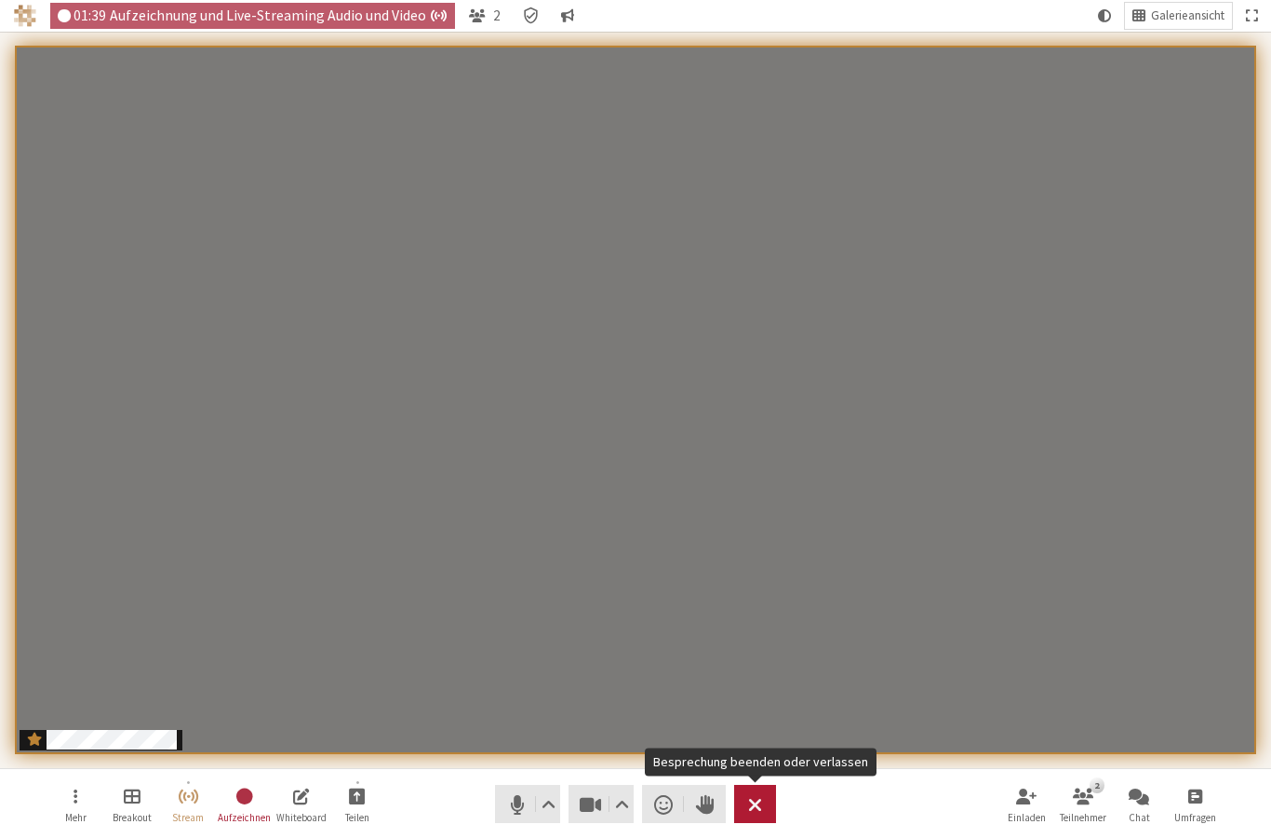
click at [757, 810] on span "Besprechung beenden oder verlassen" at bounding box center [755, 804] width 14 height 26
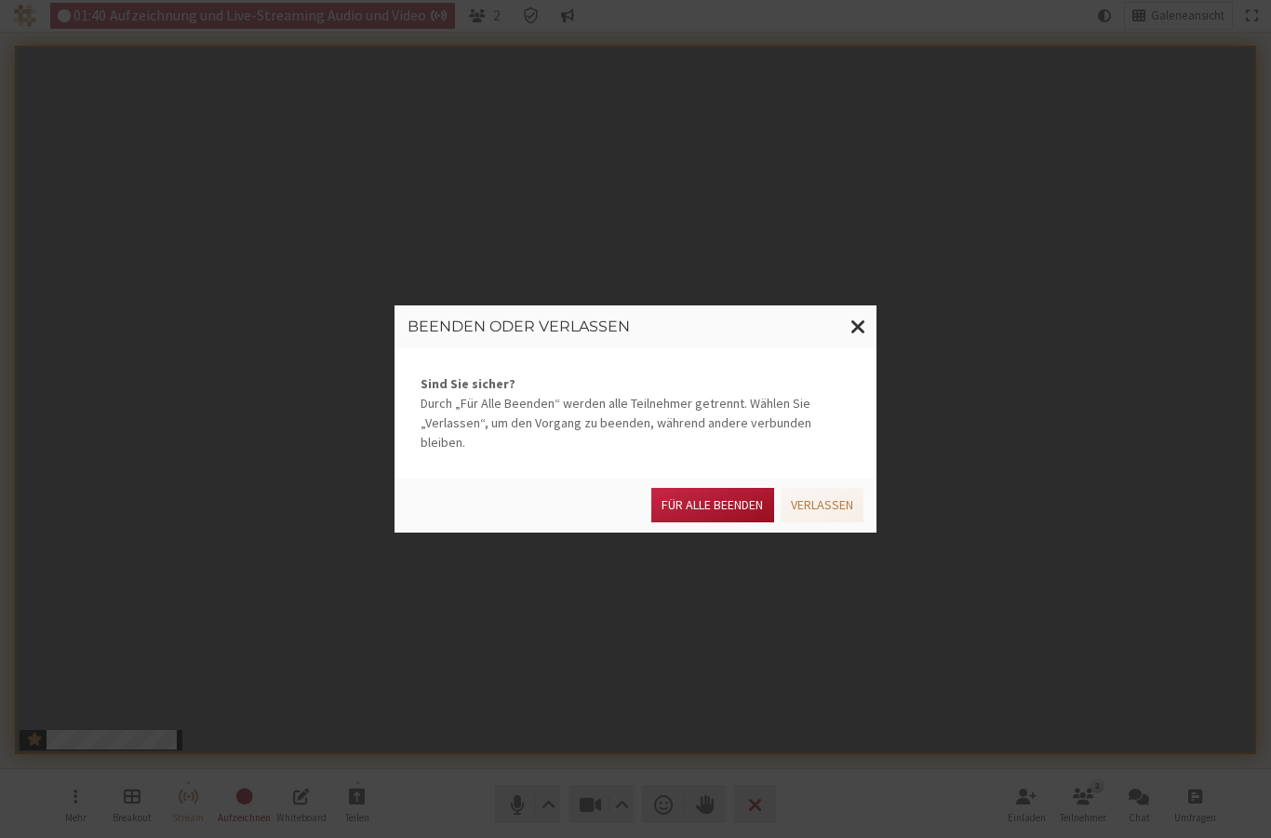
click at [726, 501] on button "Für alle Beenden" at bounding box center [712, 505] width 122 height 34
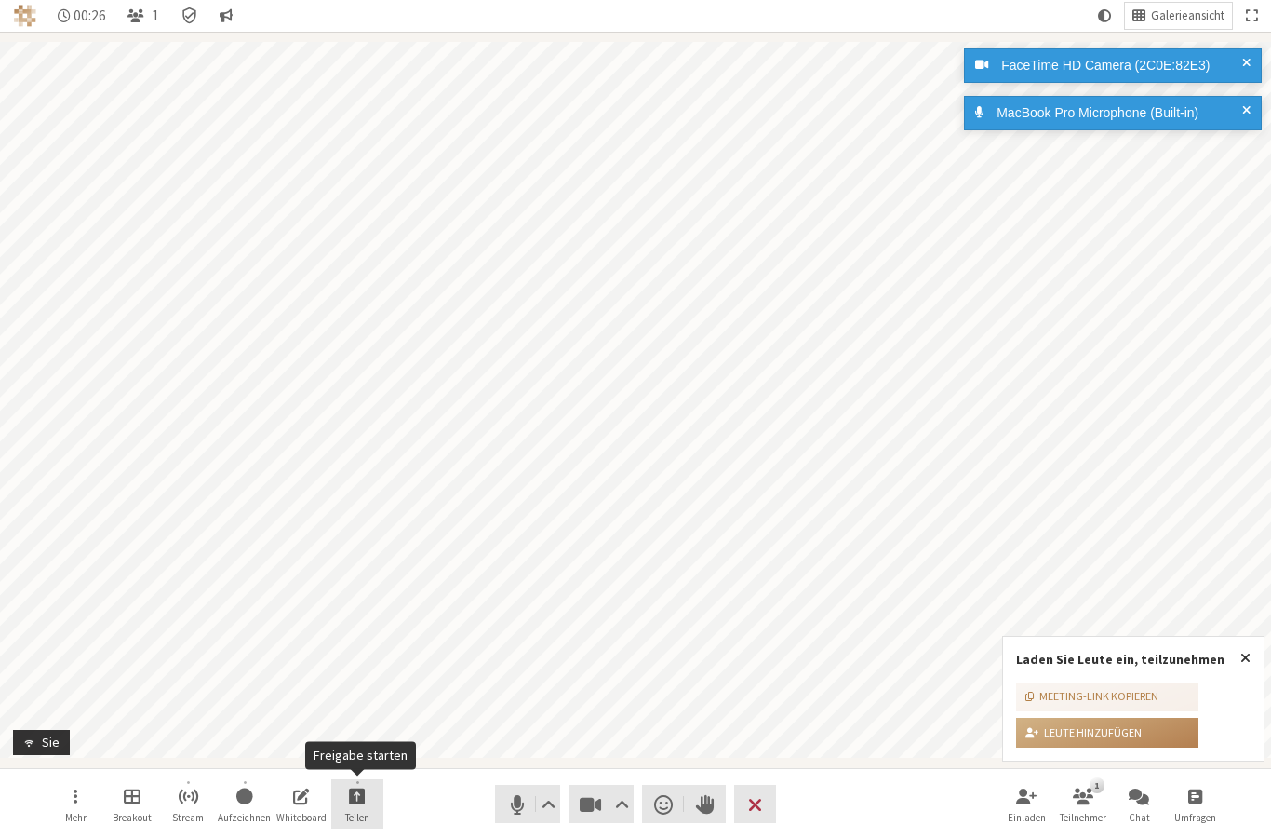
click at [360, 791] on span "Freigabe starten" at bounding box center [357, 794] width 17 height 21
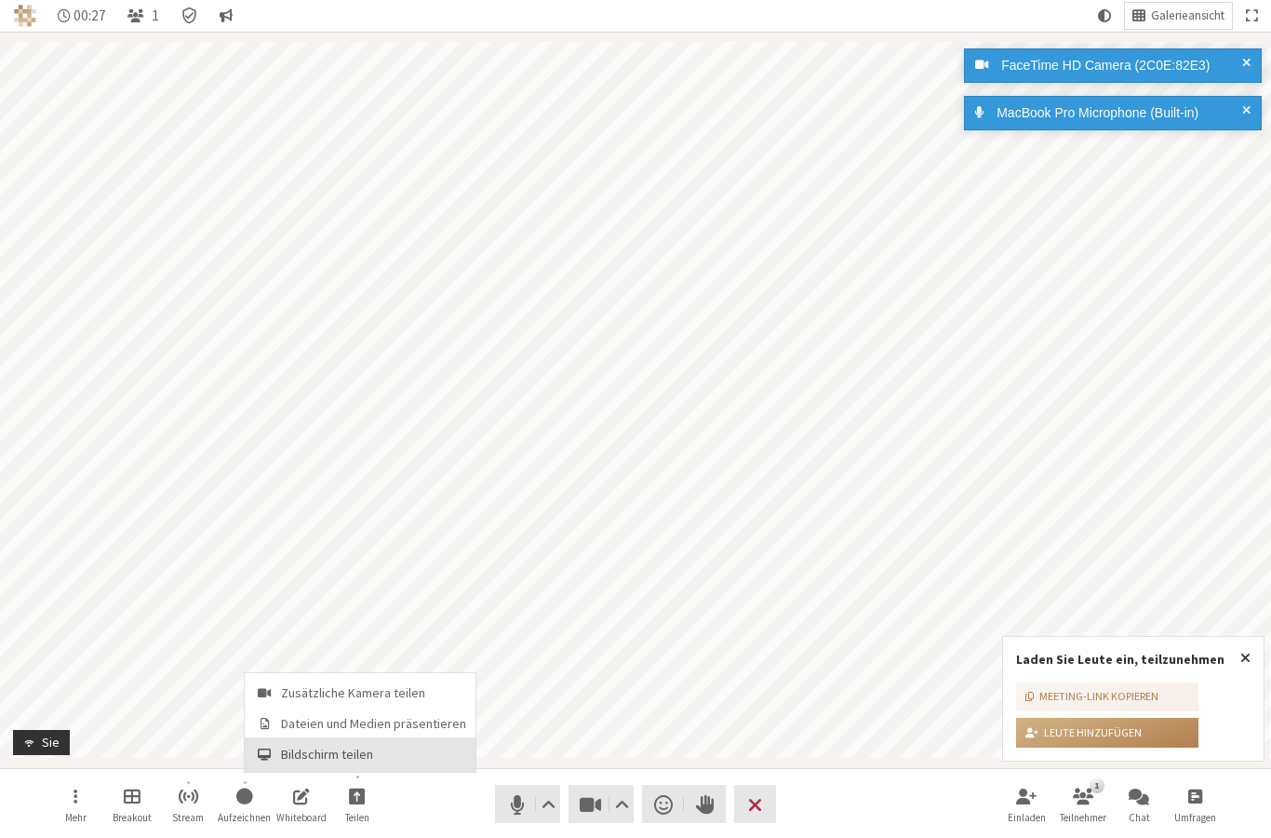
click at [352, 755] on span "Bildschirm teilen" at bounding box center [373, 754] width 185 height 14
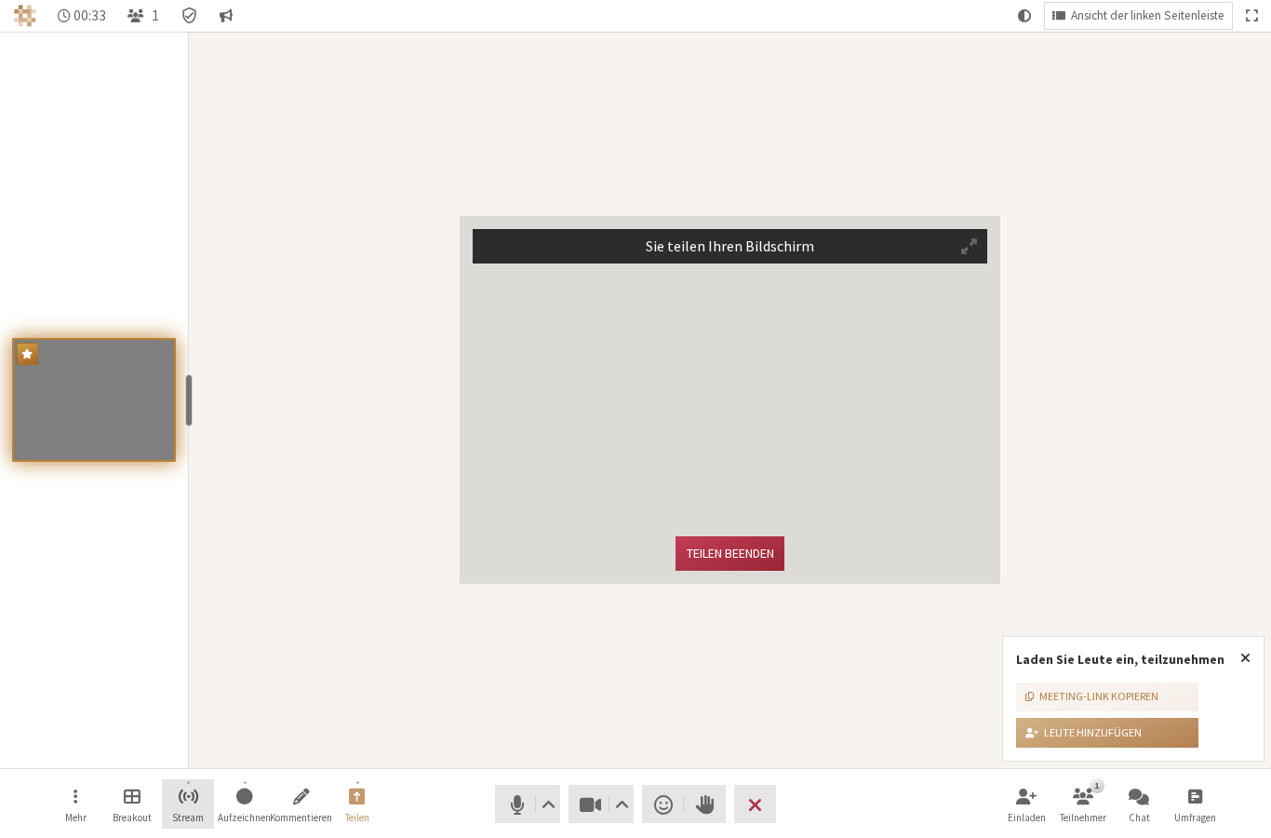
click at [181, 799] on span "Streaming starten" at bounding box center [188, 794] width 21 height 21
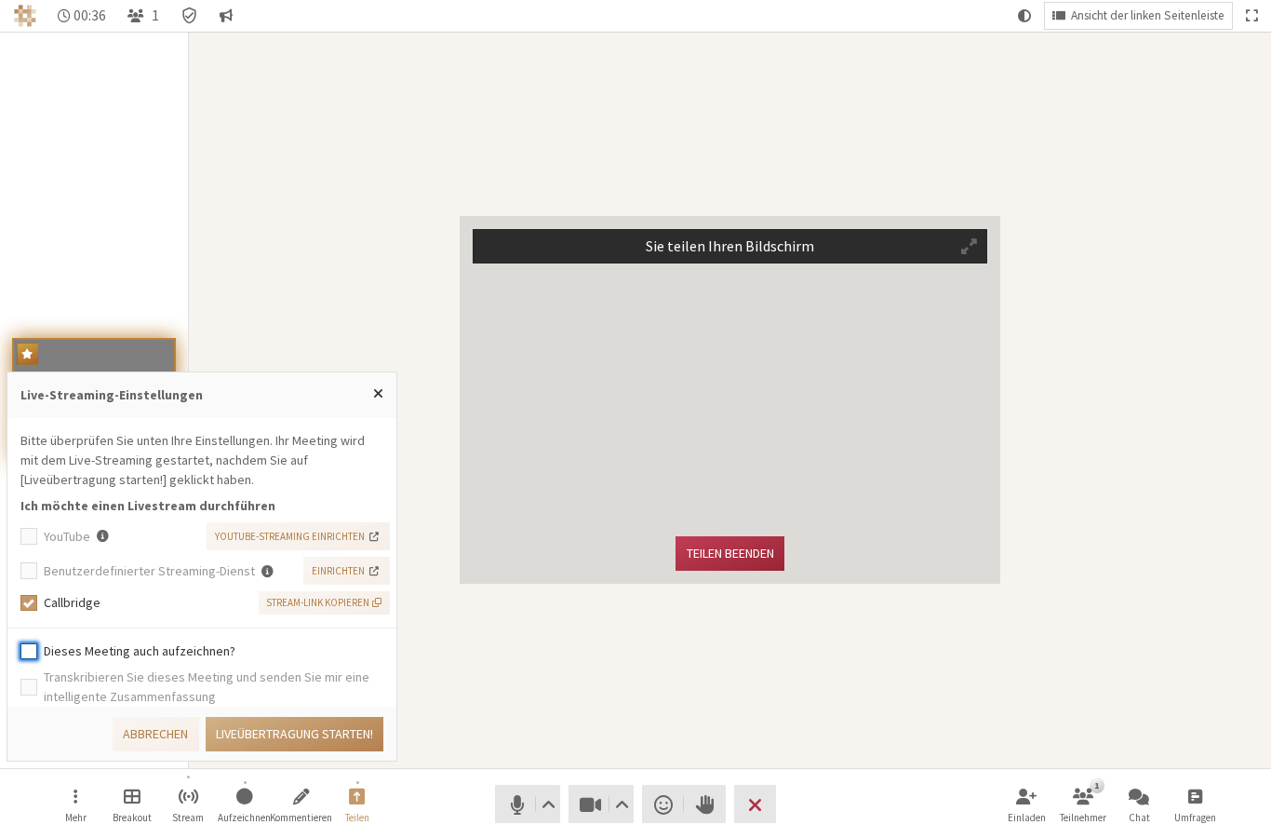
click at [30, 653] on input "Dieses Meeting auch aufzeichnen?" at bounding box center [28, 650] width 17 height 19
click at [27, 691] on input "Transkribieren Sie dieses Meeting und senden Sie mir eine intelligente Zusammen…" at bounding box center [28, 686] width 17 height 19
click at [348, 604] on span "Stream-Link kopieren" at bounding box center [323, 603] width 115 height 16
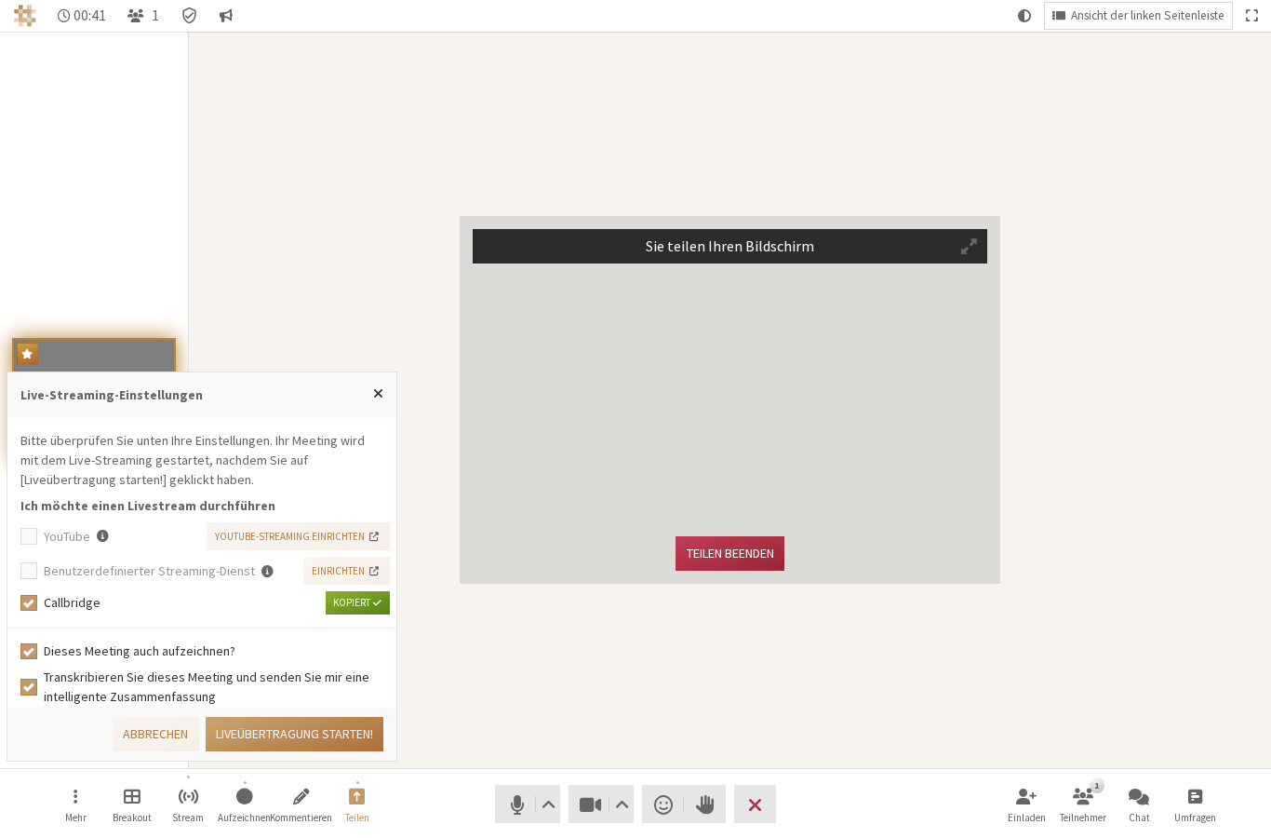
click at [305, 730] on button "Liveübertragung starten!" at bounding box center [295, 734] width 178 height 34
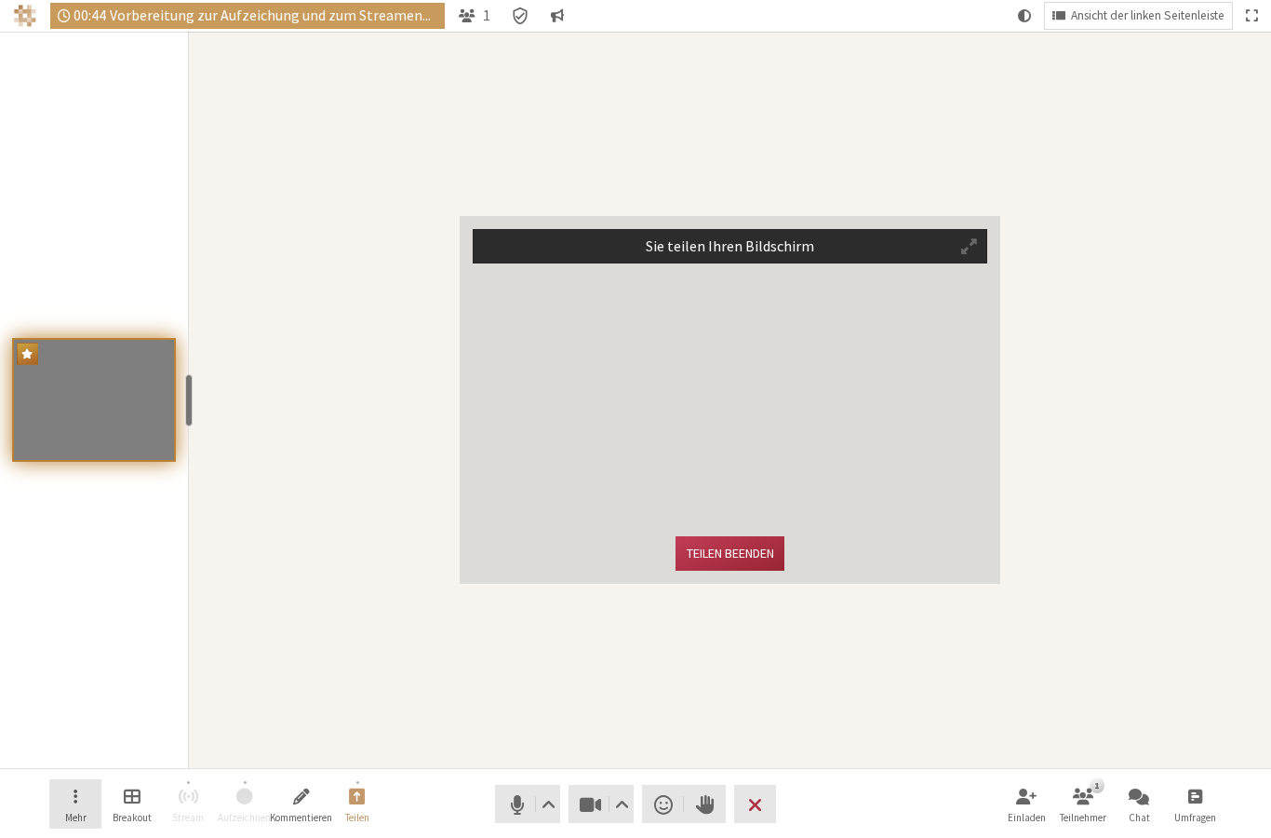
click at [89, 797] on button "Mehr" at bounding box center [75, 804] width 52 height 50
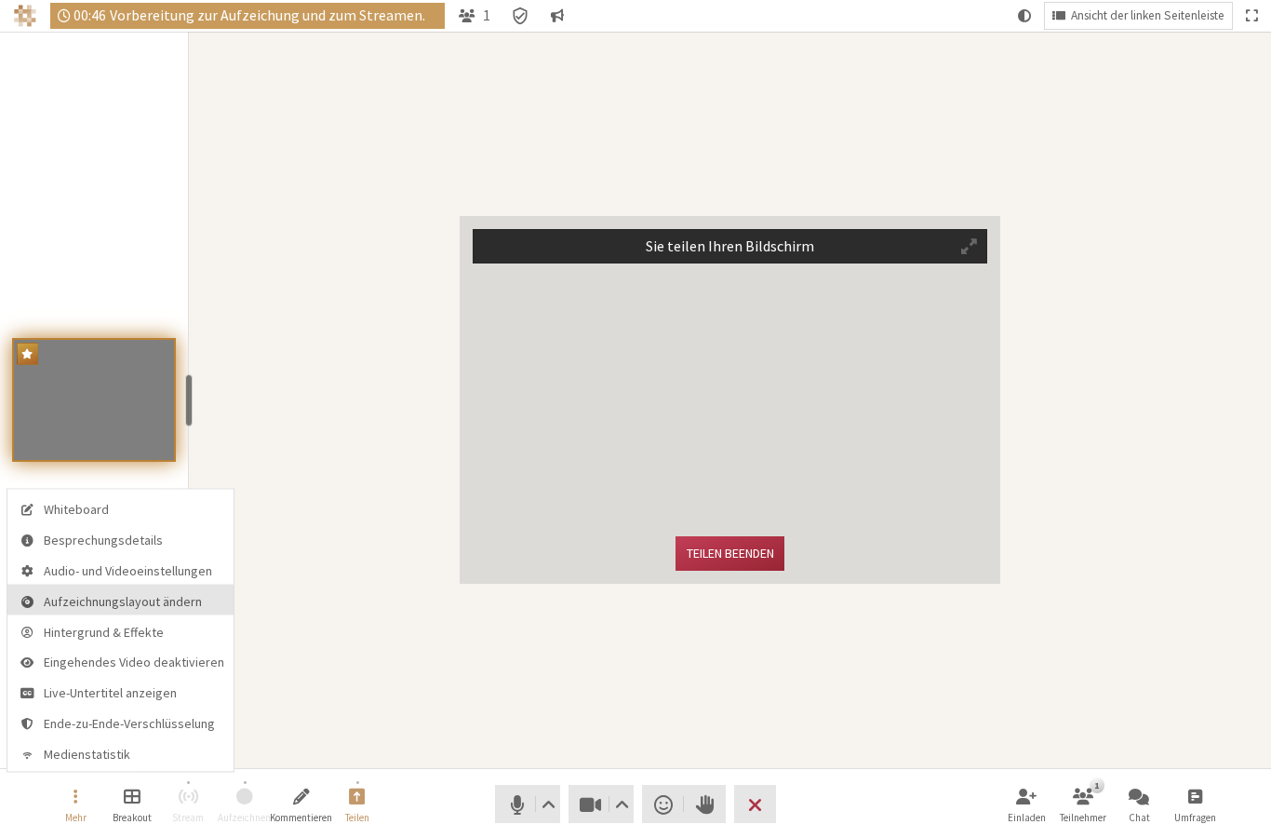
click at [123, 598] on span "Aufzeichnungslayout ändern" at bounding box center [134, 601] width 181 height 14
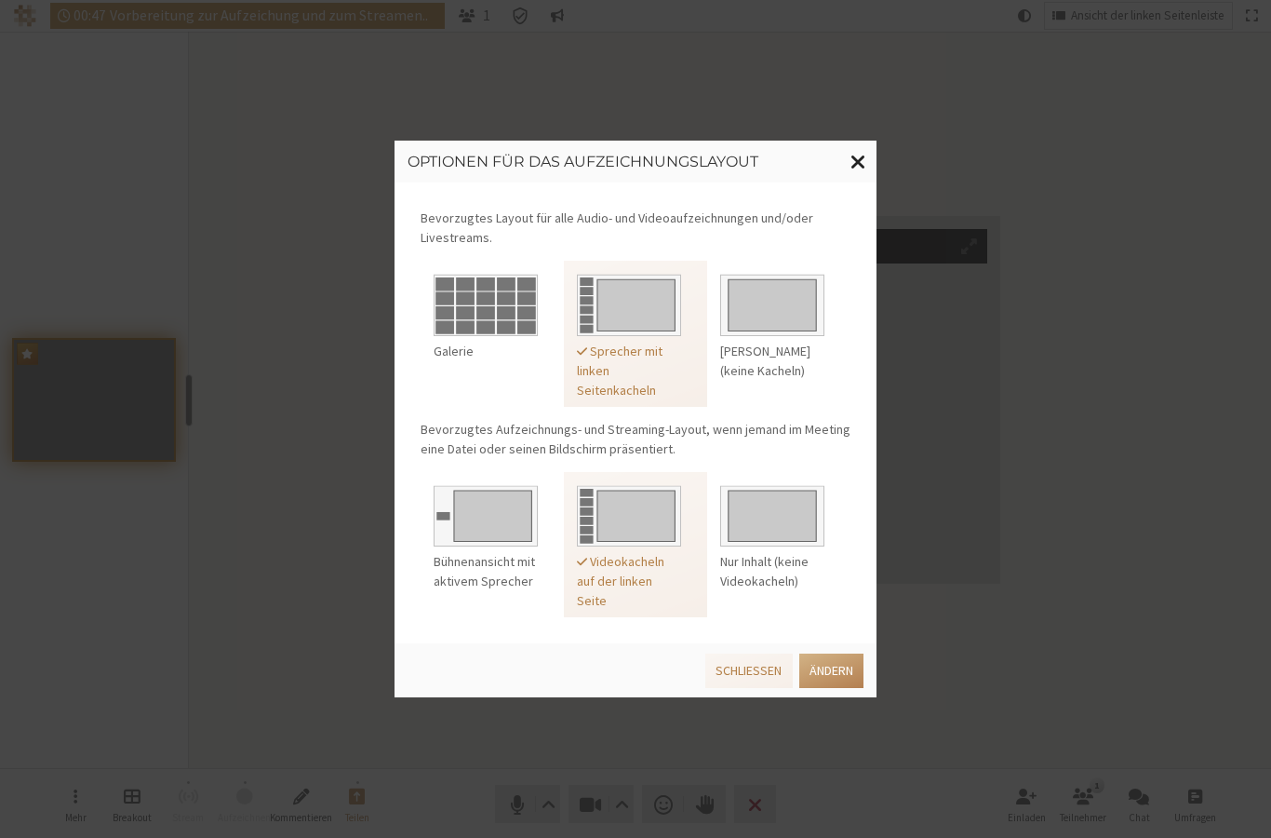
click at [864, 163] on span "Fenster schließen" at bounding box center [859, 161] width 16 height 23
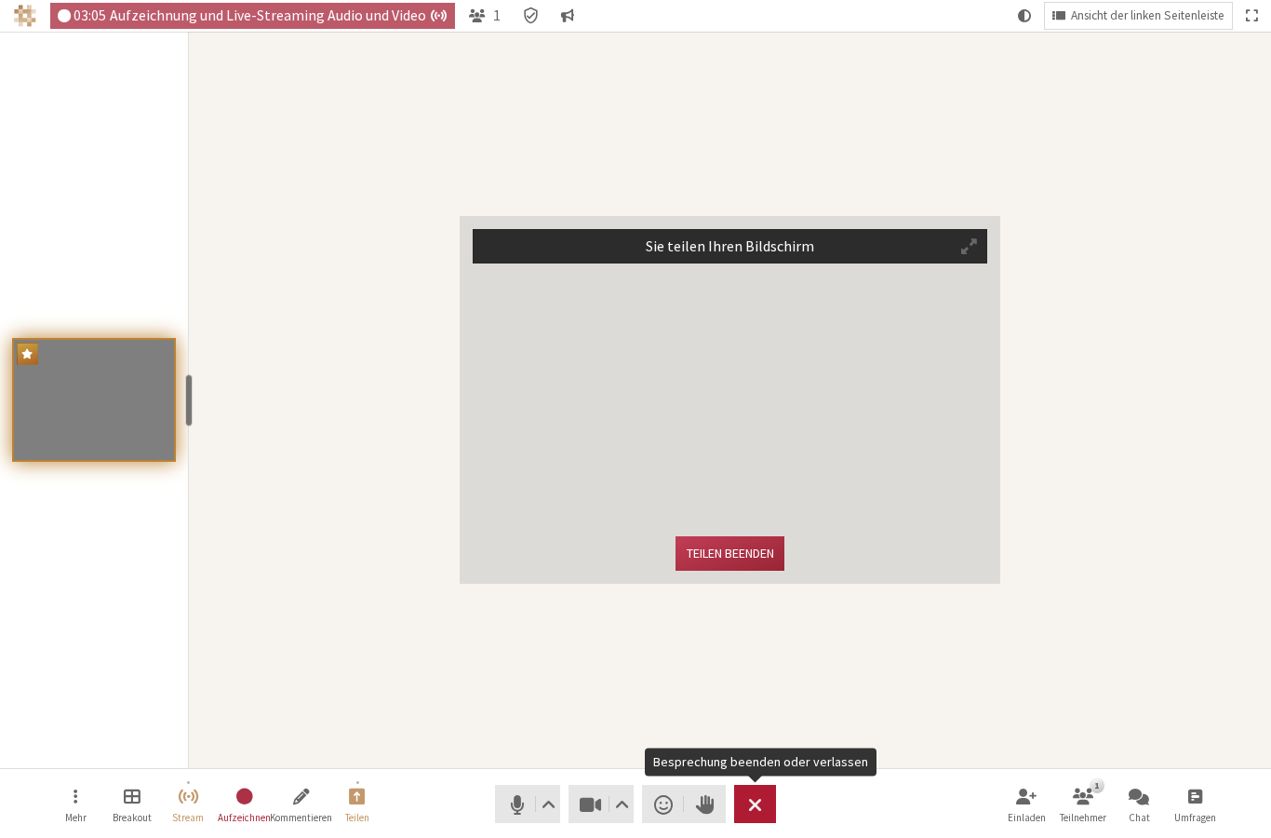
click at [762, 804] on span "Besprechung beenden oder verlassen" at bounding box center [755, 804] width 14 height 26
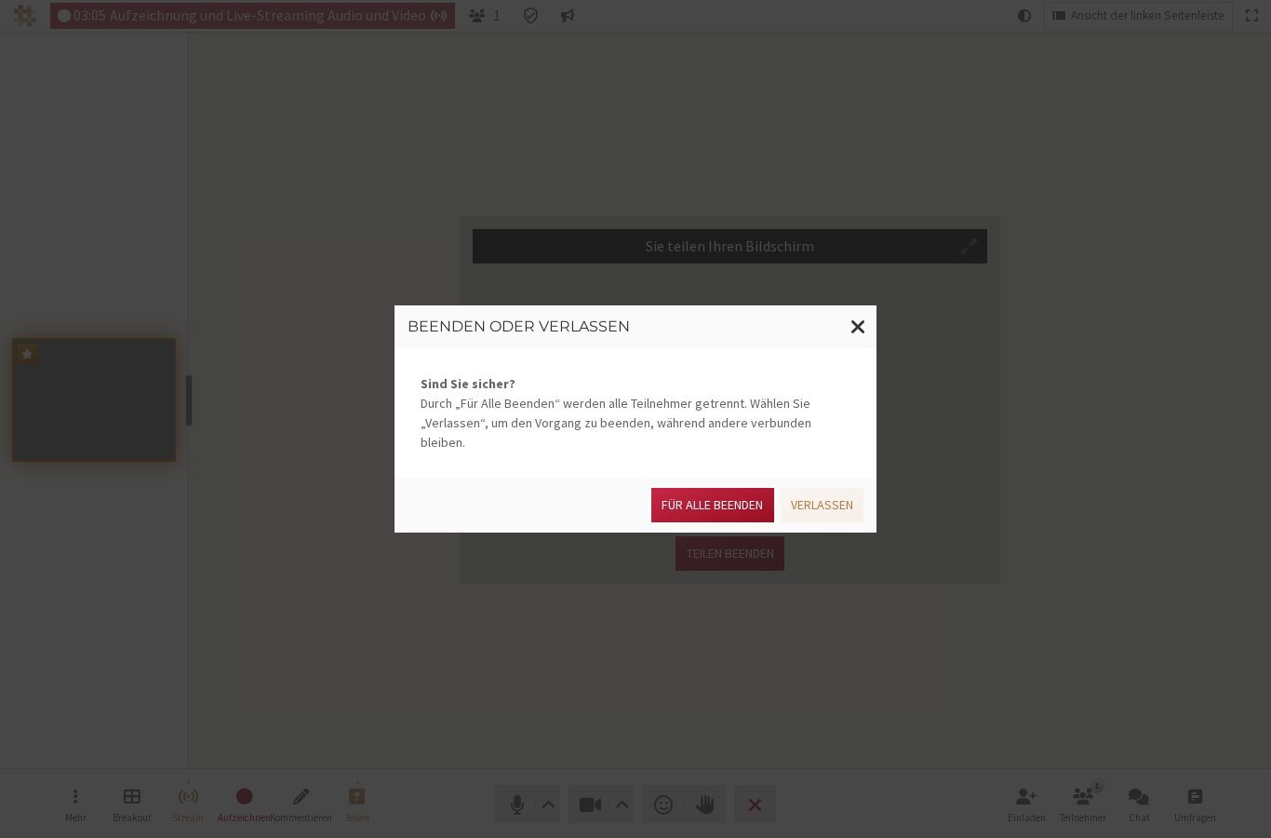
click at [693, 491] on button "Für alle Beenden" at bounding box center [712, 505] width 122 height 34
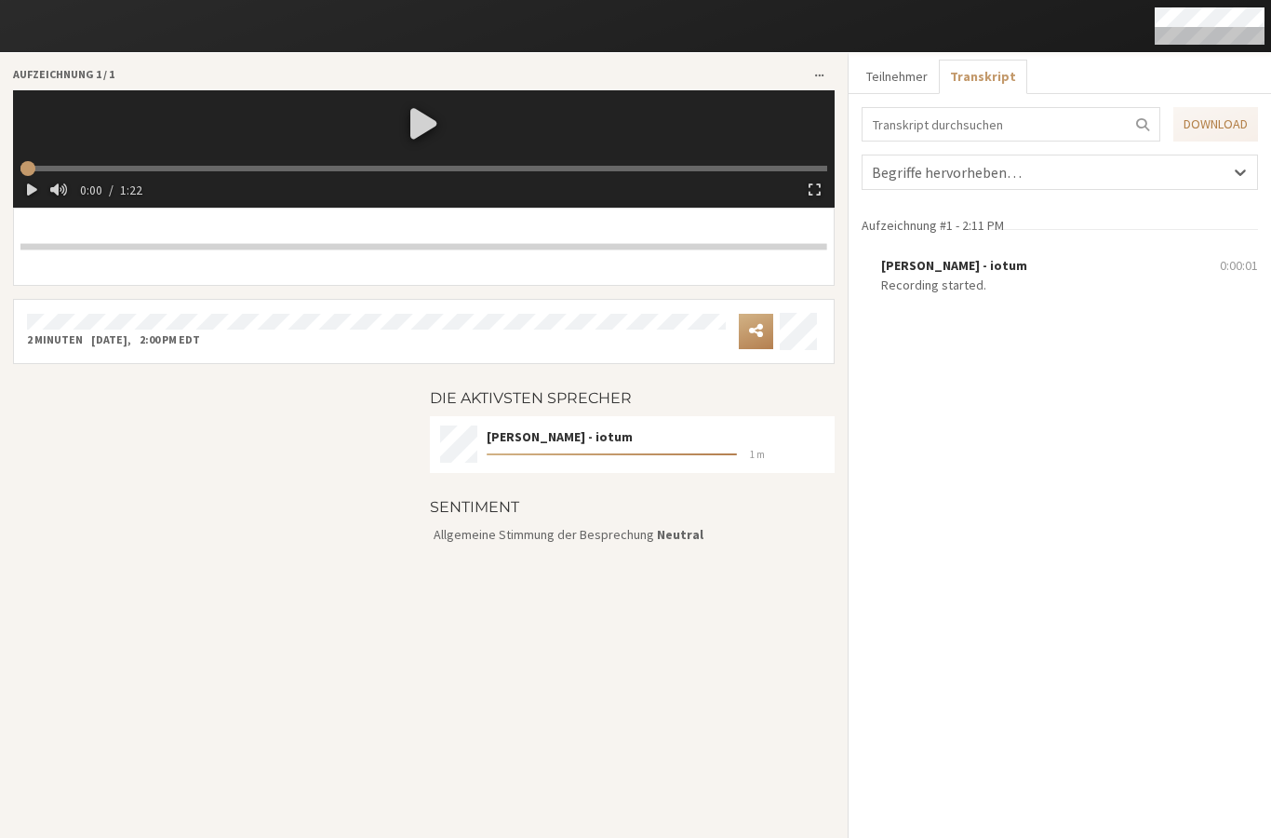
click at [425, 128] on div at bounding box center [424, 122] width 822 height 65
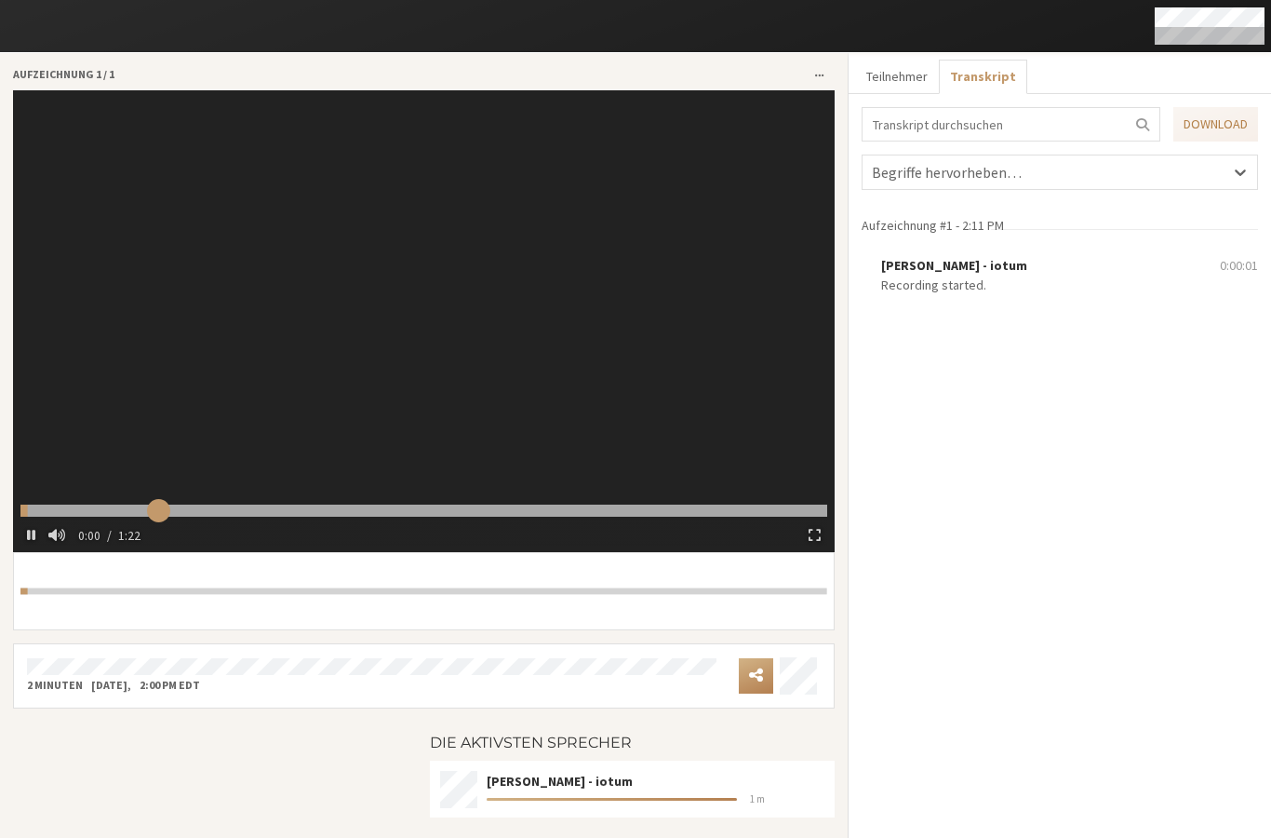
click at [157, 504] on input "range" at bounding box center [423, 510] width 807 height 12
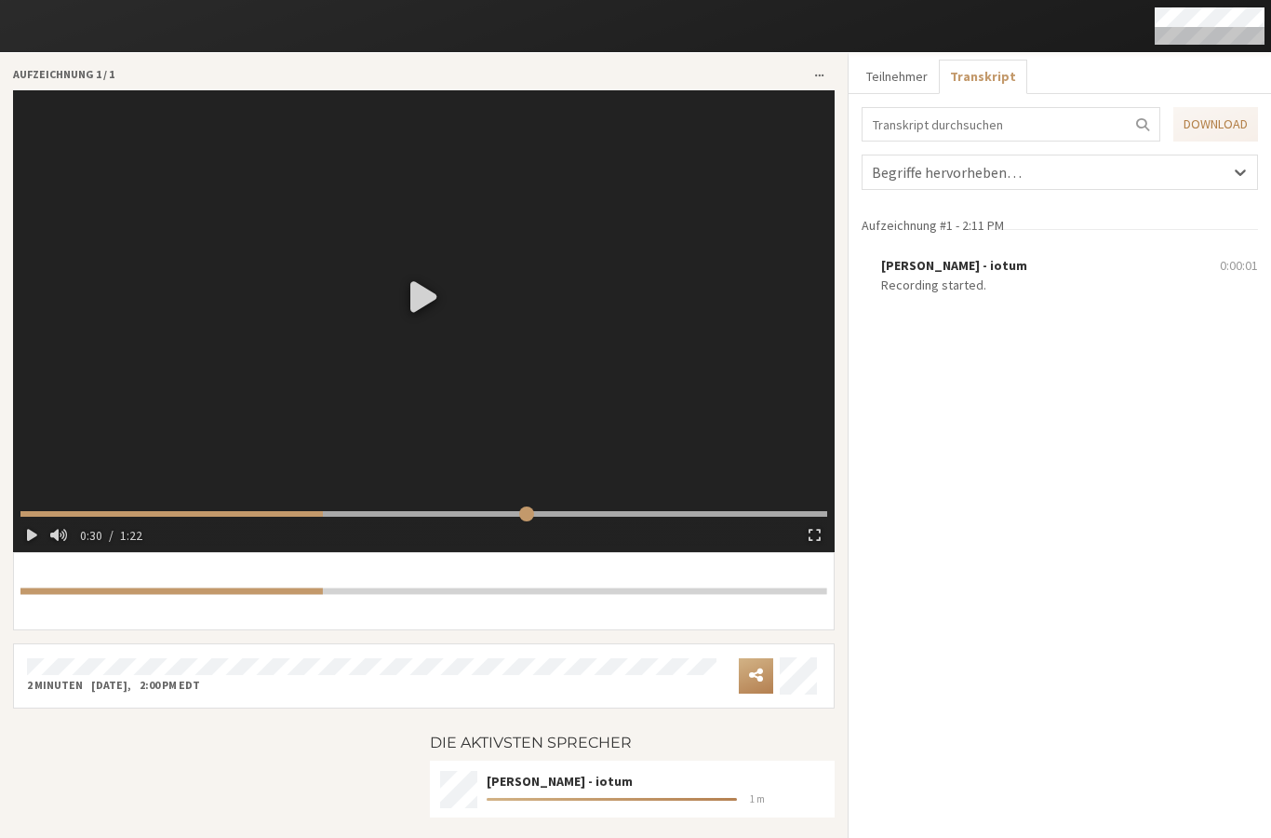
drag, startPoint x: 157, startPoint y: 503, endPoint x: 519, endPoint y: 519, distance: 362.4
click at [519, 516] on input "range" at bounding box center [423, 514] width 807 height 6
drag, startPoint x: 533, startPoint y: 511, endPoint x: 737, endPoint y: 519, distance: 204.0
click at [738, 516] on input "range" at bounding box center [423, 514] width 807 height 6
type input "75.647708"
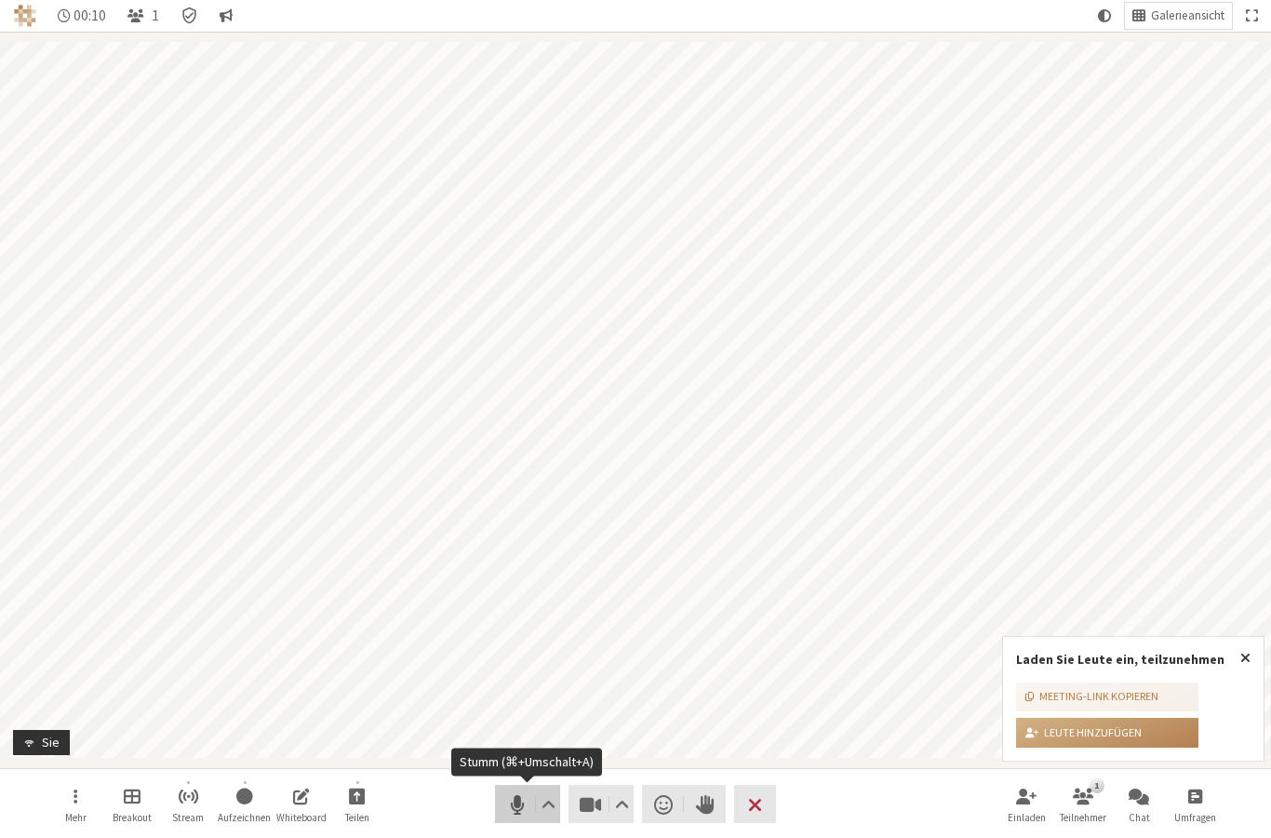
click at [509, 804] on span "Stumm (⌘+Umschalt+A)" at bounding box center [517, 804] width 26 height 26
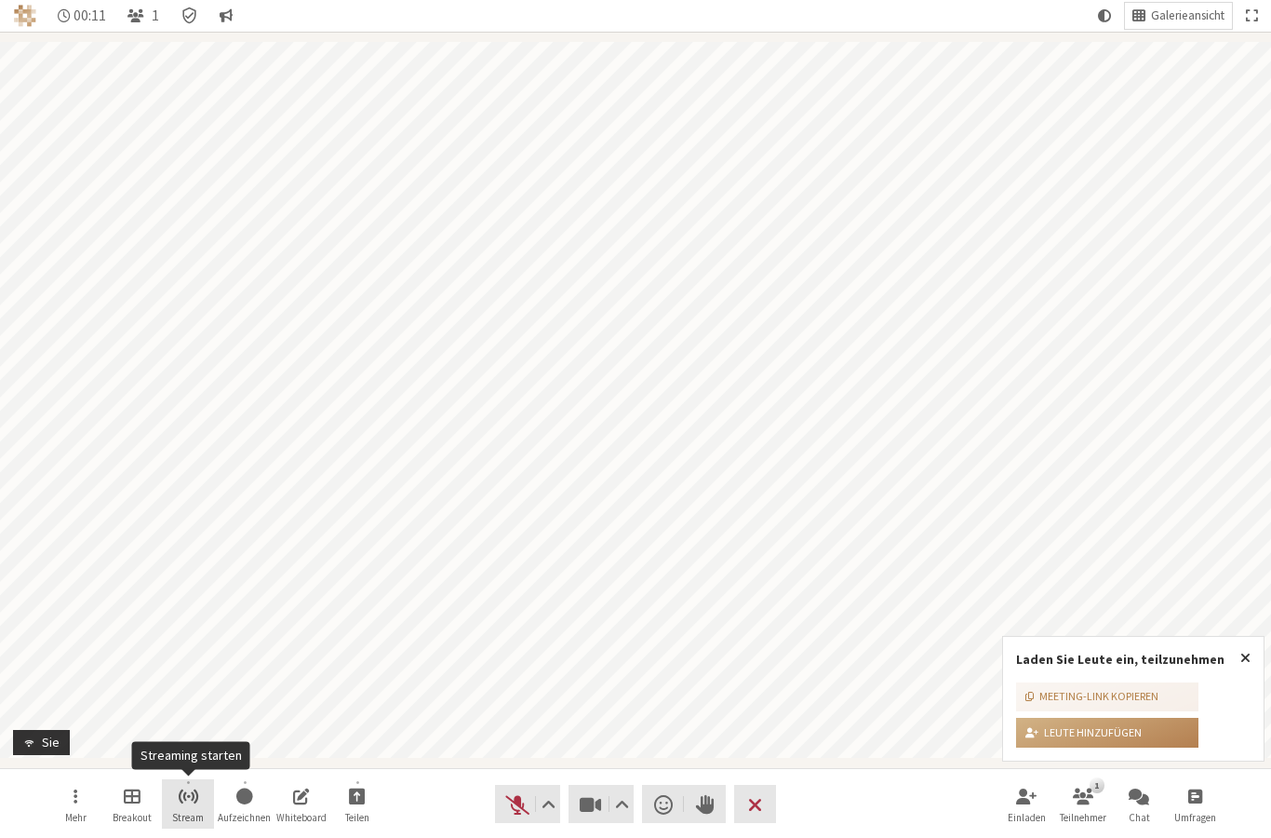
click at [184, 799] on span "Streaming starten" at bounding box center [188, 794] width 21 height 21
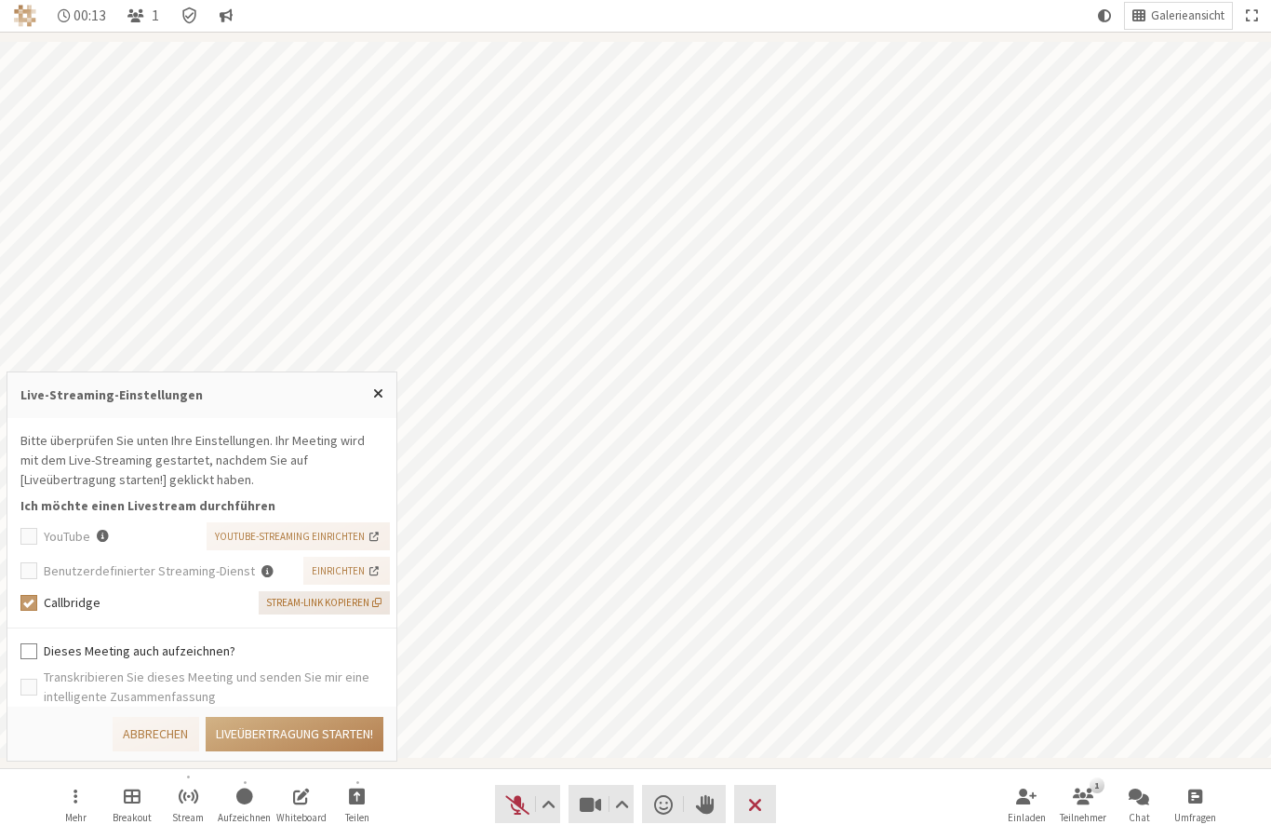
click at [299, 607] on span "Stream-Link kopieren" at bounding box center [323, 603] width 115 height 16
click at [273, 734] on button "Liveübertragung starten!" at bounding box center [295, 734] width 178 height 34
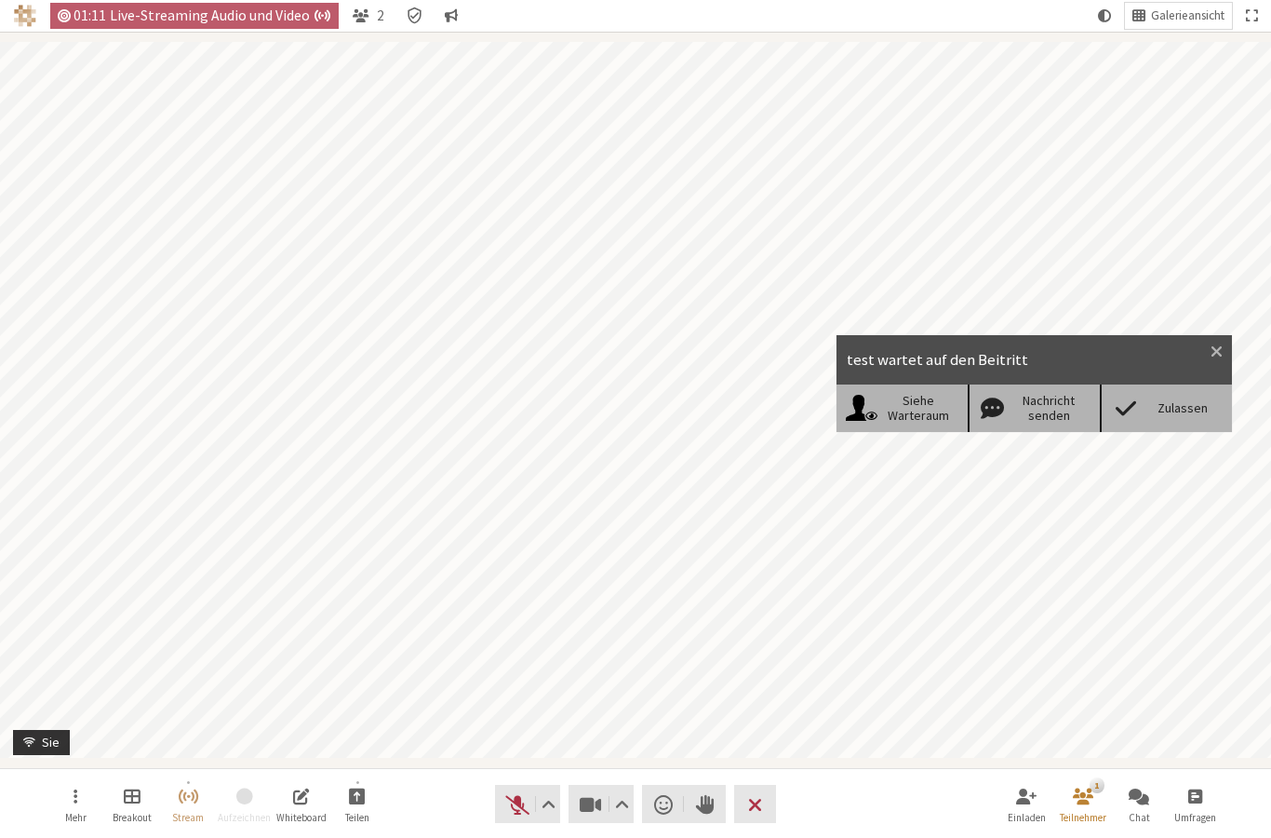
click at [1199, 410] on div "Zulassen" at bounding box center [1183, 408] width 81 height 16
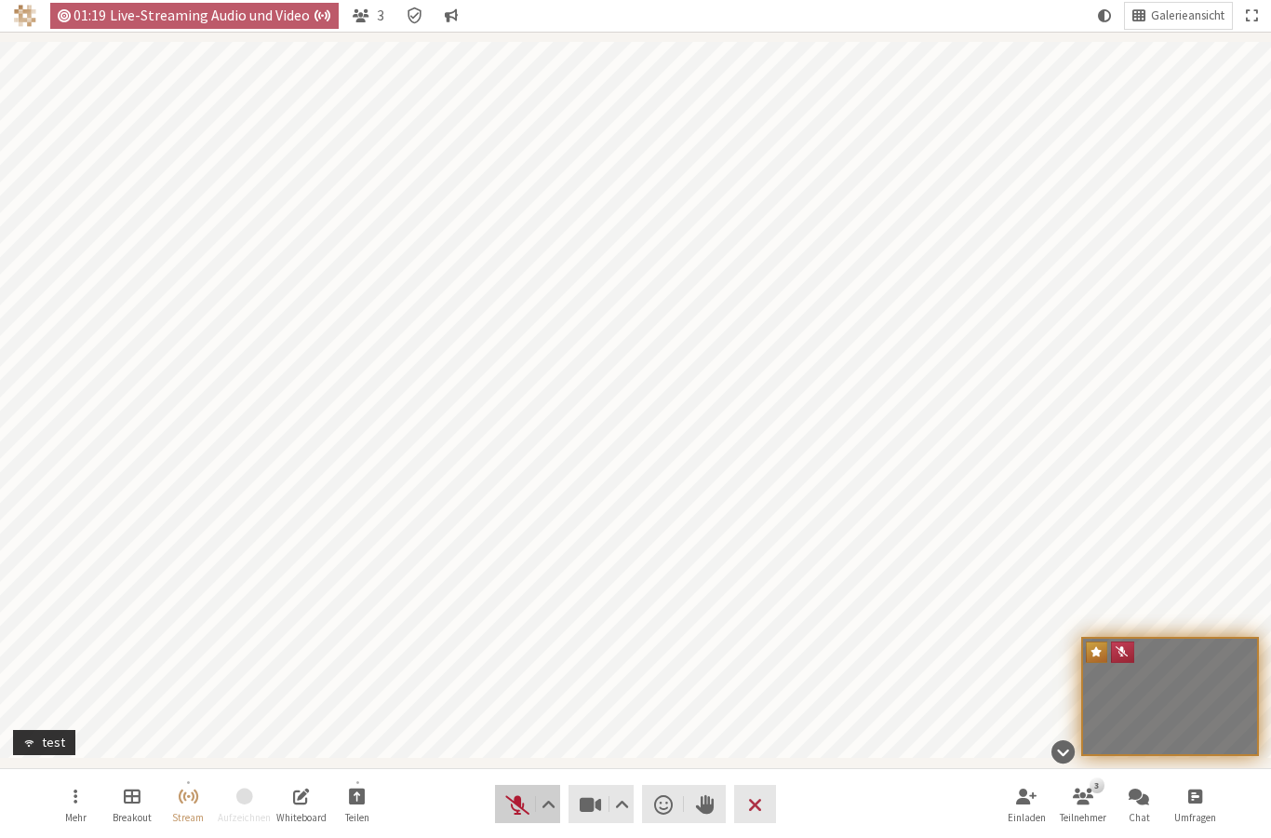
click at [504, 807] on span "Stummschaltung aufheben (⌘+Umschalt+A)" at bounding box center [517, 804] width 26 height 26
click at [509, 809] on span "Stumm (⌘+Umschalt+A)" at bounding box center [517, 804] width 26 height 26
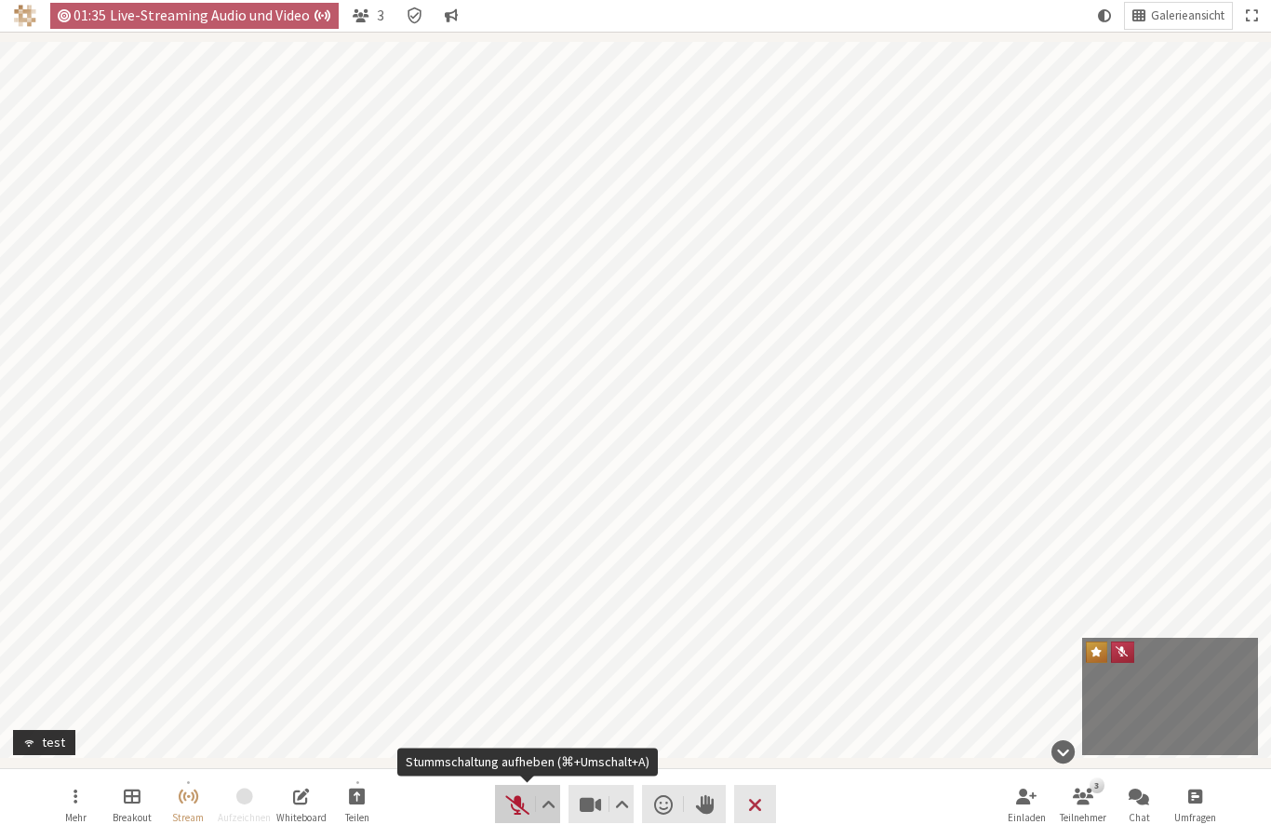
click at [510, 807] on span "Stummschaltung aufheben (⌘+Umschalt+A)" at bounding box center [517, 804] width 26 height 26
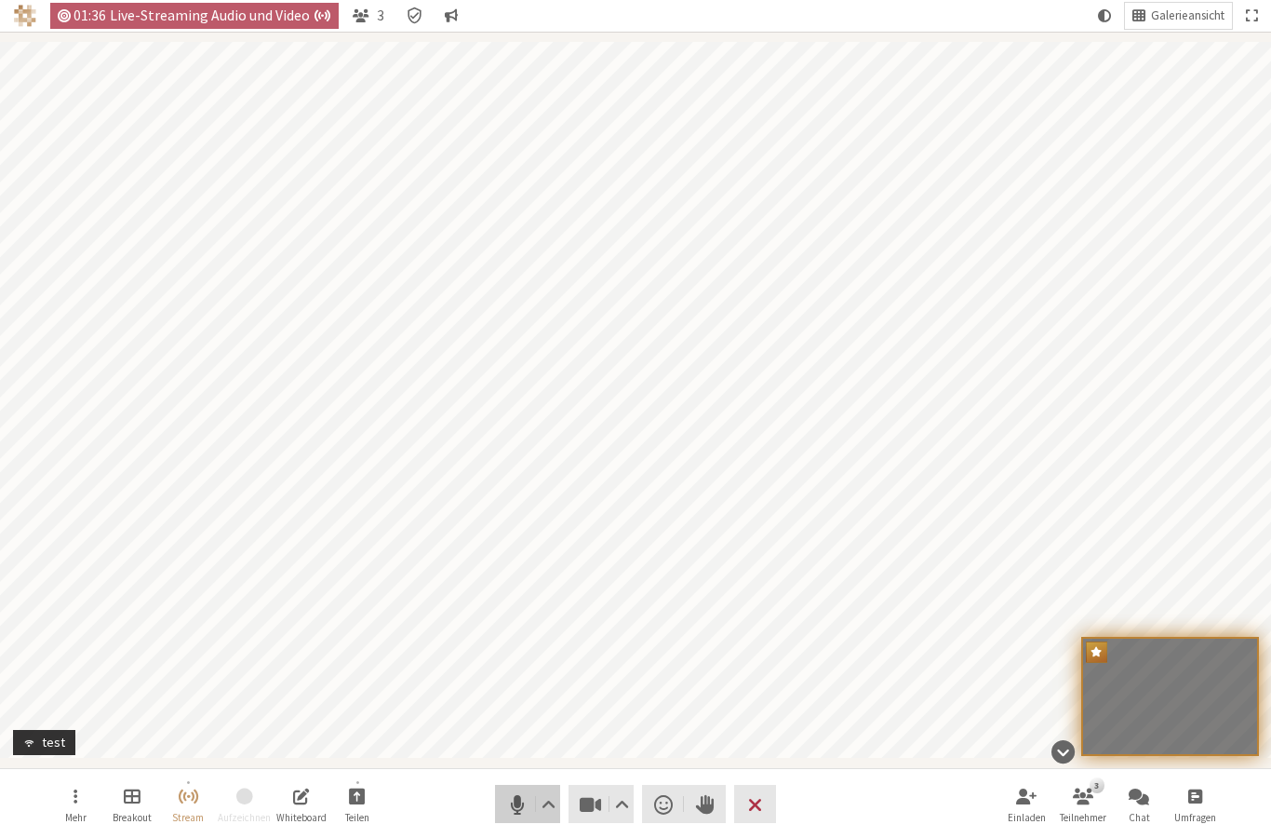
click at [512, 806] on span "Stumm (⌘+Umschalt+A)" at bounding box center [517, 804] width 26 height 26
click at [516, 804] on span "Stummschaltung aufheben (⌘+Umschalt+A)" at bounding box center [517, 804] width 26 height 26
click at [508, 805] on span "Stumm (⌘+Umschalt+A)" at bounding box center [517, 804] width 26 height 26
click at [67, 802] on button "Mehr" at bounding box center [75, 804] width 52 height 50
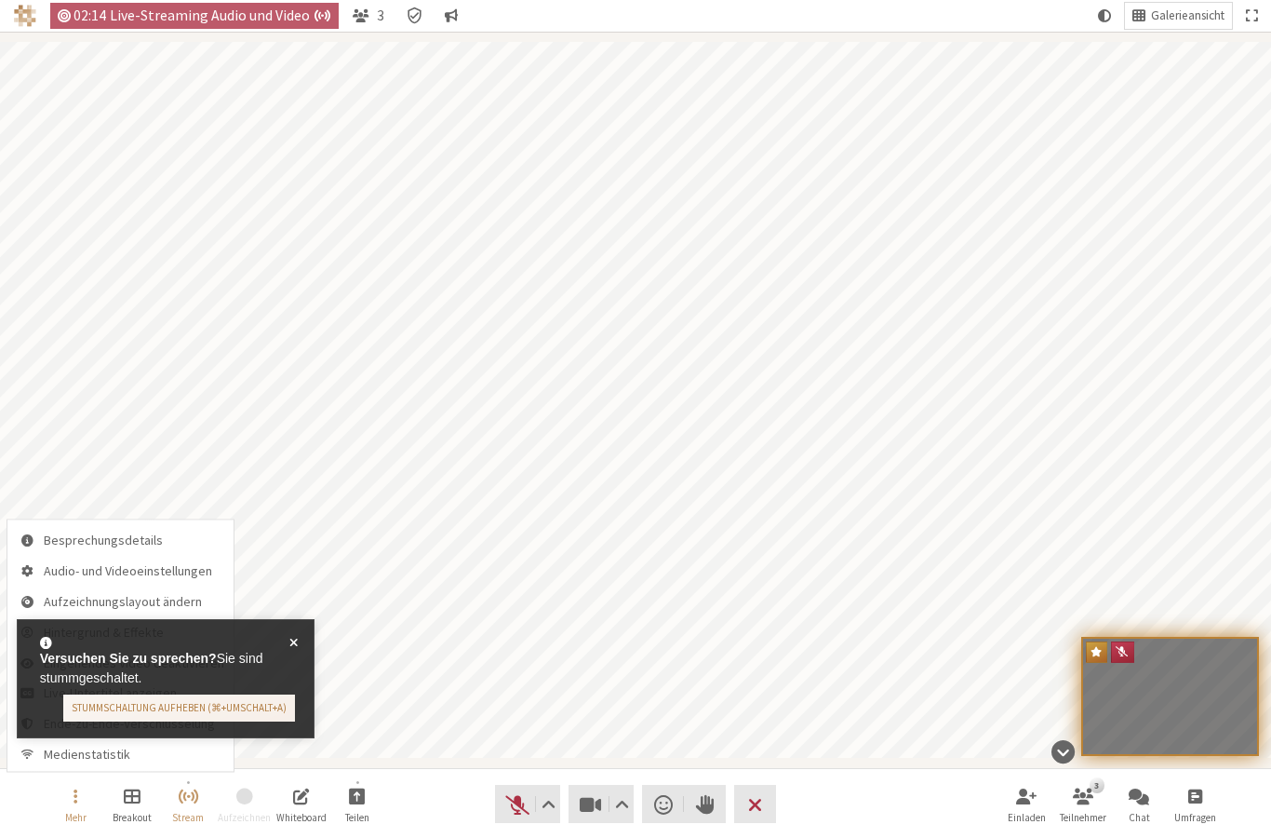
drag, startPoint x: 292, startPoint y: 645, endPoint x: 272, endPoint y: 639, distance: 21.2
click at [292, 645] on span at bounding box center [293, 679] width 8 height 87
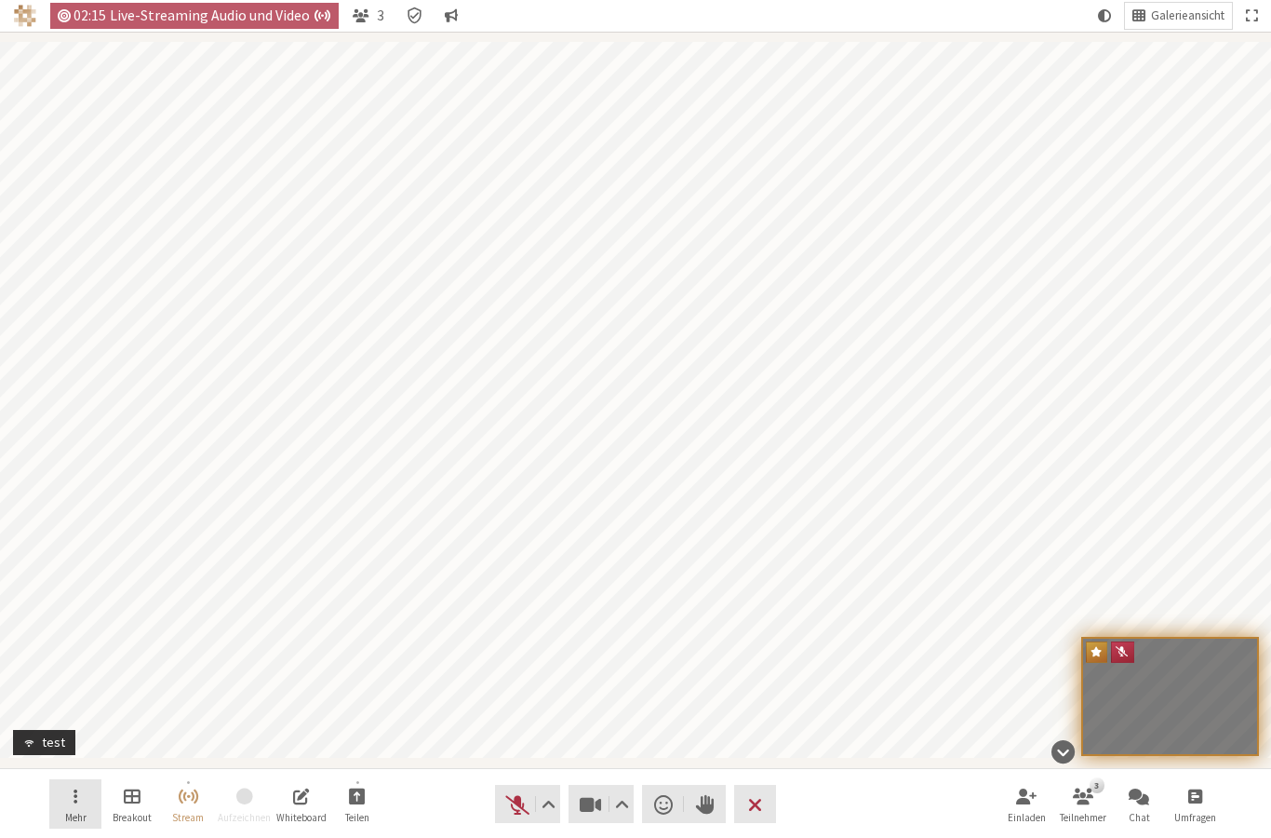
click at [77, 806] on button "Mehr" at bounding box center [75, 804] width 52 height 50
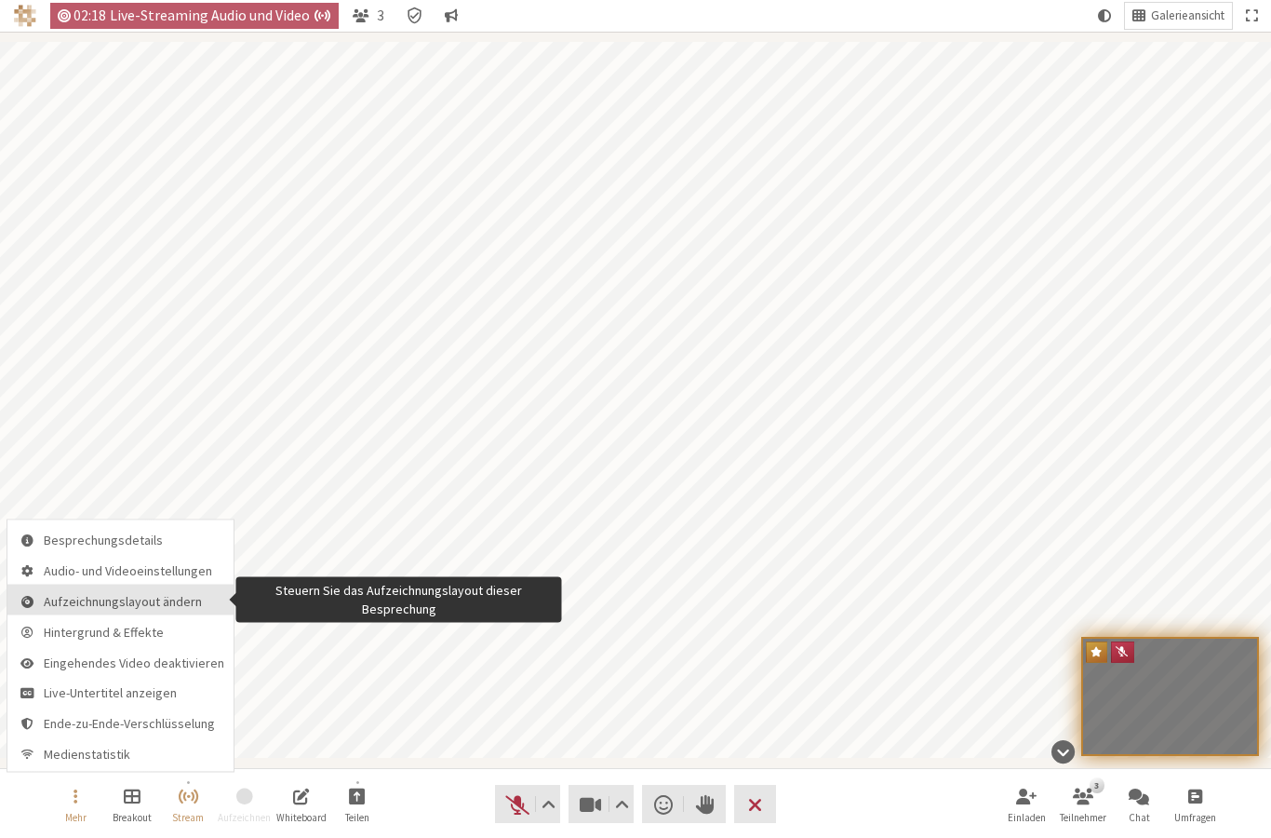
click at [116, 598] on span "Aufzeichnungslayout ändern" at bounding box center [134, 601] width 181 height 14
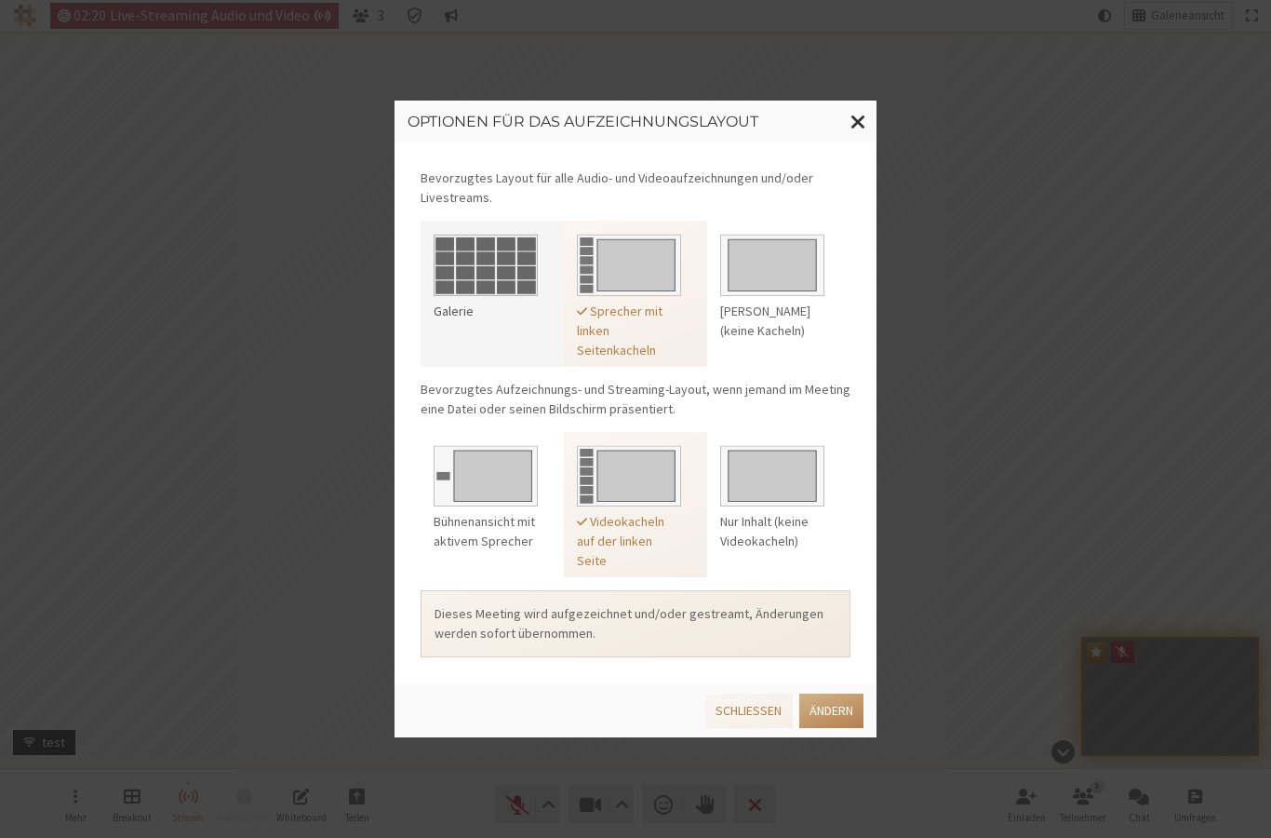
click at [494, 262] on img at bounding box center [486, 261] width 104 height 69
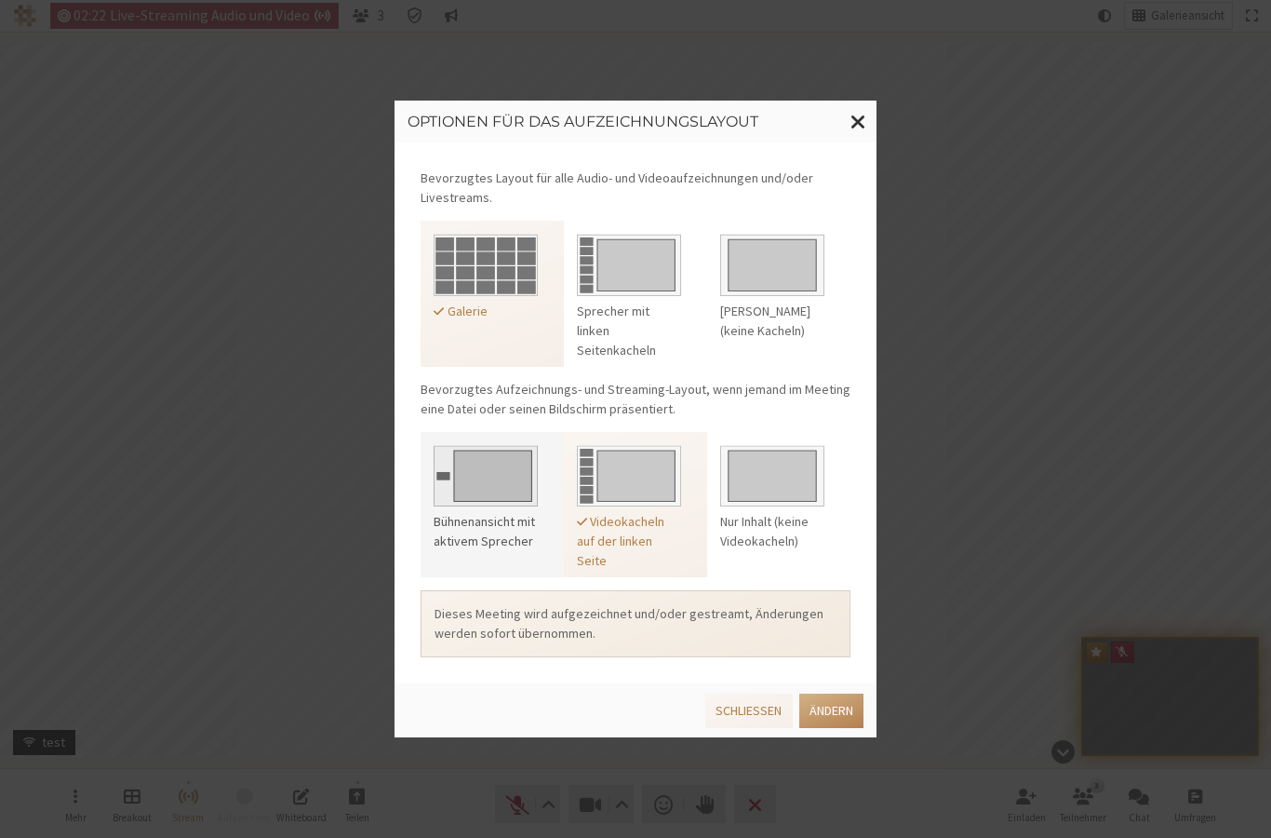
click at [511, 499] on img at bounding box center [486, 472] width 104 height 69
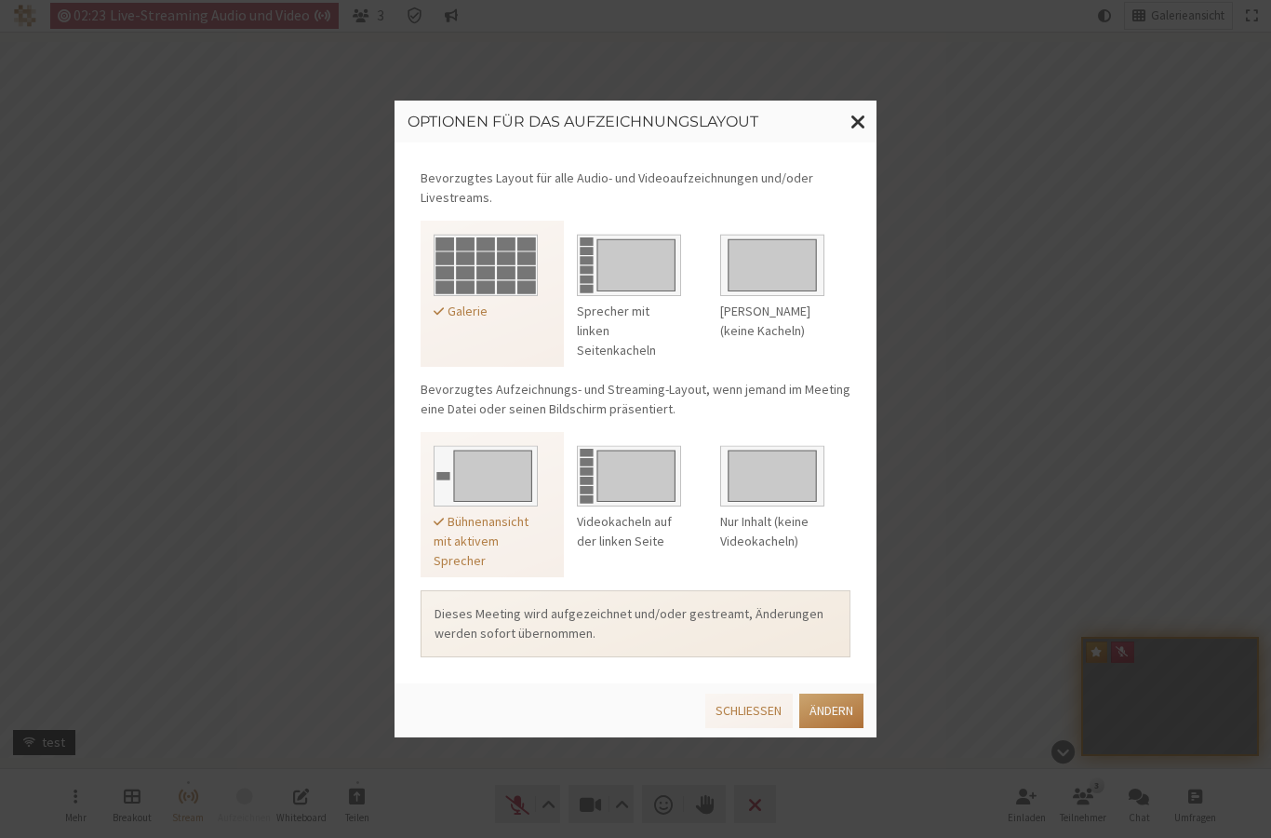
click at [831, 702] on button "Ändern" at bounding box center [831, 710] width 64 height 34
click at [864, 124] on span "Fenster schließen" at bounding box center [859, 121] width 16 height 23
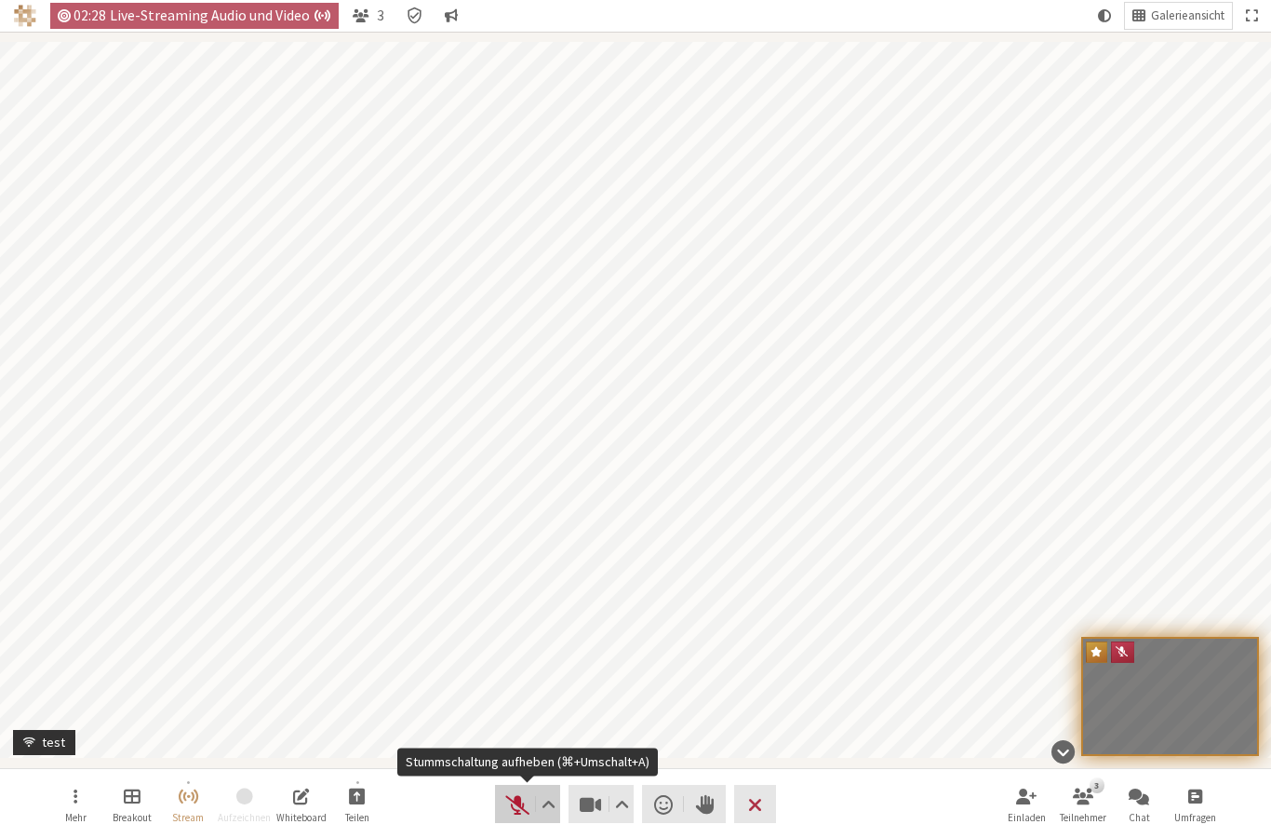
click at [517, 802] on span "Stummschaltung aufheben (⌘+Umschalt+A)" at bounding box center [517, 804] width 26 height 26
click at [514, 805] on span "Stumm (⌘+Umschalt+A)" at bounding box center [517, 804] width 26 height 26
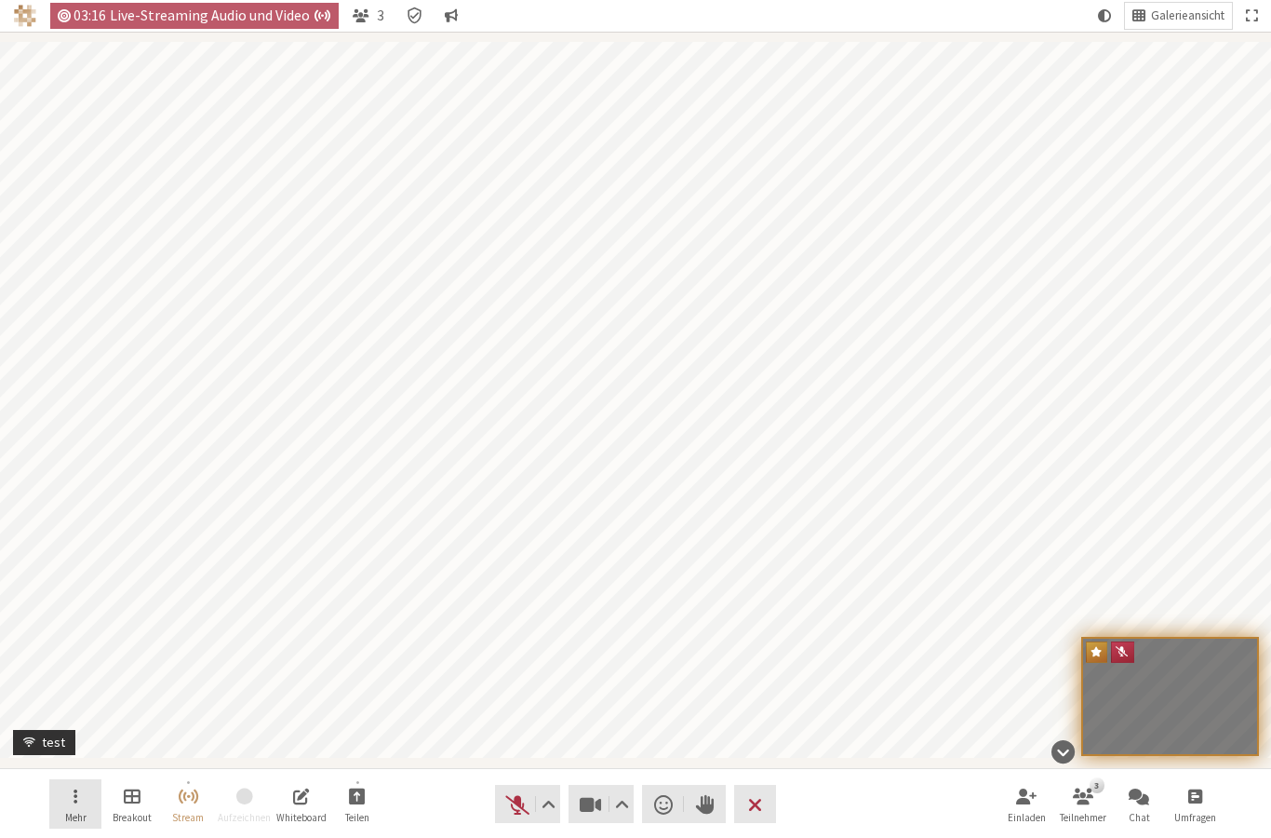
click at [74, 803] on span "Menü öffnen" at bounding box center [76, 794] width 4 height 21
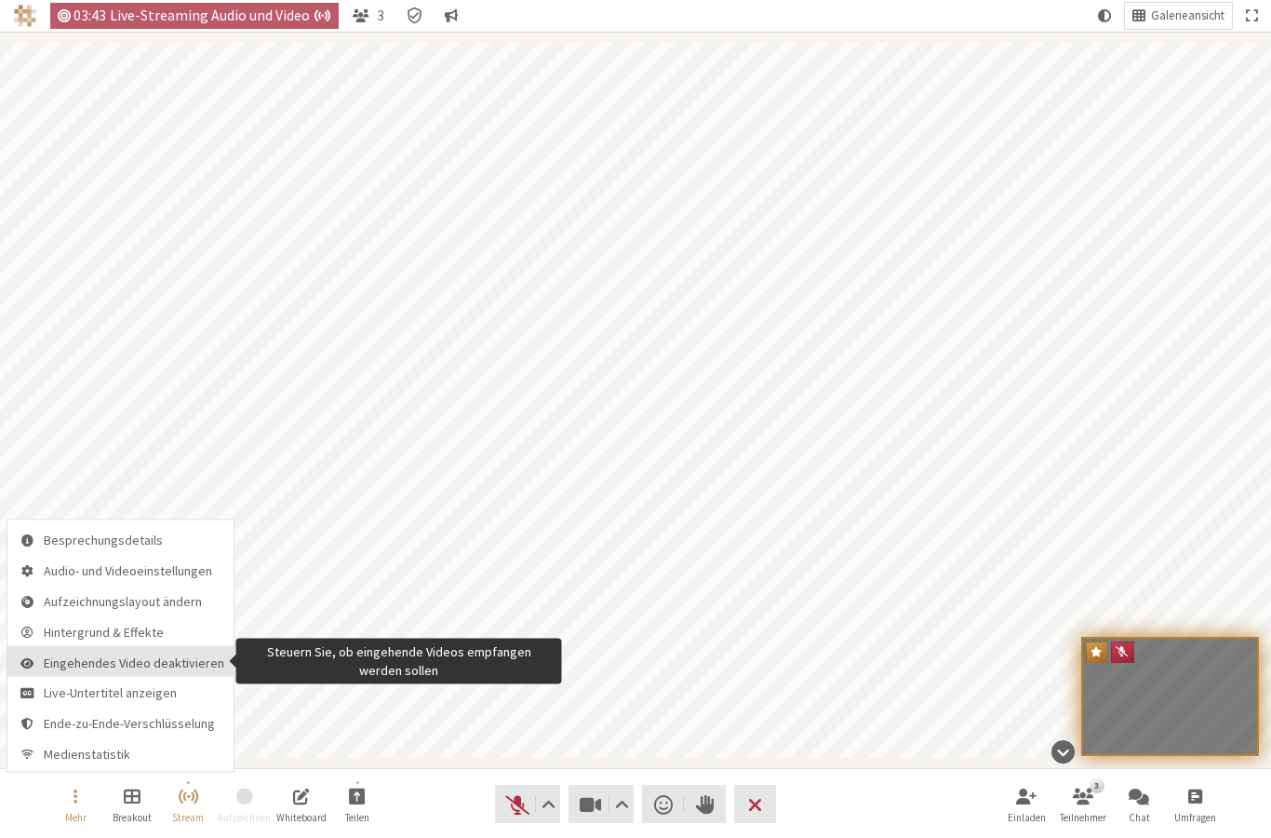
click at [128, 668] on span "Eingehendes Video deaktivieren" at bounding box center [134, 662] width 181 height 14
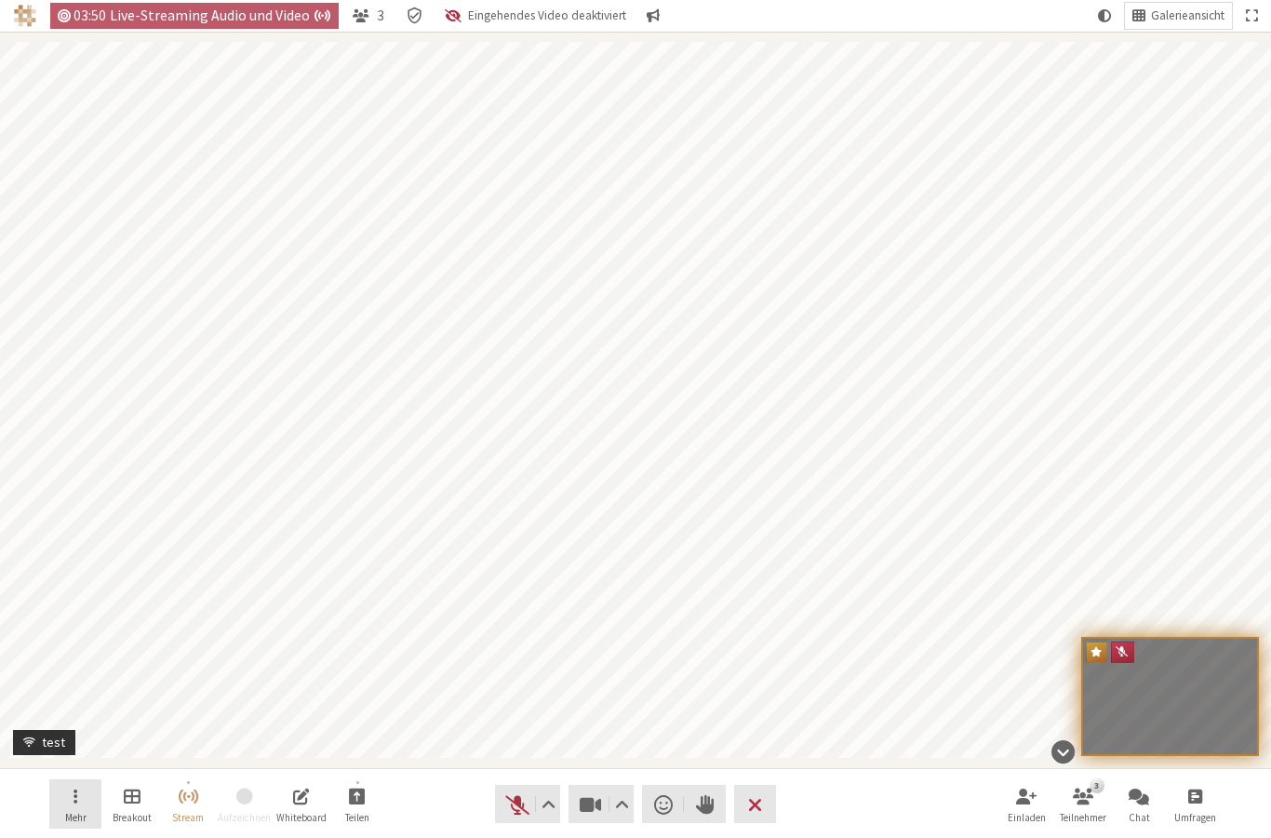
click at [69, 791] on button "Mehr" at bounding box center [75, 804] width 52 height 50
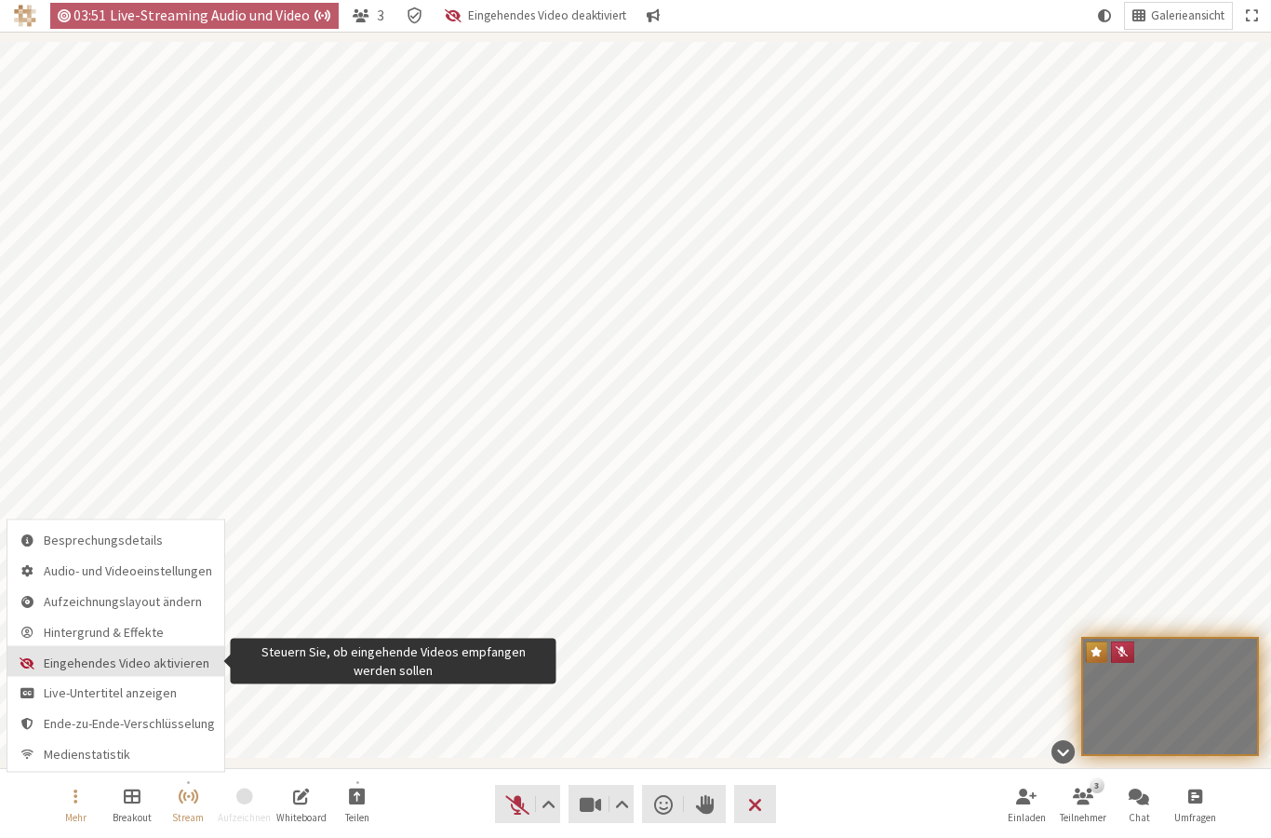
click at [94, 666] on span "Eingehendes Video aktivieren" at bounding box center [129, 662] width 171 height 14
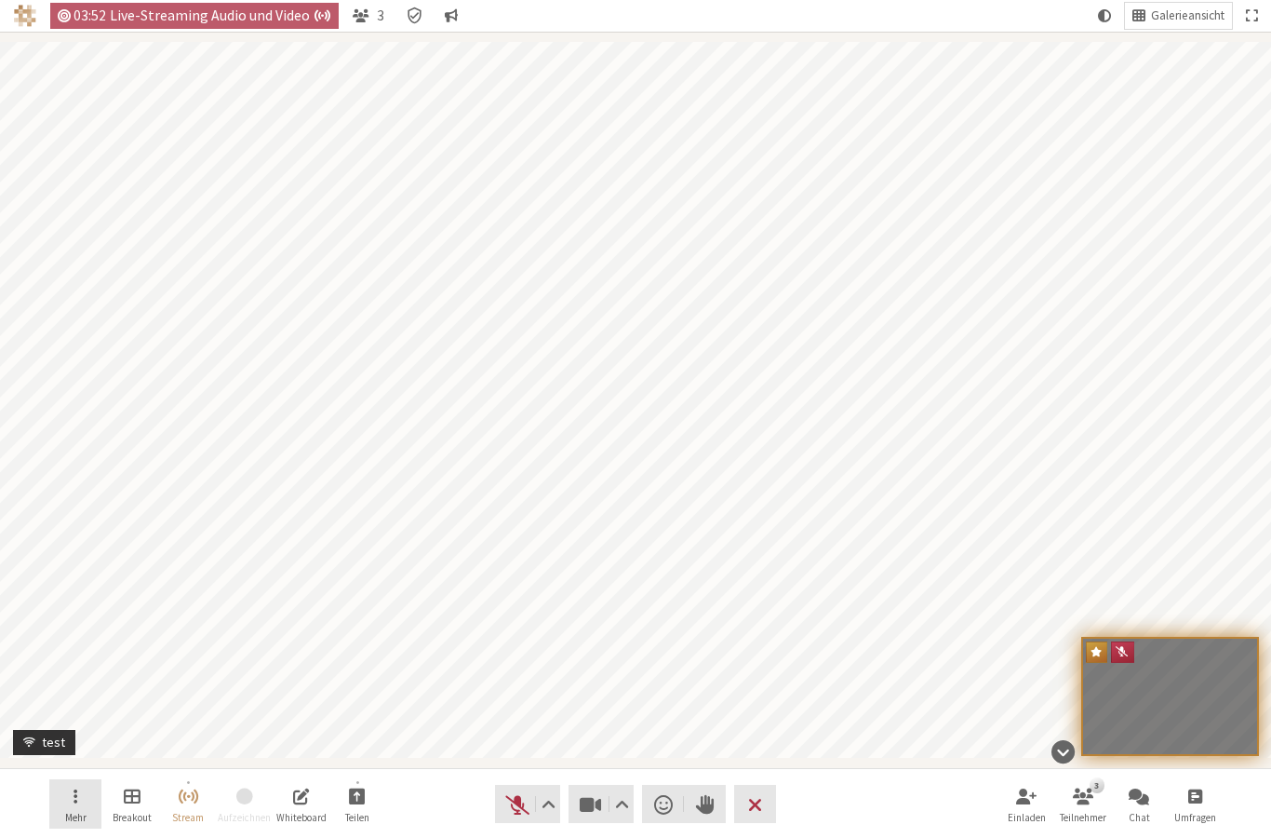
click at [74, 809] on button "Mehr" at bounding box center [75, 804] width 52 height 50
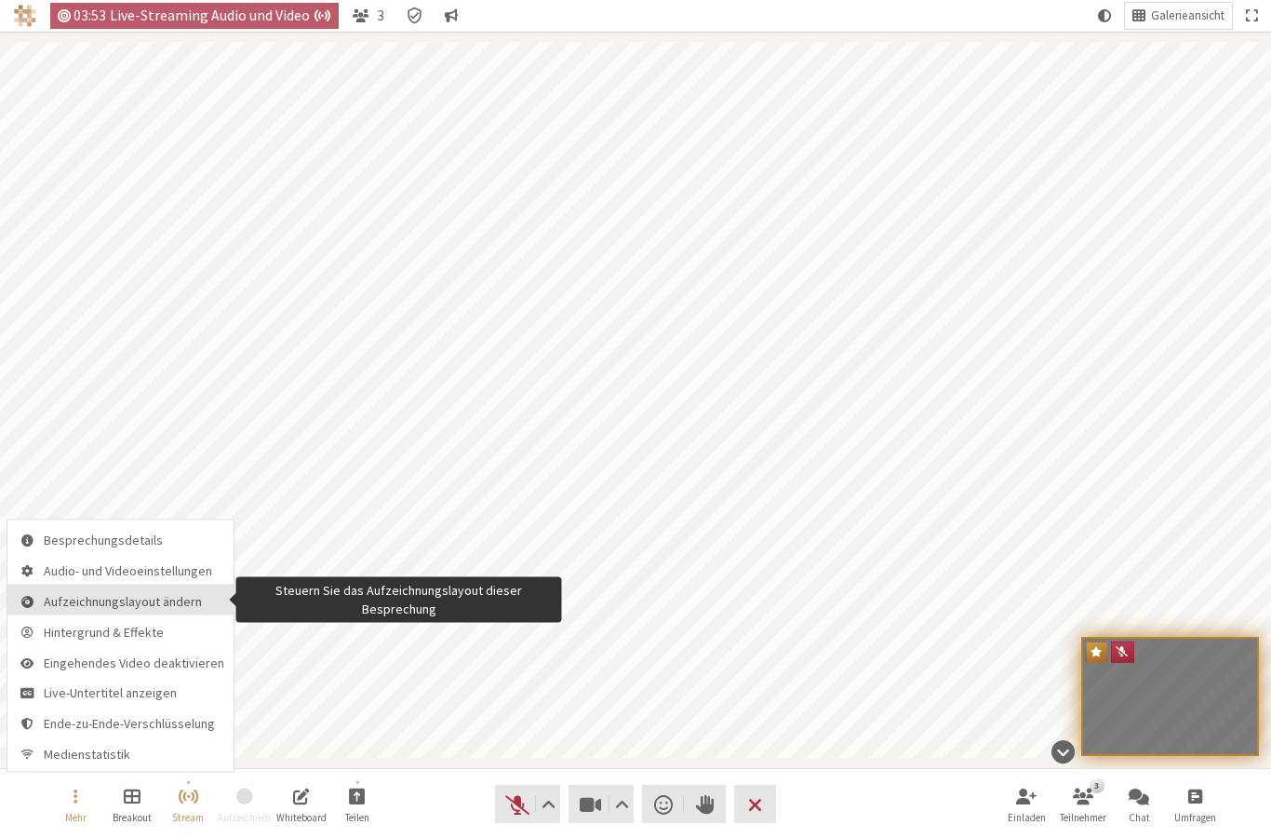
click at [127, 601] on span "Aufzeichnungslayout ändern" at bounding box center [134, 601] width 181 height 14
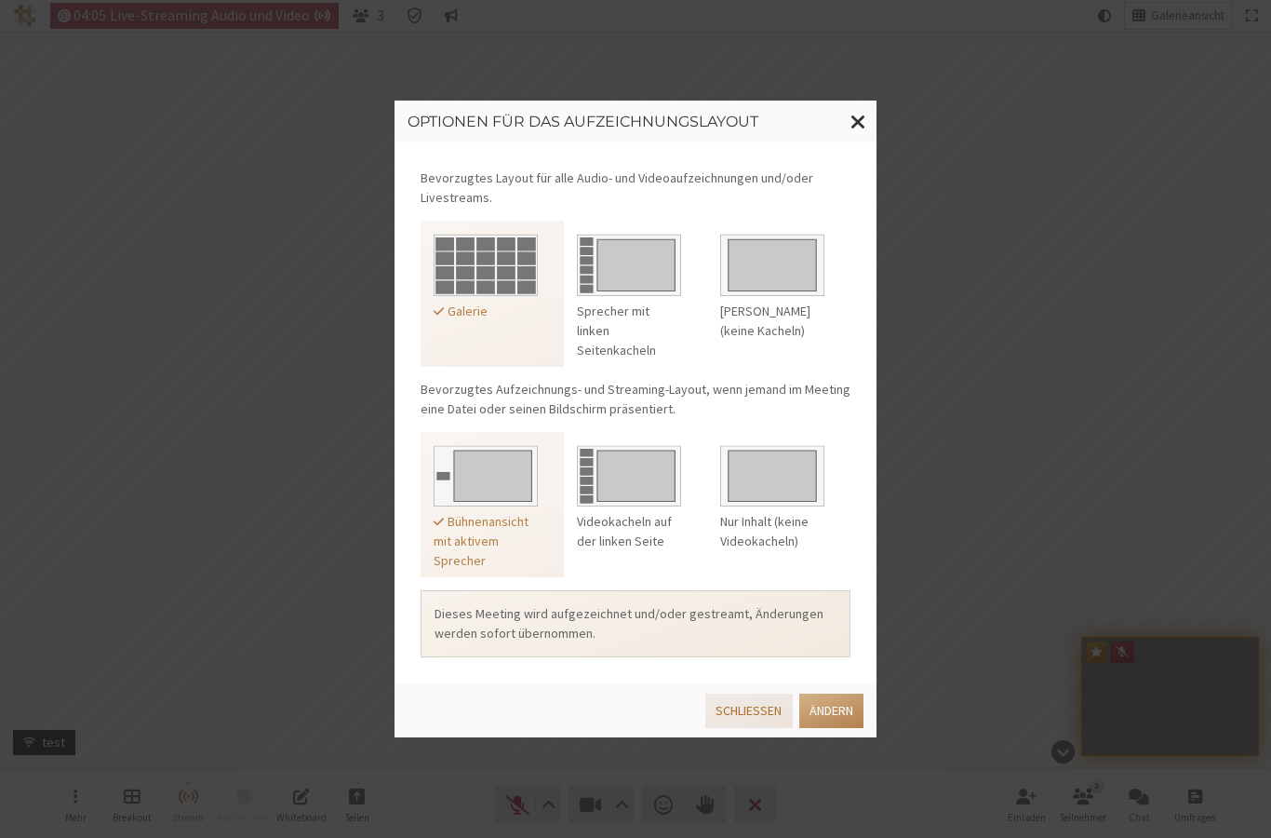
click at [750, 715] on button "Schließen" at bounding box center [748, 710] width 87 height 34
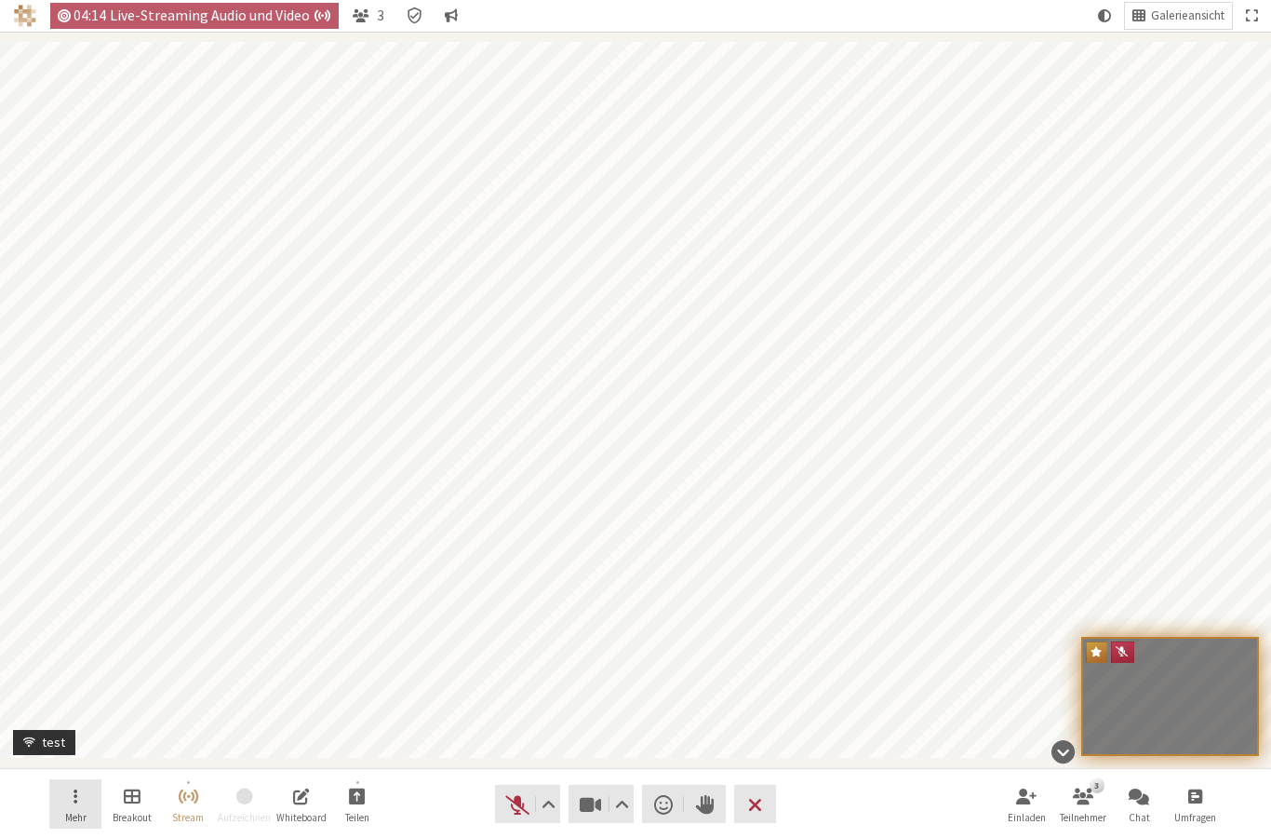
click at [87, 801] on button "Mehr" at bounding box center [75, 804] width 52 height 50
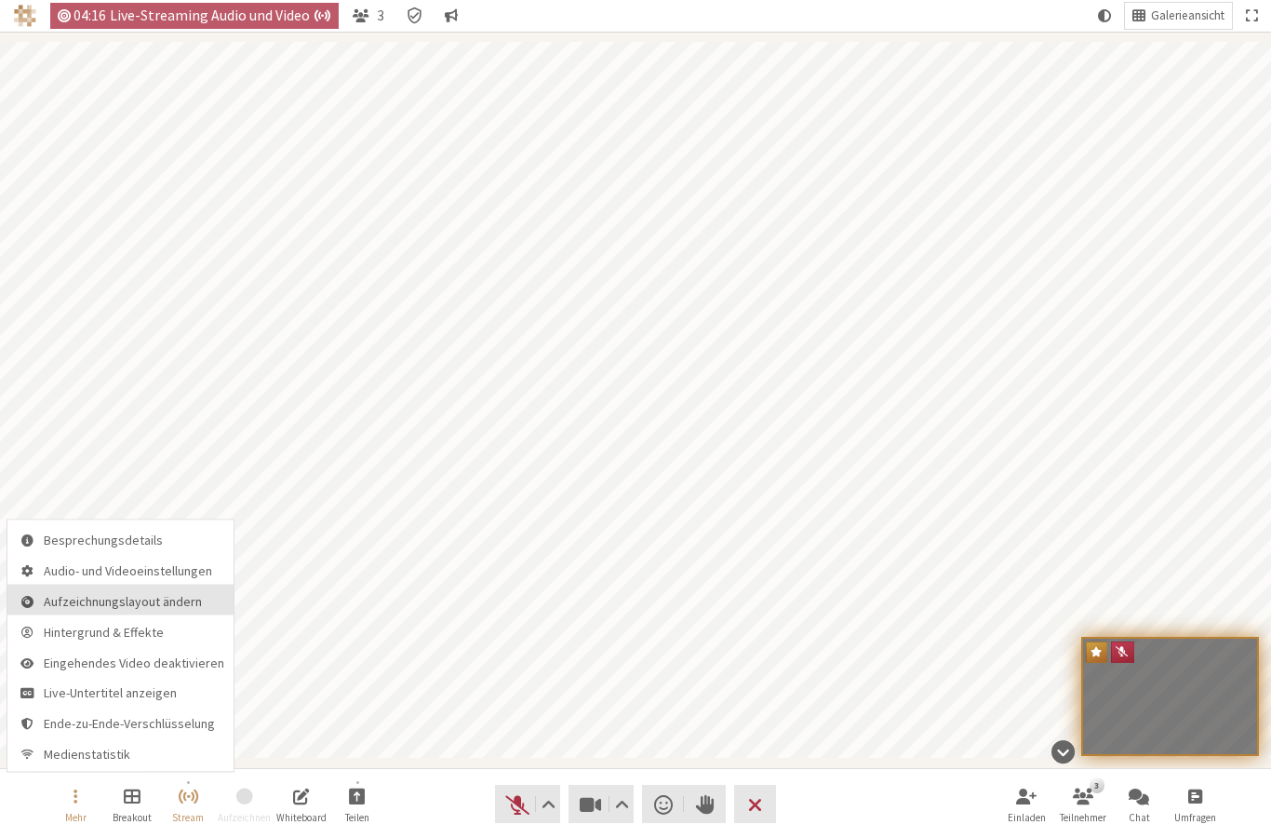
click at [105, 604] on span "Aufzeichnungslayout ändern" at bounding box center [134, 601] width 181 height 14
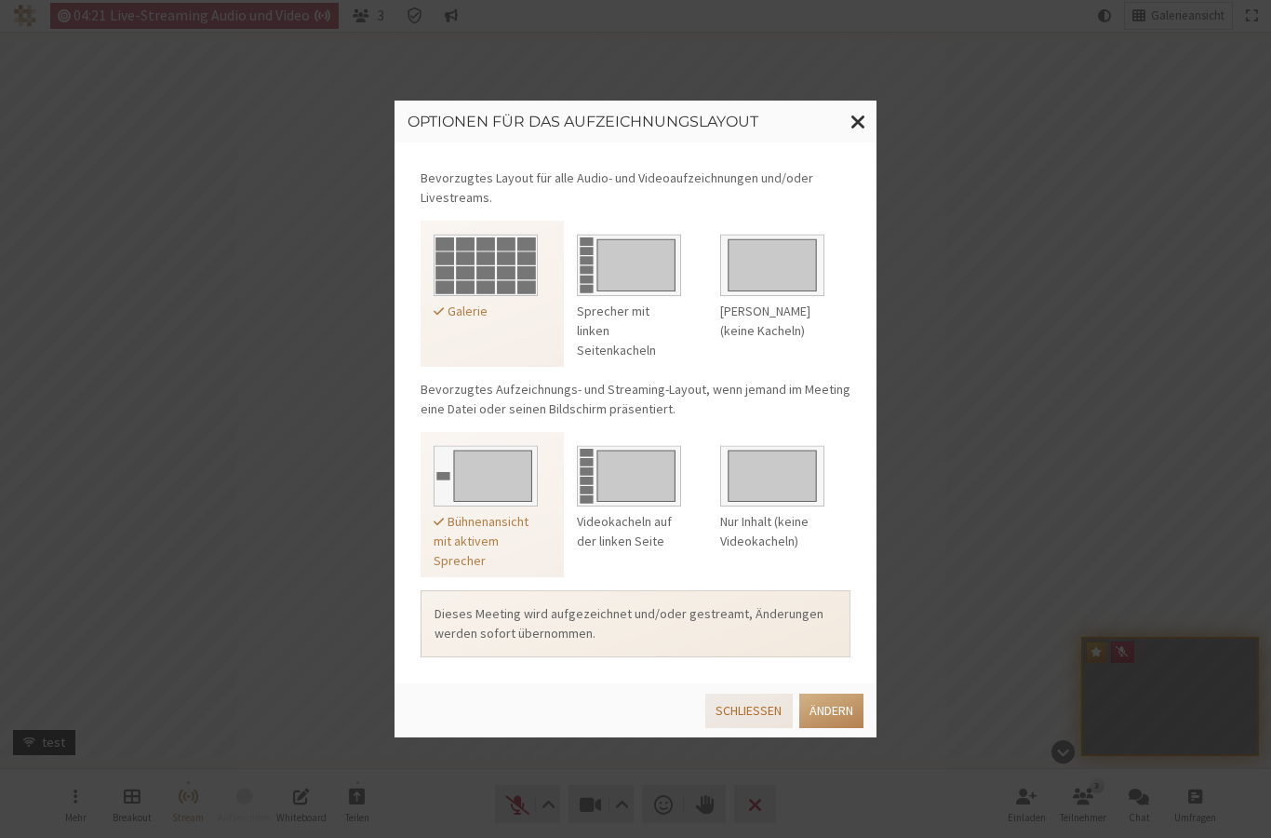
click at [747, 713] on button "Schließen" at bounding box center [748, 710] width 87 height 34
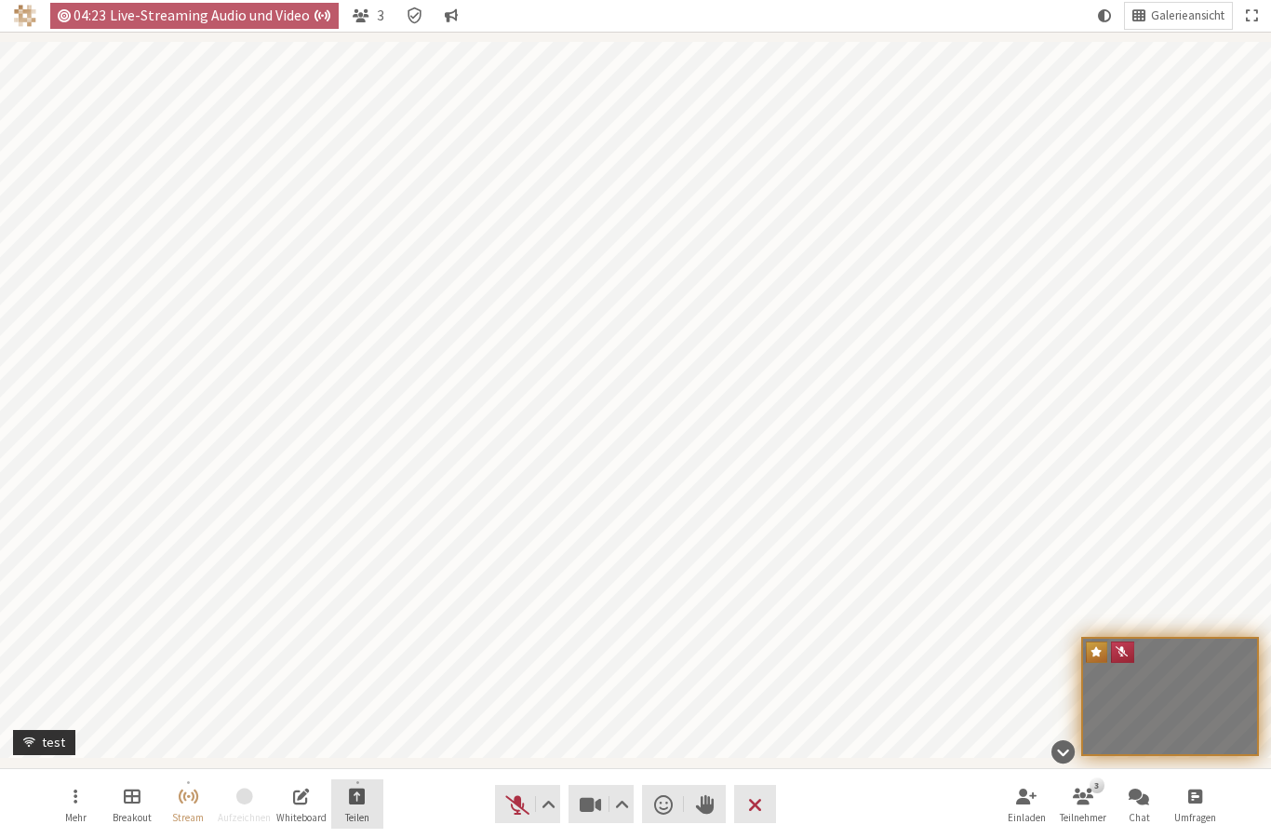
click at [366, 792] on button "Teilen" at bounding box center [357, 804] width 52 height 50
click at [315, 753] on span "Bildschirm teilen" at bounding box center [373, 754] width 185 height 14
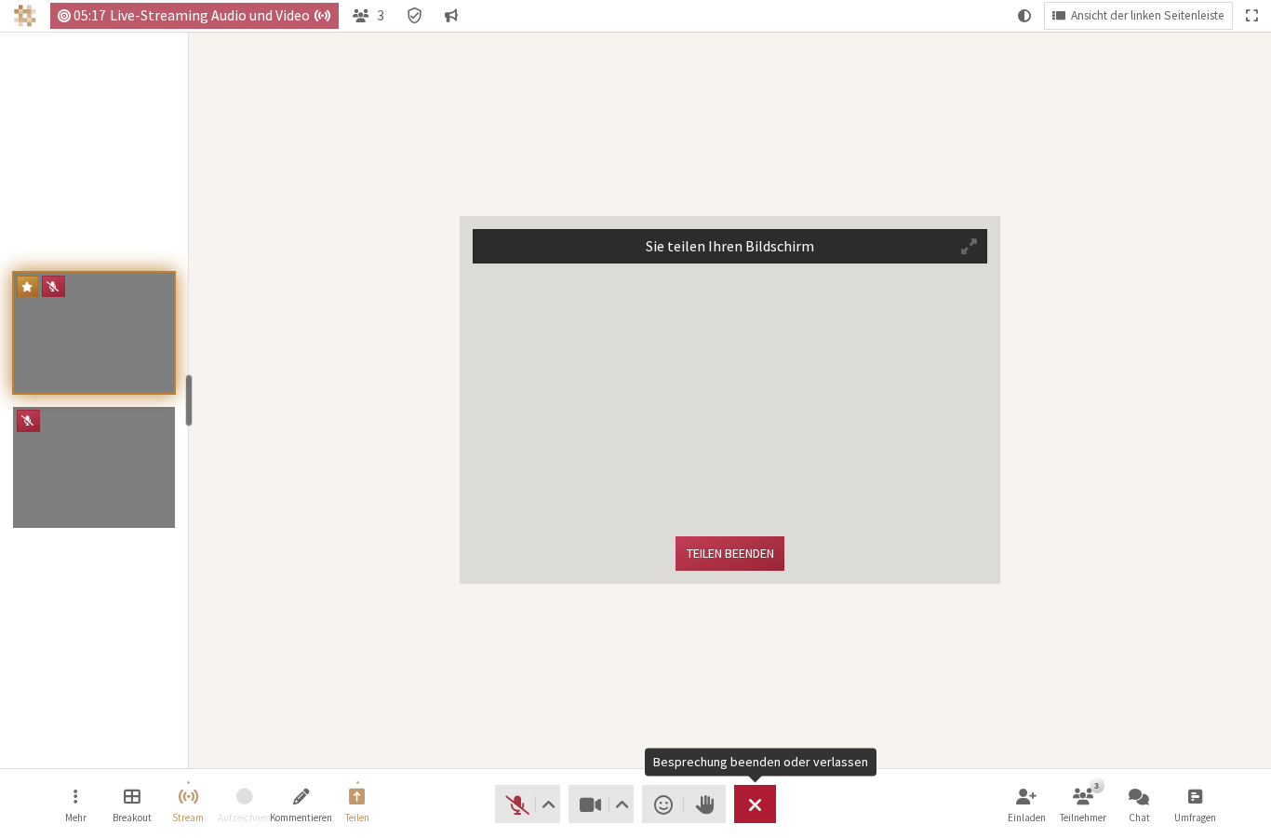
click at [745, 798] on button "Verlassen" at bounding box center [755, 803] width 42 height 38
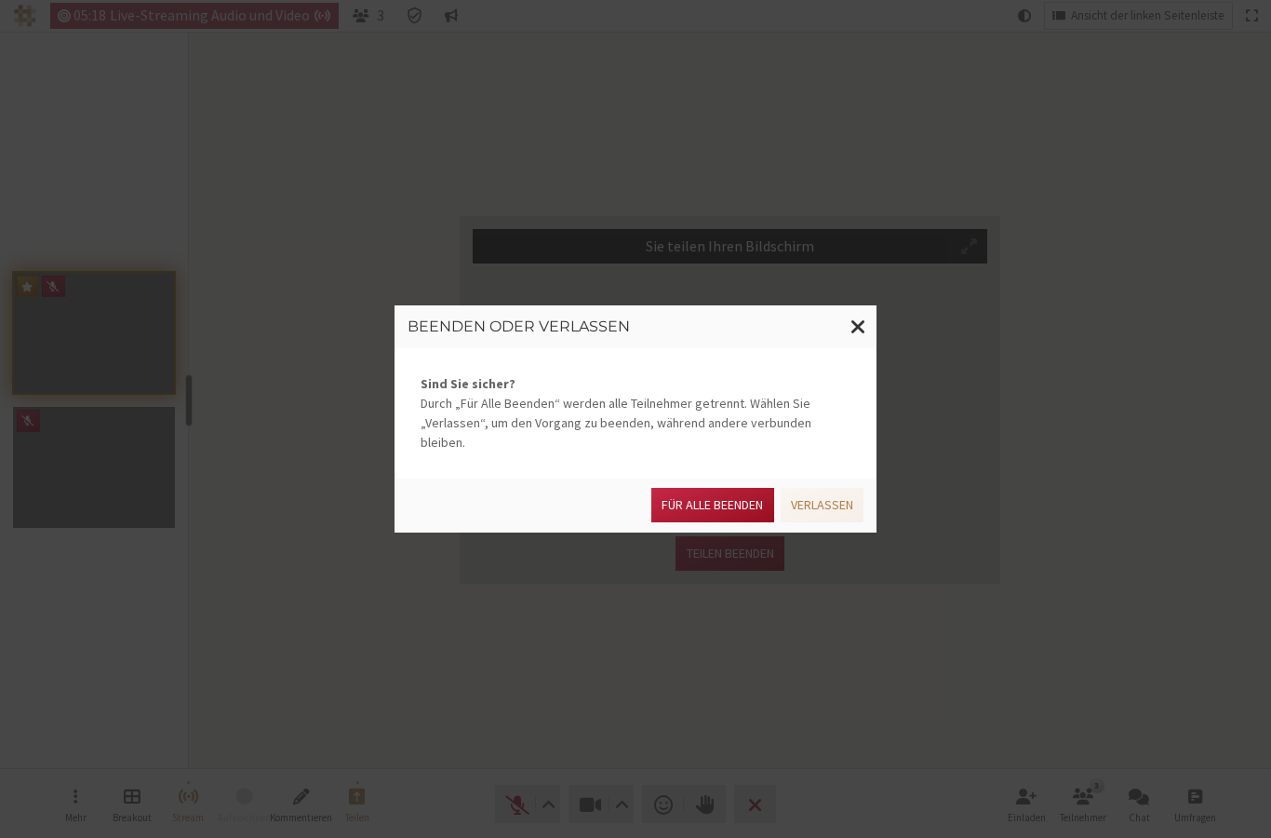
click at [704, 500] on button "Für alle Beenden" at bounding box center [712, 505] width 122 height 34
